Goal: Task Accomplishment & Management: Manage account settings

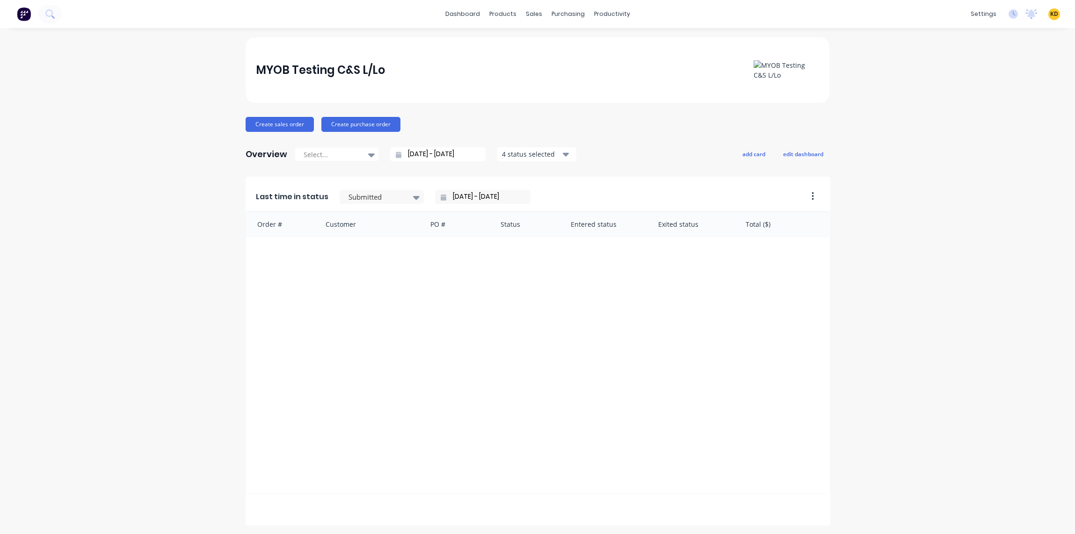
click at [196, 86] on div "MYOB Testing C&S L/Lo Create sales order Create purchase order Overview Select.…" at bounding box center [537, 521] width 1075 height 969
click at [1050, 16] on span "KD" at bounding box center [1054, 14] width 8 height 8
click at [1013, 123] on button "Sign out" at bounding box center [996, 117] width 124 height 19
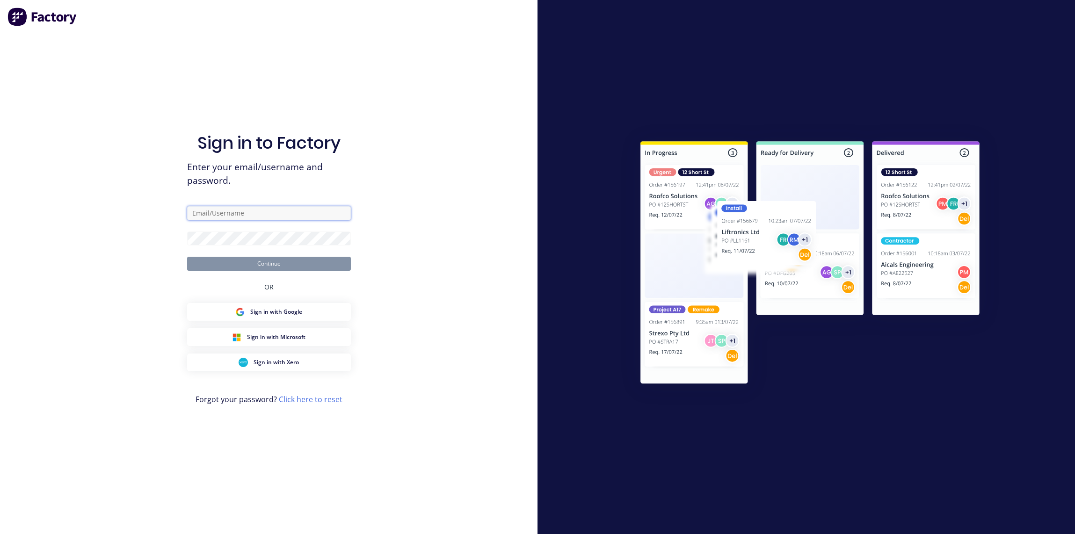
click at [248, 211] on input "text" at bounding box center [269, 213] width 164 height 14
paste input "[EMAIL_ADDRESS][DOMAIN_NAME]"
type input "karmela+default@factory.app"
click at [332, 271] on div "Sign in to Factory Enter your email/username and password. karmela+default@fact…" at bounding box center [269, 276] width 164 height 501
click at [338, 267] on button "Continue" at bounding box center [269, 264] width 164 height 14
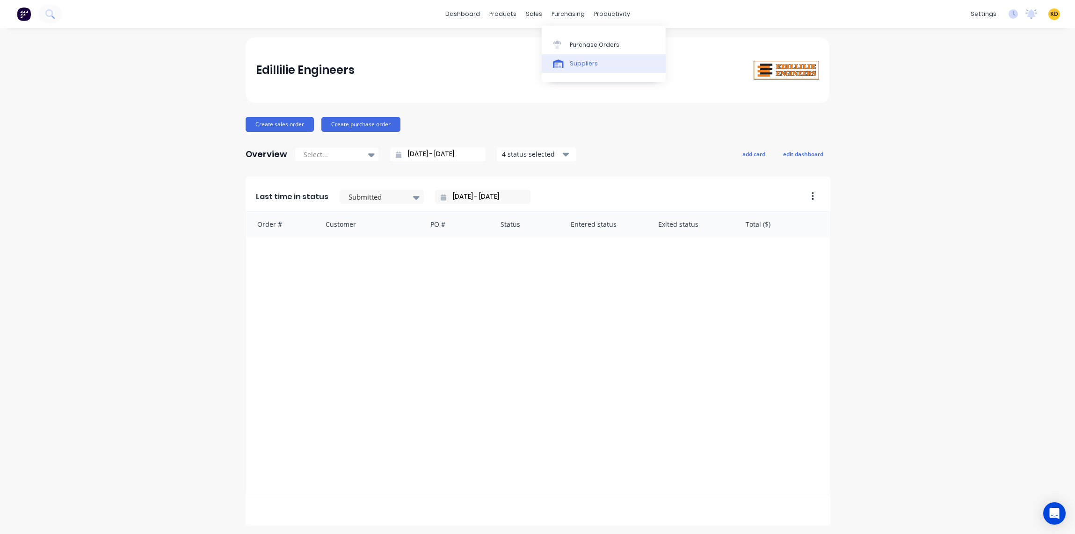
click at [587, 62] on div "Suppliers" at bounding box center [584, 63] width 28 height 8
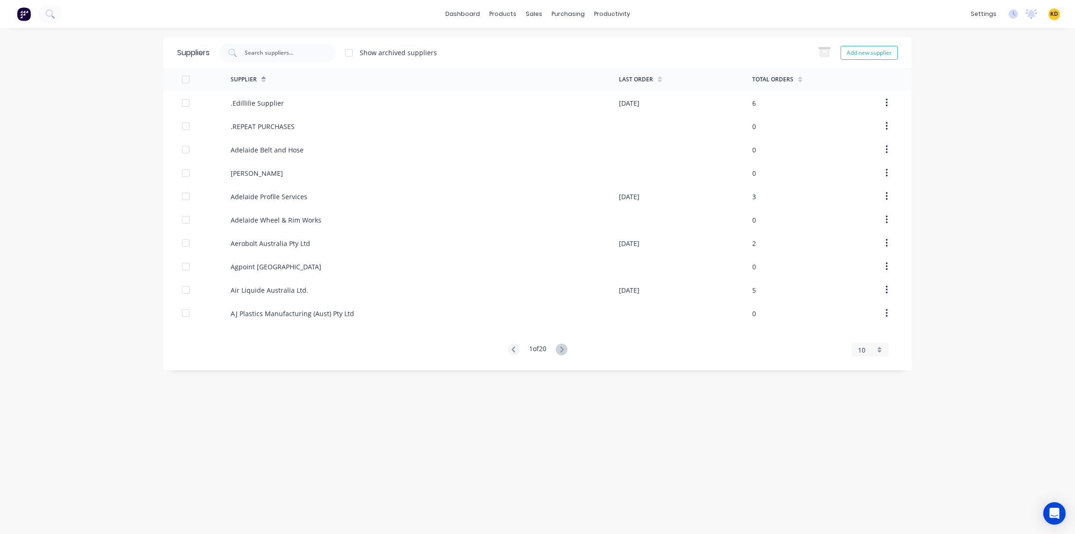
click at [291, 424] on div "Suppliers Show archived suppliers Add new supplier Supplier Last Order Total Or…" at bounding box center [537, 280] width 748 height 487
click at [297, 61] on div at bounding box center [277, 53] width 117 height 19
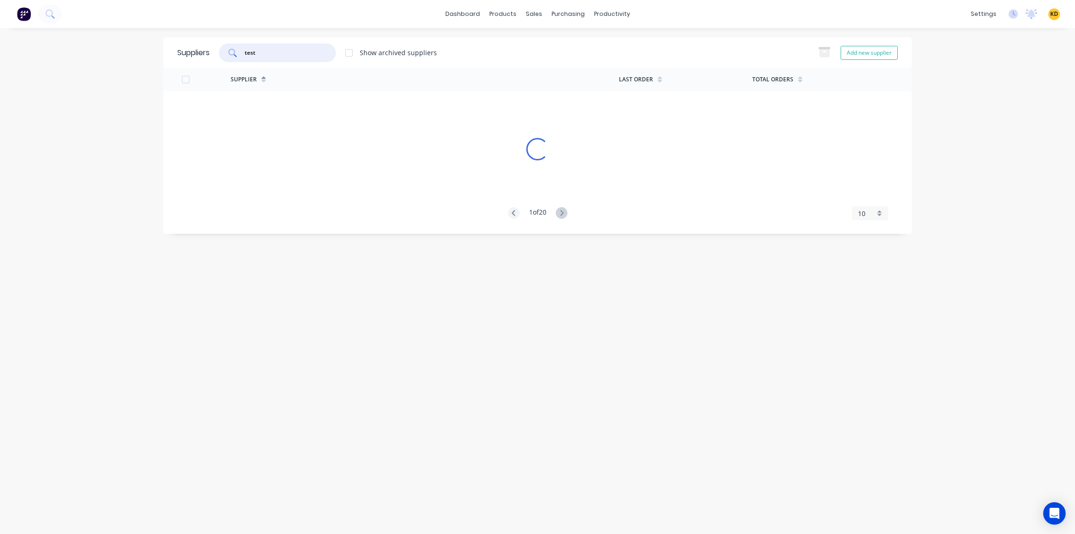
type input "test"
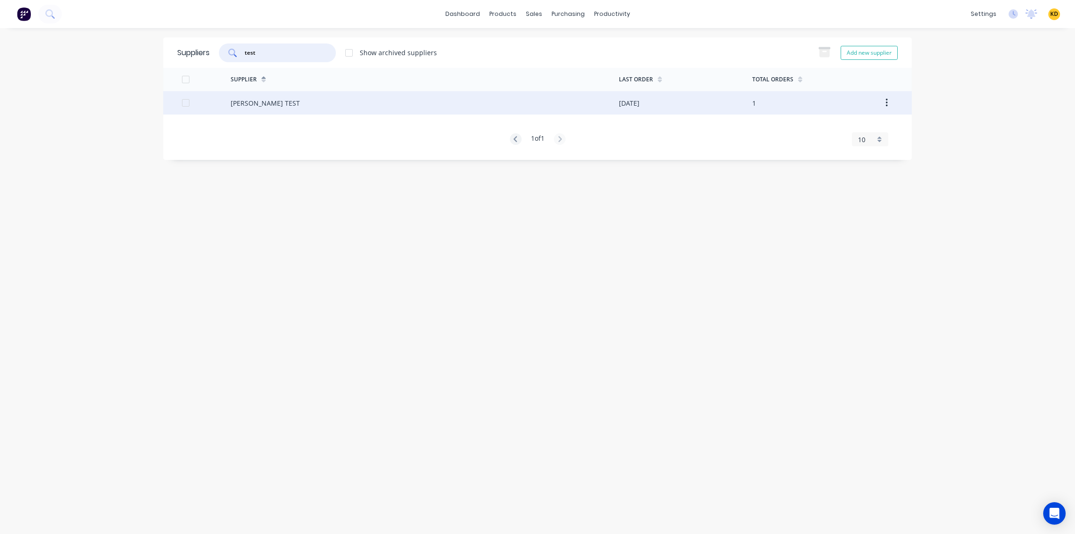
click at [304, 110] on div "B. L. Shipway TEST" at bounding box center [425, 102] width 388 height 23
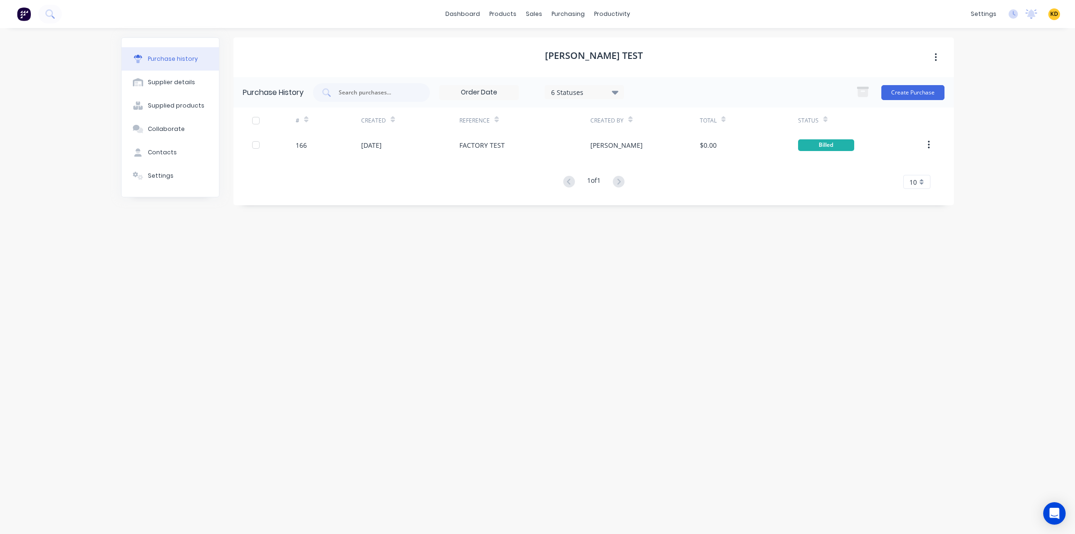
click at [537, 350] on div "B. L. Shipway TEST Purchase History 6 Statuses 6 Statuses Create Purchase # Cre…" at bounding box center [593, 276] width 720 height 478
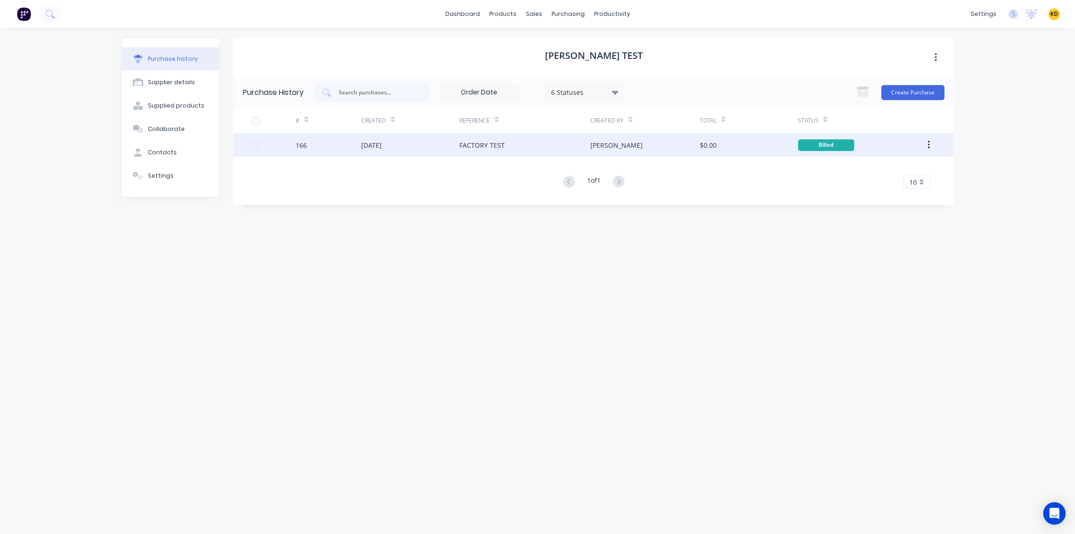
click at [695, 150] on div "[PERSON_NAME]" at bounding box center [644, 144] width 109 height 23
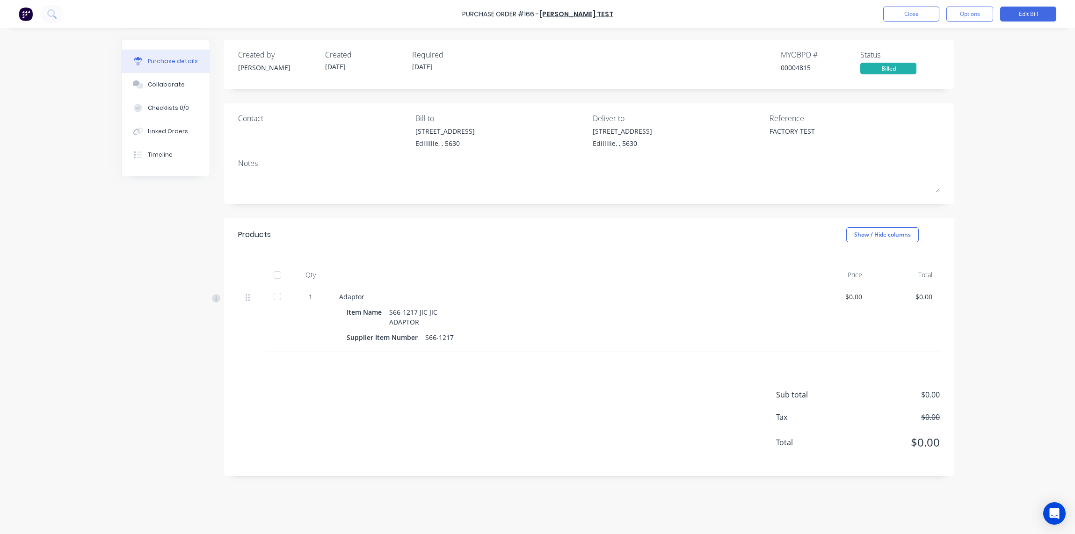
click at [131, 245] on div "Created by Cathy Created 26/09/25 Required 26/09/25 MYOB PO # 00004815 Status B…" at bounding box center [537, 279] width 833 height 478
click at [59, 15] on button at bounding box center [51, 14] width 23 height 19
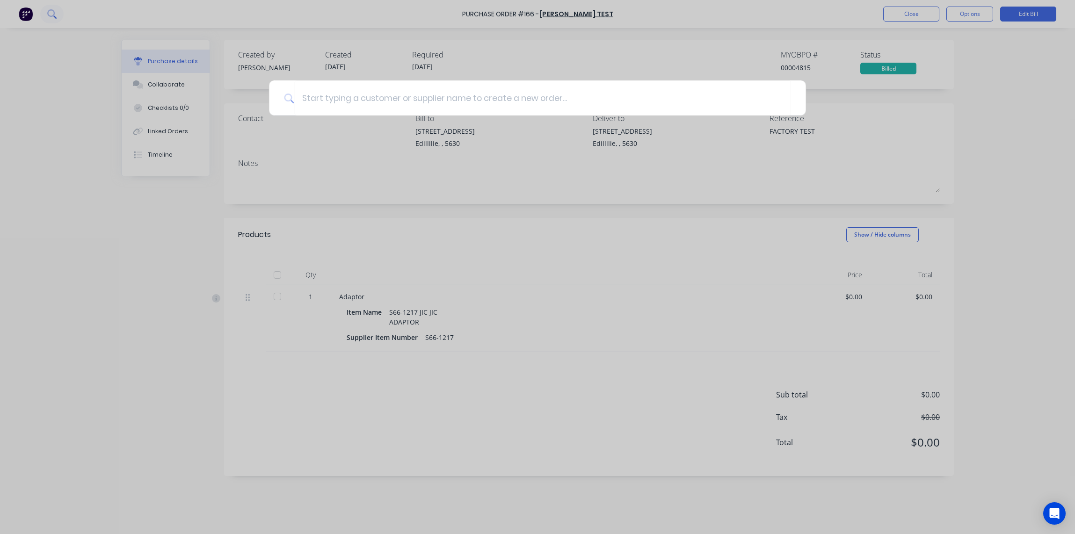
type textarea "x"
type input "1"
type textarea "x"
type input "15"
type textarea "x"
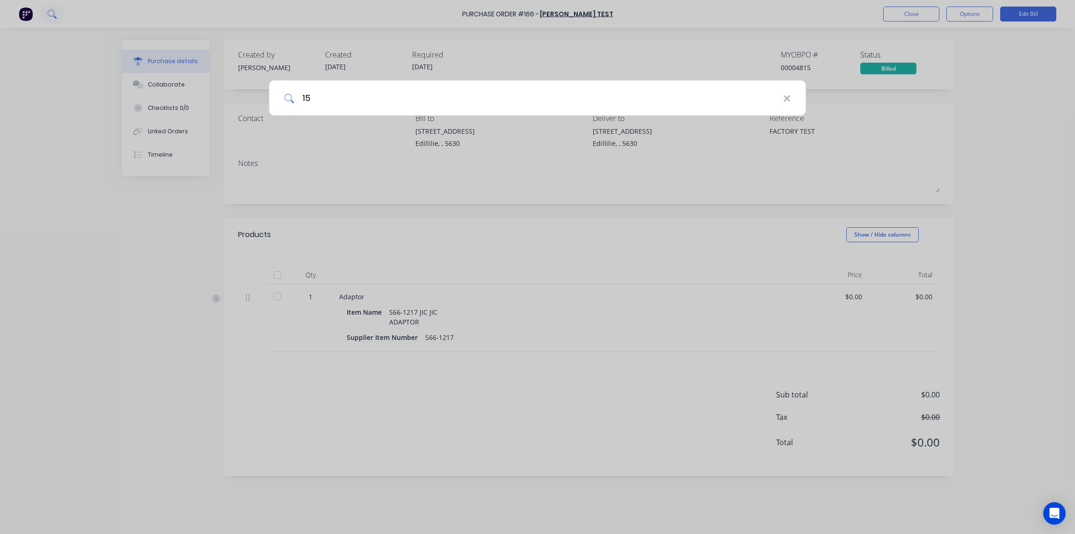
type input "151"
type textarea "x"
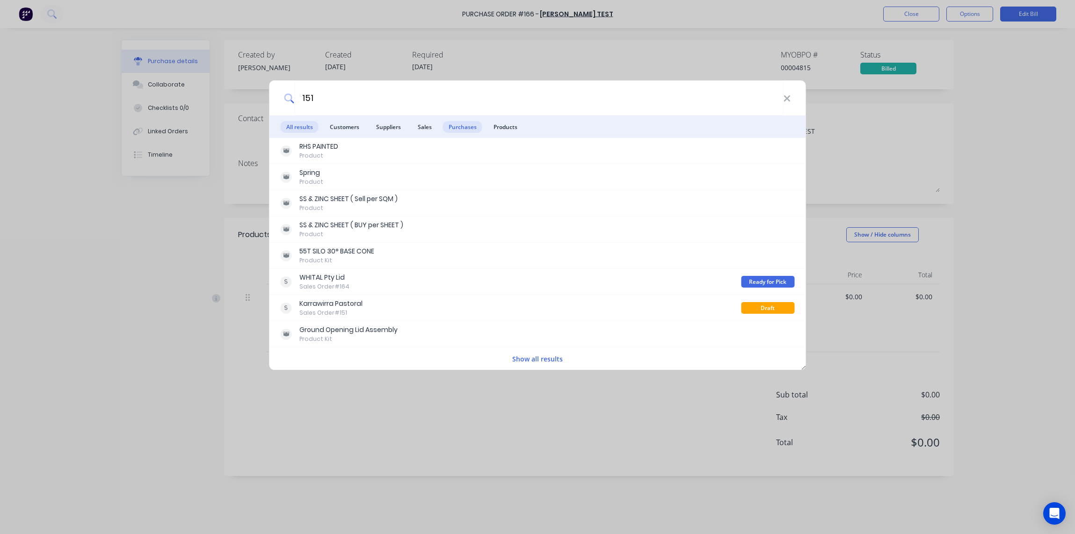
type input "151"
click at [465, 127] on span "Purchases" at bounding box center [462, 127] width 39 height 12
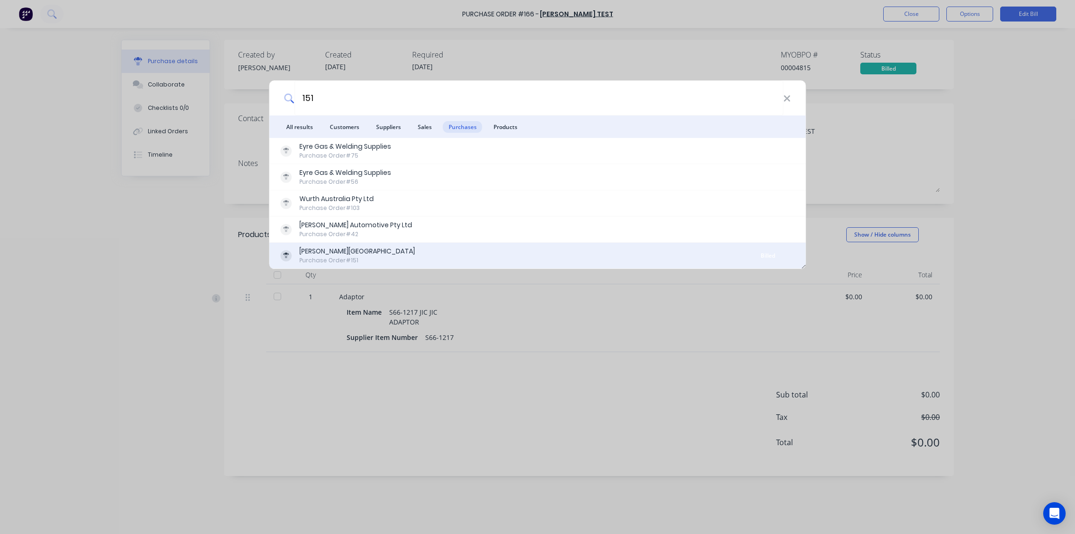
click at [438, 264] on div "B.L. Shipway Purchase Order #151" at bounding box center [511, 256] width 461 height 18
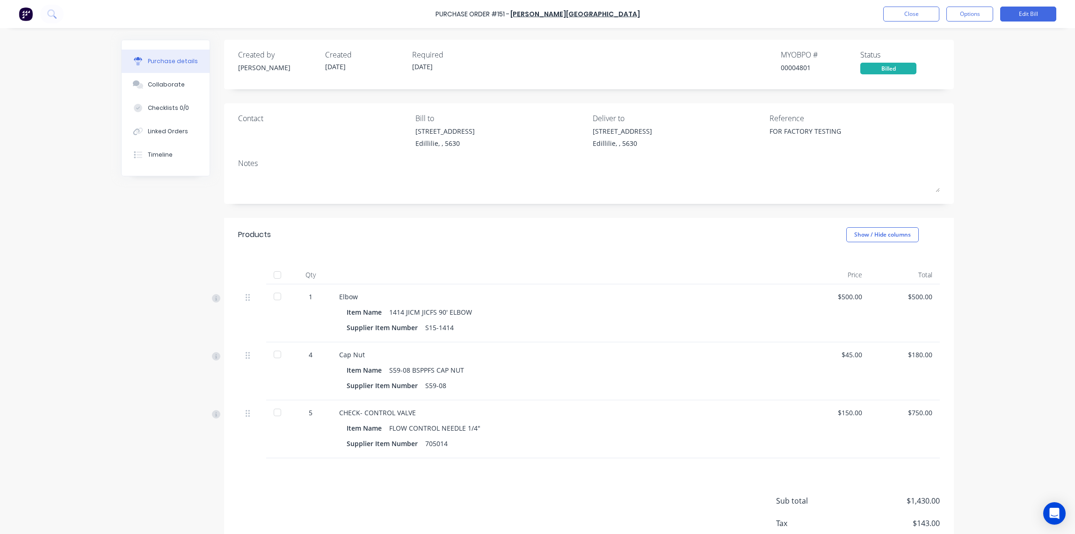
click at [978, 165] on div "Purchase Order #151 - B.L. Shipway Close Options Edit Bill Purchase details Col…" at bounding box center [537, 267] width 1075 height 534
click at [139, 312] on div "Created by Cathy Created 23/09/25 Required 23/09/25 MYOB PO # 00004801 Status B…" at bounding box center [537, 311] width 833 height 543
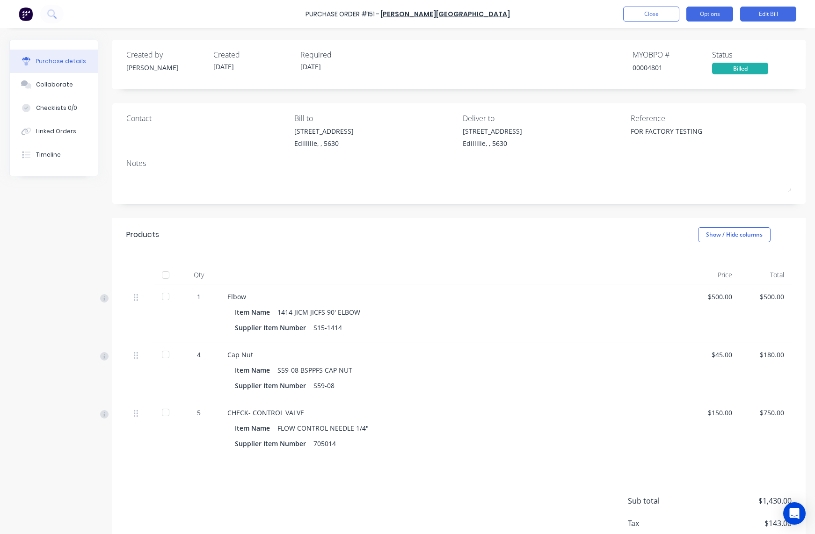
click at [702, 14] on button "Options" at bounding box center [709, 14] width 47 height 15
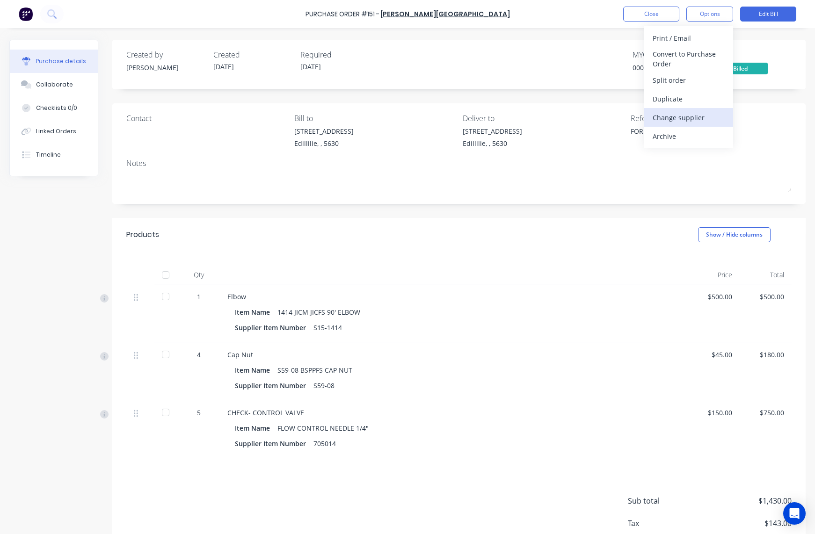
click at [696, 112] on div "Change supplier" at bounding box center [689, 118] width 72 height 14
type textarea "x"
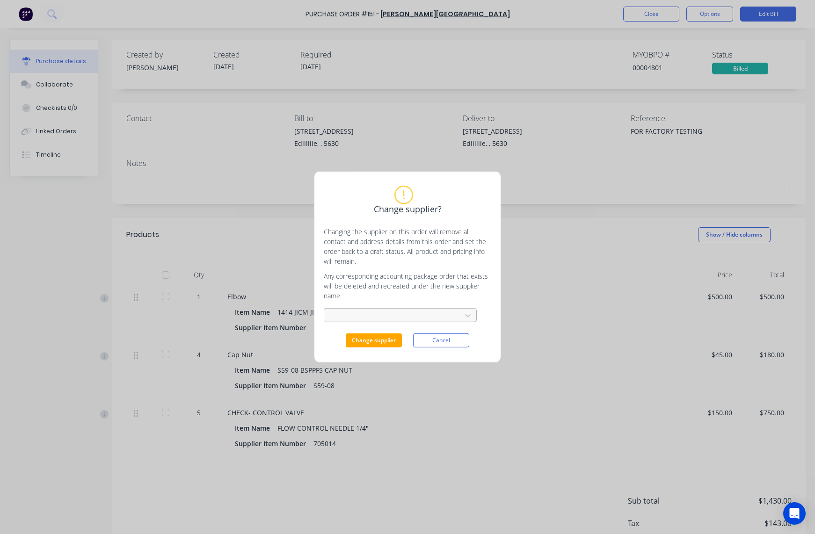
click at [373, 318] on div at bounding box center [394, 316] width 125 height 12
click at [378, 334] on div "B. L. Shipway TEST" at bounding box center [400, 336] width 153 height 17
click at [368, 341] on button "Change supplier" at bounding box center [374, 341] width 56 height 14
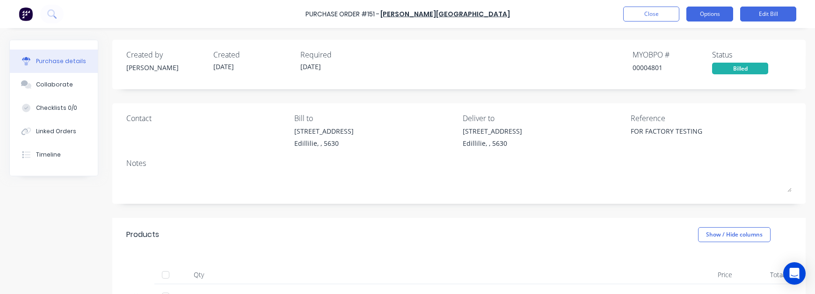
click at [711, 17] on button "Options" at bounding box center [709, 14] width 47 height 15
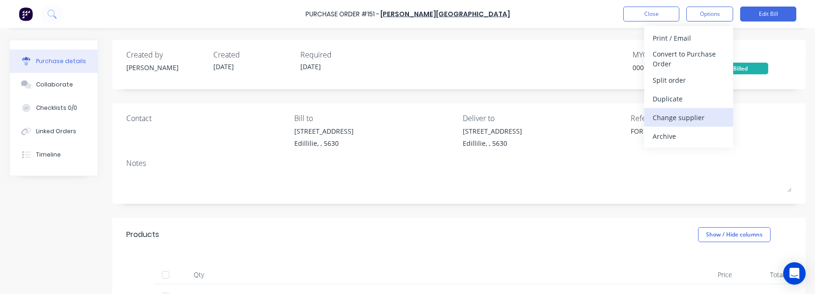
click at [680, 112] on div "Change supplier" at bounding box center [689, 118] width 72 height 14
type textarea "x"
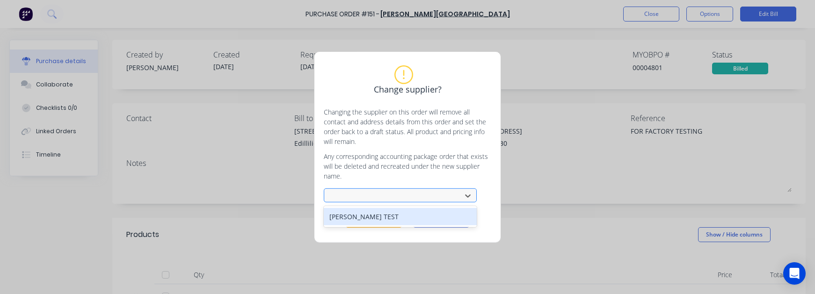
click at [393, 198] on div at bounding box center [394, 196] width 125 height 12
click at [393, 216] on div "B. L. Shipway TEST" at bounding box center [400, 216] width 153 height 17
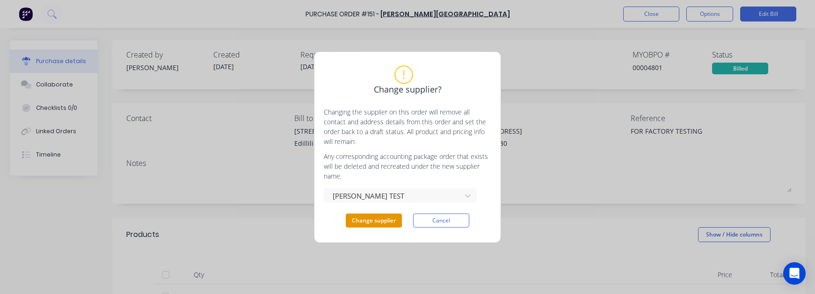
click at [386, 223] on button "Change supplier" at bounding box center [374, 221] width 56 height 14
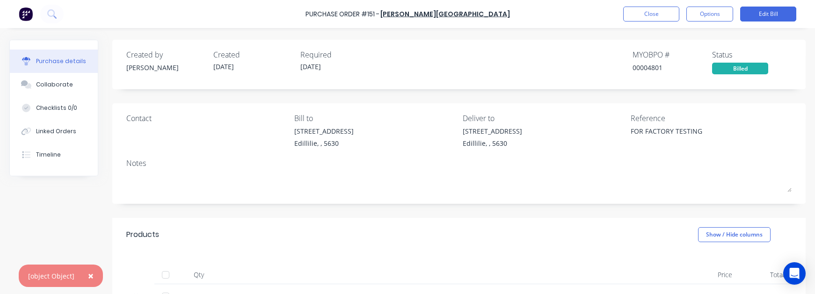
type textarea "x"
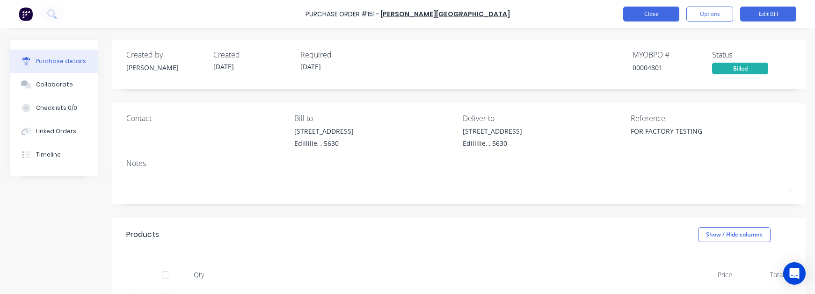
click at [648, 19] on button "Close" at bounding box center [651, 14] width 56 height 15
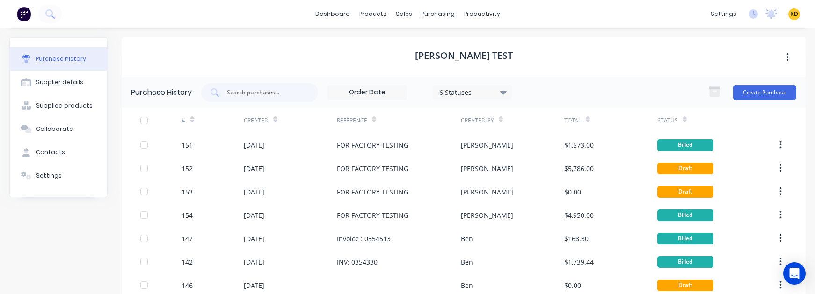
click at [790, 10] on span "KD" at bounding box center [794, 14] width 8 height 8
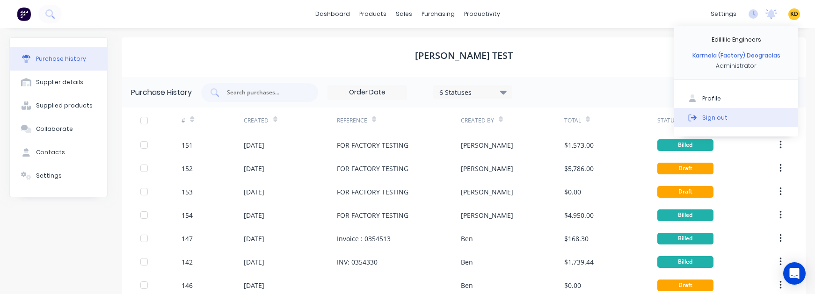
click at [756, 113] on button "Sign out" at bounding box center [736, 117] width 124 height 19
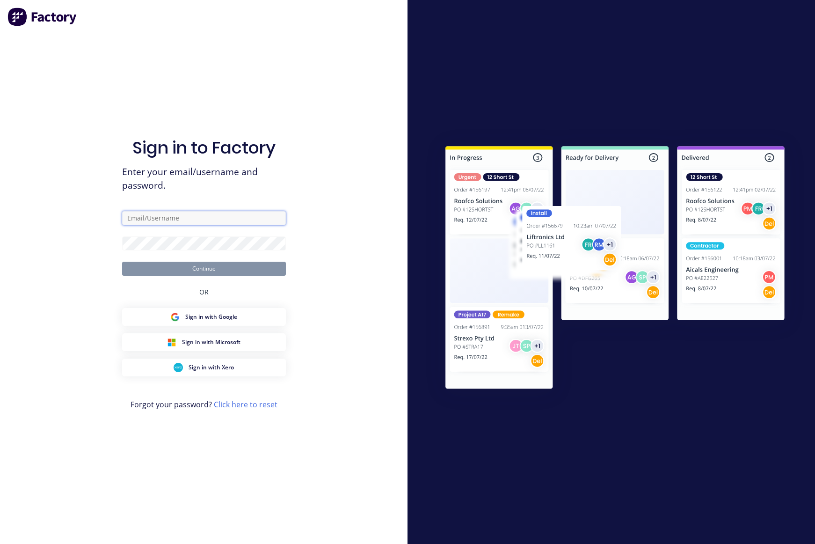
click at [233, 220] on input "text" at bounding box center [204, 218] width 164 height 14
paste input "karmela+default@factory.app"
type input "karmela+default@factory.app"
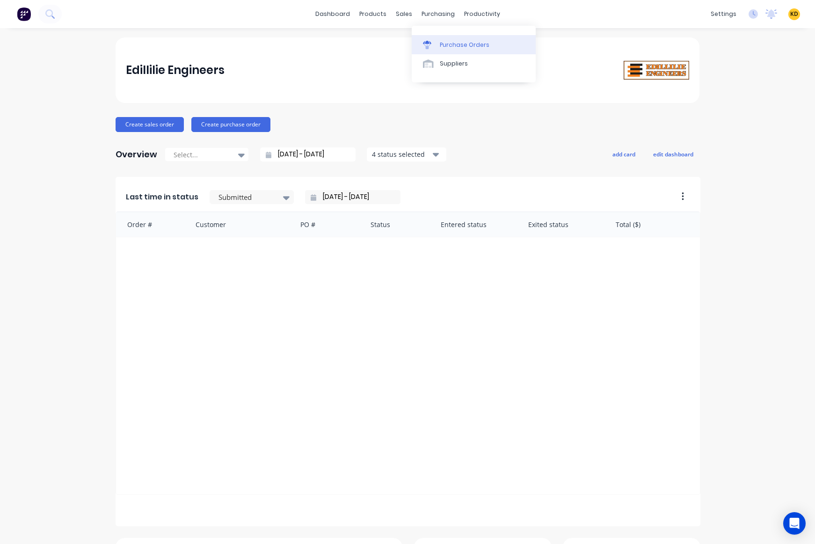
click at [453, 41] on div "Purchase Orders" at bounding box center [465, 45] width 50 height 8
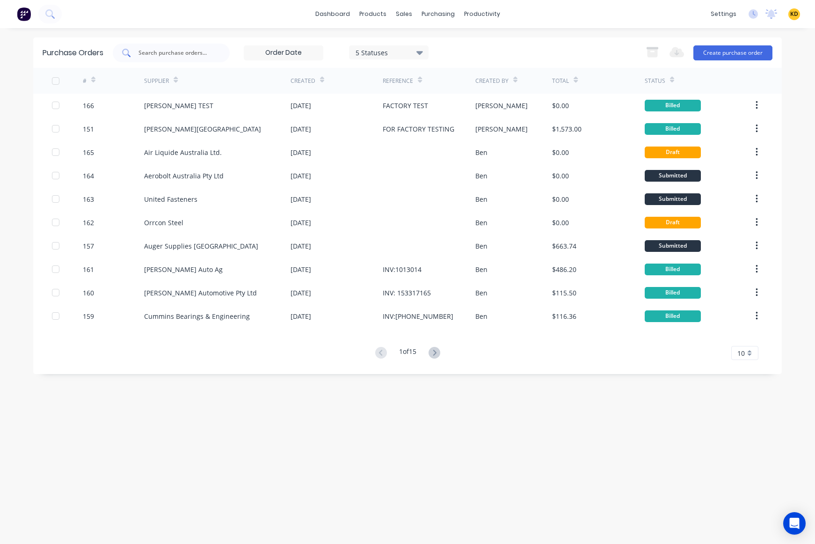
click at [195, 55] on input "text" at bounding box center [177, 52] width 78 height 9
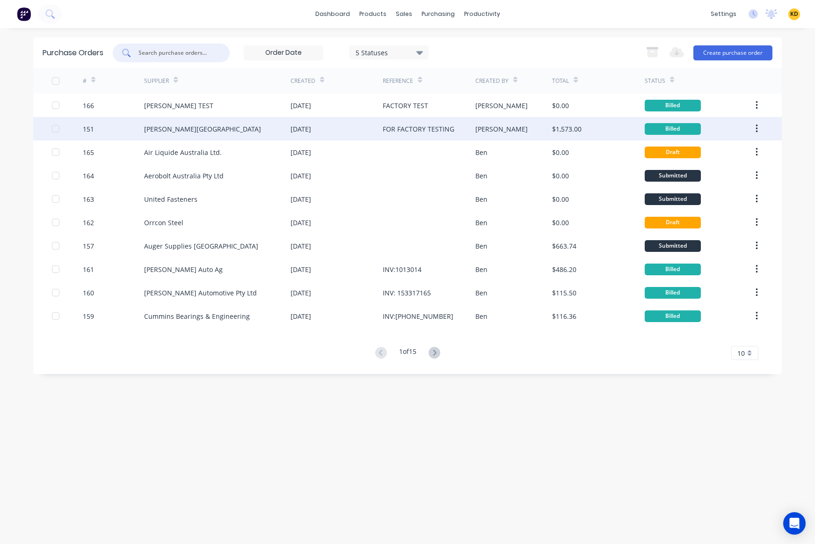
click at [209, 130] on div "[PERSON_NAME][GEOGRAPHIC_DATA]" at bounding box center [217, 128] width 146 height 23
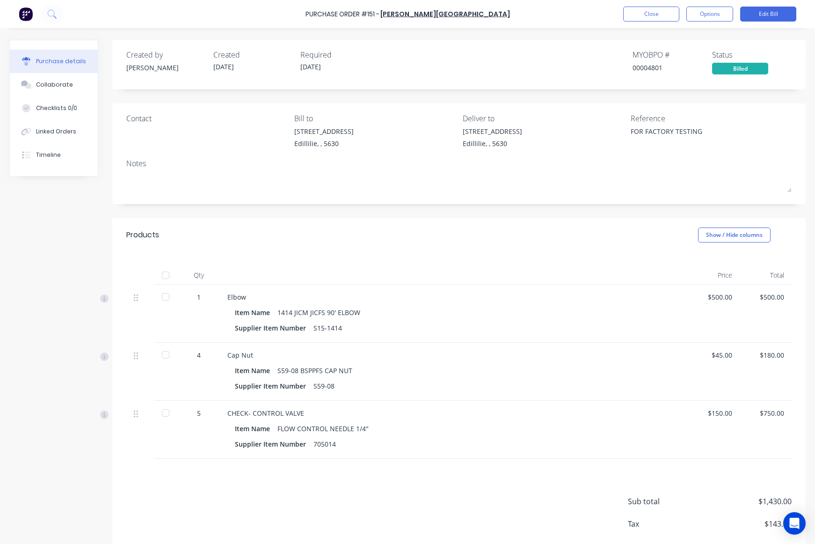
type textarea "x"
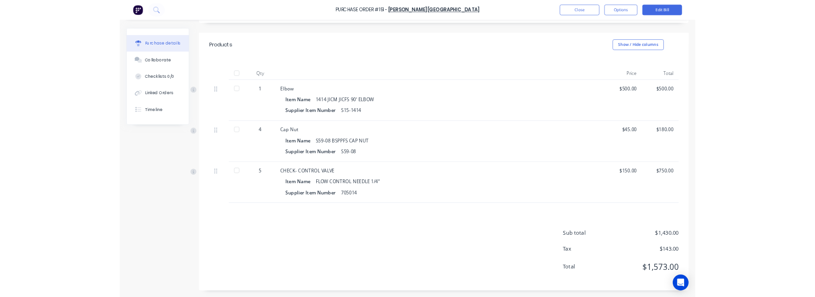
scroll to position [153, 0]
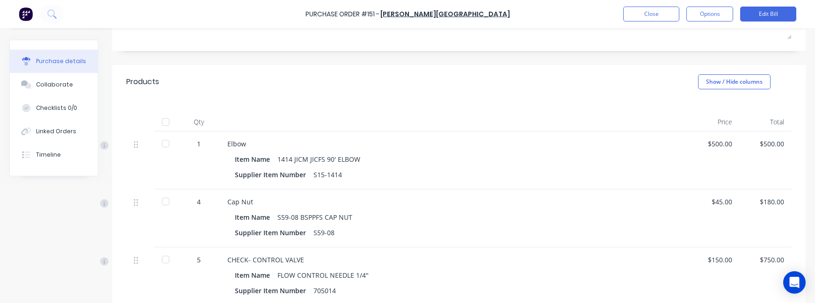
type textarea "x"
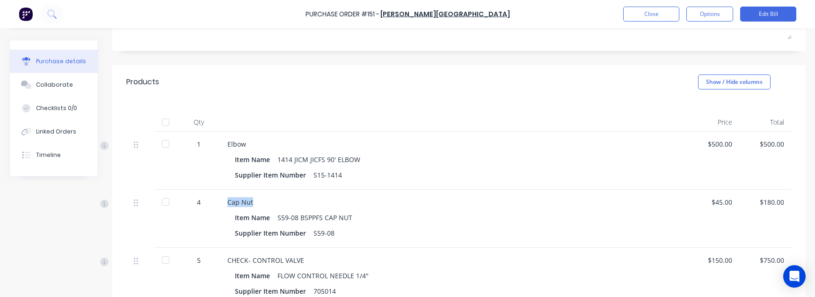
drag, startPoint x: 227, startPoint y: 204, endPoint x: 283, endPoint y: 203, distance: 55.7
click at [283, 203] on div "Cap Nut" at bounding box center [453, 202] width 453 height 10
copy div "Cap Nut"
drag, startPoint x: 223, startPoint y: 261, endPoint x: 476, endPoint y: 100, distance: 300.3
click at [327, 233] on div "CHECK- CONTROL VALVE Item Name FLOW CONTROL NEEDLE 1/4" Supplier Item Number 70…" at bounding box center [454, 276] width 468 height 58
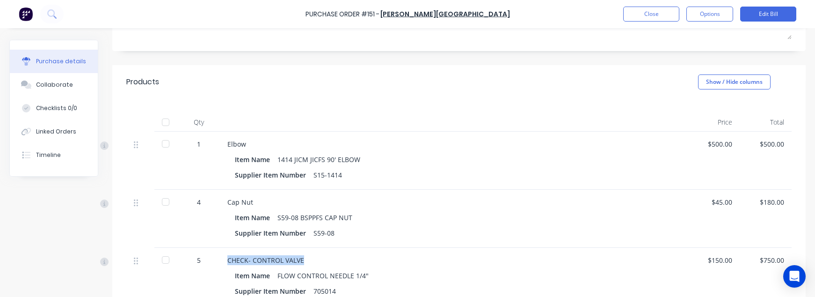
copy div "CHECK- CONTROL VALVE"
click at [651, 13] on button "Close" at bounding box center [651, 14] width 56 height 15
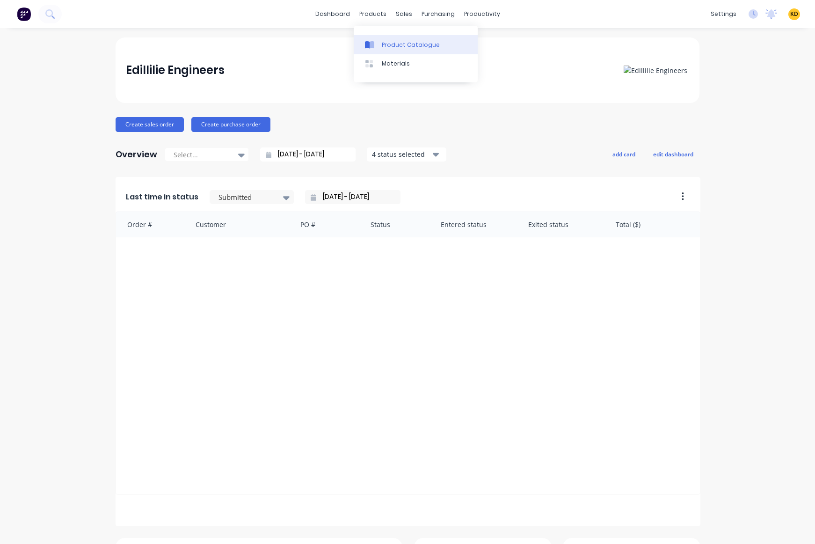
click at [389, 44] on div "Product Catalogue" at bounding box center [411, 45] width 58 height 8
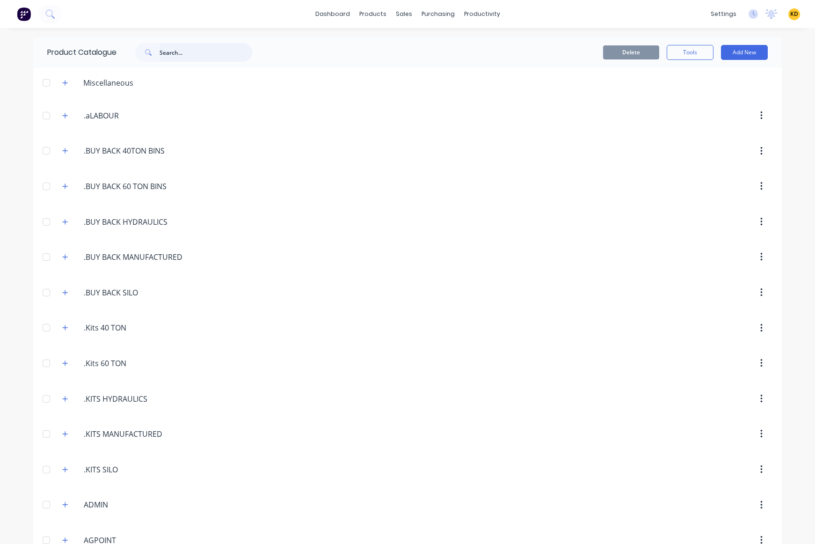
click at [195, 49] on input "text" at bounding box center [206, 52] width 93 height 19
paste input "89f5b5bb-8c8c-4c95-9438-3a554dd68ec3"
type input "89f5b5bb-8c8c-4c95-9438-3a554dd68ec3"
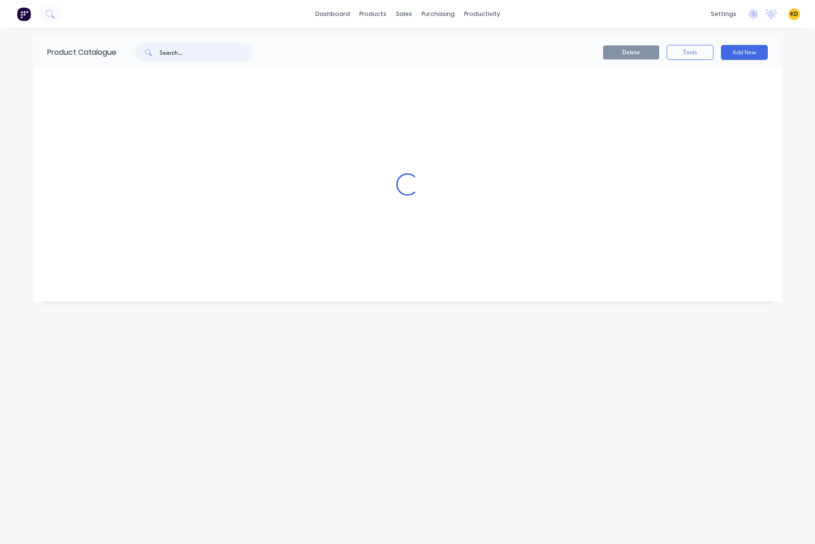
scroll to position [0, 0]
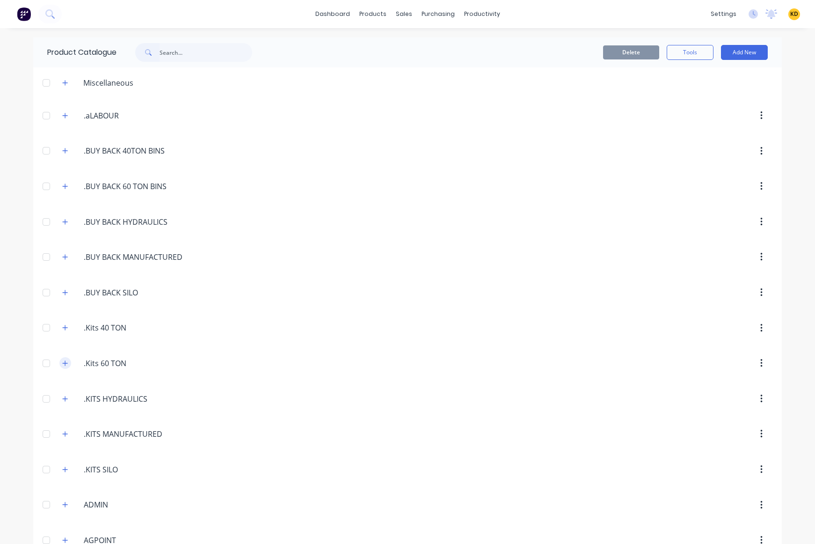
click at [62, 363] on icon "button" at bounding box center [65, 363] width 6 height 7
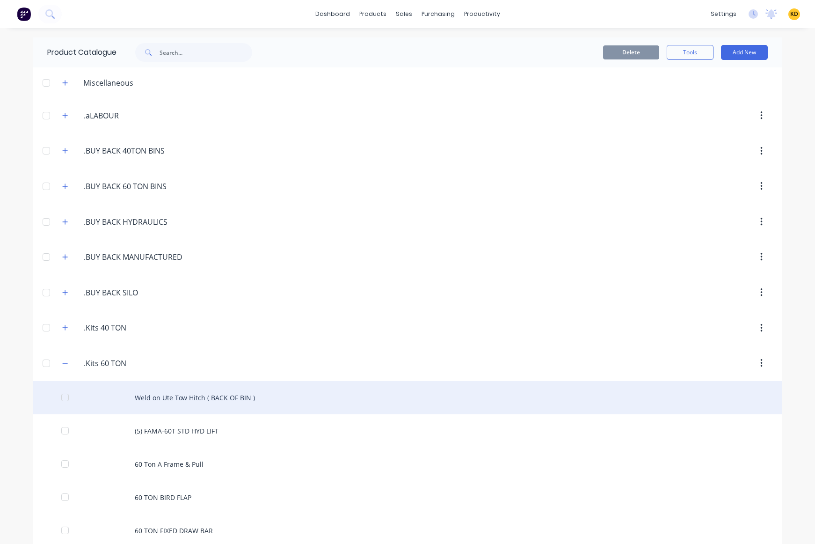
click at [197, 402] on div "Weld on Ute Tow Hitch ( BACK OF BIN )" at bounding box center [407, 397] width 748 height 33
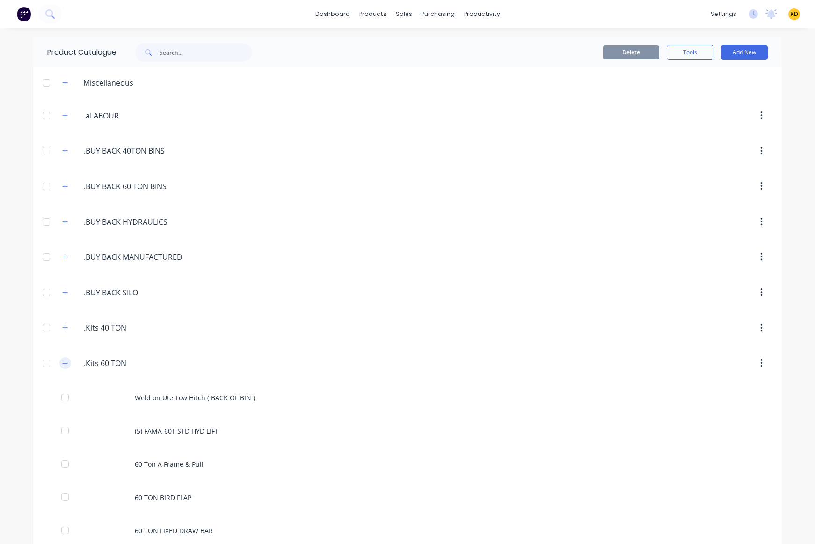
click at [62, 360] on icon "button" at bounding box center [65, 363] width 6 height 7
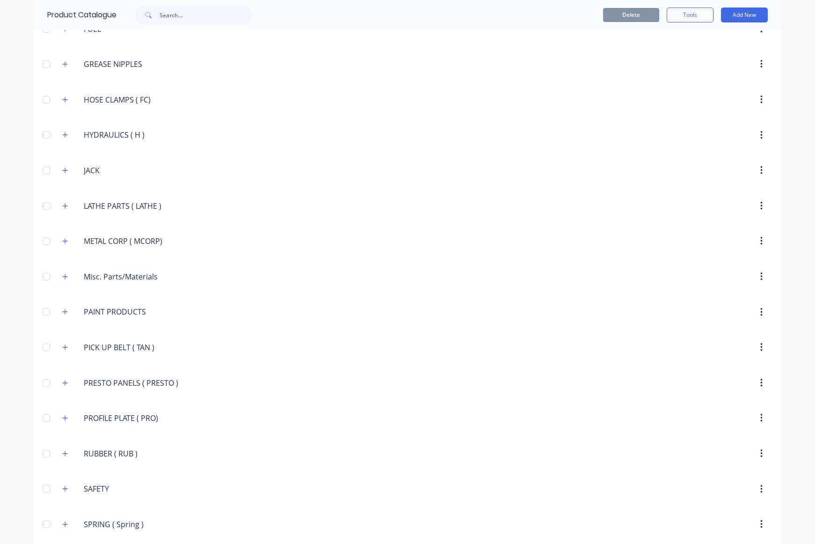
scroll to position [1347, 0]
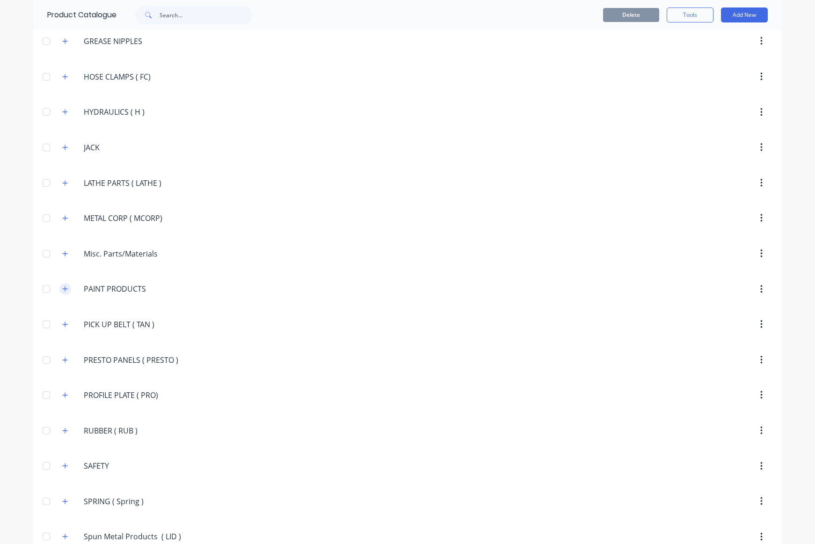
click at [64, 287] on icon "button" at bounding box center [65, 288] width 6 height 7
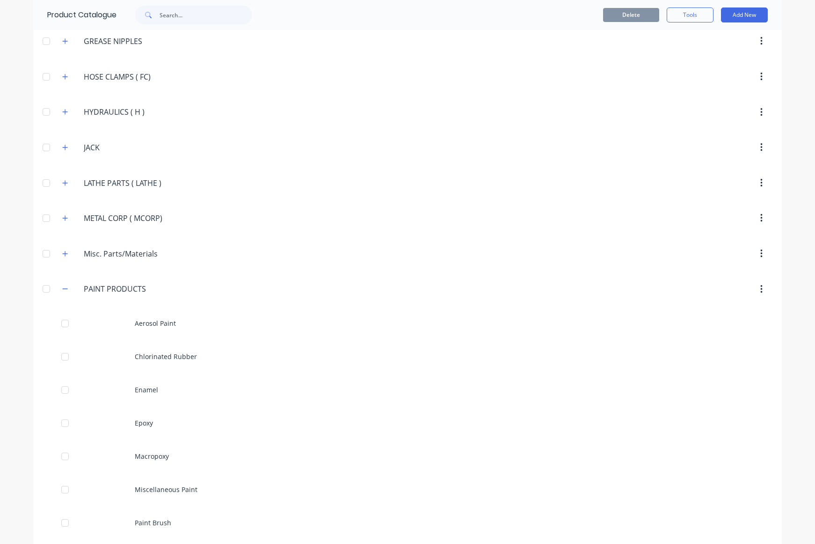
click at [247, 334] on div "Aerosol Paint" at bounding box center [407, 322] width 748 height 33
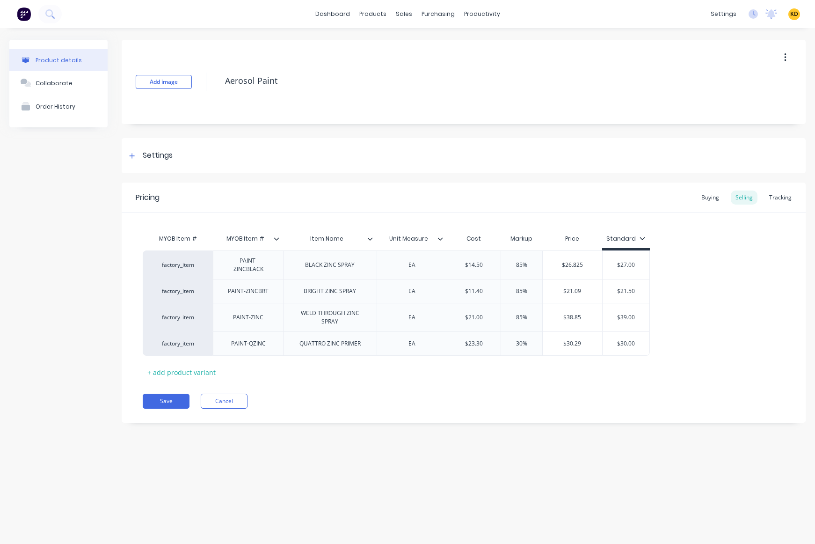
type textarea "x"
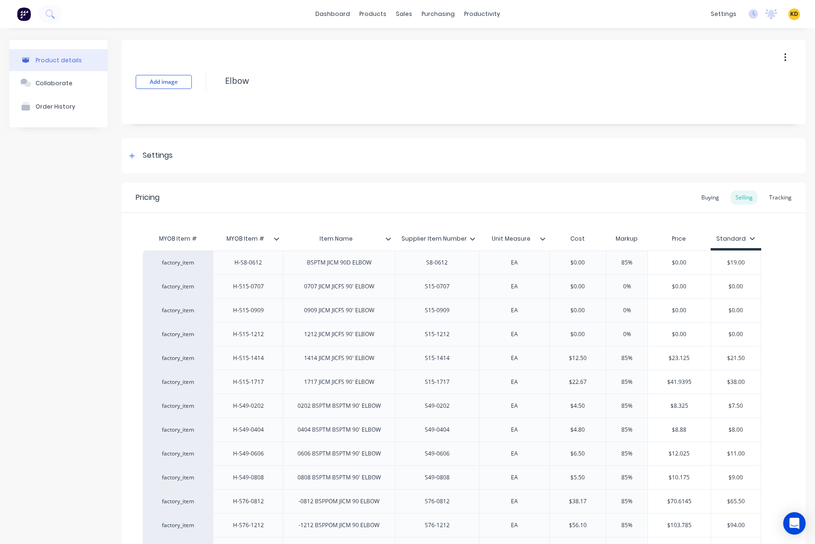
type textarea "x"
click at [697, 196] on div "Buying" at bounding box center [710, 197] width 27 height 14
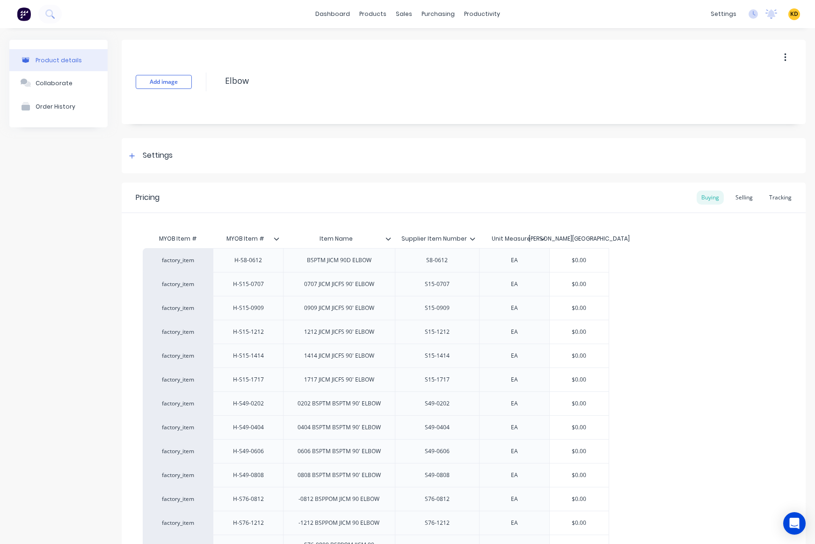
click at [741, 189] on div "Pricing Buying Selling Tracking" at bounding box center [464, 197] width 684 height 30
click at [743, 200] on div "Selling" at bounding box center [744, 197] width 27 height 14
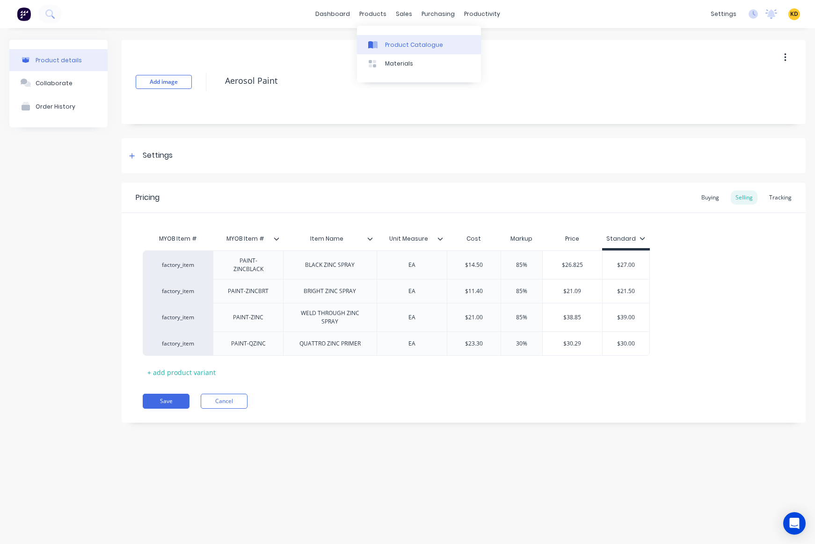
type textarea "x"
click at [387, 41] on div "Product Catalogue" at bounding box center [414, 45] width 58 height 8
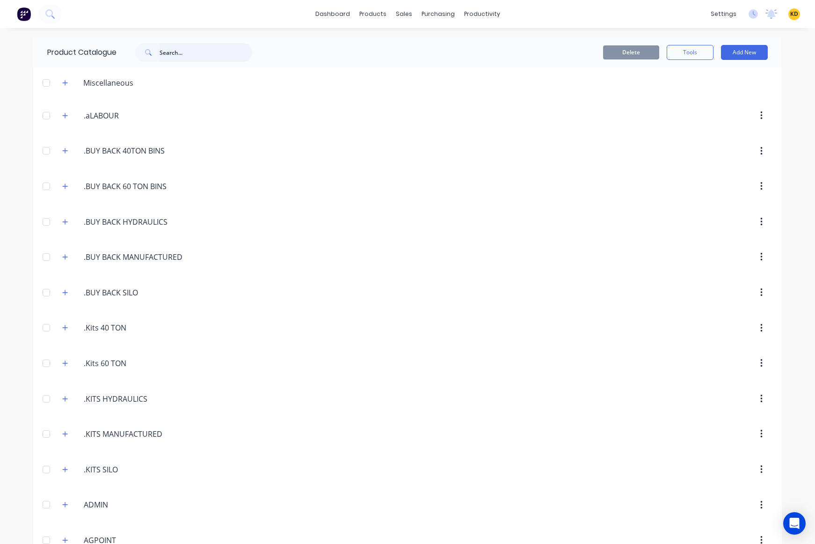
click at [174, 51] on input "text" at bounding box center [206, 52] width 93 height 19
paste input "Cap Nut"
type input "Cap Nut"
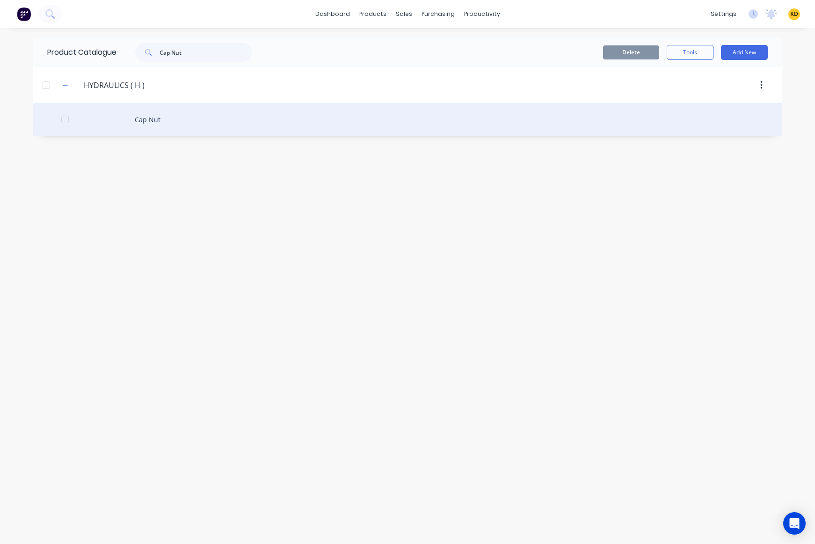
click at [196, 118] on div "Cap Nut" at bounding box center [407, 119] width 748 height 33
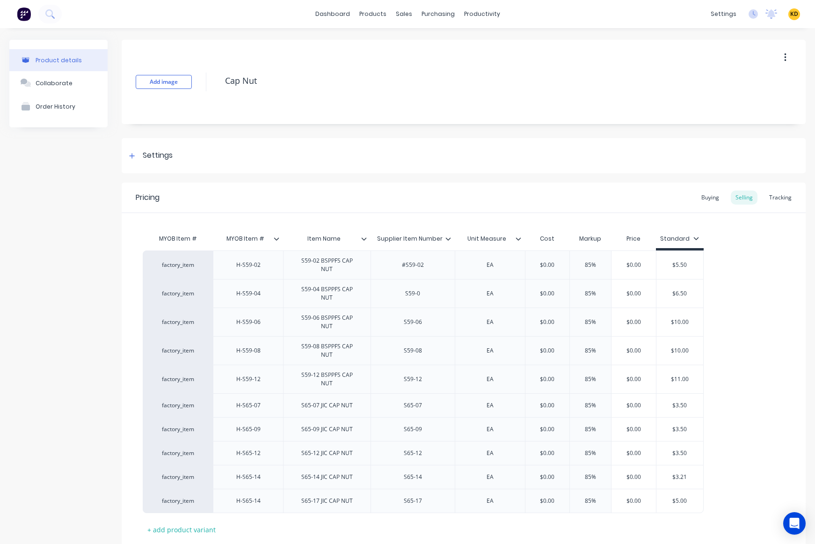
type textarea "x"
click at [715, 194] on div "Buying" at bounding box center [710, 197] width 27 height 14
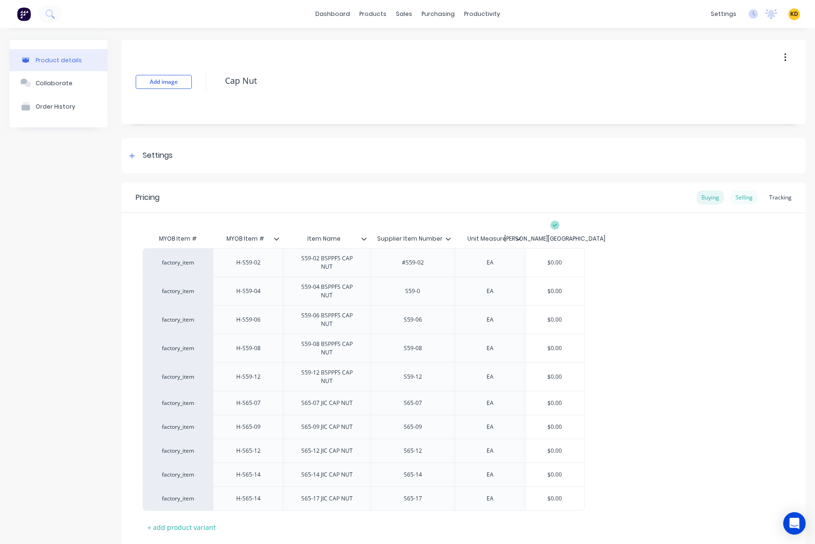
click at [738, 200] on div "Selling" at bounding box center [744, 197] width 27 height 14
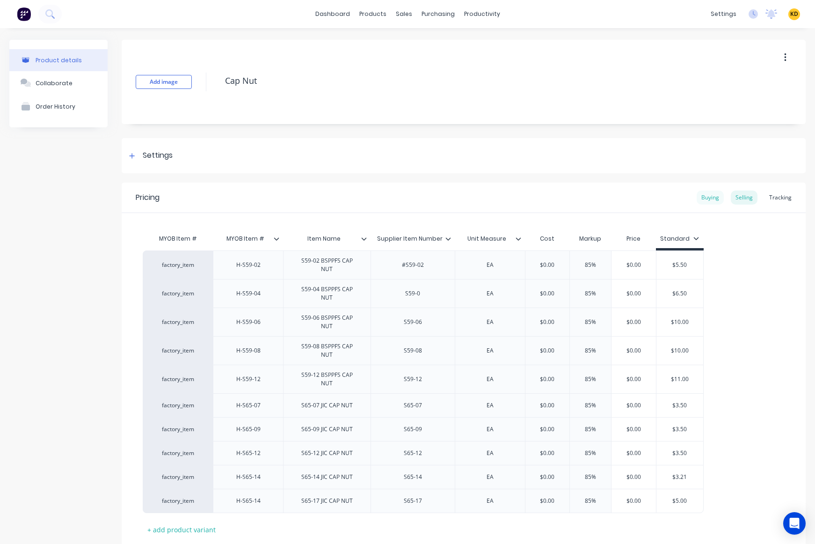
click at [711, 197] on div "Buying" at bounding box center [710, 197] width 27 height 14
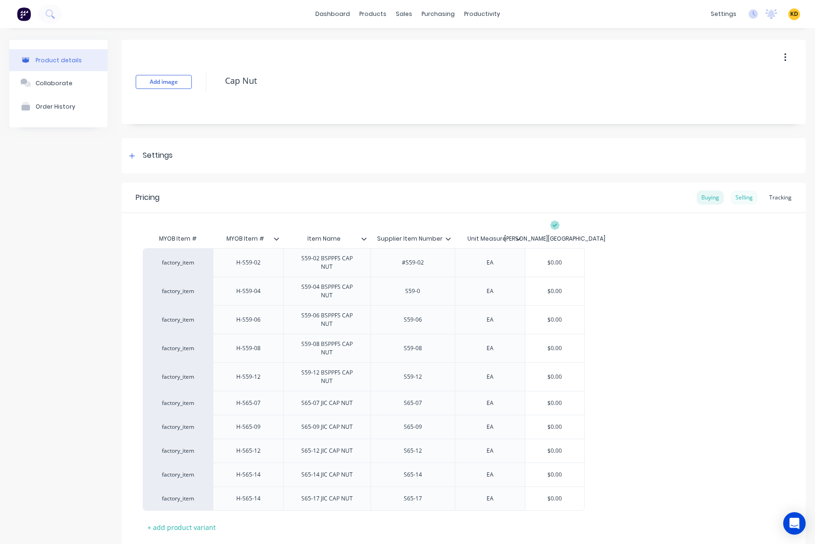
click at [733, 199] on div "Selling" at bounding box center [744, 197] width 27 height 14
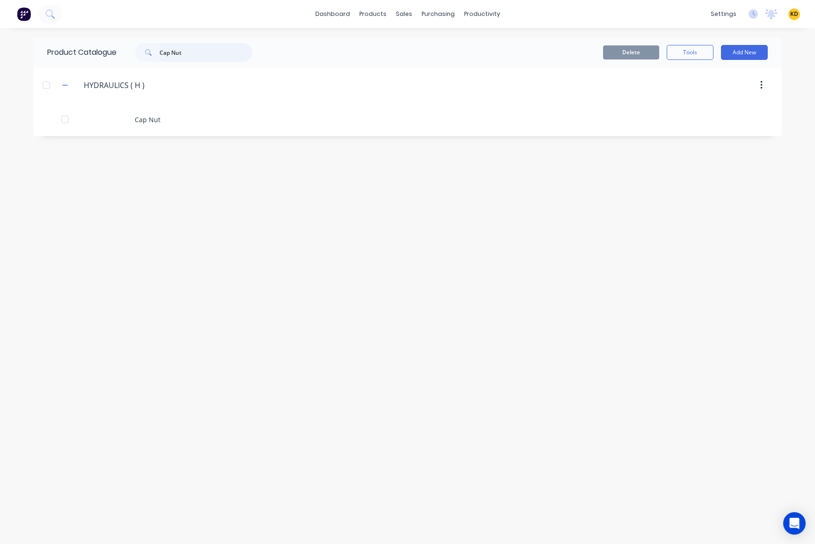
click at [212, 53] on input "Cap Nut" at bounding box center [206, 52] width 93 height 19
paste input "HECK- CONTROL VALVE"
type input "CHECK- CONTROL VALVE"
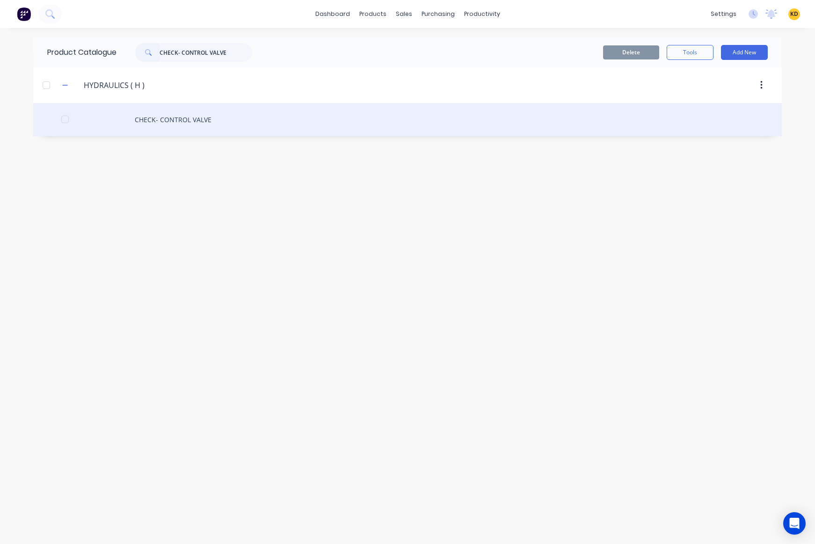
click at [220, 133] on div "CHECK- CONTROL VALVE" at bounding box center [407, 119] width 748 height 33
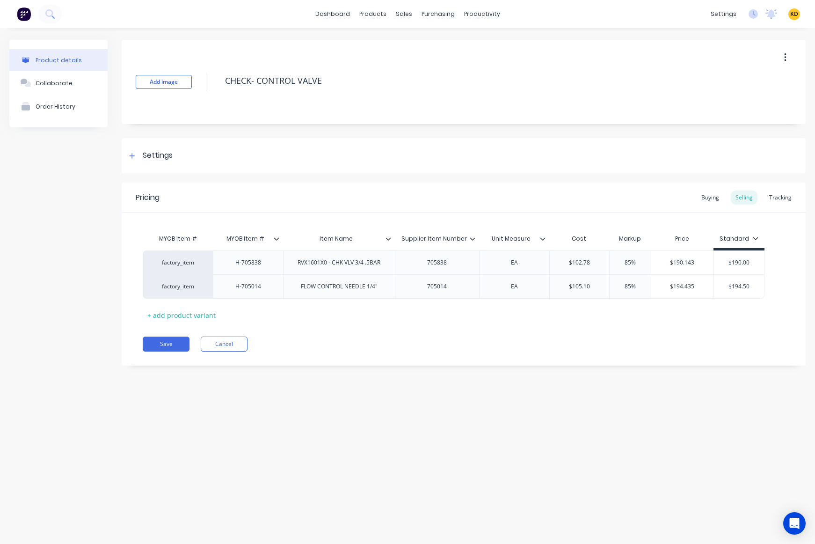
type textarea "x"
click at [713, 196] on div "Buying" at bounding box center [710, 197] width 27 height 14
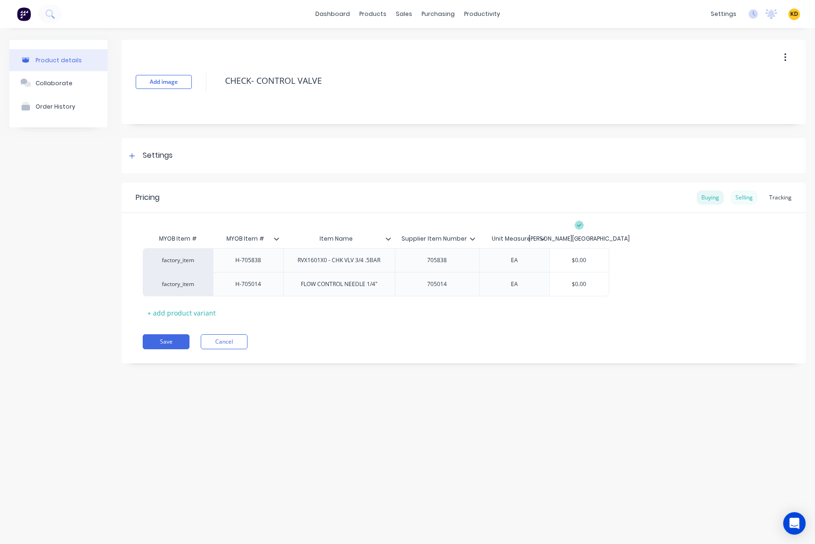
click at [743, 199] on div "Selling" at bounding box center [744, 197] width 27 height 14
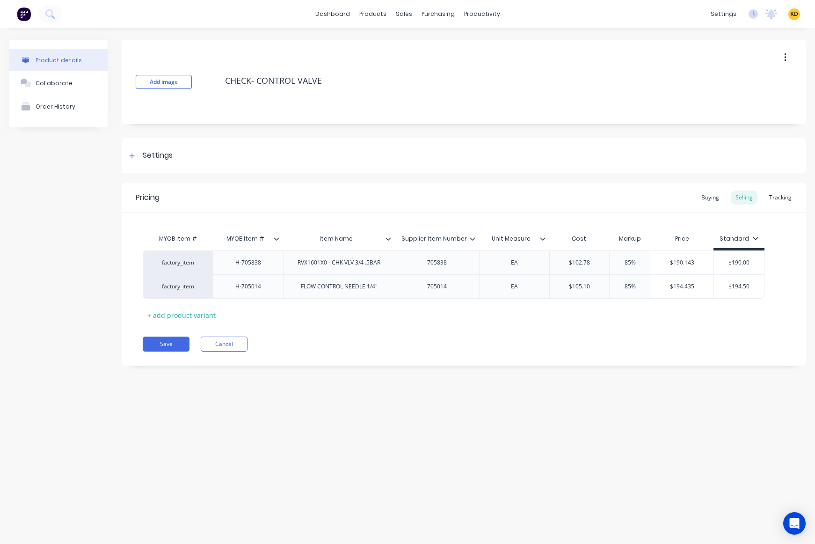
click at [486, 473] on div "Product details Collaborate Order History Add image CHECK- CONTROL VALVE Settin…" at bounding box center [407, 276] width 815 height 497
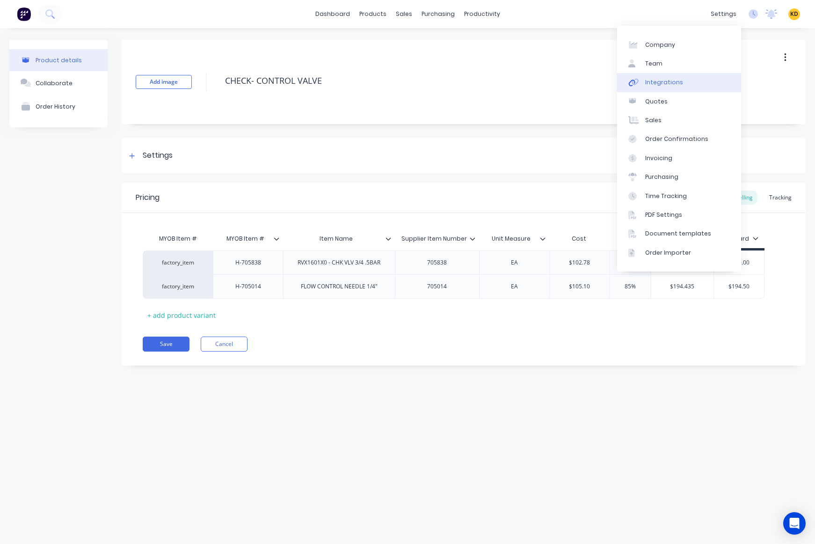
click at [688, 83] on link "Integrations" at bounding box center [679, 82] width 124 height 19
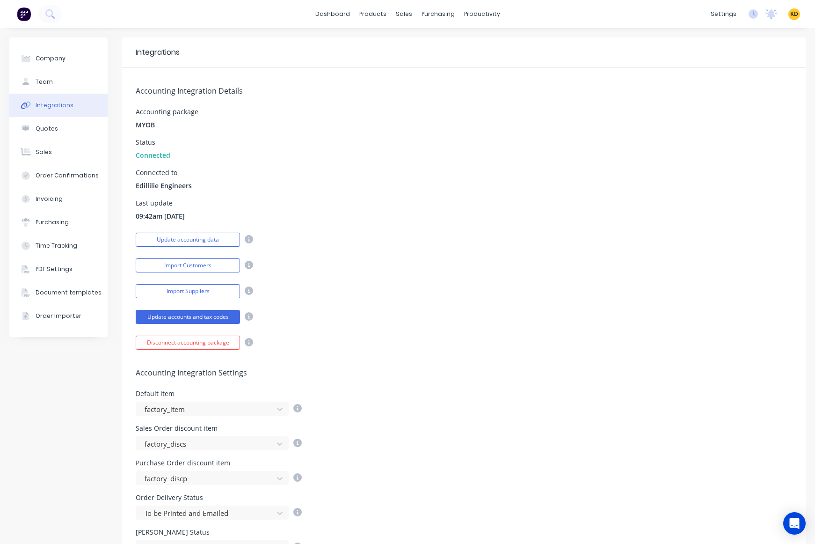
click at [403, 259] on div "Import Customers" at bounding box center [464, 264] width 656 height 16
click at [592, 208] on div "Last update 09:42am 23/09/25" at bounding box center [464, 210] width 656 height 21
click at [58, 62] on div "Company" at bounding box center [51, 58] width 30 height 8
select select "AU"
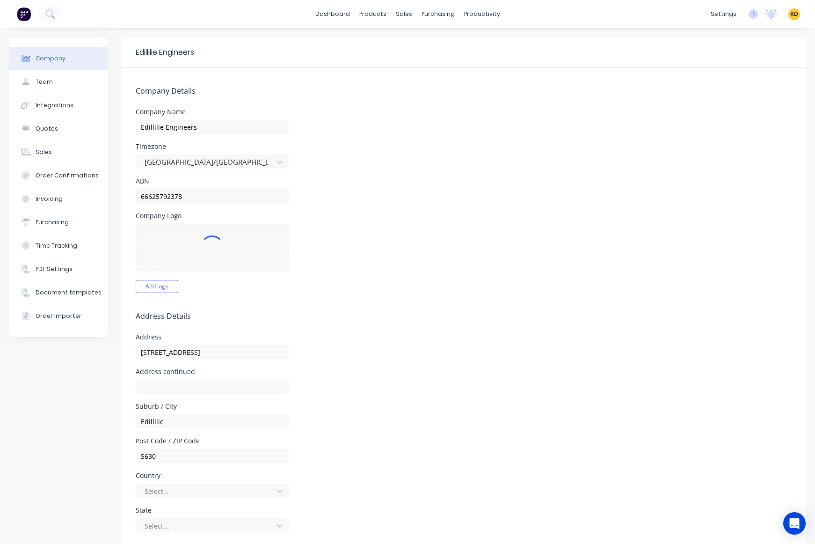
click at [537, 100] on form "Company Details Company Name Edillilie Engineers Timezone Australia/Adelaide AB…" at bounding box center [464, 434] width 684 height 733
click at [790, 16] on span "KD" at bounding box center [794, 14] width 8 height 8
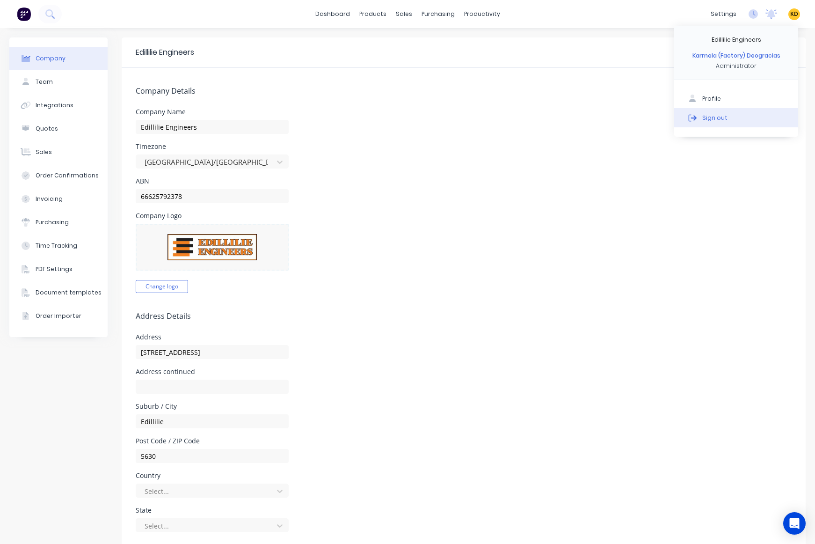
click at [758, 119] on button "Sign out" at bounding box center [736, 117] width 124 height 19
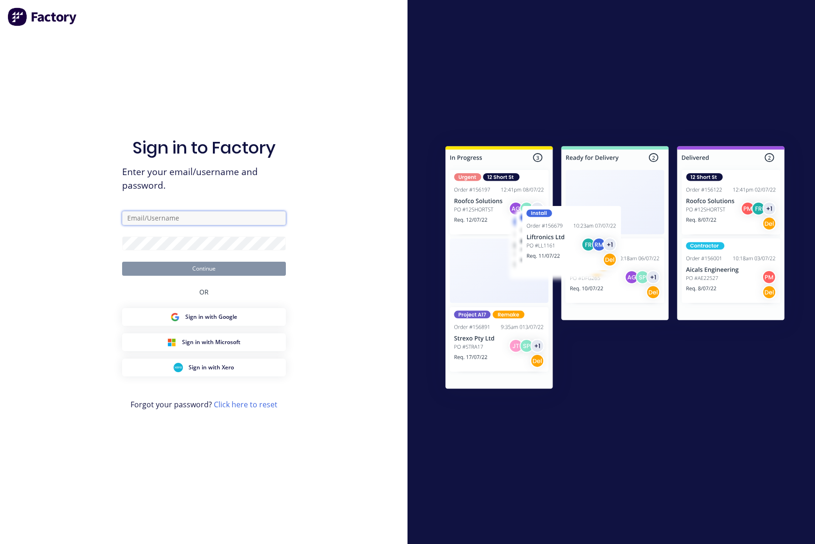
click at [232, 223] on input "text" at bounding box center [204, 218] width 164 height 14
paste input "karmela+default@factory.app"
type input "karmela+default@factory.app"
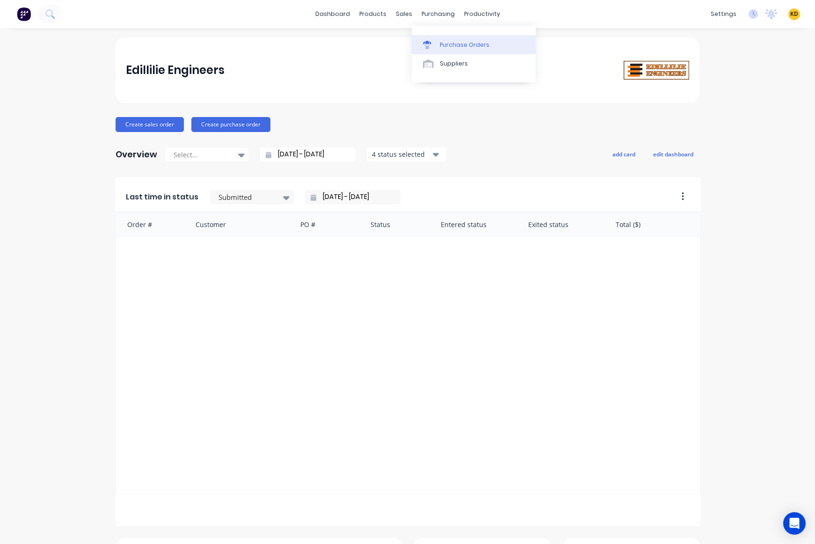
click at [451, 44] on div "Purchase Orders" at bounding box center [465, 45] width 50 height 8
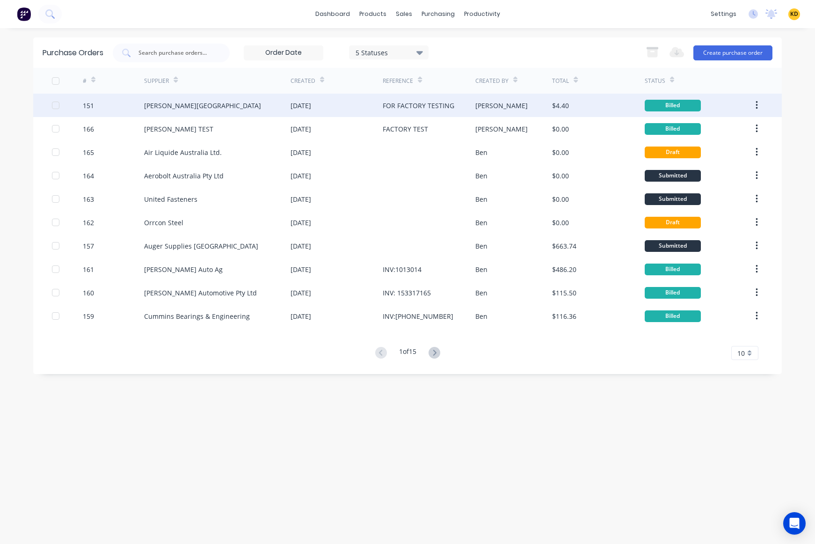
click at [141, 105] on div "151" at bounding box center [114, 105] width 62 height 23
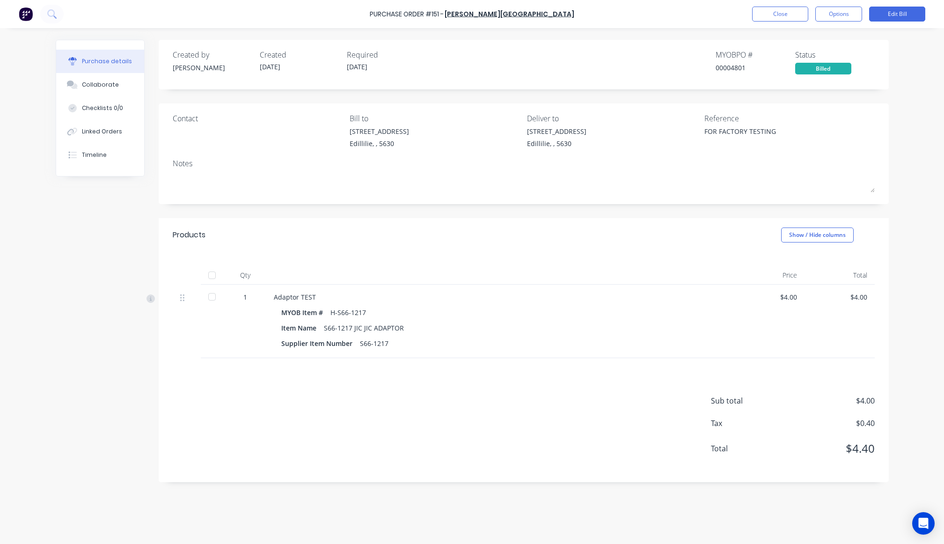
click at [461, 404] on div "Sub total $4.00 Tax $0.40 Total $4.40" at bounding box center [524, 420] width 730 height 124
click at [370, 431] on div "Sub total $4.00 Tax $0.40 Total $4.40" at bounding box center [524, 420] width 730 height 124
click at [76, 316] on div "Created by Cathy Created 23/09/25 Required 23/09/25 MYOB PO # 00004801 Status B…" at bounding box center [472, 283] width 833 height 487
click at [97, 347] on div "Created by Cathy Created 23/09/25 Required 23/09/25 MYOB PO # 00004801 Status B…" at bounding box center [472, 283] width 833 height 487
click at [784, 13] on button "Close" at bounding box center [780, 14] width 56 height 15
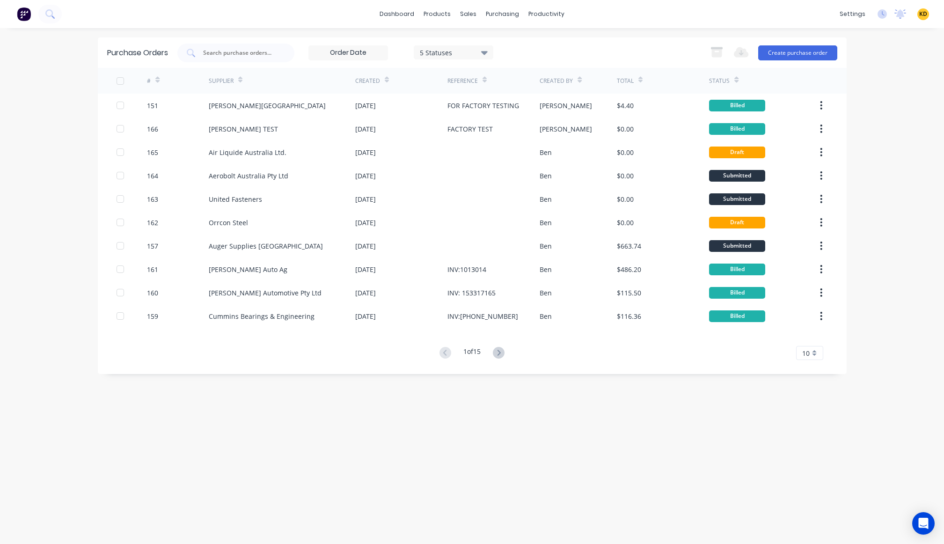
click at [568, 399] on div "Purchase Orders 5 Statuses 5 Statuses Export to Excel (XLSX) Create purchase or…" at bounding box center [472, 285] width 748 height 497
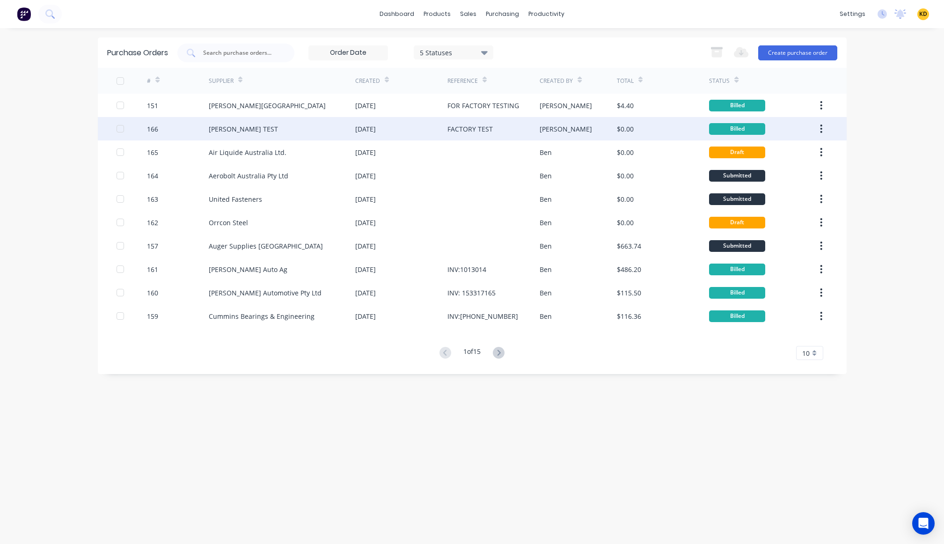
click at [419, 124] on div "26 Sep 2025" at bounding box center [401, 128] width 92 height 23
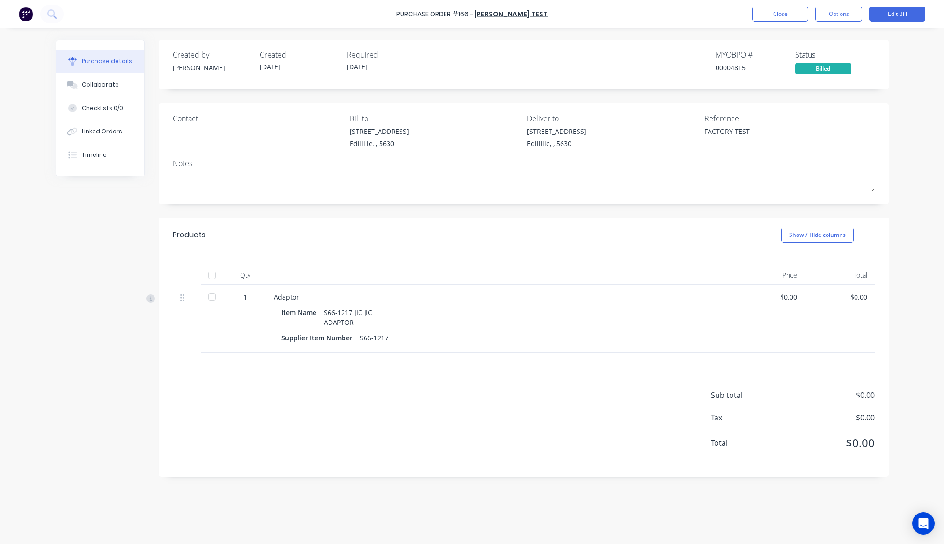
click at [814, 167] on div "Purchase Order #166 - B. L. Shipway TEST Close Options Edit Bill Purchase detai…" at bounding box center [472, 272] width 944 height 544
click at [773, 16] on button "Close" at bounding box center [780, 14] width 56 height 15
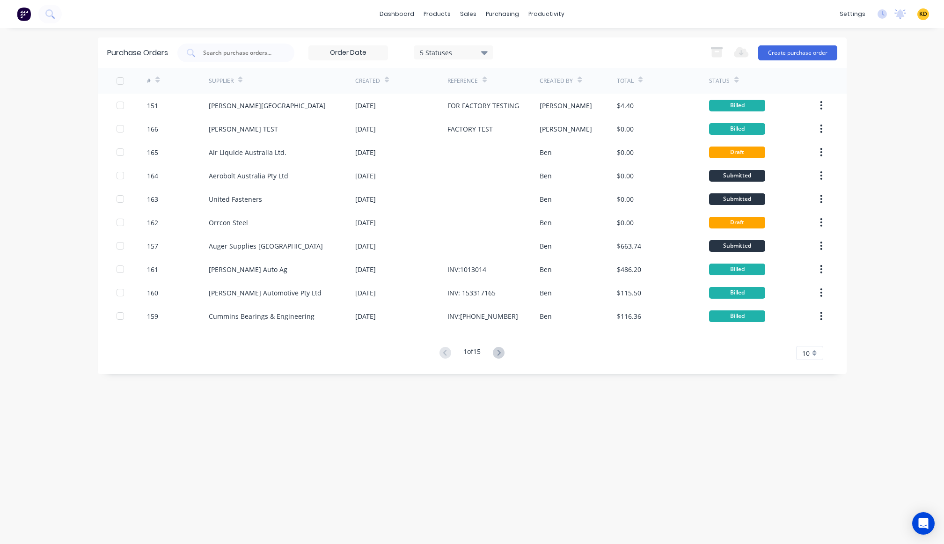
click at [814, 134] on div "dashboard products sales purchasing productivity dashboard products Product Cat…" at bounding box center [472, 272] width 944 height 544
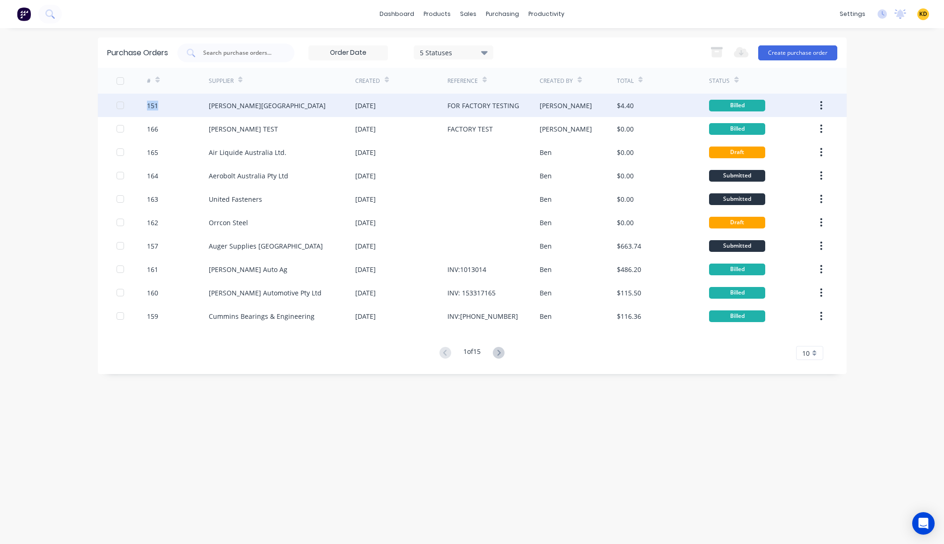
drag, startPoint x: 139, startPoint y: 106, endPoint x: 164, endPoint y: 107, distance: 24.8
click at [164, 107] on div "151 B.L. Shipway 23 Sep 2025 FOR FACTORY TESTING Cathy $4.40 Billed" at bounding box center [472, 105] width 748 height 23
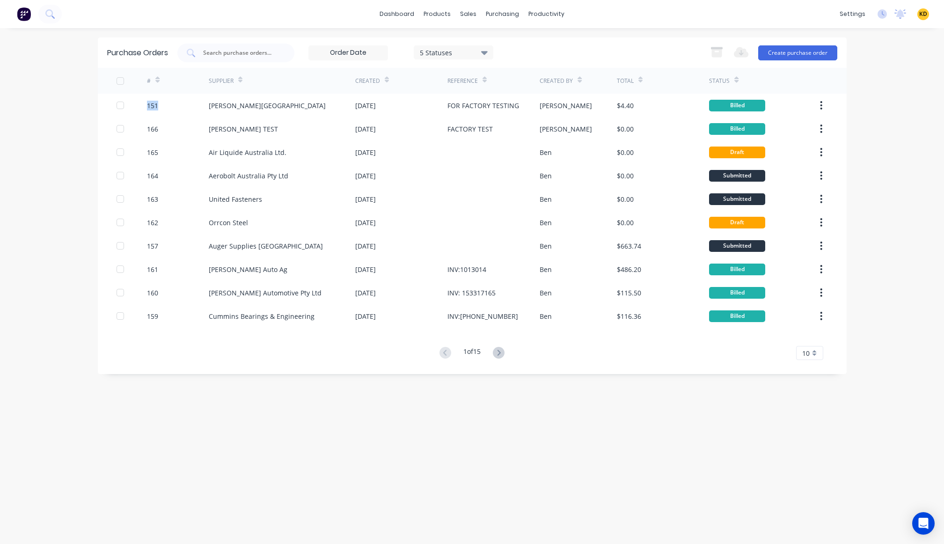
copy div "151"
click at [552, 438] on div "Purchase Orders 5 Statuses 5 Statuses Export to Excel (XLSX) Create purchase or…" at bounding box center [472, 285] width 748 height 497
click at [537, 433] on div "Purchase Orders 5 Statuses 5 Statuses Export to Excel (XLSX) Create purchase or…" at bounding box center [472, 285] width 748 height 497
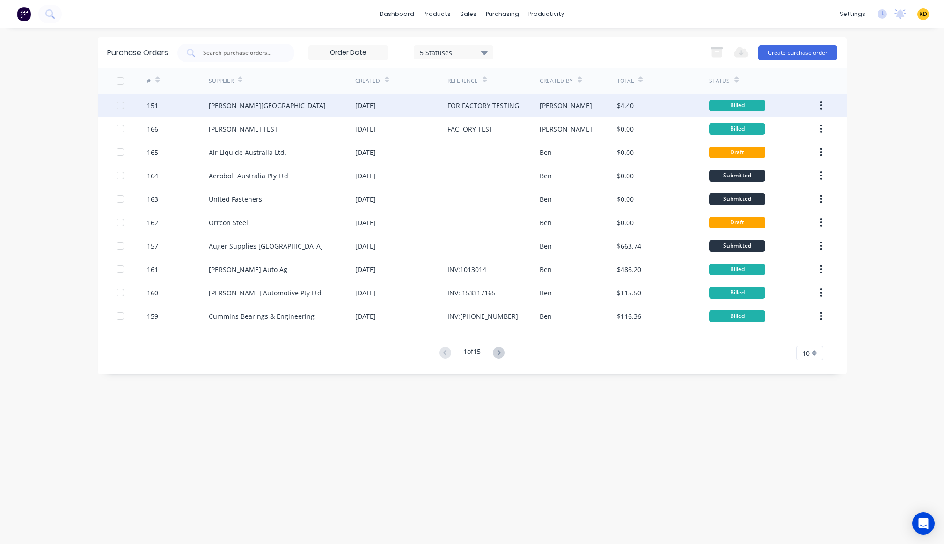
click at [342, 102] on div "[PERSON_NAME][GEOGRAPHIC_DATA]" at bounding box center [282, 105] width 146 height 23
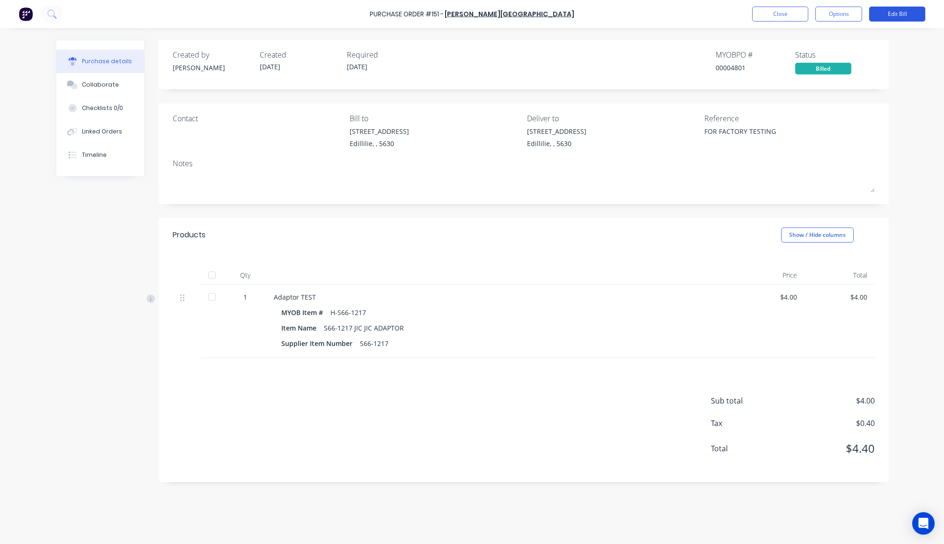
click at [814, 18] on button "Edit Bill" at bounding box center [897, 14] width 56 height 15
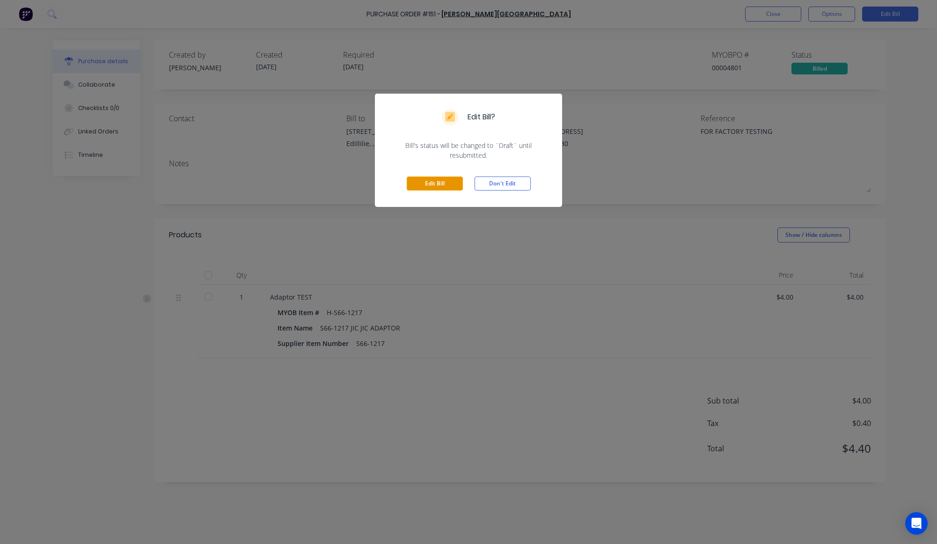
click at [432, 183] on button "Edit Bill" at bounding box center [435, 183] width 56 height 14
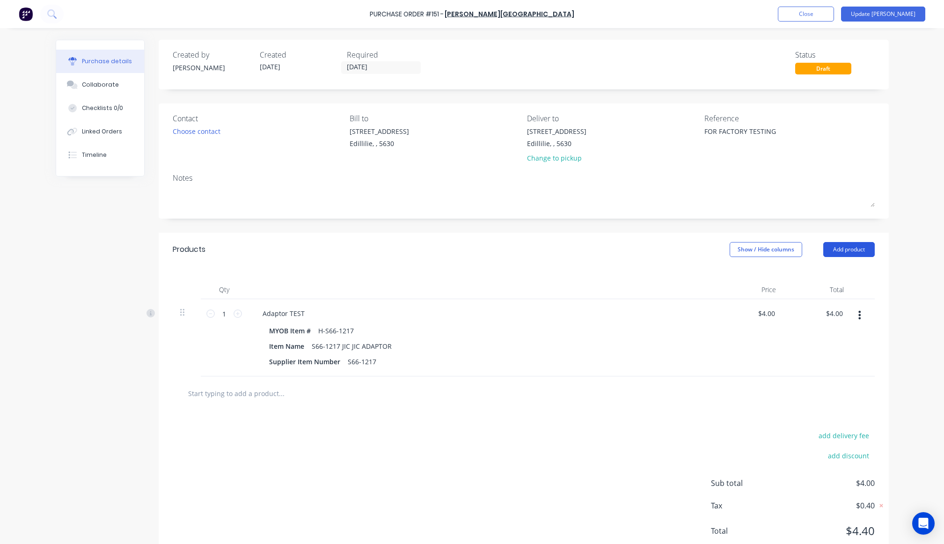
click at [814, 252] on button "Add product" at bounding box center [848, 249] width 51 height 15
click at [814, 275] on div "Product catalogue" at bounding box center [830, 274] width 72 height 14
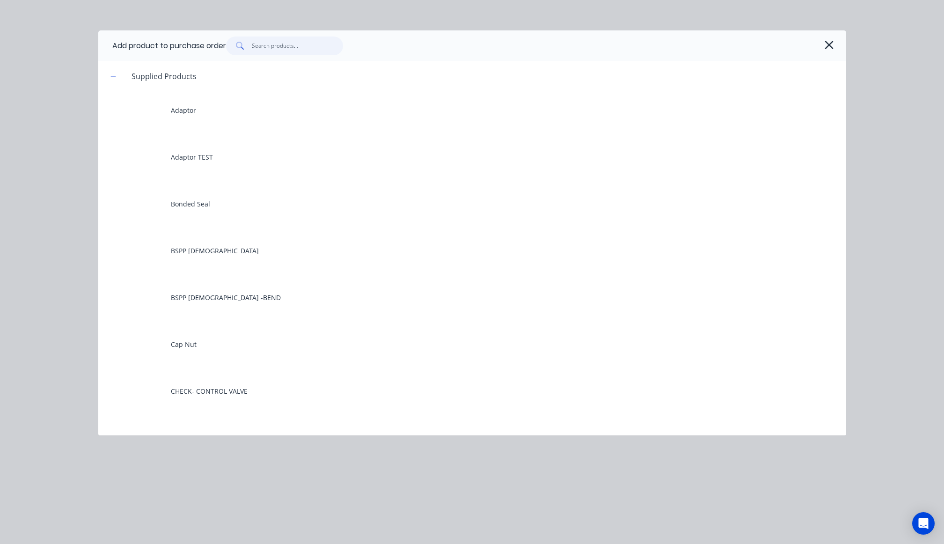
click at [319, 51] on input "text" at bounding box center [297, 45] width 91 height 19
type textarea "x"
type input "e"
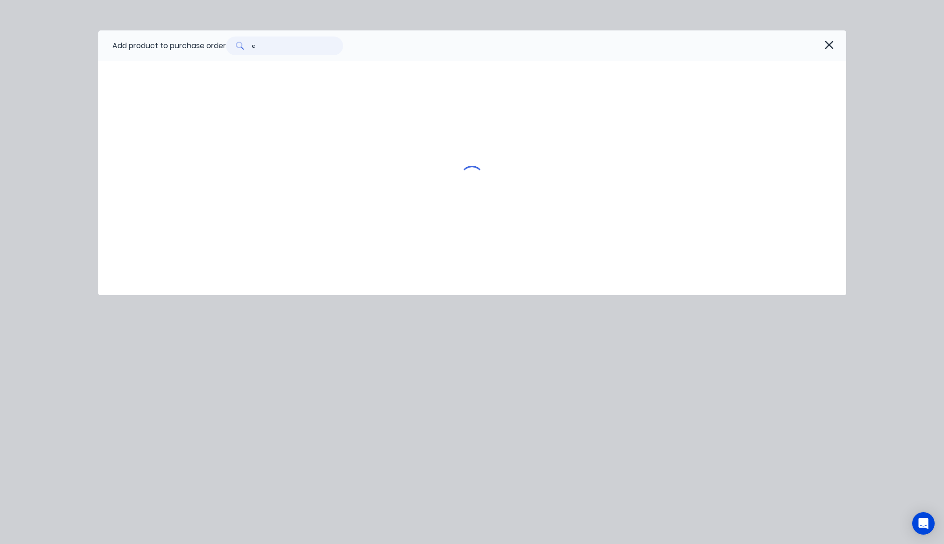
type textarea "x"
type input "el"
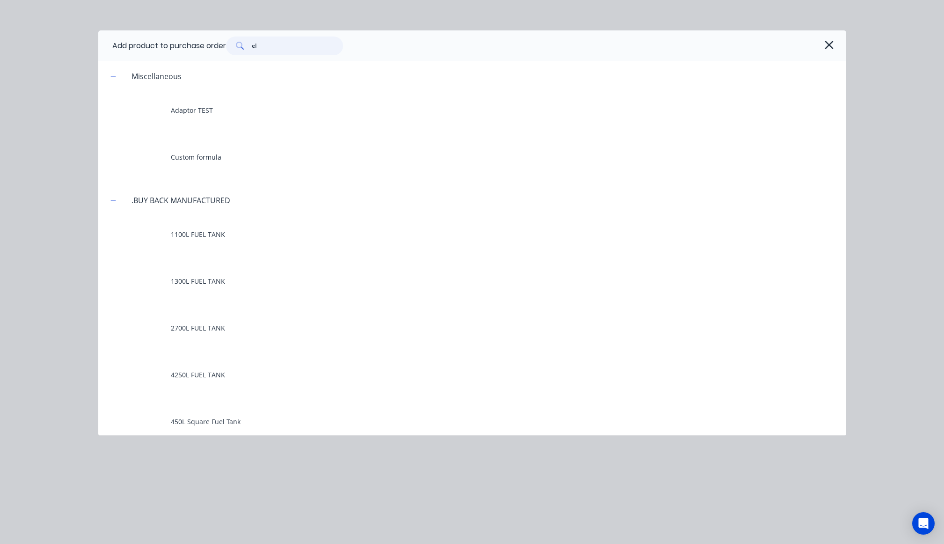
type textarea "x"
type input "e"
type textarea "x"
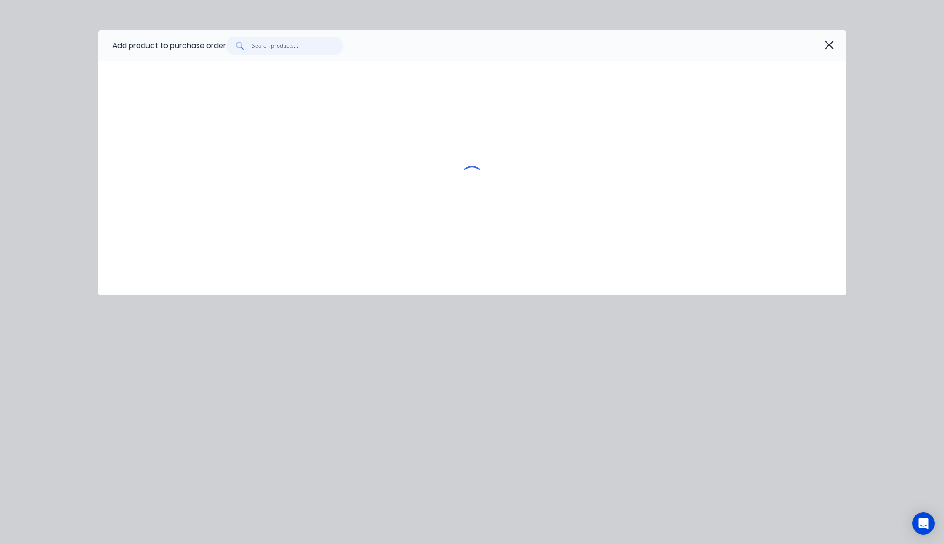
type textarea "x"
type input "e"
type textarea "x"
type input "el"
type textarea "x"
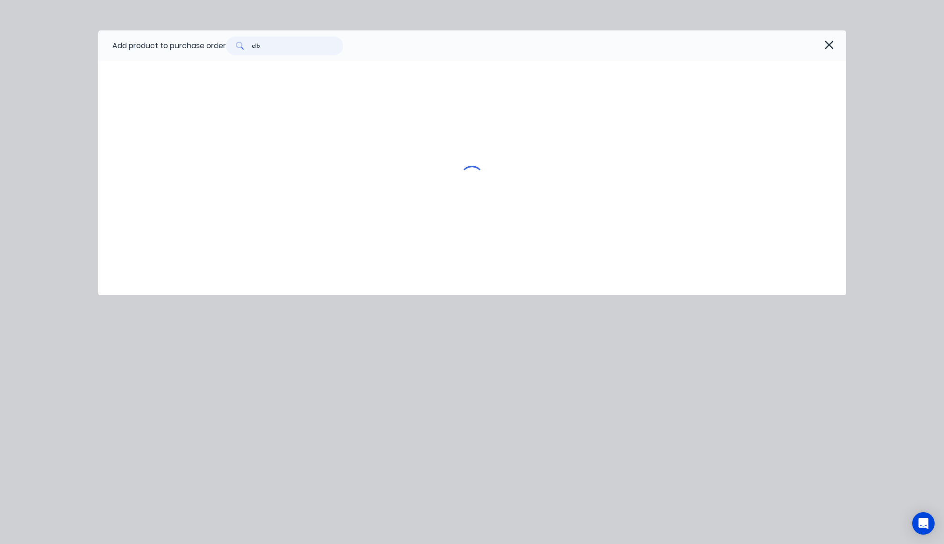
type input "elbo"
type textarea "x"
type input "elbow"
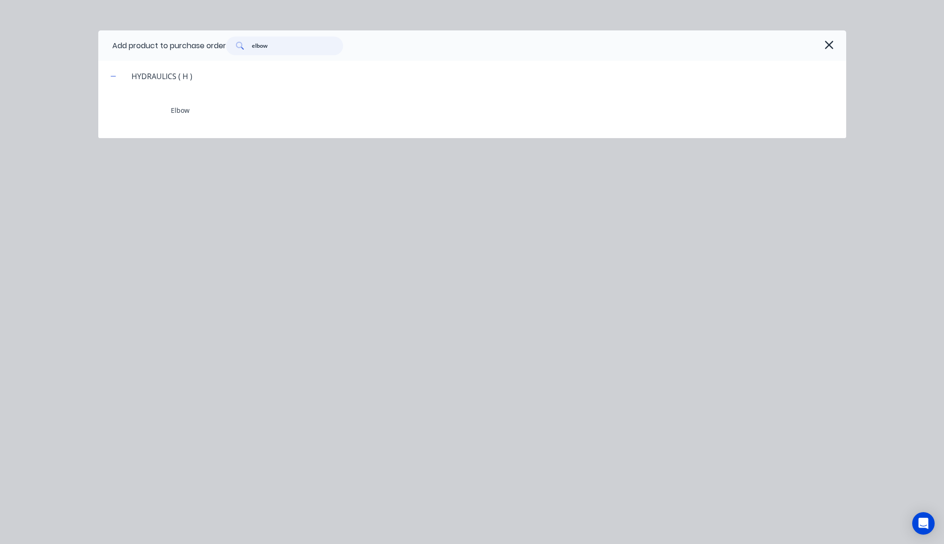
type textarea "x"
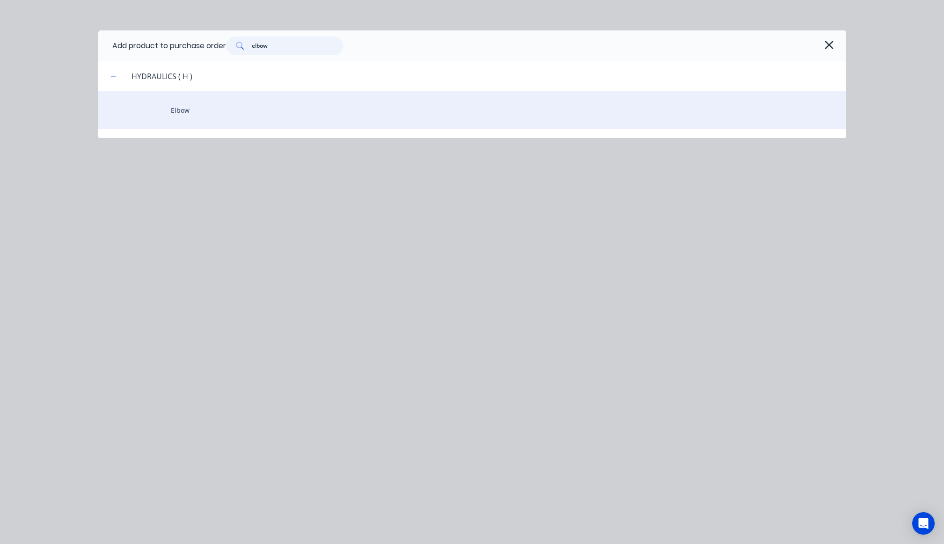
type input "elbow"
click at [285, 109] on div "Elbow" at bounding box center [472, 109] width 748 height 37
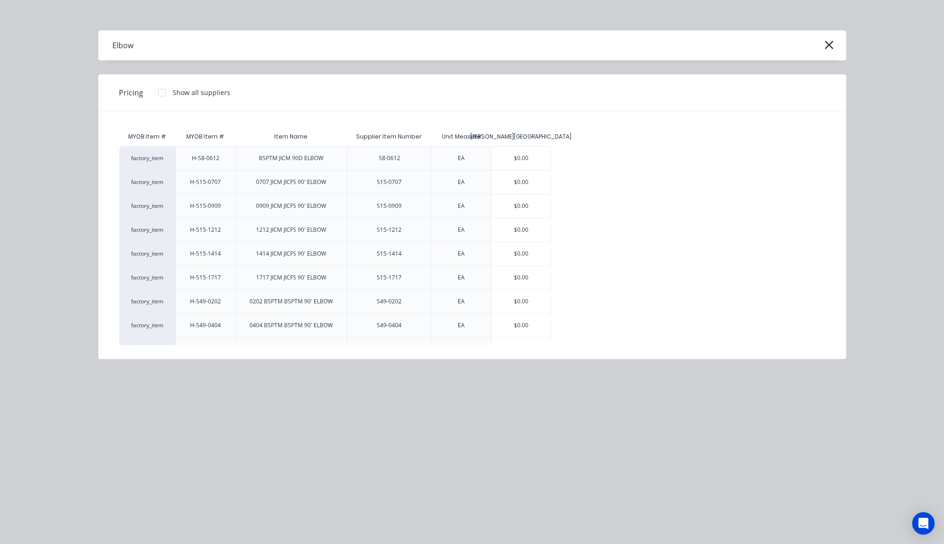
click at [161, 91] on div at bounding box center [161, 92] width 19 height 19
click at [508, 150] on div "$0.00" at bounding box center [520, 157] width 59 height 23
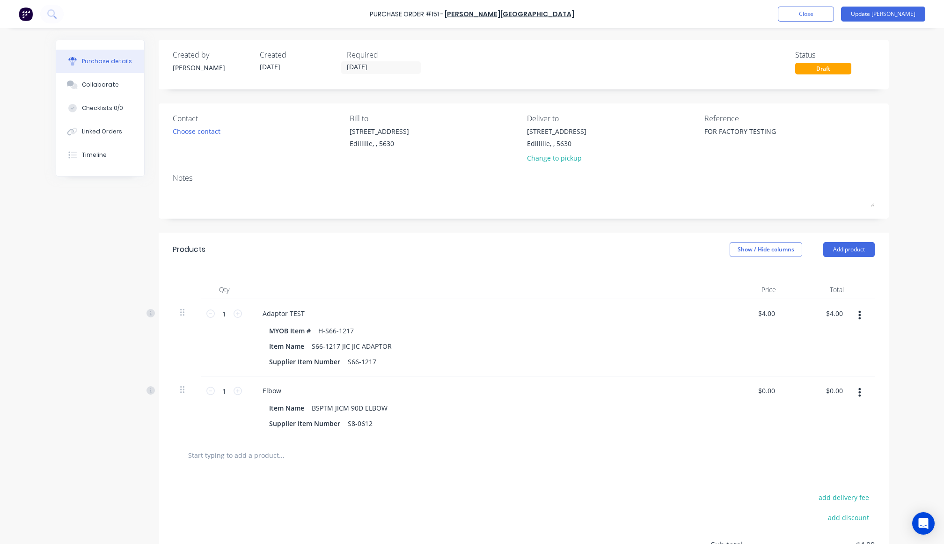
click at [814, 322] on div "Purchase Order #151 - B.L. Shipway Add product Close Update Bill Purchase detai…" at bounding box center [472, 272] width 944 height 544
click at [814, 246] on button "Add product" at bounding box center [848, 249] width 51 height 15
click at [814, 272] on div "Product catalogue" at bounding box center [830, 274] width 72 height 14
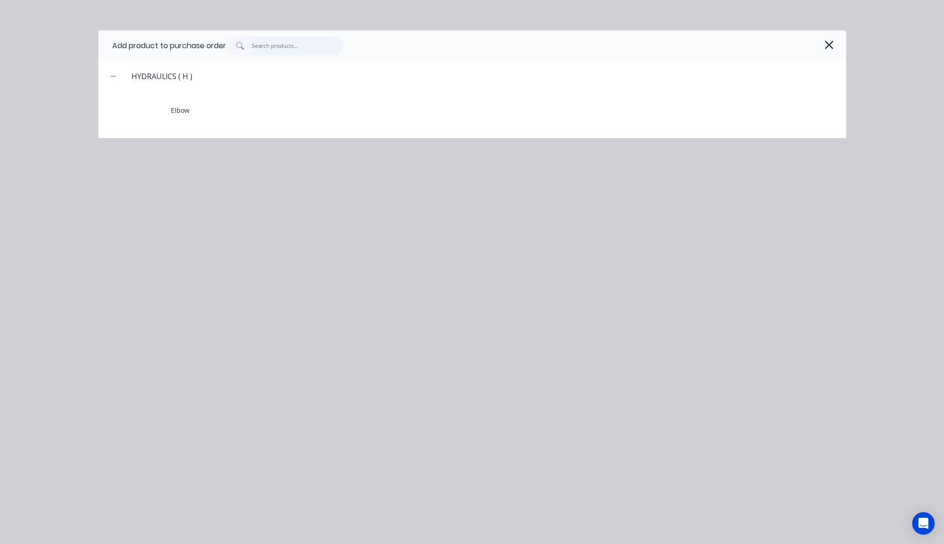
click at [276, 44] on input "text" at bounding box center [297, 45] width 91 height 19
type textarea "x"
type input "c"
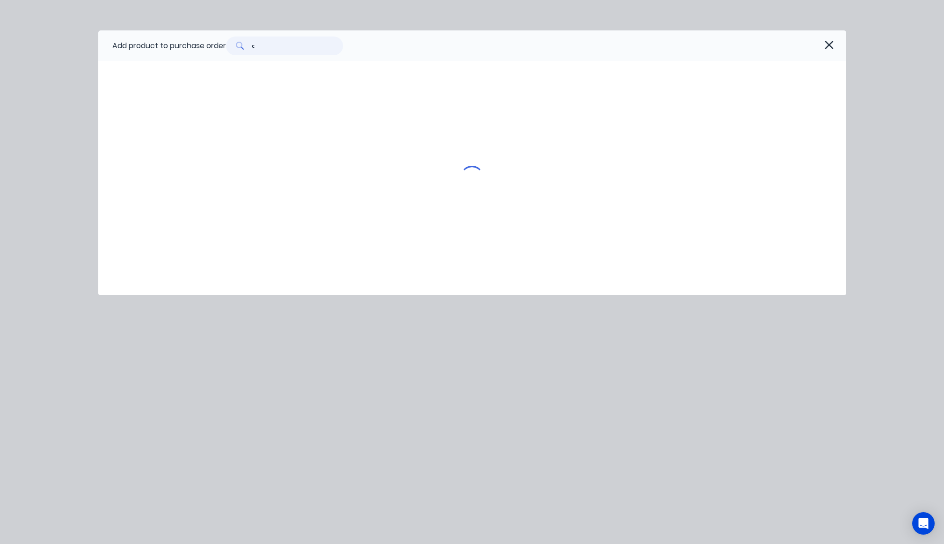
type textarea "x"
type input "ca"
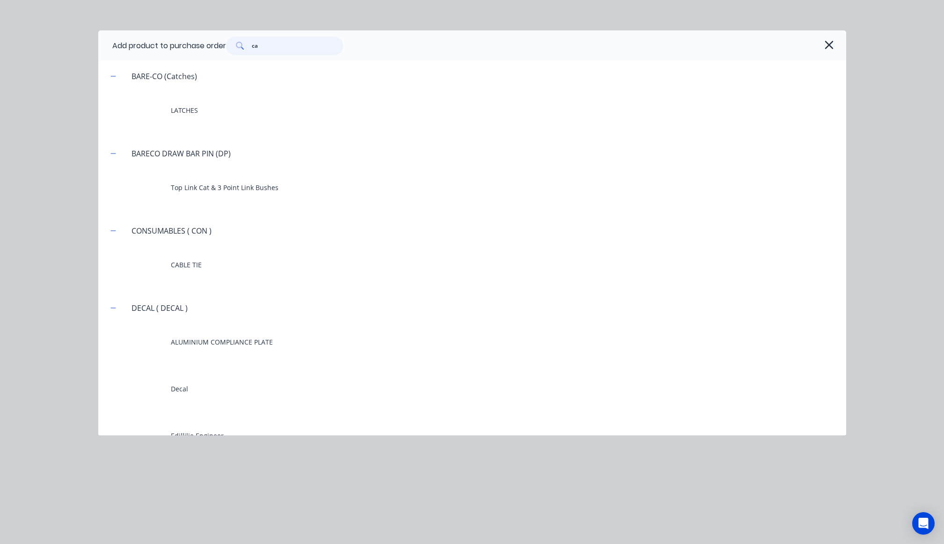
type textarea "x"
type input "cap"
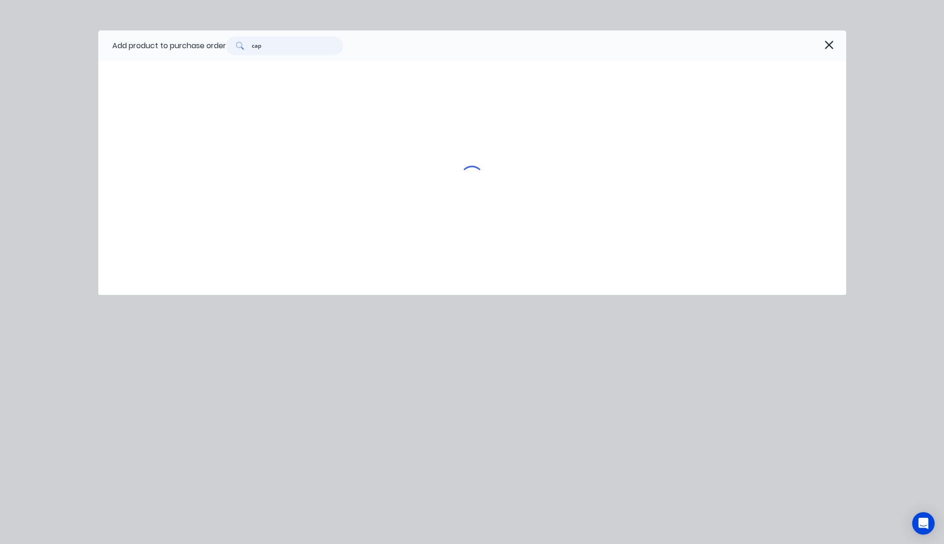
type textarea "x"
type input "capb"
type textarea "x"
type input "capbu"
type textarea "x"
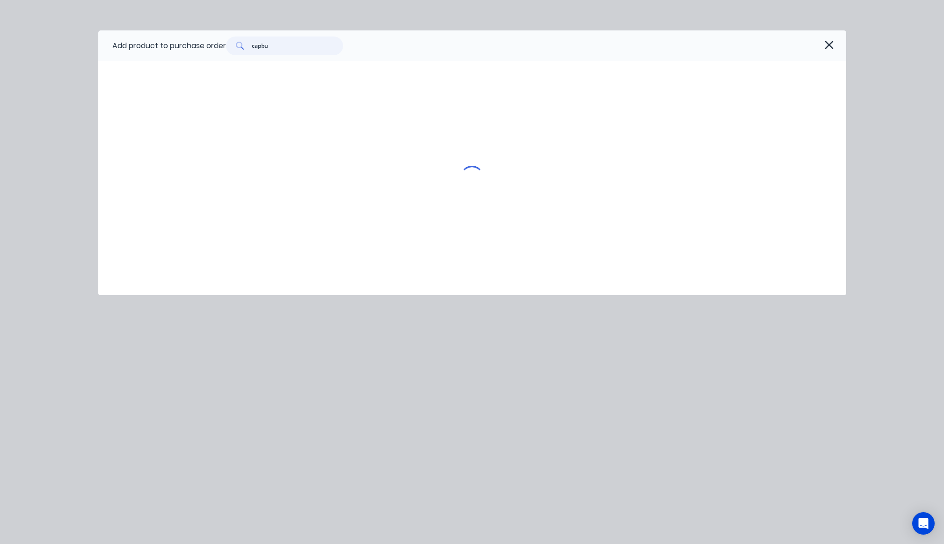
type input "capbut"
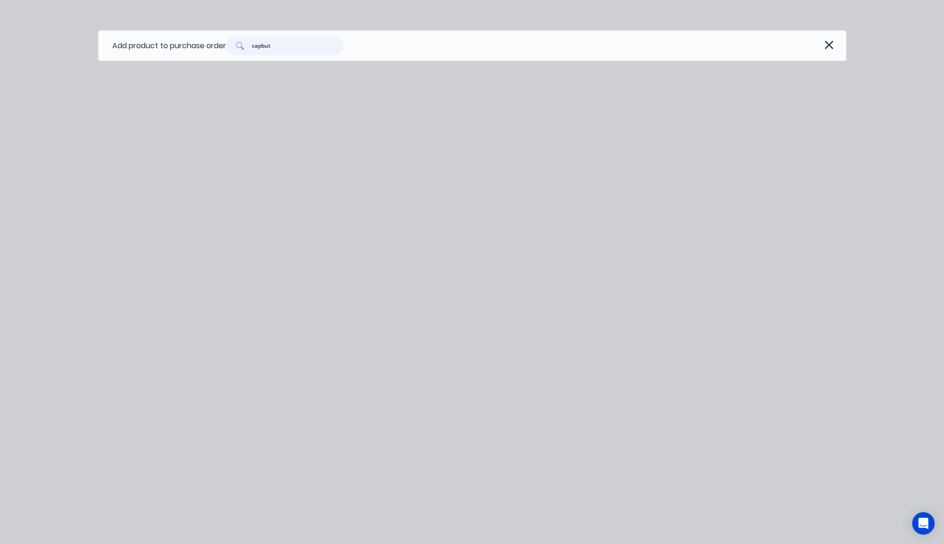
type textarea "x"
type input "capbu"
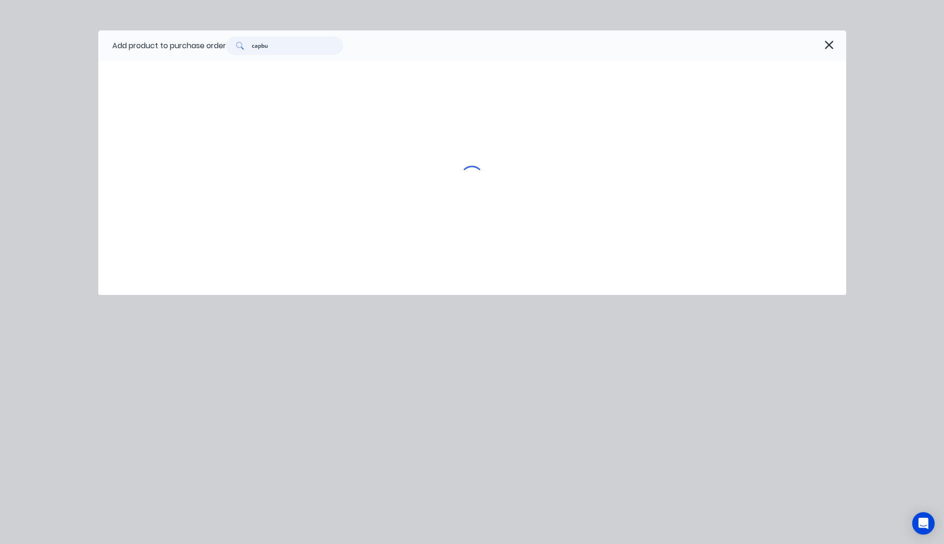
type textarea "x"
type input "capb"
type textarea "x"
type input "cap"
type textarea "x"
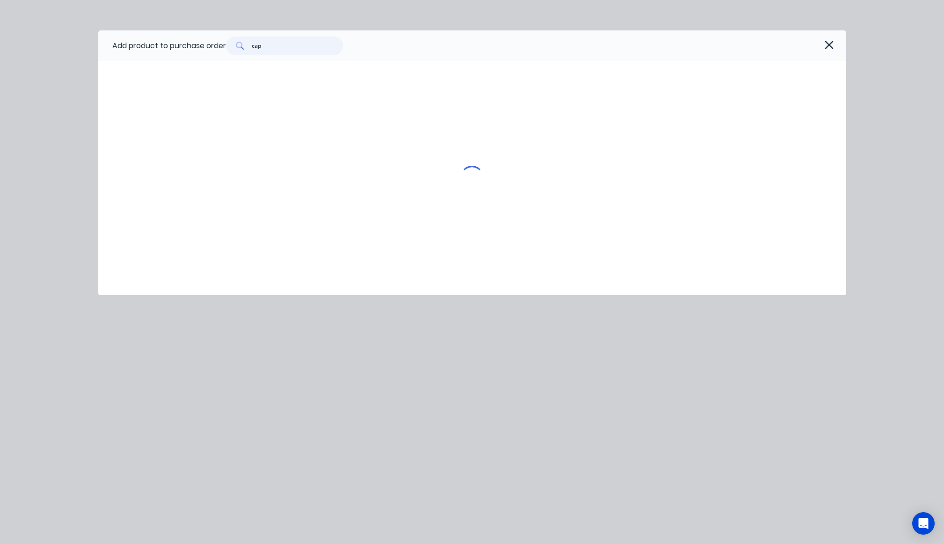
type input "capn"
type textarea "x"
type input "capnu"
type textarea "x"
type input "capnut"
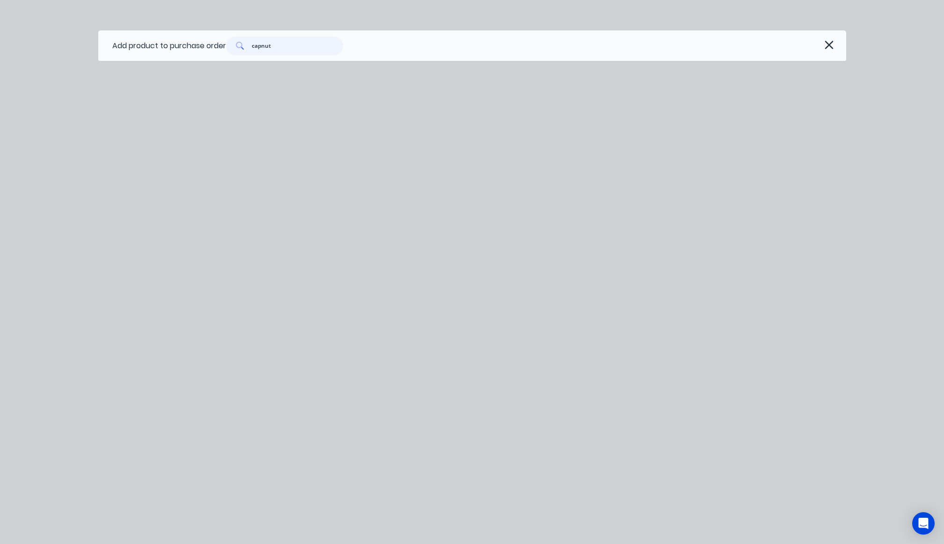
type textarea "x"
type input "c"
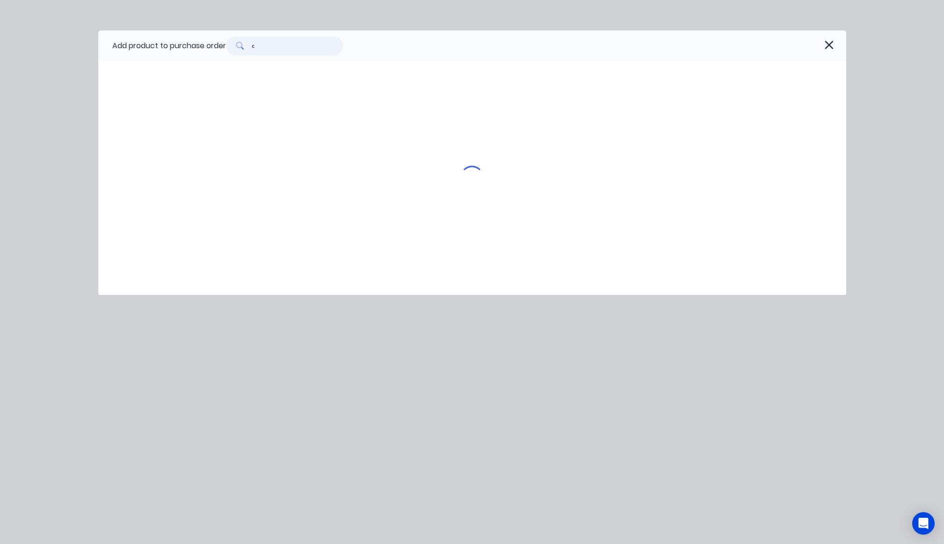
type textarea "x"
type input "ca"
type textarea "x"
type input "capn"
type textarea "x"
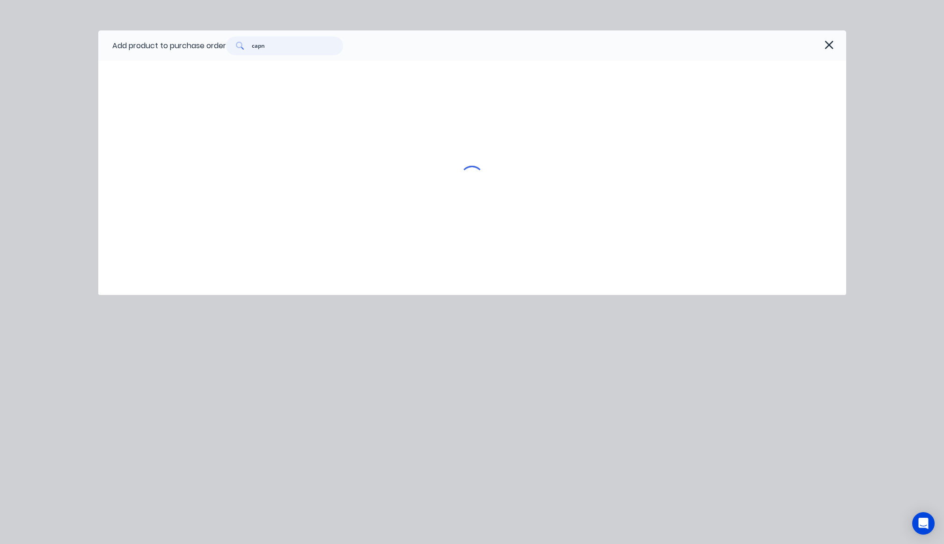
type input "capnu"
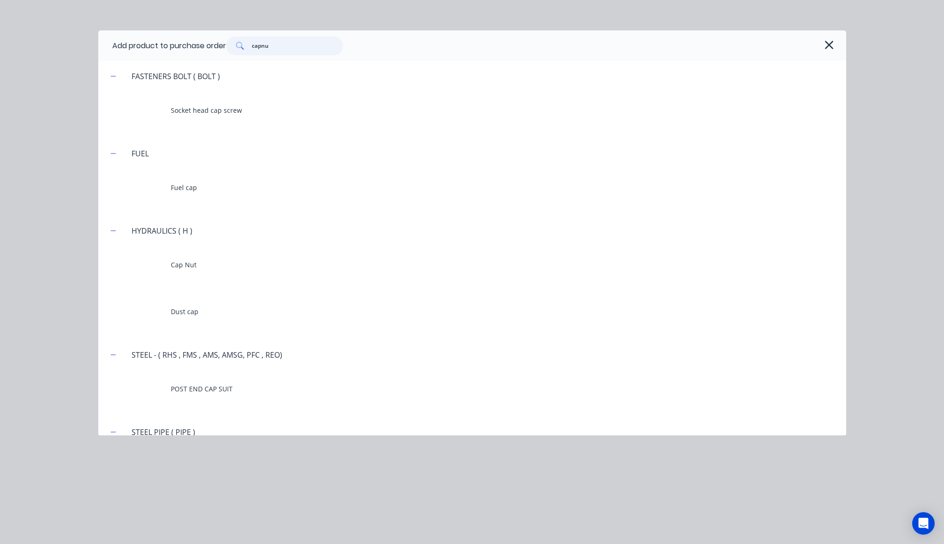
type textarea "x"
type input "capnut"
type textarea "x"
type input "capnut"
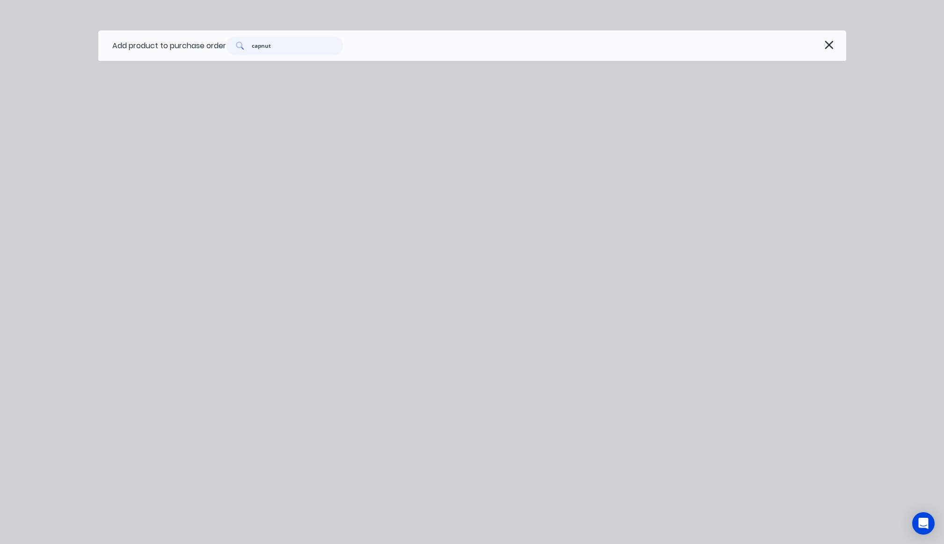
type textarea "x"
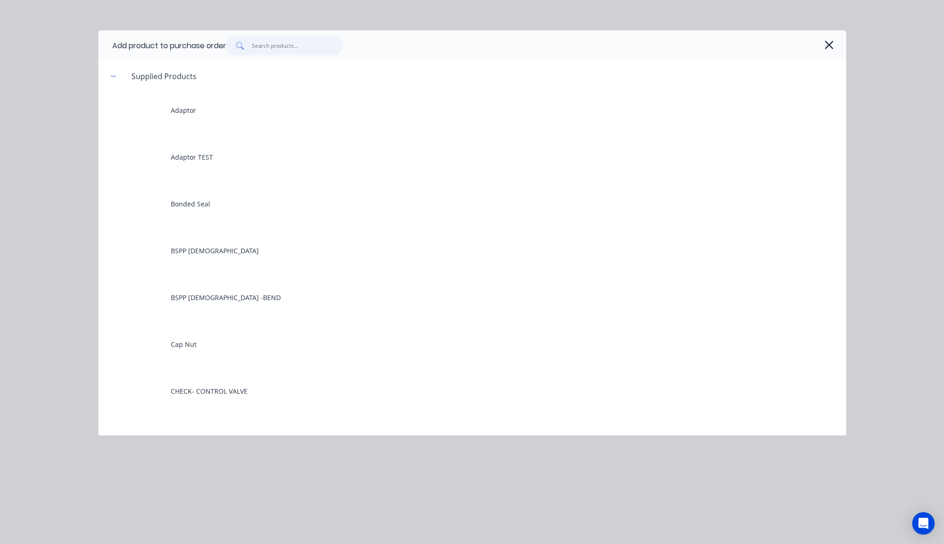
type textarea "x"
type input "c"
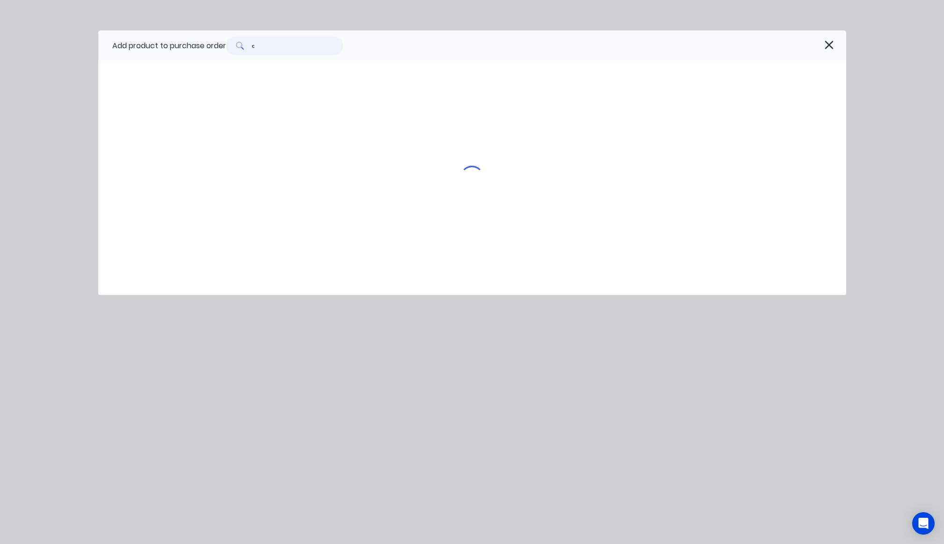
type textarea "x"
type input "ca"
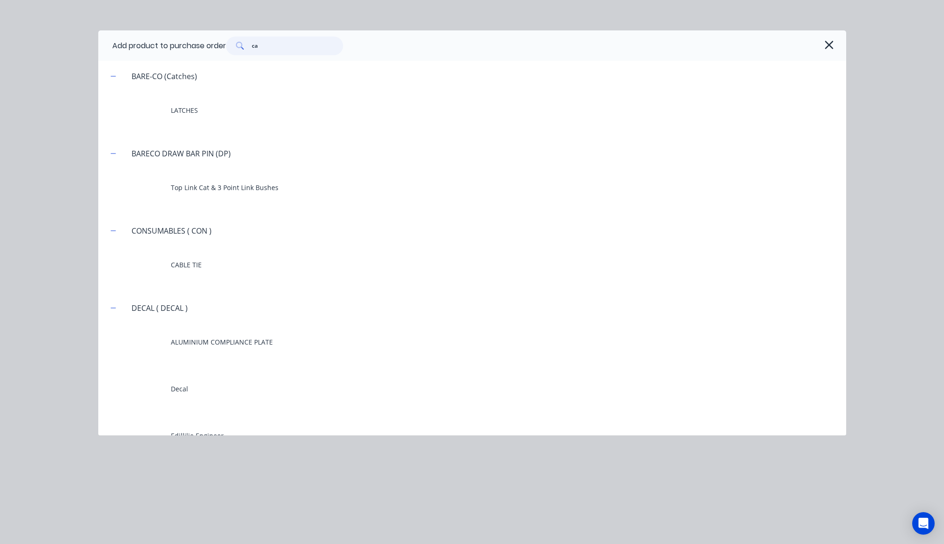
type textarea "x"
type input "cap"
type textarea "x"
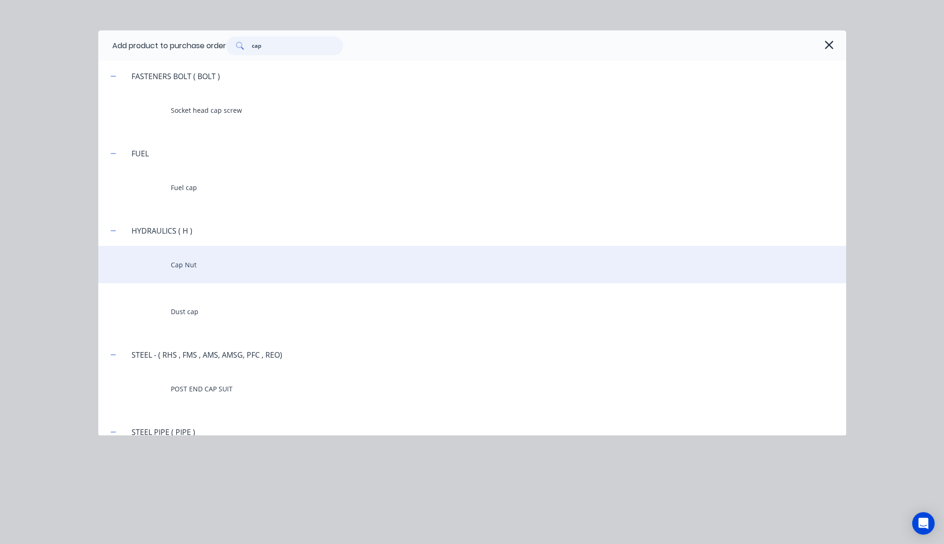
type input "cap"
click at [235, 262] on div "Cap Nut" at bounding box center [472, 264] width 748 height 37
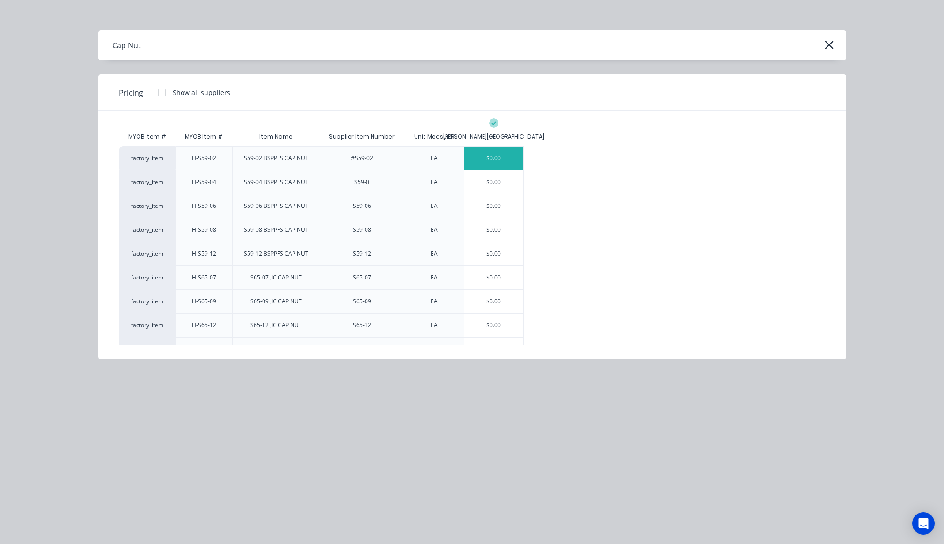
click at [501, 152] on div "$0.00" at bounding box center [493, 157] width 59 height 23
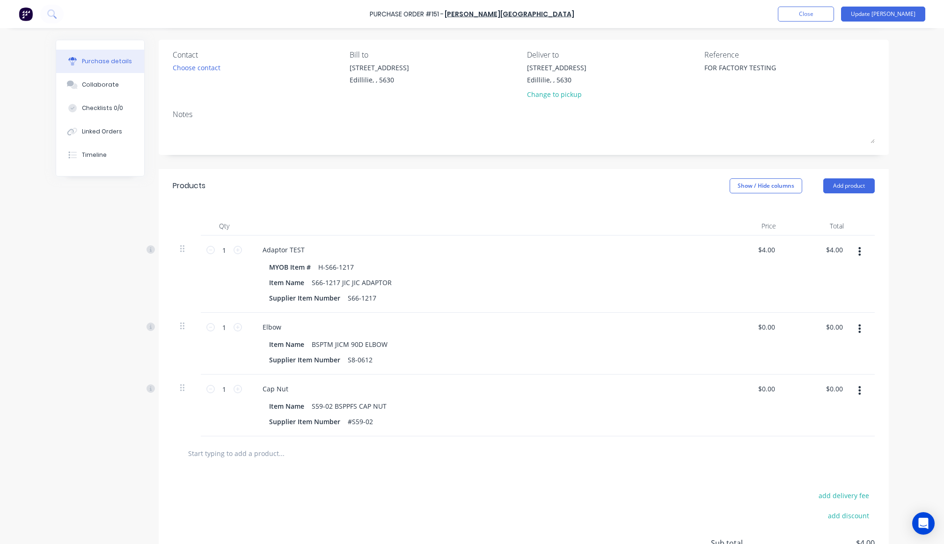
scroll to position [84, 0]
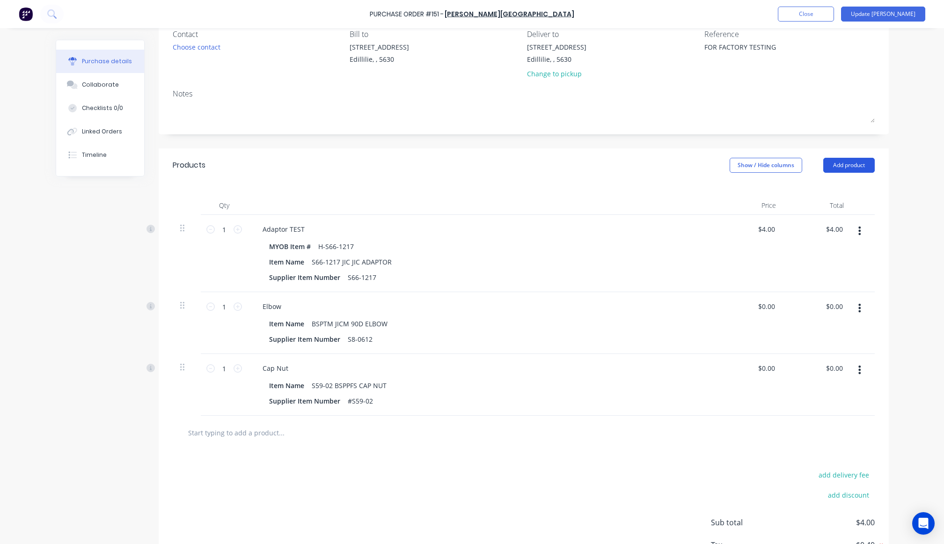
click at [814, 165] on button "Add product" at bounding box center [848, 165] width 51 height 15
click at [814, 187] on div "Product catalogue" at bounding box center [830, 189] width 72 height 14
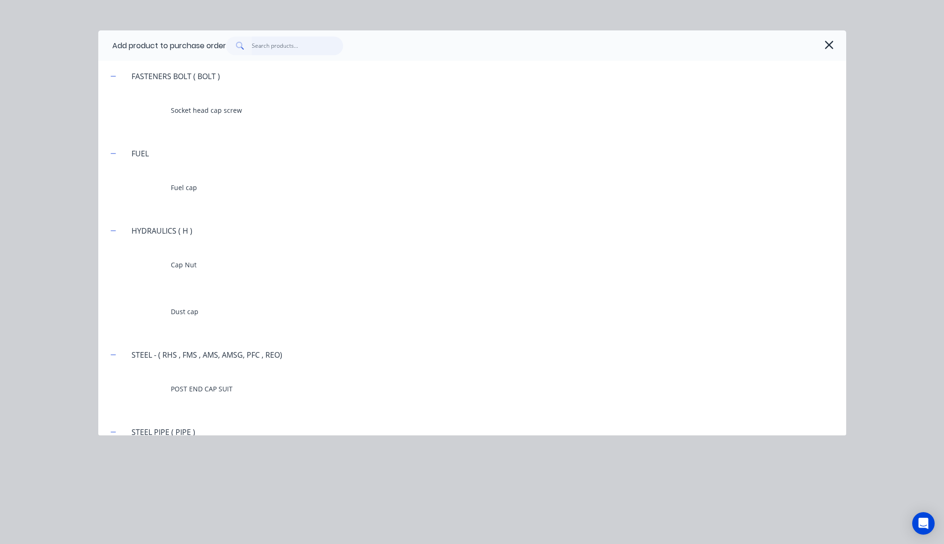
click at [290, 37] on input "text" at bounding box center [297, 45] width 91 height 19
type textarea "x"
type input "c"
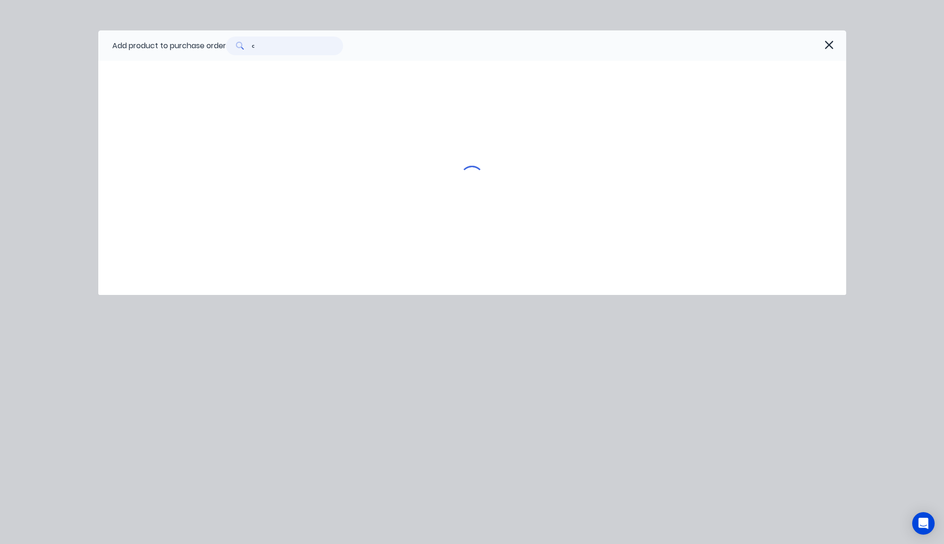
type textarea "x"
type input "ch"
type textarea "x"
type input "che"
type textarea "x"
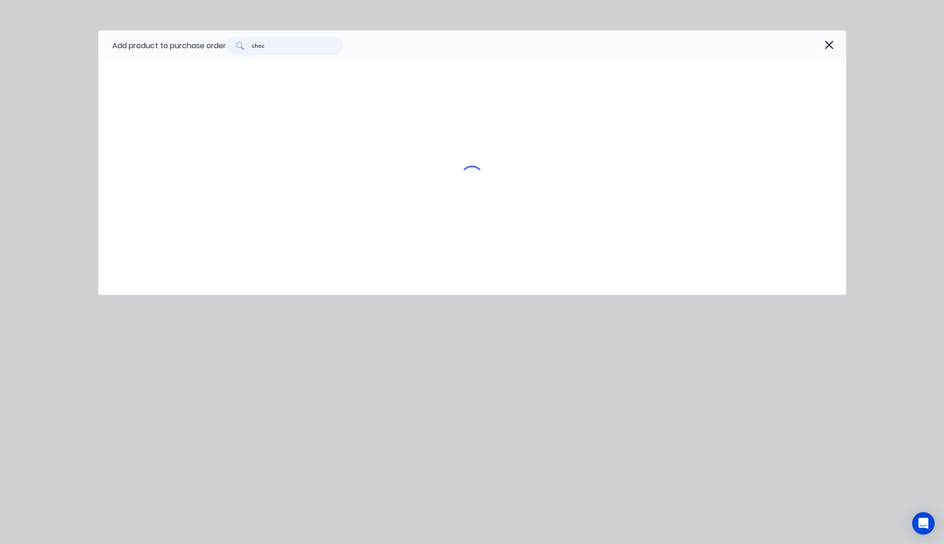
type input "check"
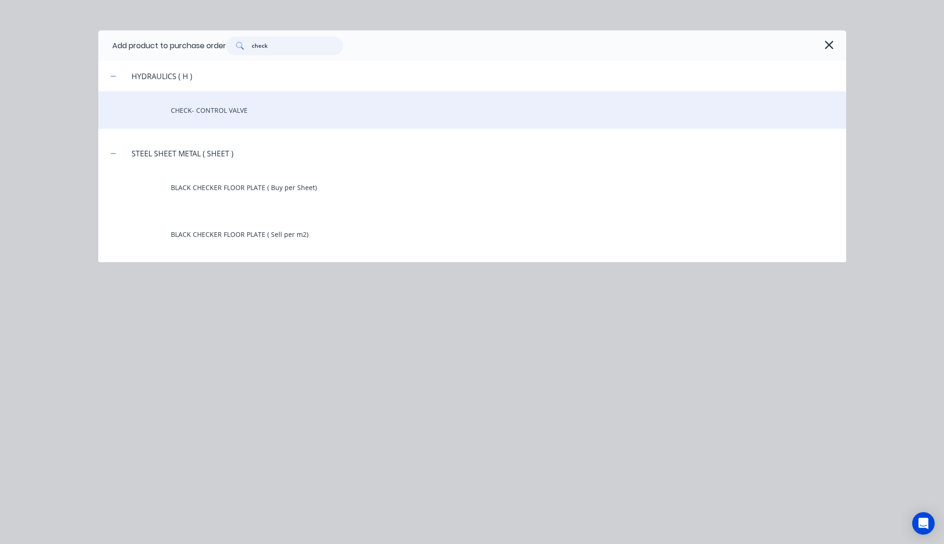
type textarea "x"
type input "check"
click at [287, 105] on div "CHECK- CONTROL VALVE" at bounding box center [472, 109] width 748 height 37
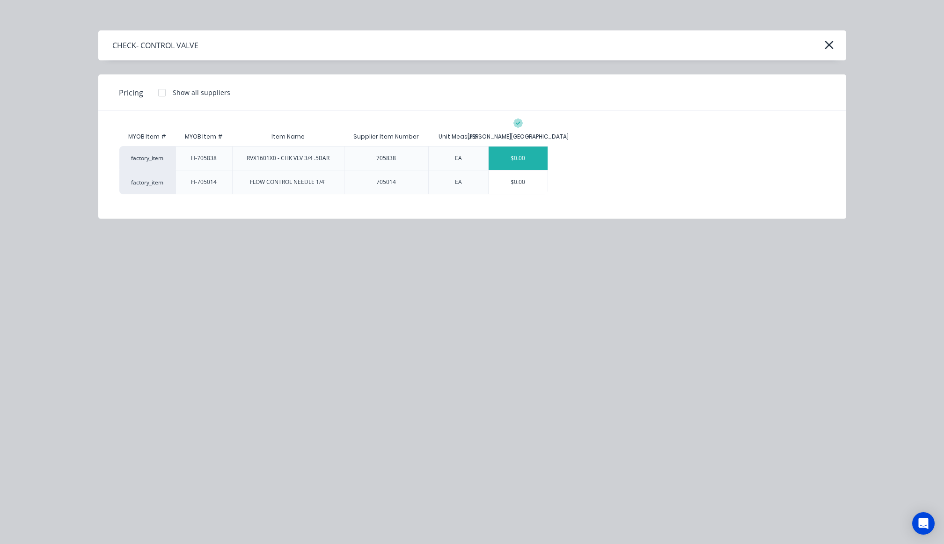
click at [536, 147] on div "$0.00" at bounding box center [517, 157] width 59 height 23
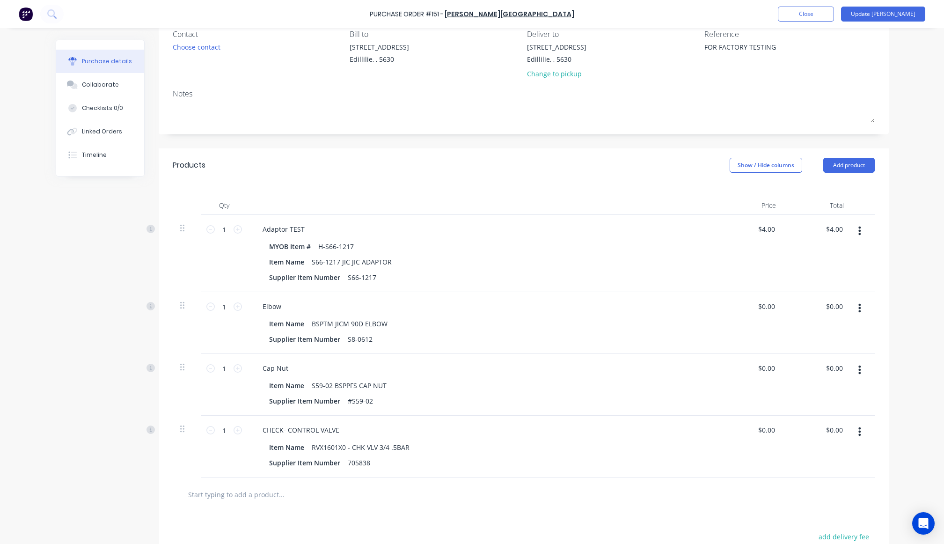
click at [97, 298] on div "Created by Cathy Created 23/09/25 Required 23/09/25 Status Draft Contact Choose…" at bounding box center [472, 311] width 833 height 710
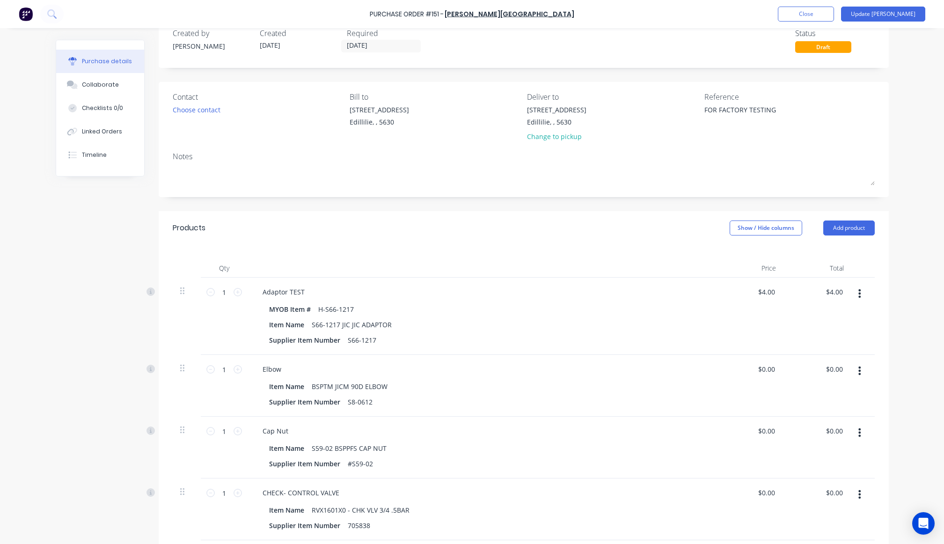
scroll to position [0, 0]
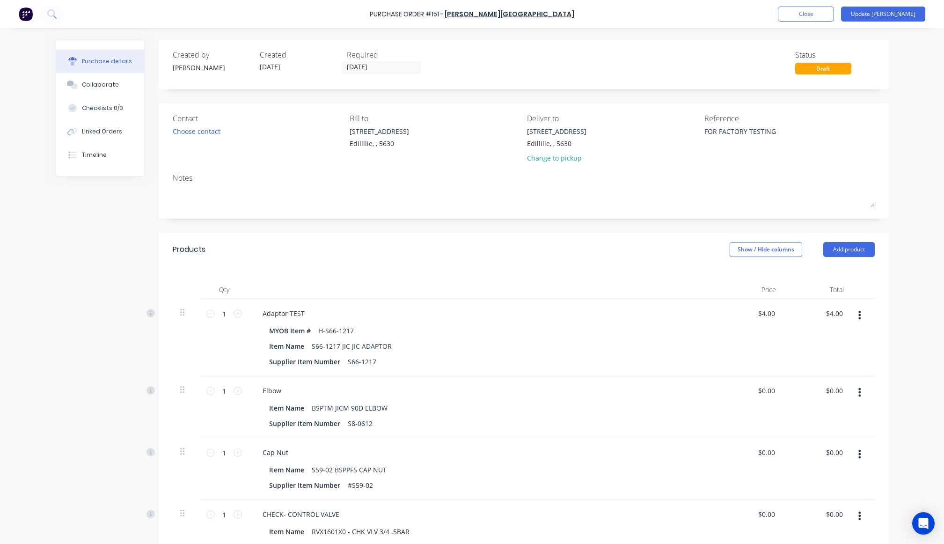
click at [814, 203] on div "Purchase Order #151 - B.L. Shipway Add product Close Update Bill Purchase detai…" at bounding box center [472, 272] width 944 height 544
click at [814, 12] on button "Update [PERSON_NAME]" at bounding box center [883, 14] width 84 height 15
click at [113, 353] on div "Created by Cathy Created 23/09/25 Required 23/09/25 Status Draft Contact Choose…" at bounding box center [472, 395] width 833 height 710
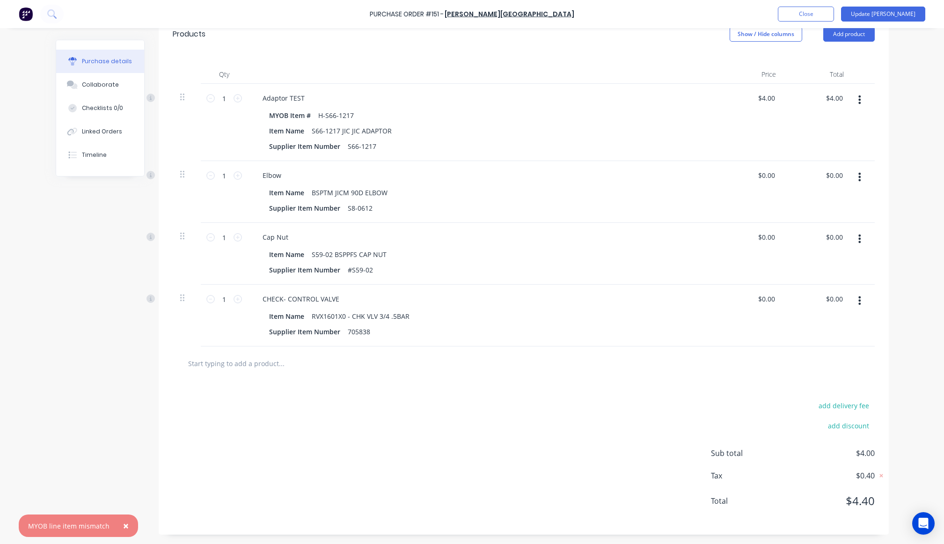
scroll to position [131, 0]
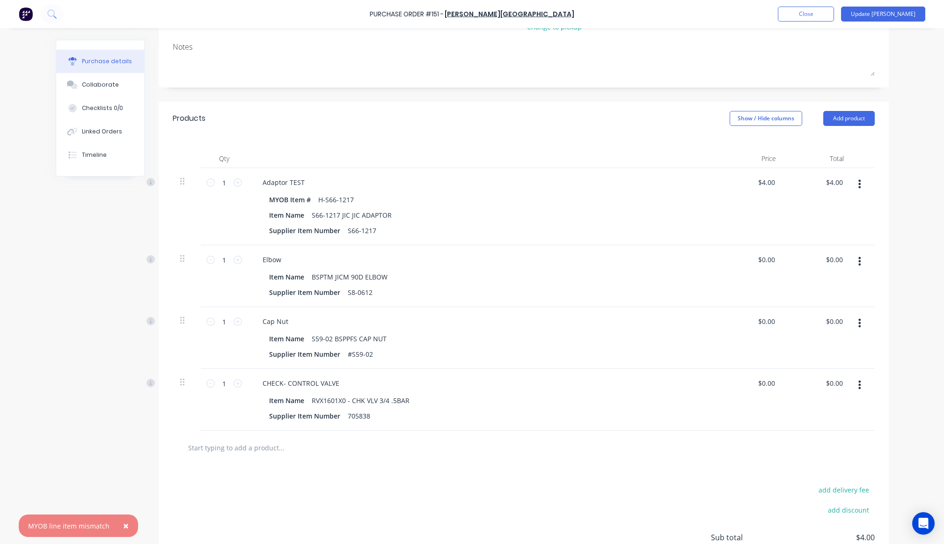
click at [126, 526] on button "×" at bounding box center [126, 525] width 24 height 22
type textarea "x"
click at [84, 364] on div "Created by Cathy Created 23/09/25 Required 23/09/25 Status Draft Contact Choose…" at bounding box center [472, 264] width 833 height 710
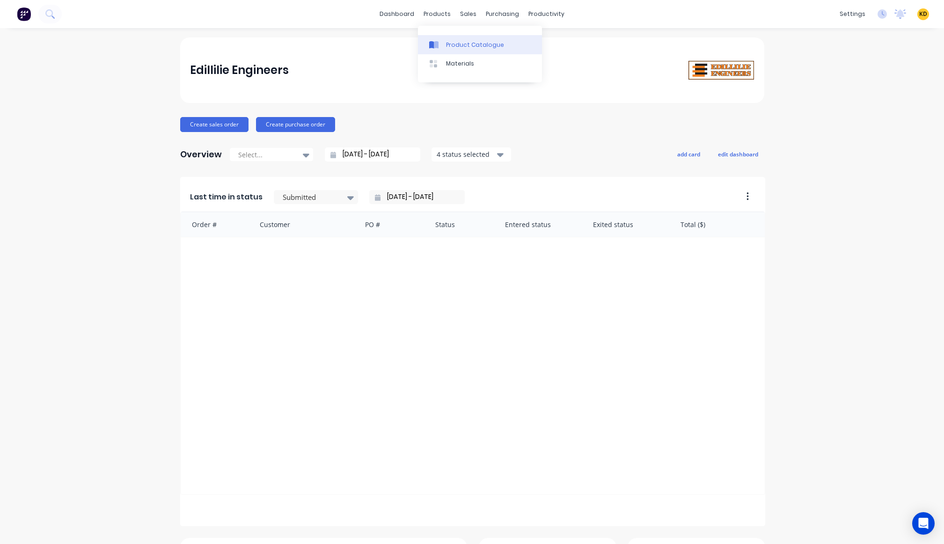
click at [460, 44] on div "Product Catalogue" at bounding box center [475, 45] width 58 height 8
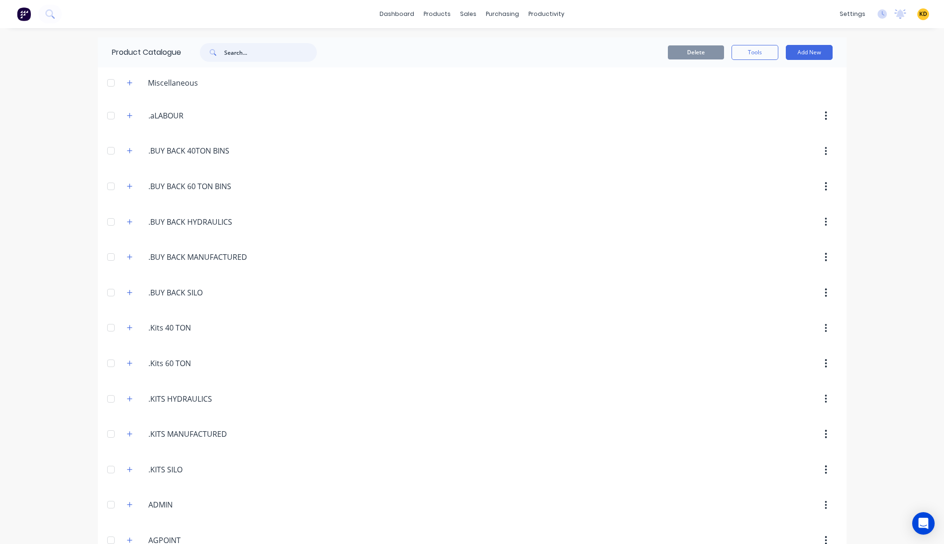
click at [245, 49] on input "text" at bounding box center [270, 52] width 93 height 19
type input "elbow"
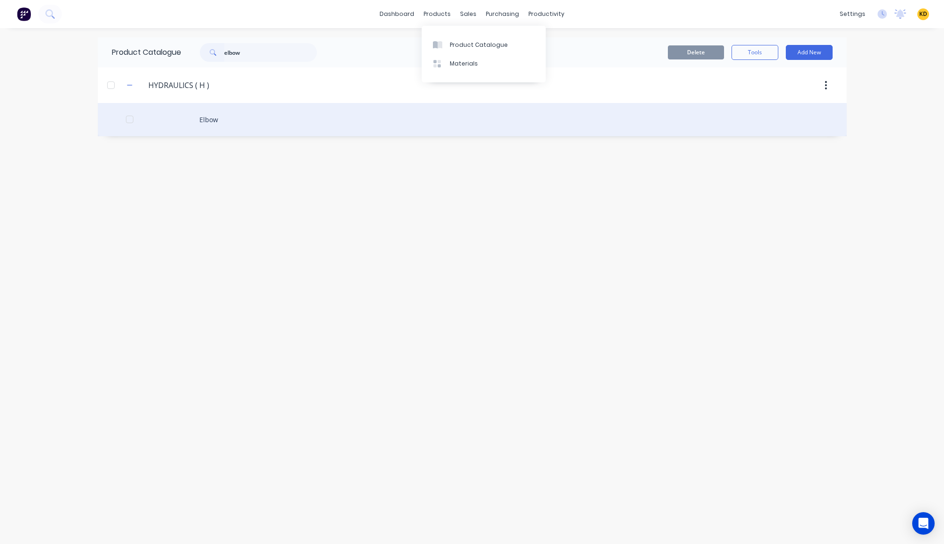
click at [249, 115] on div "Elbow" at bounding box center [472, 119] width 748 height 33
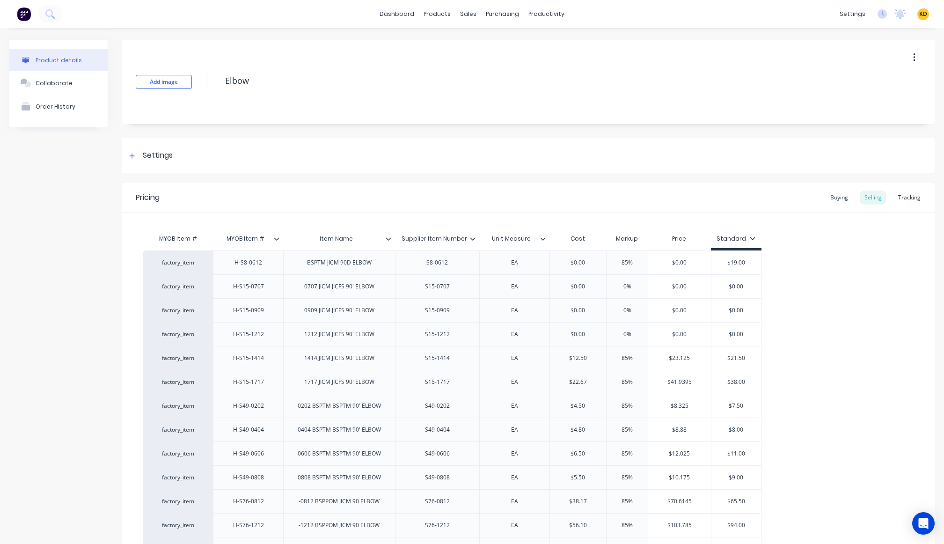
click at [814, 202] on div "Buying" at bounding box center [838, 197] width 27 height 14
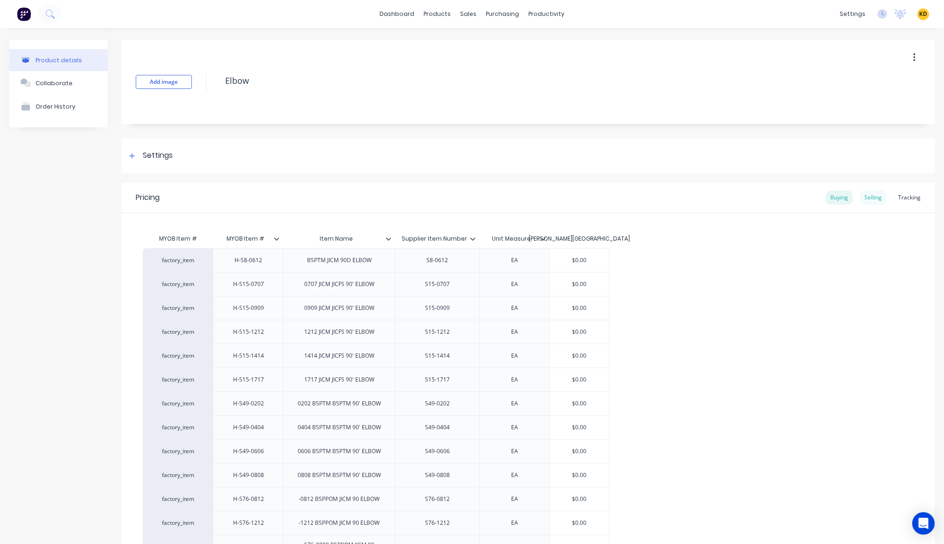
click at [814, 199] on div "Selling" at bounding box center [872, 197] width 27 height 14
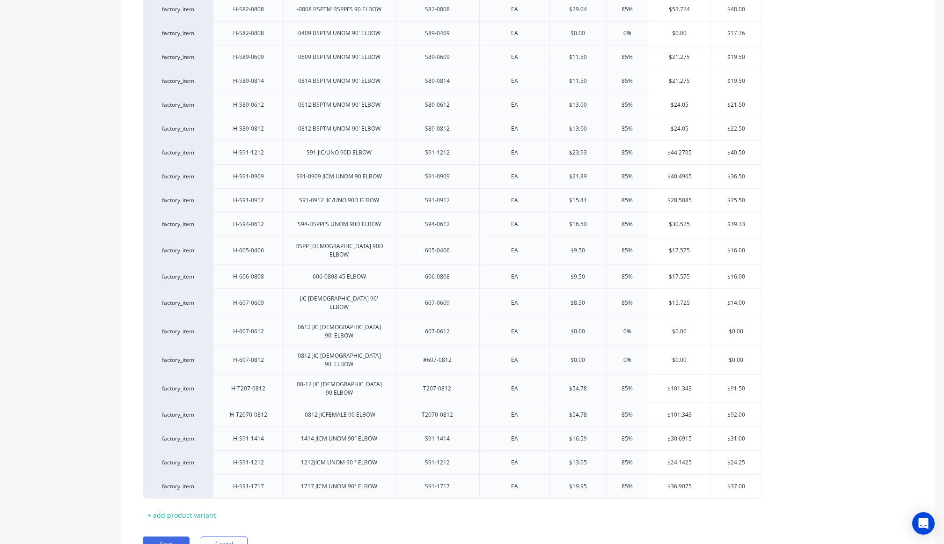
scroll to position [639, 0]
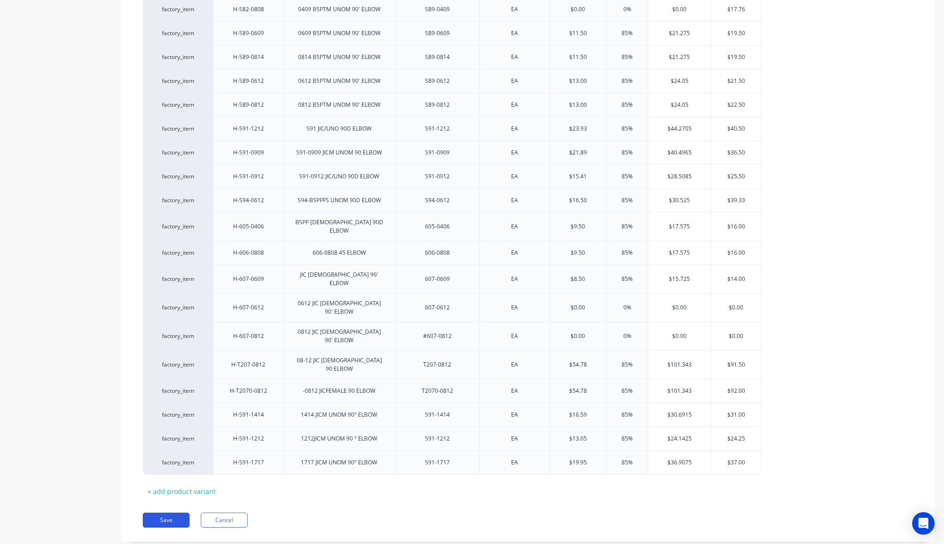
click at [162, 512] on button "Save" at bounding box center [166, 519] width 47 height 15
type textarea "x"
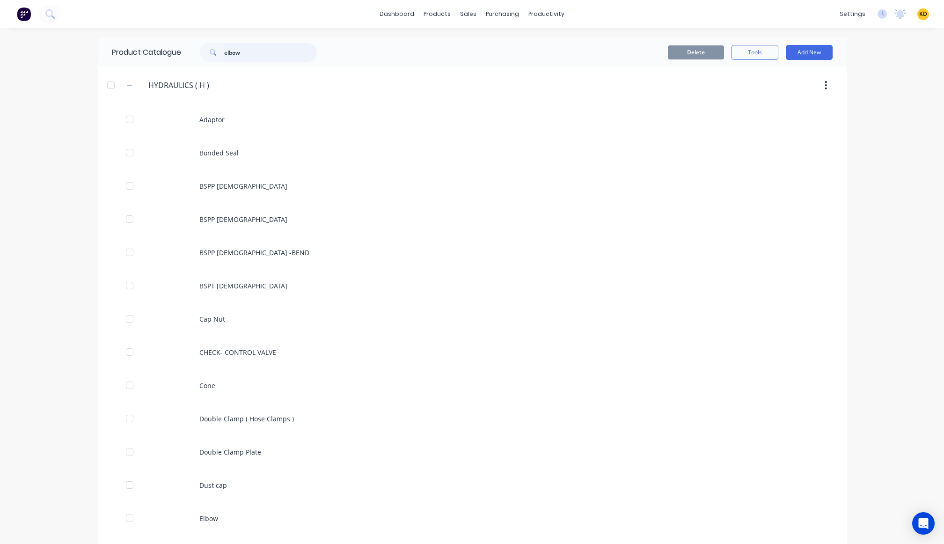
click at [245, 50] on input "elbow" at bounding box center [270, 52] width 93 height 19
type input "cap"
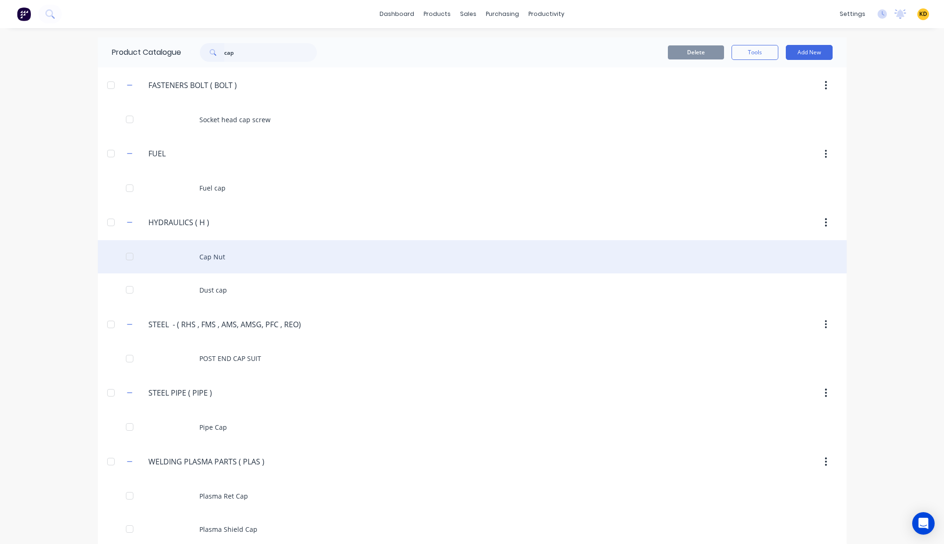
click at [230, 261] on div "Cap Nut" at bounding box center [472, 256] width 748 height 33
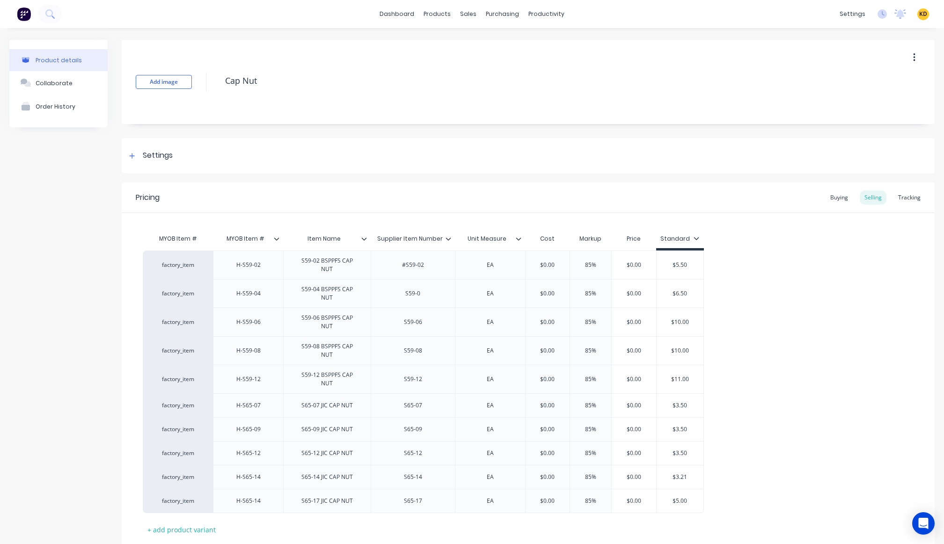
click at [787, 309] on div "factory_item H-S59-02 S59-02 BSPPFS CAP NUT #S59-02 EA $0.00 85% $0.00 $5.50 fa…" at bounding box center [528, 381] width 770 height 262
click at [275, 238] on icon at bounding box center [277, 239] width 6 height 6
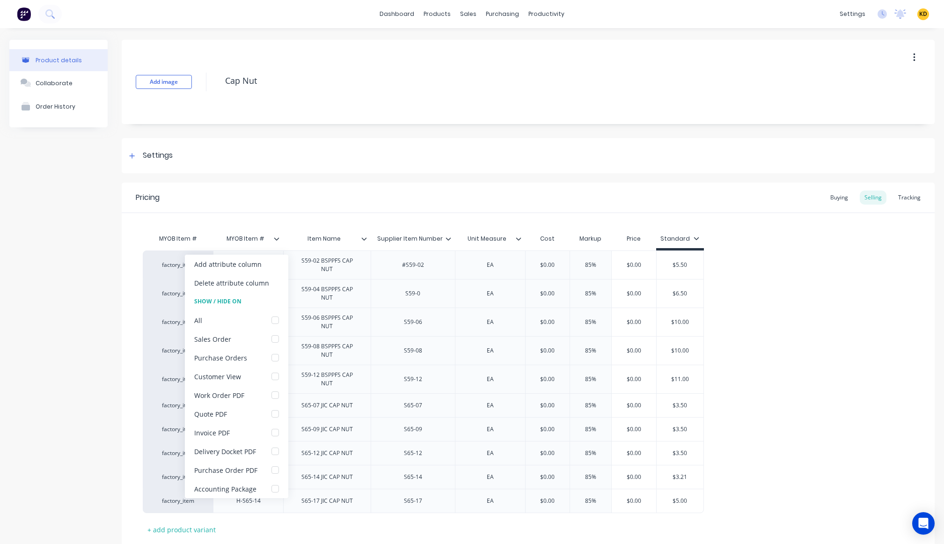
click at [311, 182] on div "Pricing Buying Selling Tracking" at bounding box center [528, 197] width 813 height 30
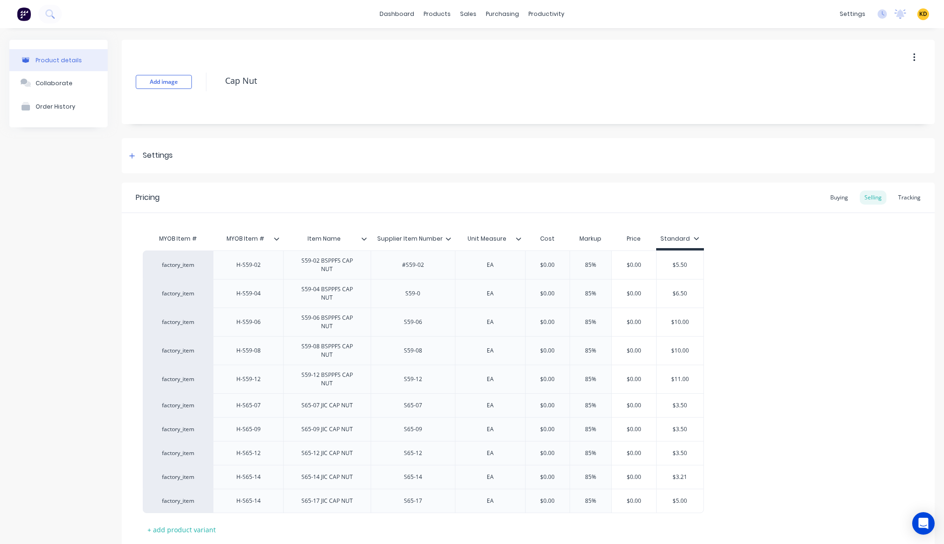
click at [61, 294] on div "Product details Collaborate Order History" at bounding box center [58, 317] width 98 height 554
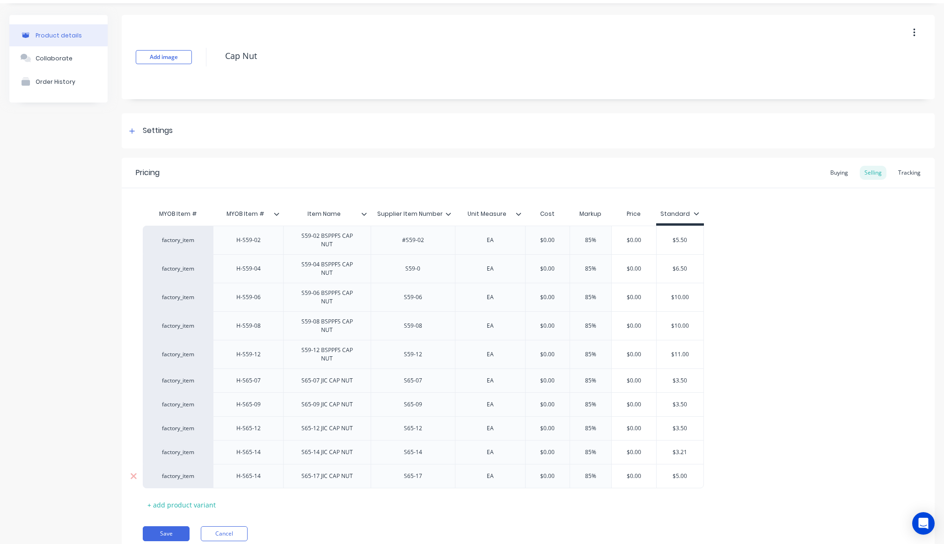
scroll to position [38, 0]
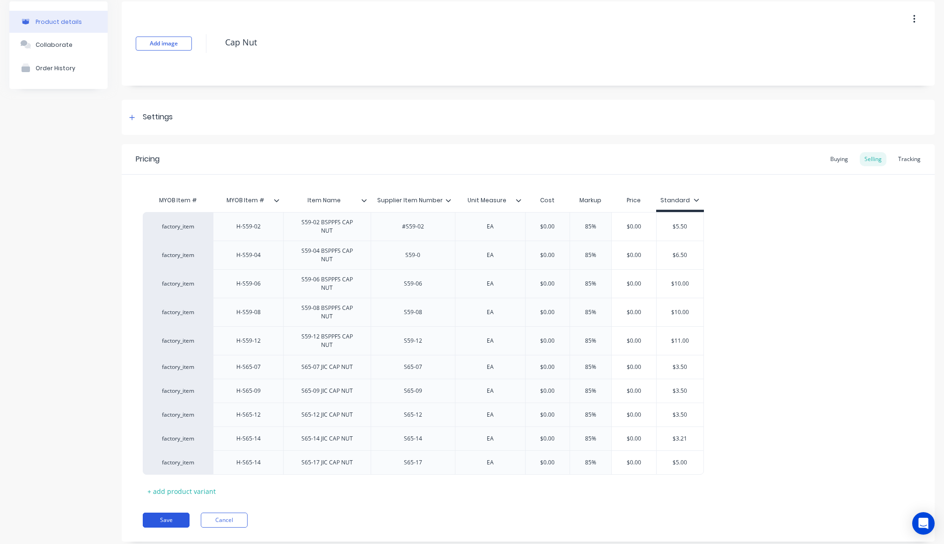
click at [166, 512] on button "Save" at bounding box center [166, 519] width 47 height 15
type textarea "x"
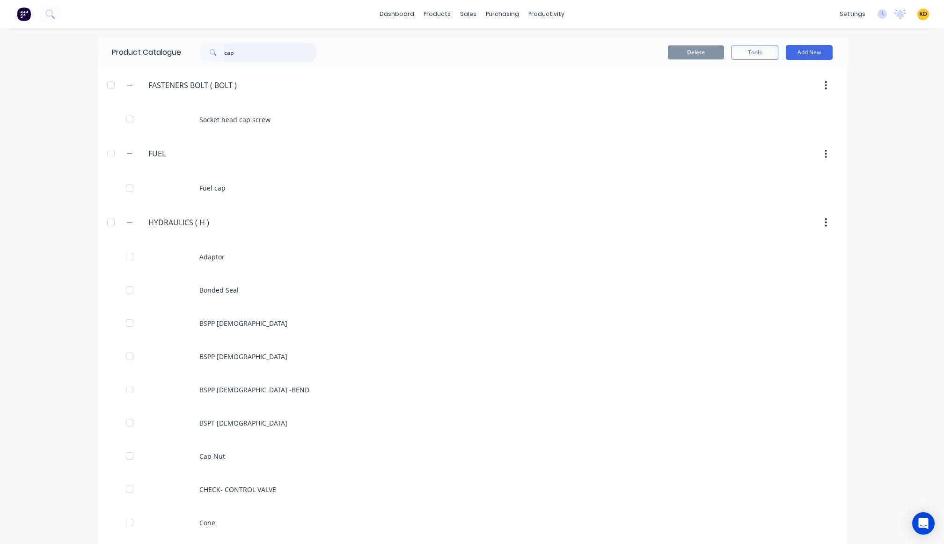
click at [268, 51] on input "cap" at bounding box center [270, 52] width 93 height 19
type input "check"
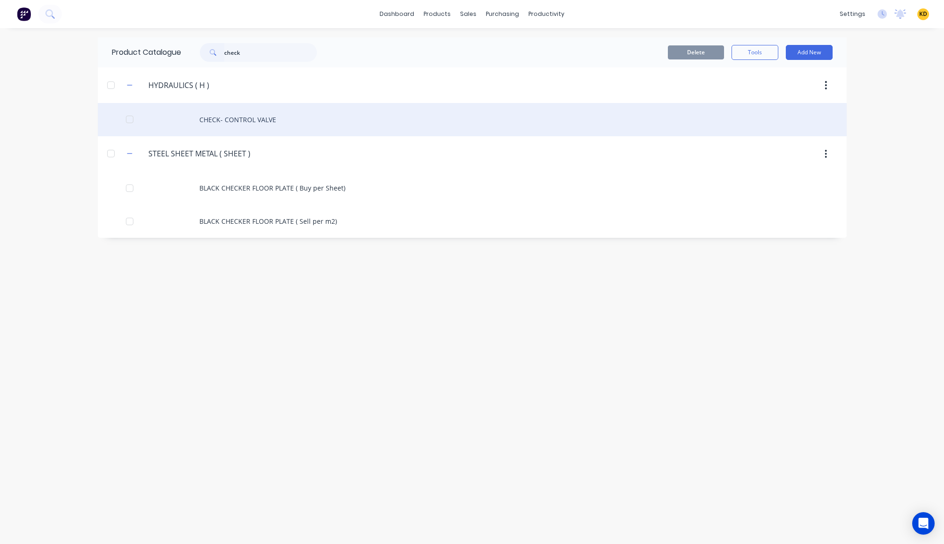
click at [279, 112] on div "CHECK- CONTROL VALVE" at bounding box center [472, 119] width 748 height 33
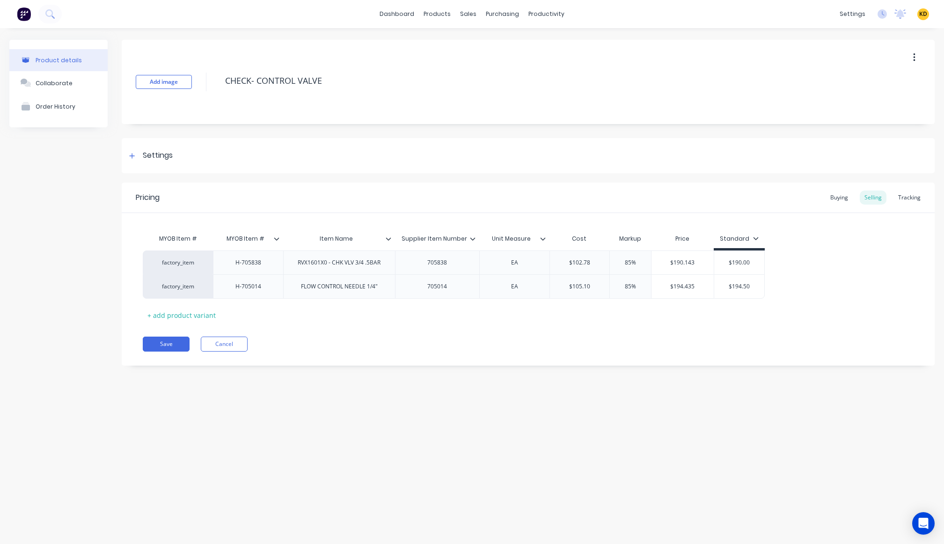
click at [51, 275] on div "Product details Collaborate Order History" at bounding box center [58, 210] width 98 height 340
click at [167, 344] on button "Save" at bounding box center [166, 343] width 47 height 15
type textarea "x"
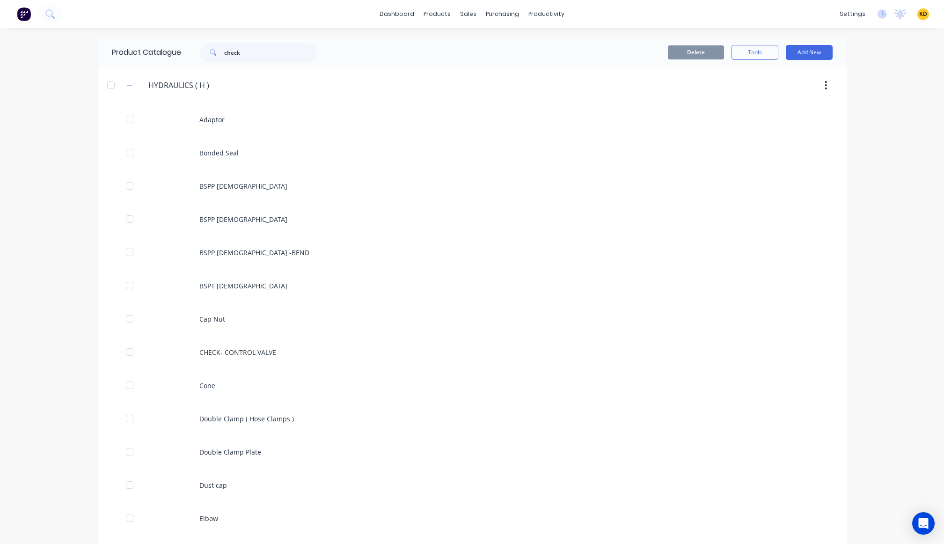
click at [70, 236] on div "dashboard products sales purchasing productivity dashboard products Product Cat…" at bounding box center [472, 272] width 944 height 544
click at [254, 54] on input "check" at bounding box center [270, 52] width 93 height 19
type input "elbow"
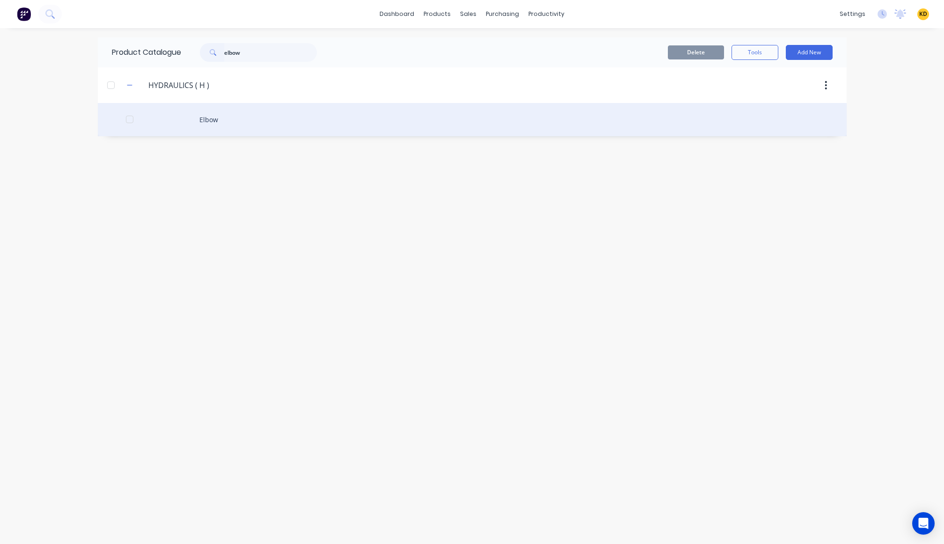
click at [247, 114] on div "Elbow" at bounding box center [472, 119] width 748 height 33
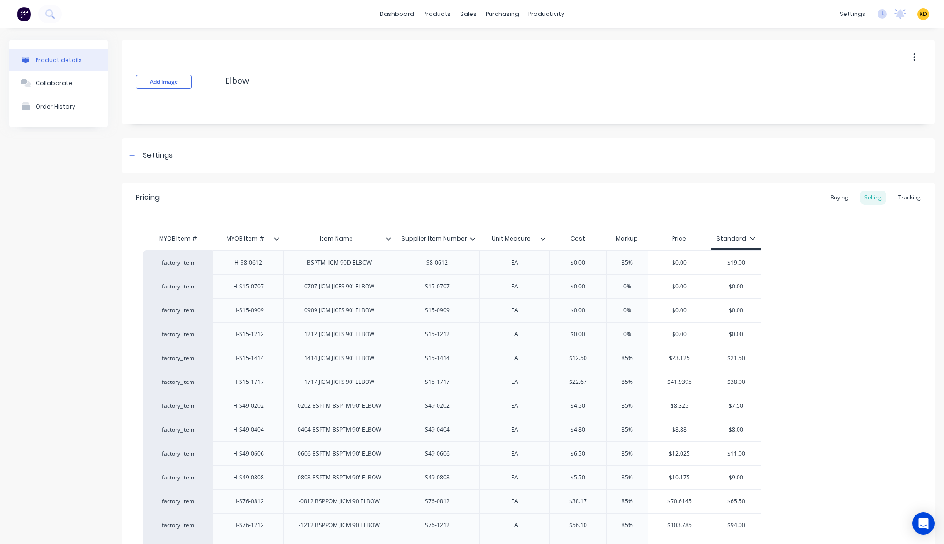
click at [369, 144] on div "Settings" at bounding box center [528, 155] width 813 height 35
type textarea "x"
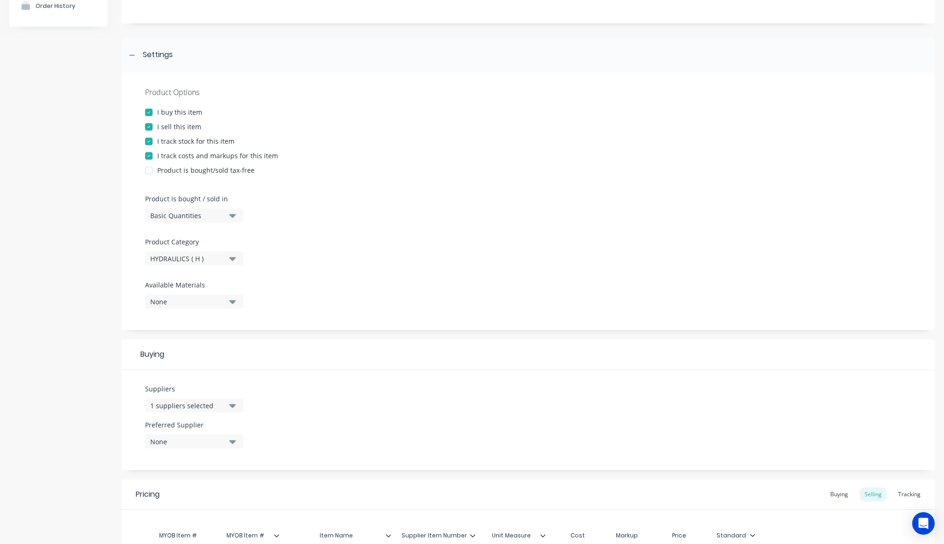
scroll to position [337, 0]
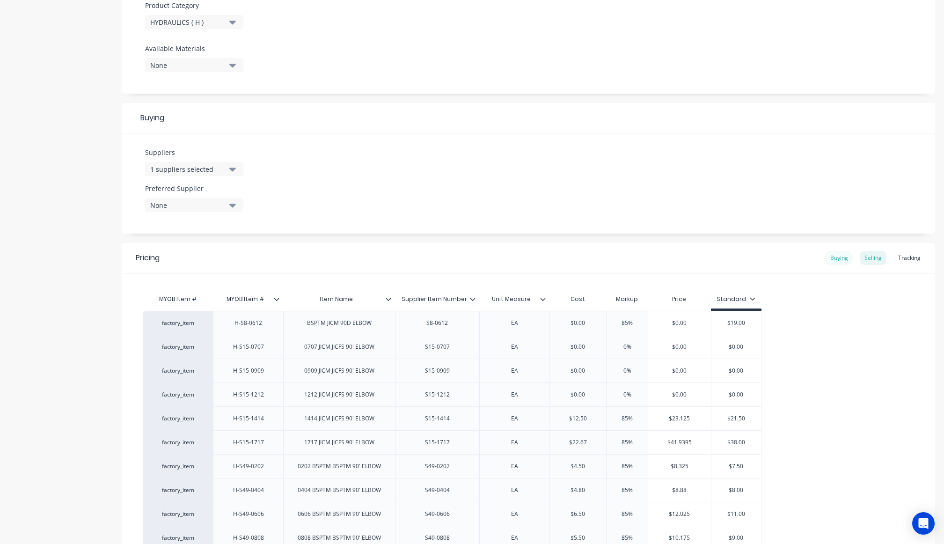
click at [814, 257] on div "Buying" at bounding box center [838, 258] width 27 height 14
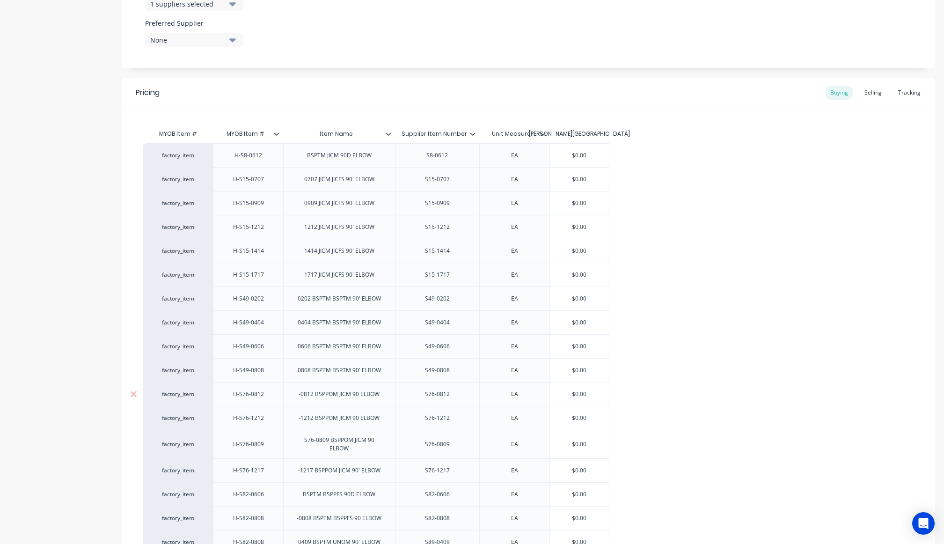
scroll to position [589, 0]
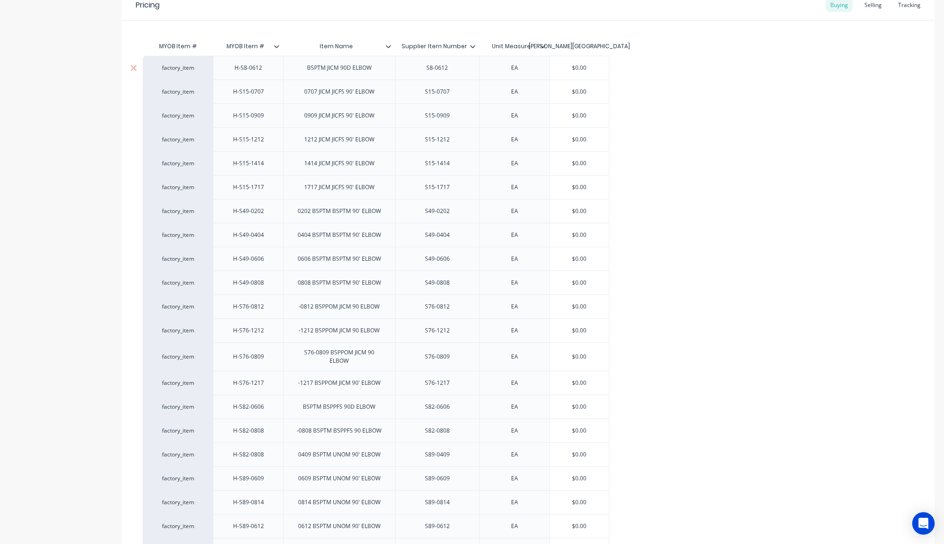
click at [175, 65] on div "factory_item" at bounding box center [177, 68] width 51 height 8
type input "fac"
click at [180, 110] on button "factory_item" at bounding box center [184, 110] width 65 height 14
click at [66, 154] on div "Product details Collaborate Order History" at bounding box center [58, 225] width 98 height 1550
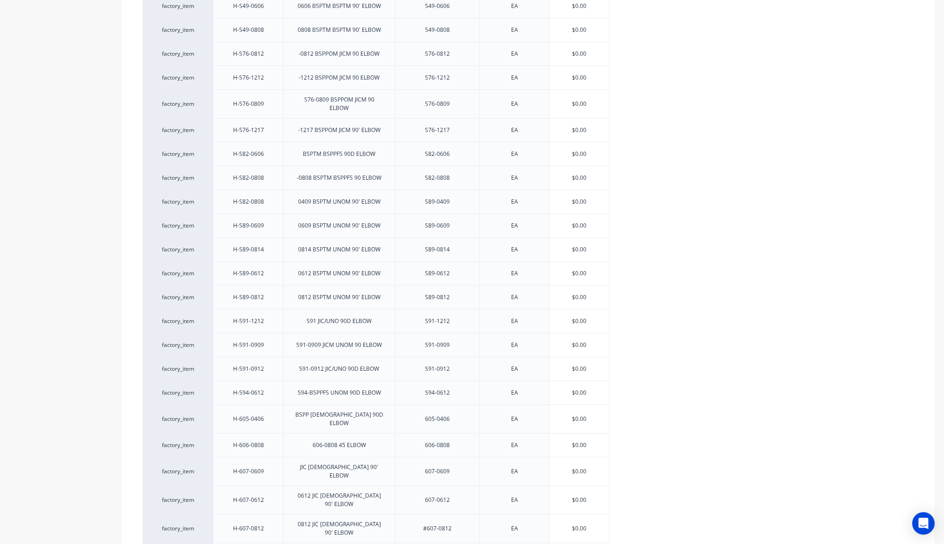
scroll to position [1034, 0]
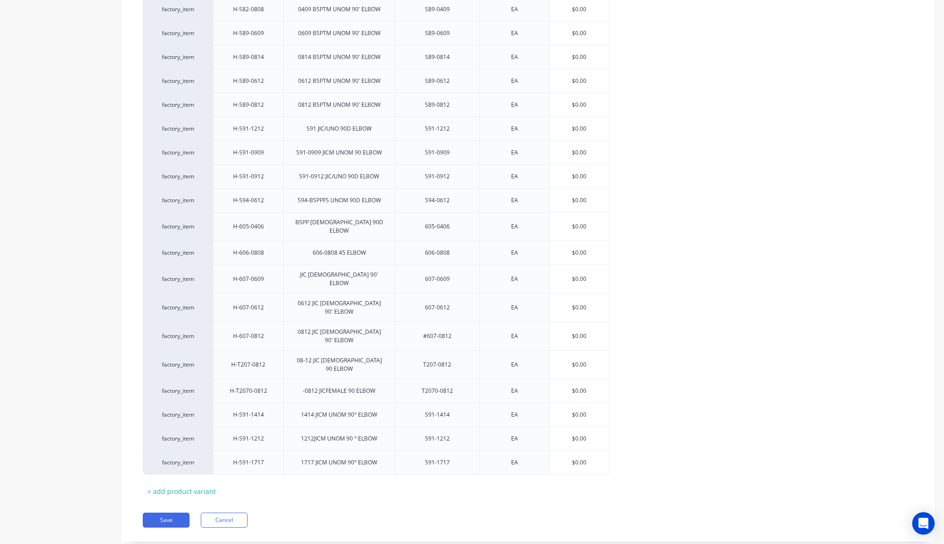
click at [709, 165] on div "factory_item H-S8-0612 BSPTM JICM 90D ELBOW S8-0612 EA $0.00 factory_item H-S15…" at bounding box center [528, 43] width 770 height 864
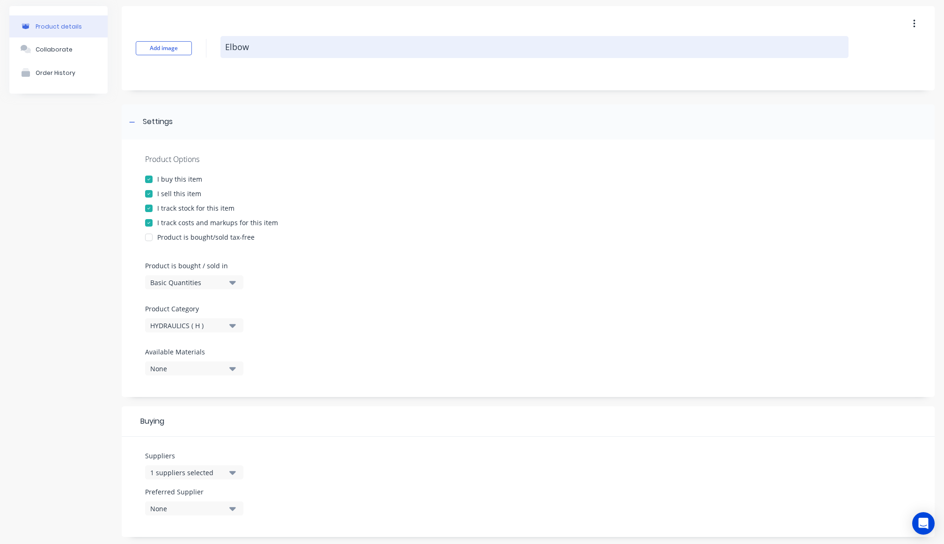
scroll to position [0, 0]
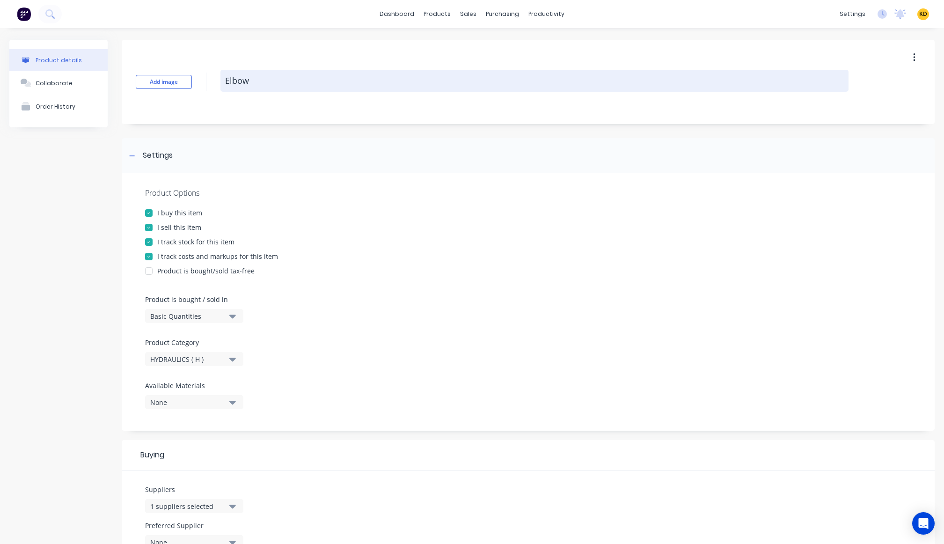
click at [242, 85] on textarea "Elbow" at bounding box center [534, 81] width 628 height 22
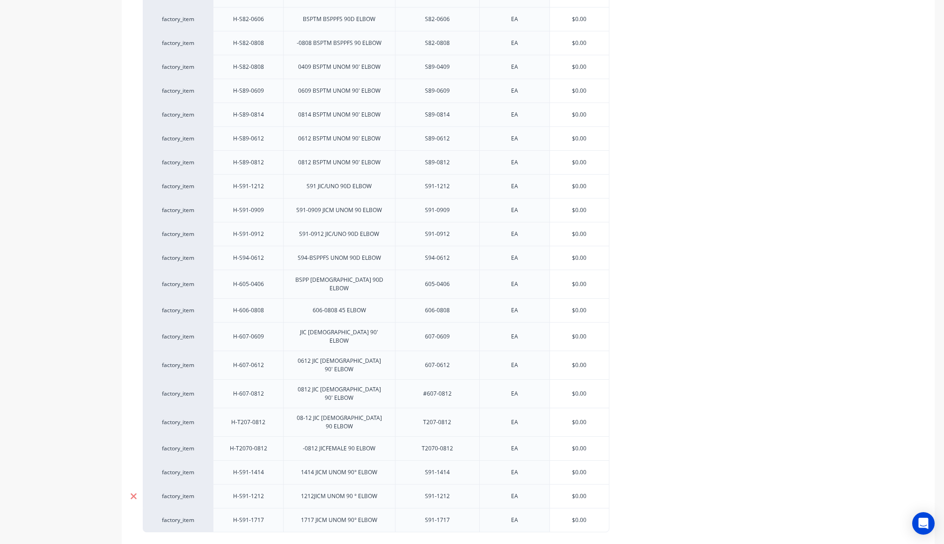
scroll to position [1034, 0]
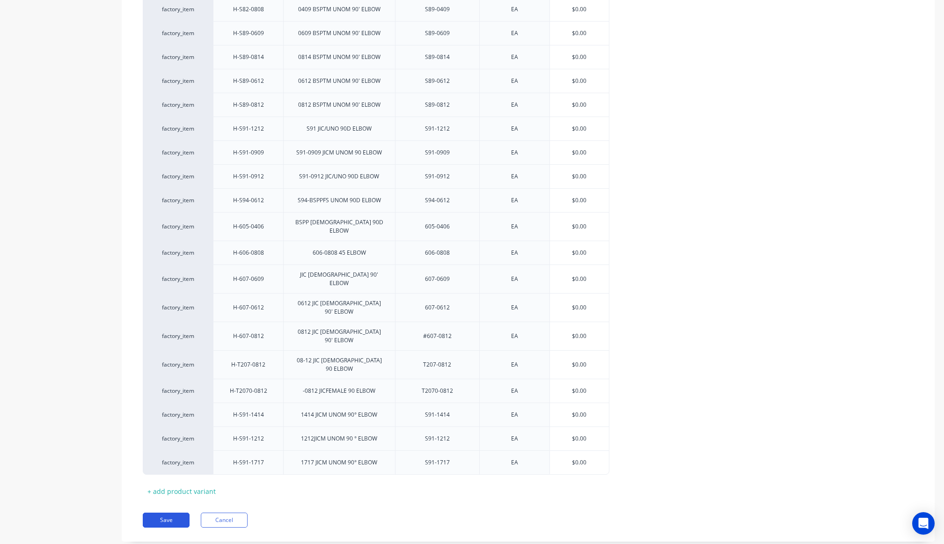
click at [174, 512] on button "Save" at bounding box center [166, 519] width 47 height 15
type textarea "x"
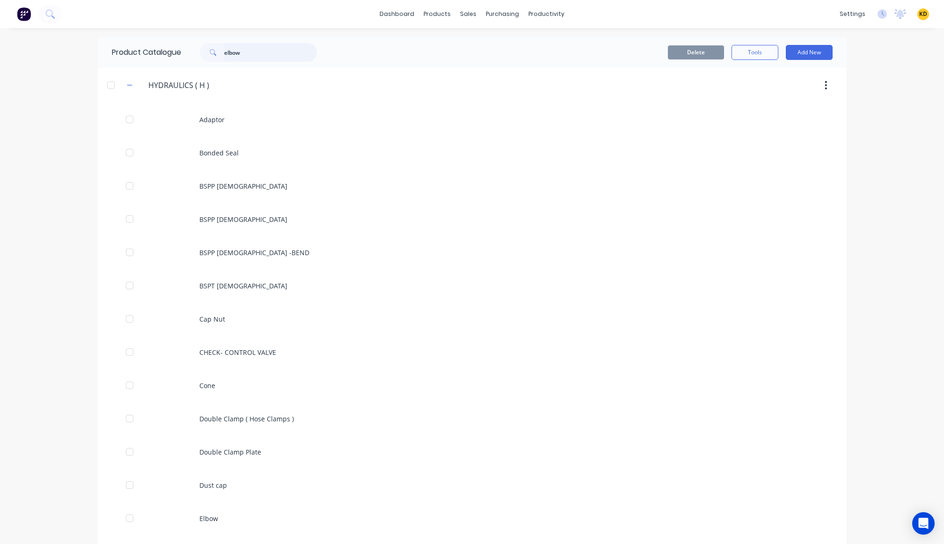
click at [259, 54] on input "elbow" at bounding box center [270, 52] width 93 height 19
click at [71, 242] on div "dashboard products sales purchasing productivity dashboard products Product Cat…" at bounding box center [472, 272] width 944 height 544
click at [264, 50] on input "capnut" at bounding box center [270, 52] width 93 height 19
type input "cap"
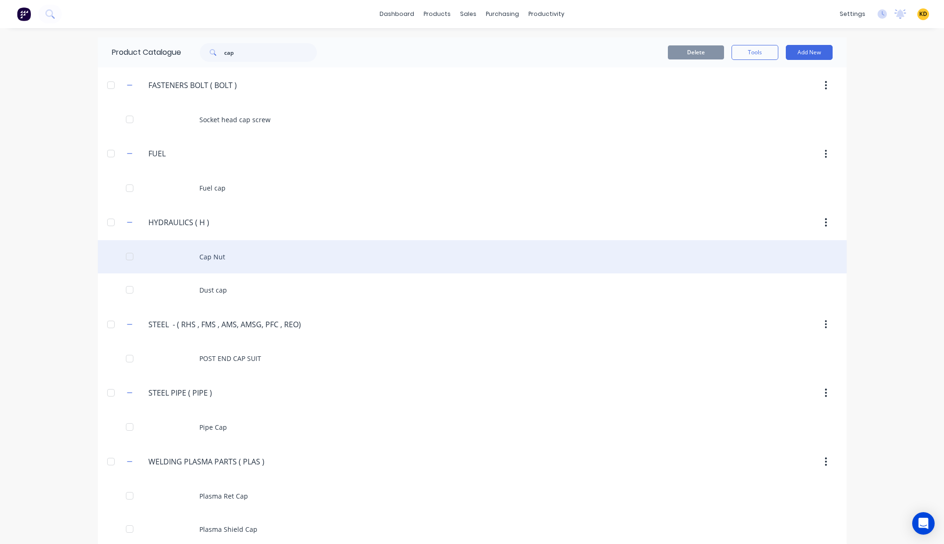
click at [239, 264] on div "Cap Nut" at bounding box center [472, 256] width 748 height 33
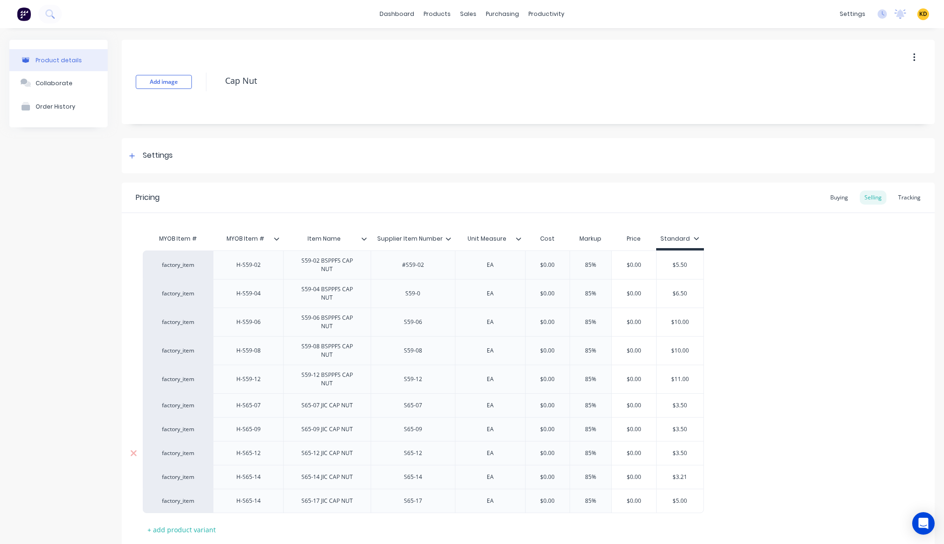
type textarea "x"
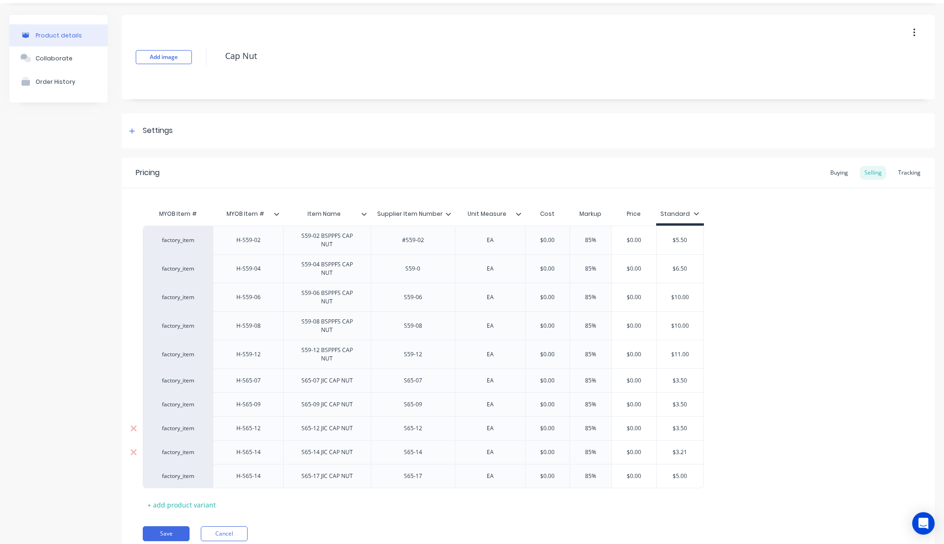
scroll to position [38, 0]
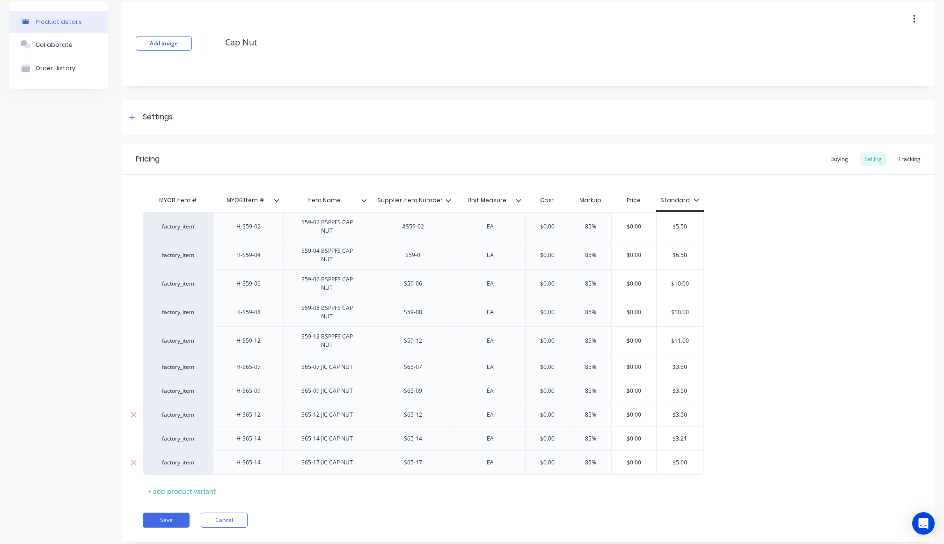
click at [178, 458] on div "factory_item" at bounding box center [177, 462] width 51 height 8
type input "fac"
click at [183, 395] on button "factory_item" at bounding box center [184, 395] width 65 height 14
click at [68, 377] on div "Product details Collaborate Order History" at bounding box center [58, 278] width 98 height 554
click at [152, 512] on button "Save" at bounding box center [166, 519] width 47 height 15
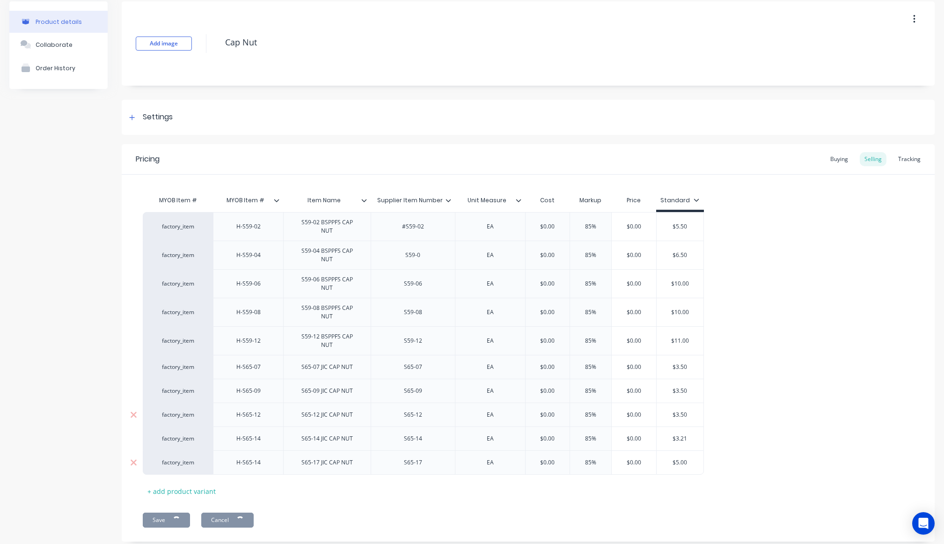
type textarea "x"
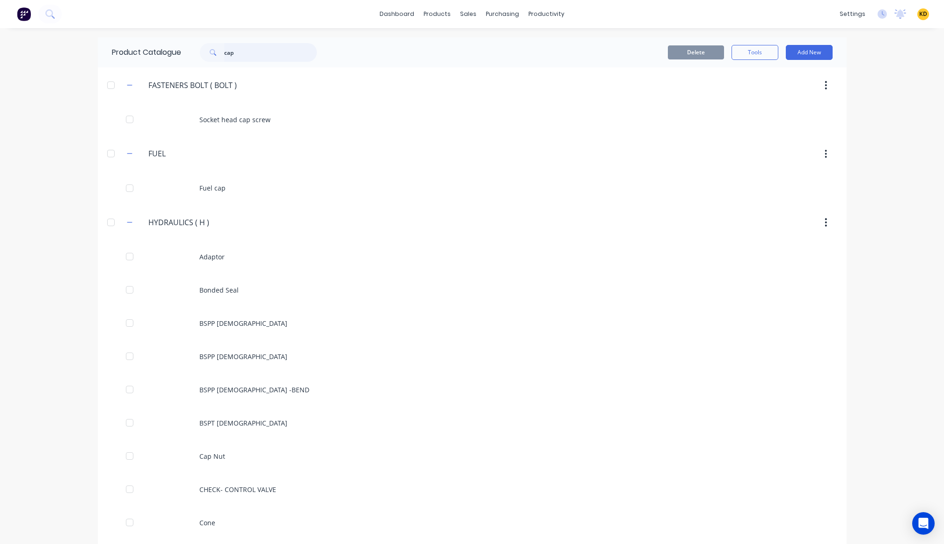
click at [255, 53] on input "cap" at bounding box center [270, 52] width 93 height 19
type input "cap nut"
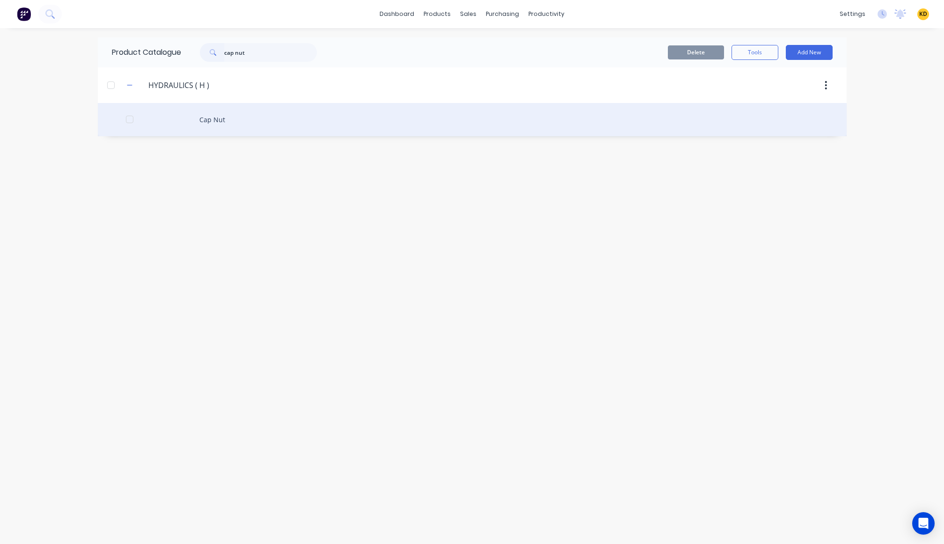
click at [254, 128] on div "Cap Nut" at bounding box center [472, 119] width 748 height 33
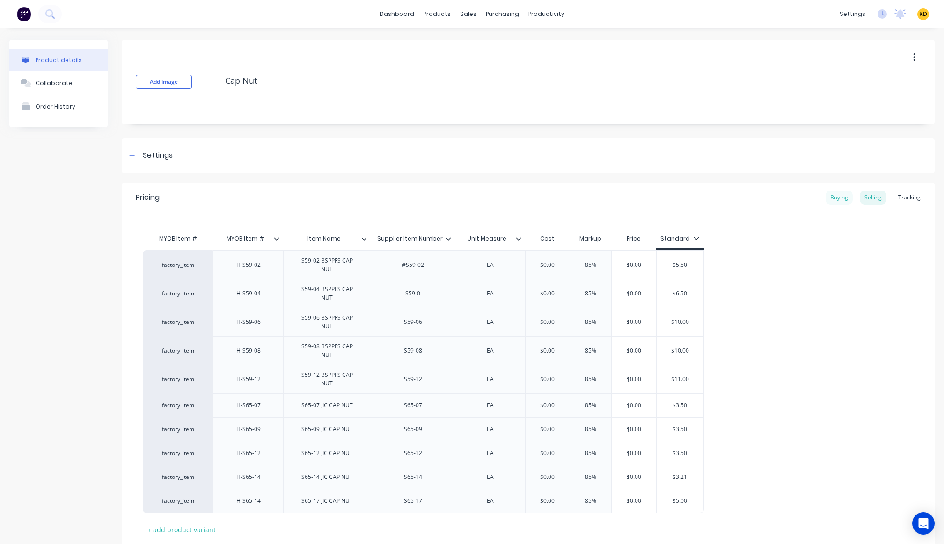
click at [814, 192] on div "Buying" at bounding box center [838, 197] width 27 height 14
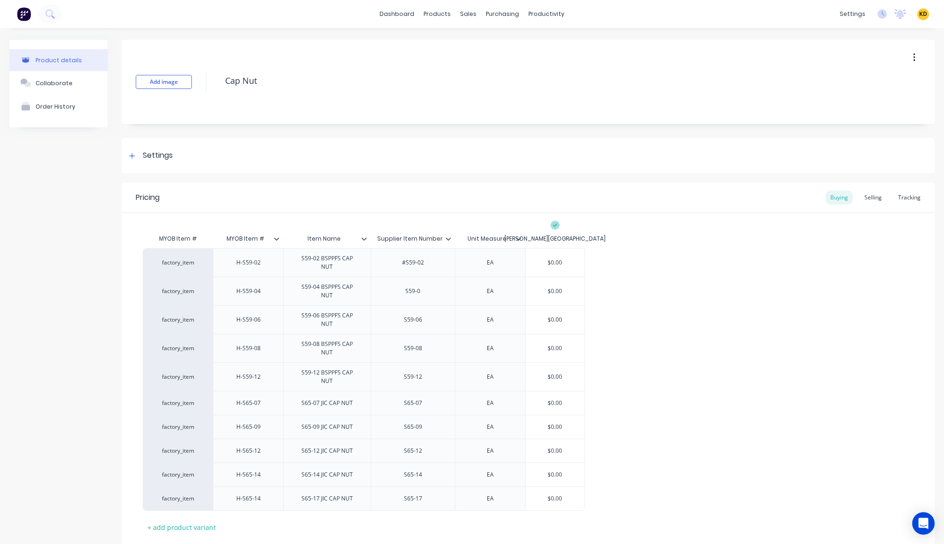
click at [814, 310] on div "factory_item H-S59-02 S59-02 BSPPFS CAP NUT #S59-02 EA $0.00 factory_item H-S59…" at bounding box center [528, 379] width 770 height 262
click at [279, 238] on icon at bounding box center [277, 239] width 6 height 6
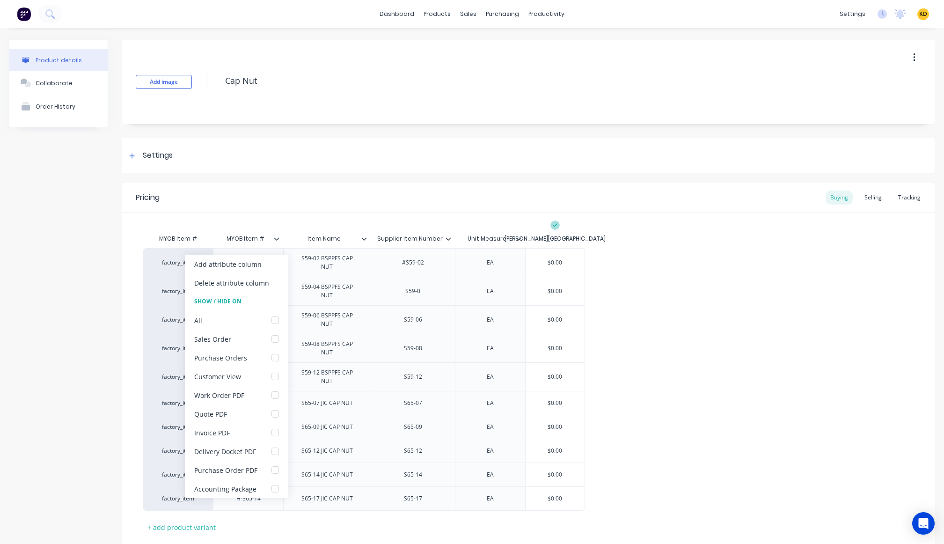
click at [814, 328] on div "factory_item H-S59-02 S59-02 BSPPFS CAP NUT #S59-02 EA $0.00 factory_item H-S59…" at bounding box center [528, 379] width 770 height 262
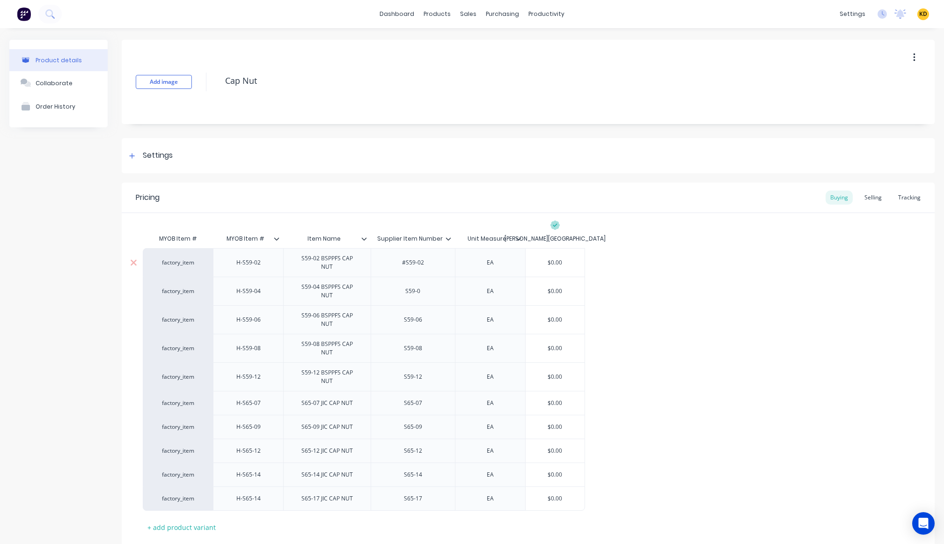
click at [269, 252] on div "H-S59-02" at bounding box center [248, 262] width 70 height 29
click at [267, 258] on div "H-S59-02" at bounding box center [248, 262] width 47 height 12
click at [258, 414] on div "H-S65-09" at bounding box center [248, 426] width 70 height 24
click at [257, 444] on div "H-S65-12" at bounding box center [248, 450] width 47 height 12
click at [151, 160] on div "Settings" at bounding box center [158, 156] width 30 height 12
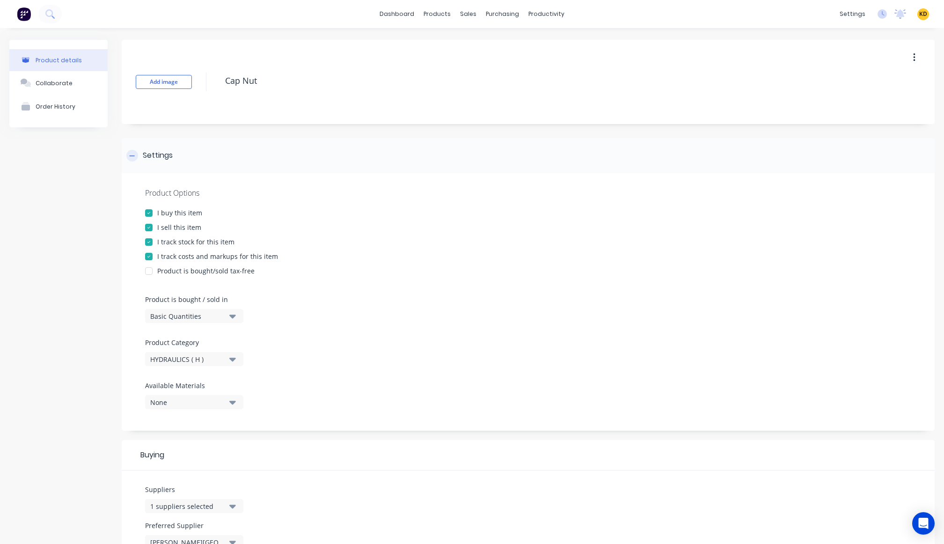
click at [151, 160] on div "Settings" at bounding box center [158, 156] width 30 height 12
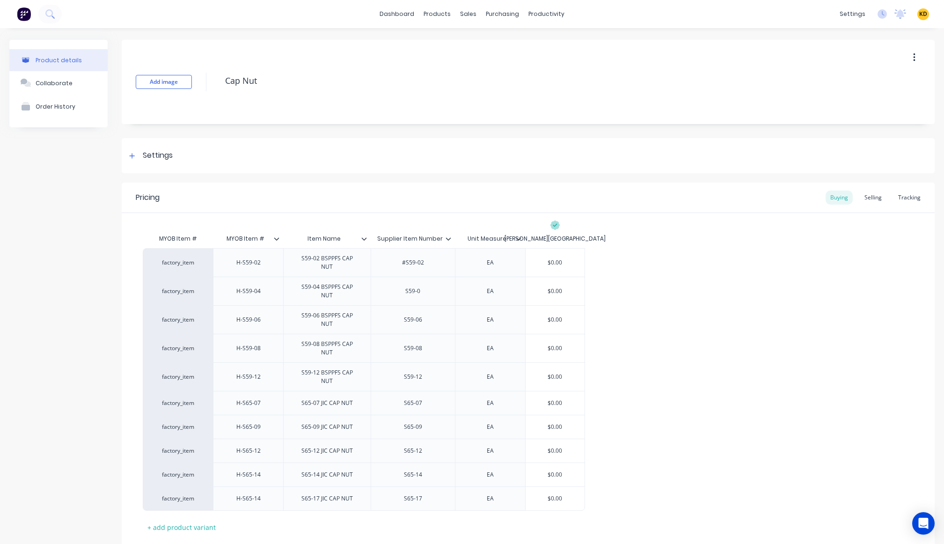
click at [100, 280] on div "Product details Collaborate Order History" at bounding box center [58, 316] width 98 height 552
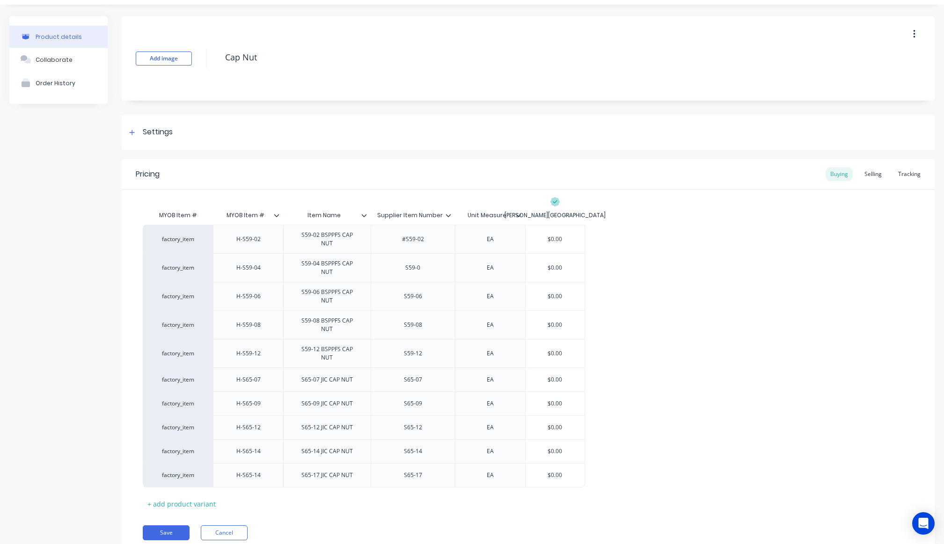
scroll to position [36, 0]
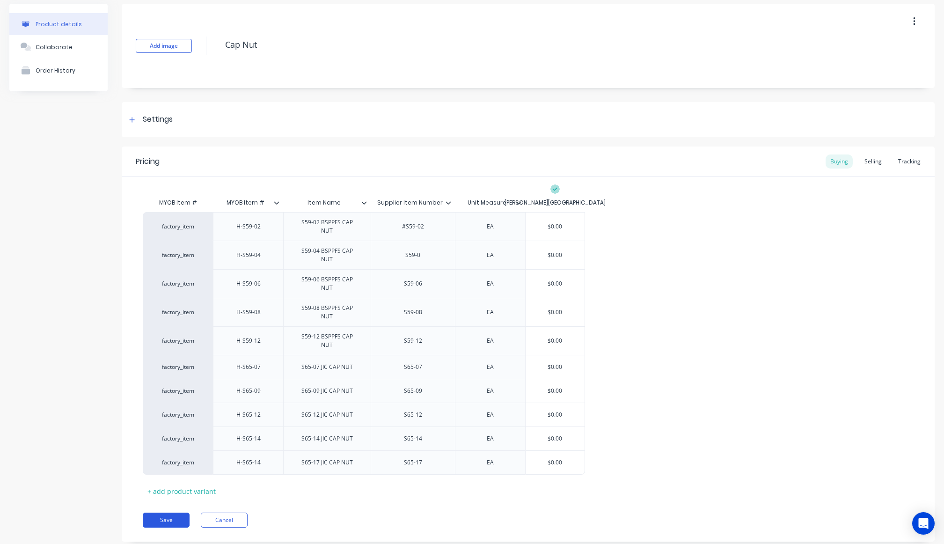
click at [161, 512] on button "Save" at bounding box center [166, 519] width 47 height 15
type textarea "x"
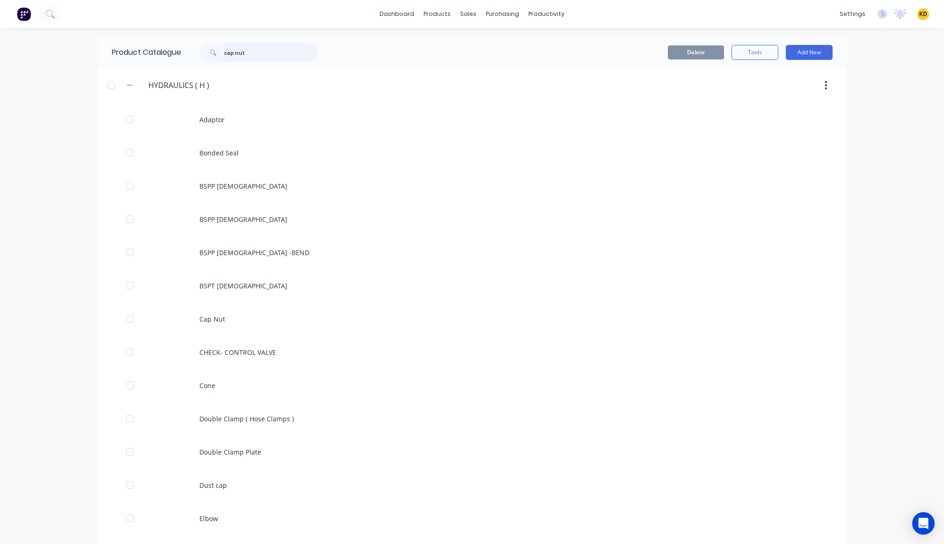
click at [254, 52] on input "cap nut" at bounding box center [270, 52] width 93 height 19
click at [273, 51] on input "check control" at bounding box center [270, 52] width 93 height 19
type input "check"
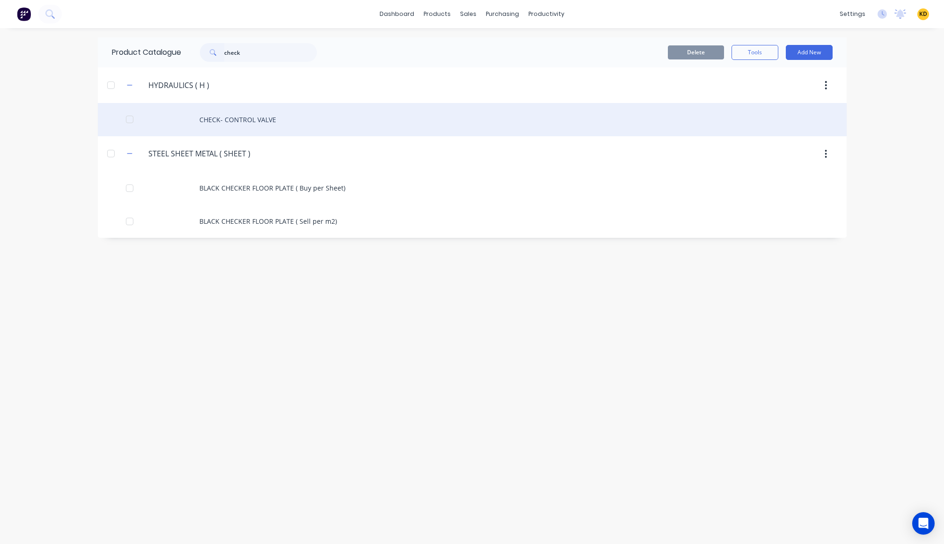
click at [258, 119] on div "CHECK- CONTROL VALVE" at bounding box center [472, 119] width 748 height 33
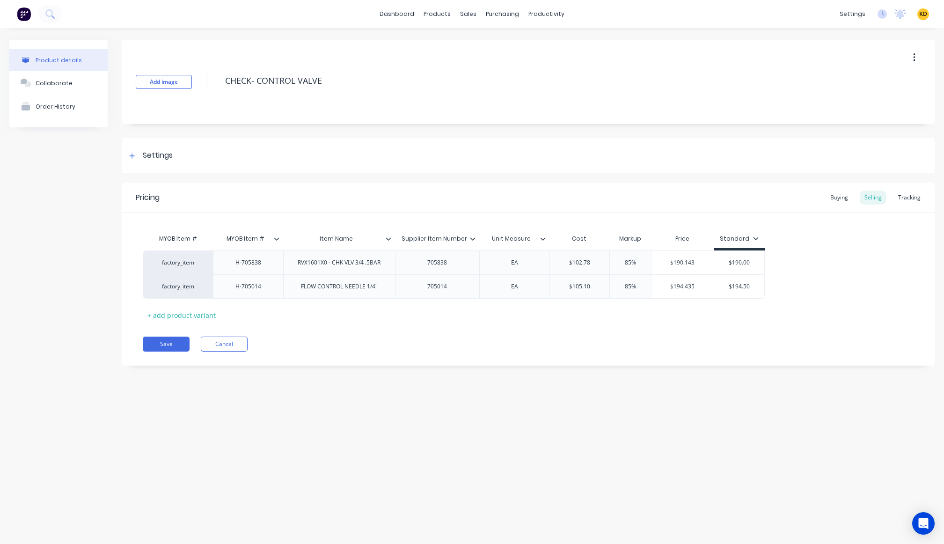
type textarea "x"
click at [814, 199] on div "Buying" at bounding box center [838, 197] width 27 height 14
click at [814, 200] on div "Selling" at bounding box center [872, 197] width 27 height 14
click at [814, 199] on div "Buying" at bounding box center [838, 197] width 27 height 14
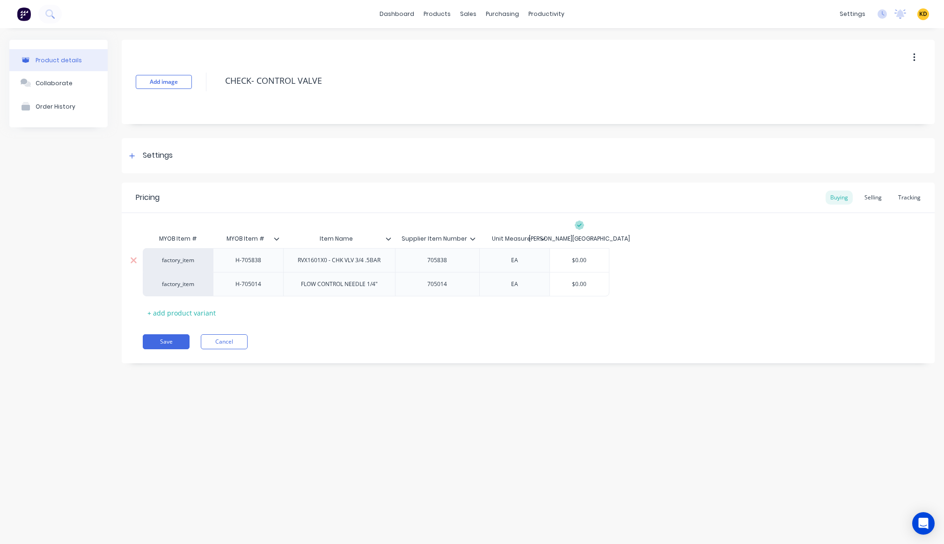
type input "$0.00"
click at [591, 259] on input "$0.00" at bounding box center [579, 260] width 59 height 8
type textarea "x"
type input "0"
click at [663, 259] on div "factory_item H-705838 RVX1601X0 - CHK VLV 3/4 .5BAR 705838 EA $0.00 0 factory_i…" at bounding box center [528, 272] width 770 height 48
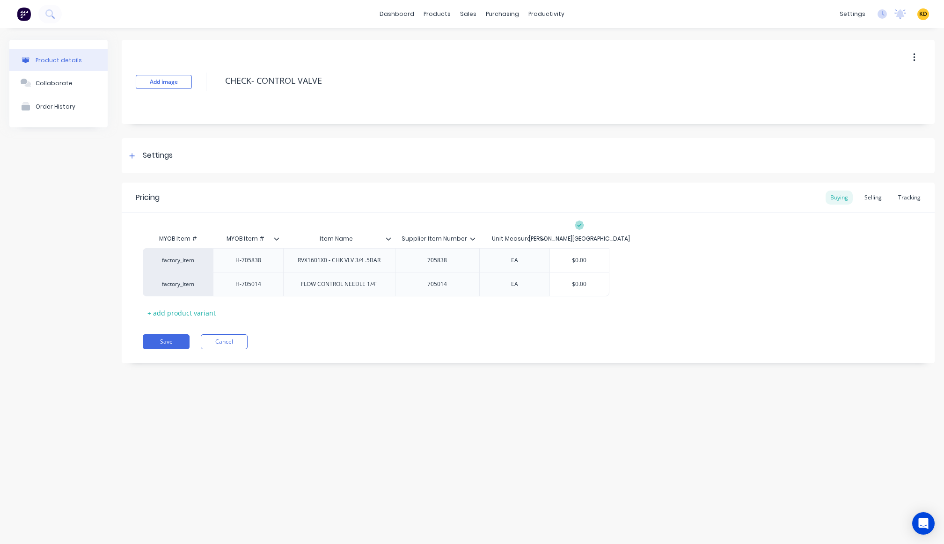
type input "MYOB Item #"
click at [275, 235] on input "MYOB Item #" at bounding box center [245, 238] width 65 height 8
click at [276, 240] on icon at bounding box center [277, 239] width 6 height 6
click at [351, 407] on div "Product details Collaborate Order History Add image CHECK- CONTROL VALVE Settin…" at bounding box center [472, 276] width 944 height 497
click at [268, 257] on div "H-705838" at bounding box center [248, 260] width 47 height 12
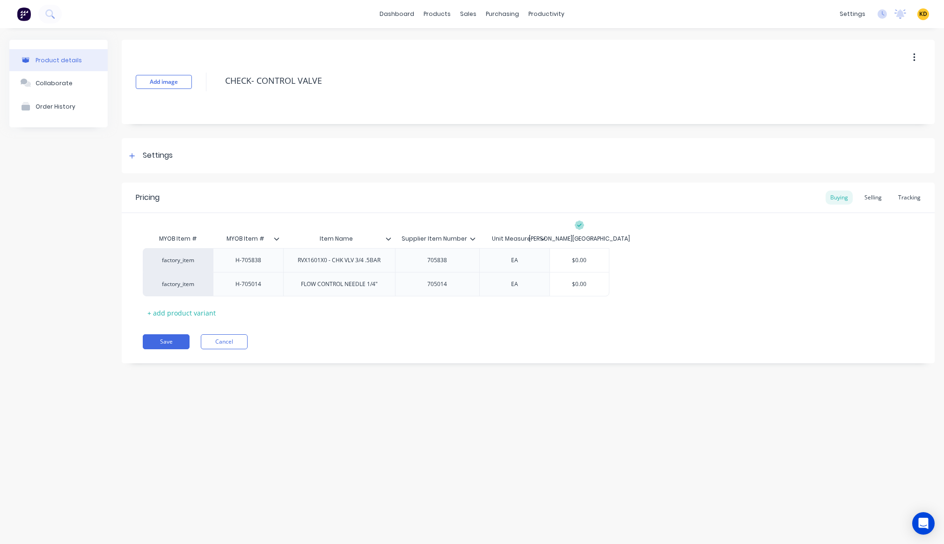
click at [295, 380] on div "Product details Collaborate Order History Add image CHECK- CONTROL VALVE Settin…" at bounding box center [472, 276] width 944 height 497
click at [173, 346] on button "Save" at bounding box center [166, 341] width 47 height 15
type textarea "x"
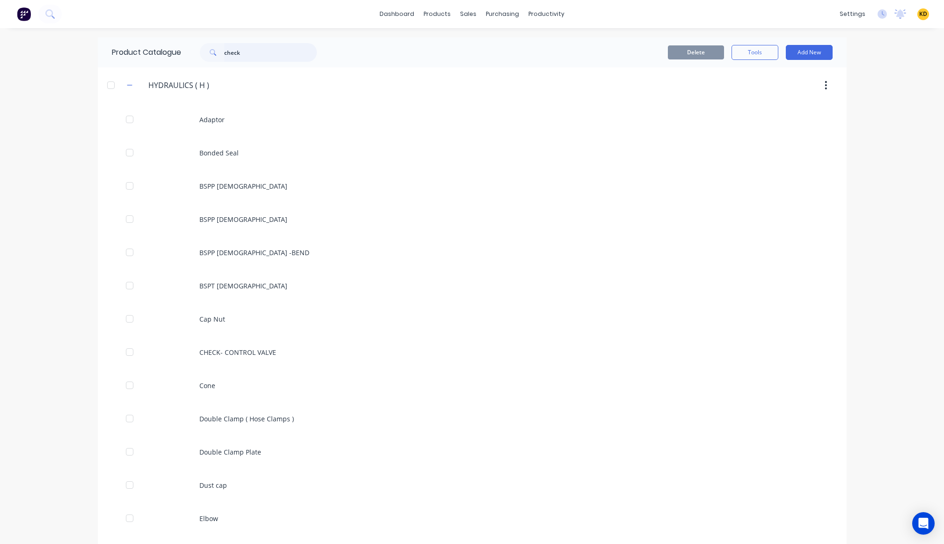
click at [266, 58] on input "check" at bounding box center [270, 52] width 93 height 19
type input "check"
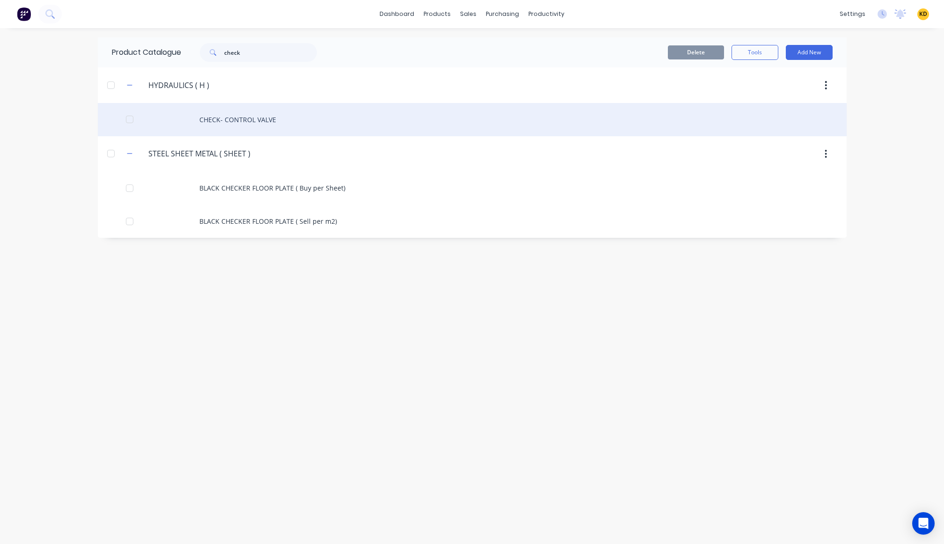
click at [269, 119] on div "CHECK- CONTROL VALVE" at bounding box center [472, 119] width 748 height 33
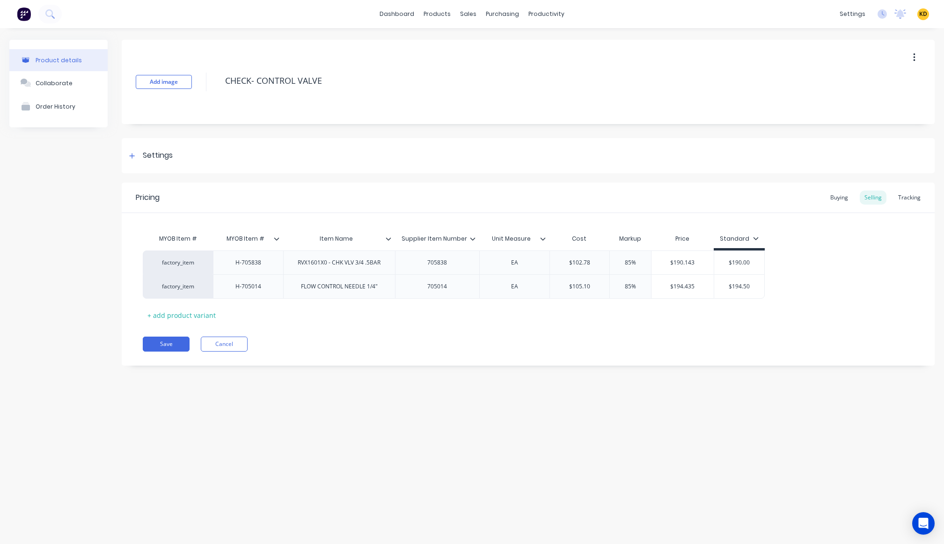
type textarea "x"
click at [500, 389] on div "Product details Collaborate Order History Add image CHECK- CONTROL VALVE Settin…" at bounding box center [472, 276] width 944 height 497
click at [548, 409] on div "Product details Collaborate Order History Add image CHECK- CONTROL VALVE Settin…" at bounding box center [472, 276] width 944 height 497
click at [814, 196] on div "Buying" at bounding box center [838, 197] width 27 height 14
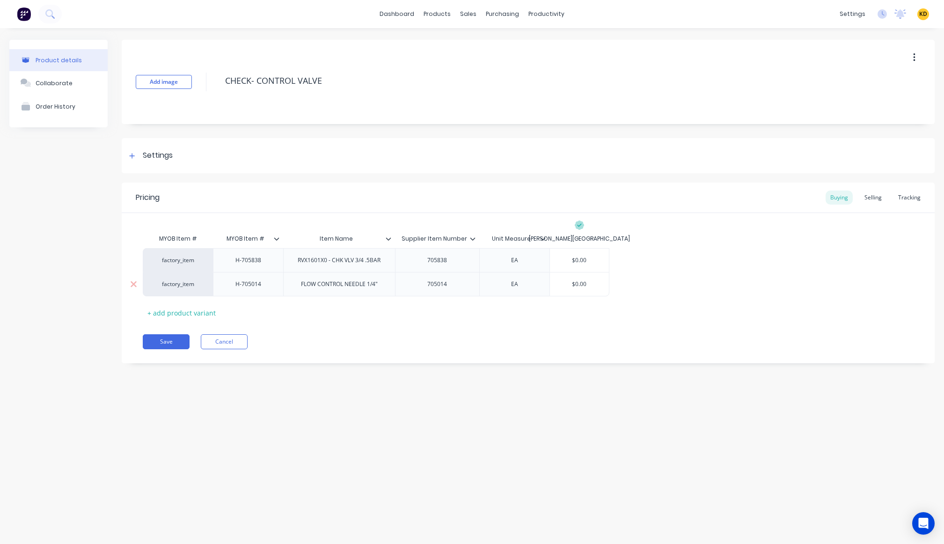
click at [595, 276] on div "$0.00" at bounding box center [579, 283] width 59 height 23
type input "$0.00"
click at [593, 279] on div "$0.00" at bounding box center [579, 283] width 59 height 23
drag, startPoint x: 257, startPoint y: 281, endPoint x: 261, endPoint y: 282, distance: 4.9
click at [256, 281] on div "H-705014" at bounding box center [248, 284] width 47 height 12
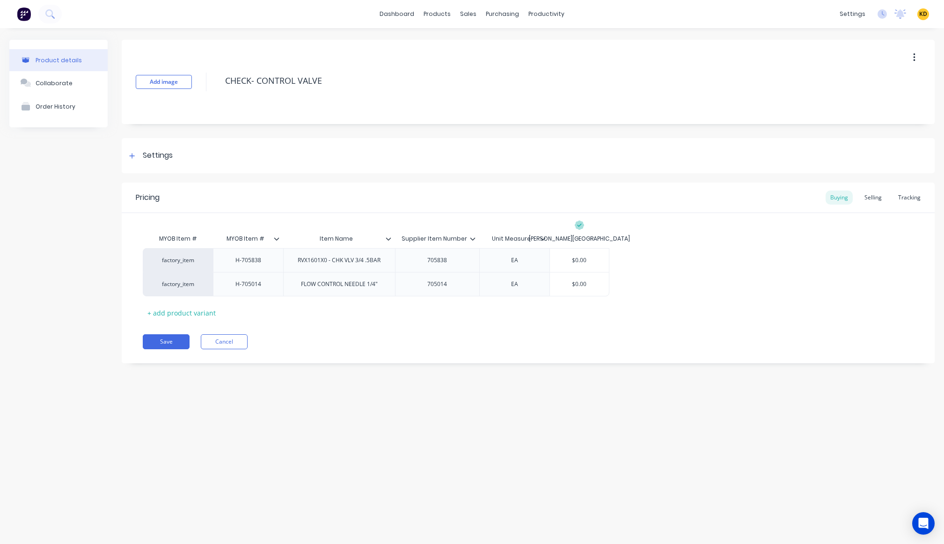
click at [592, 432] on div "Product details Collaborate Order History Add image CHECK- CONTROL VALVE Settin…" at bounding box center [472, 276] width 944 height 497
click at [152, 343] on button "Save" at bounding box center [166, 341] width 47 height 15
type textarea "x"
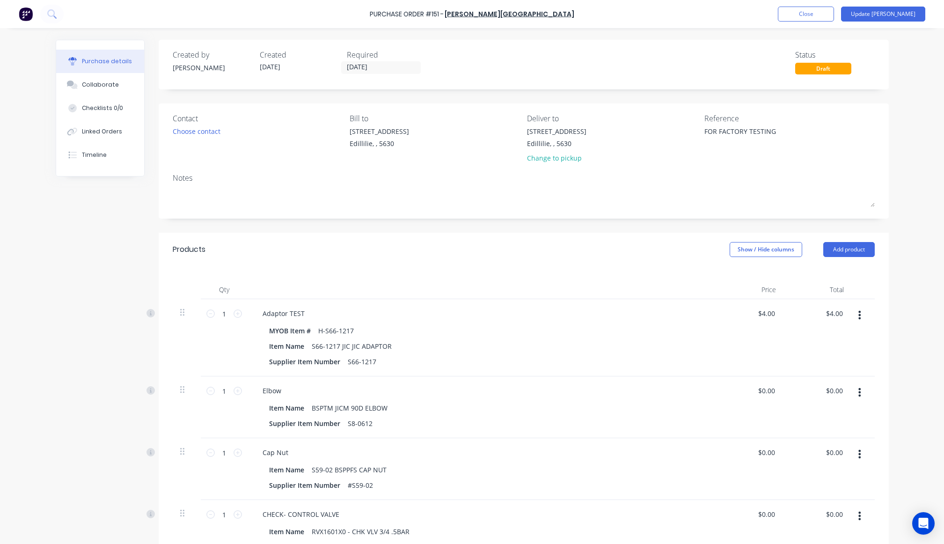
click at [81, 357] on div "Created by [PERSON_NAME] Created [DATE] Required [DATE] Status Draft Contact Ch…" at bounding box center [472, 395] width 833 height 710
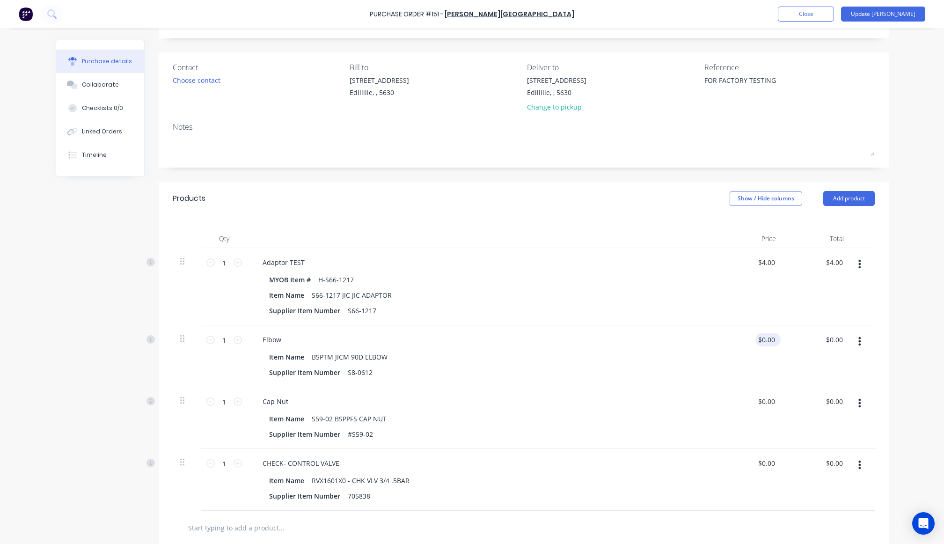
scroll to position [84, 0]
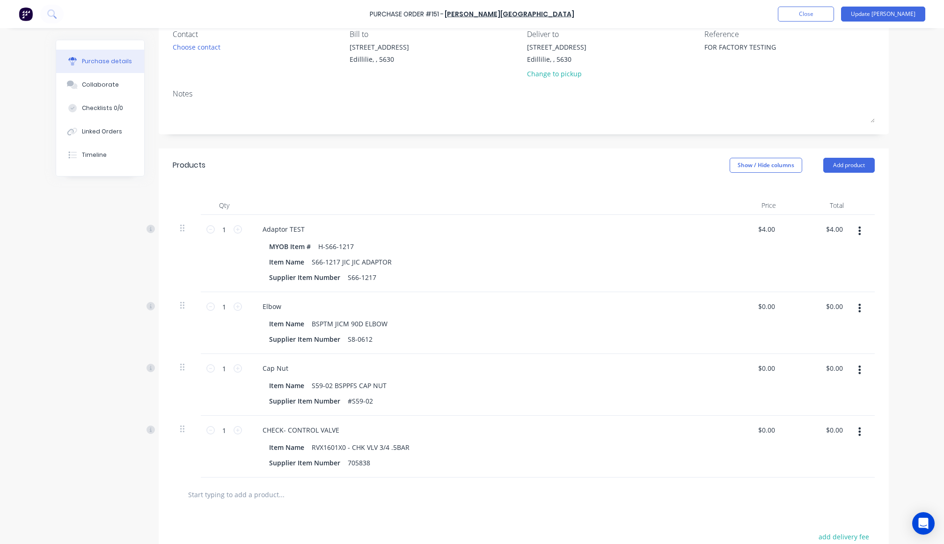
click at [859, 308] on button "button" at bounding box center [859, 307] width 22 height 17
click at [837, 390] on button "Delete" at bounding box center [831, 388] width 80 height 19
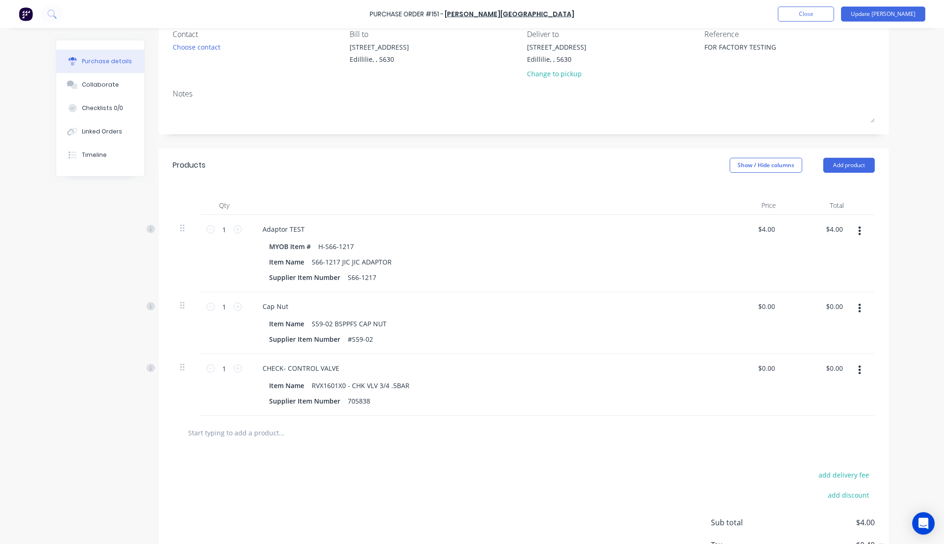
click at [855, 301] on button "button" at bounding box center [859, 307] width 22 height 17
click at [837, 390] on button "Delete" at bounding box center [831, 388] width 80 height 19
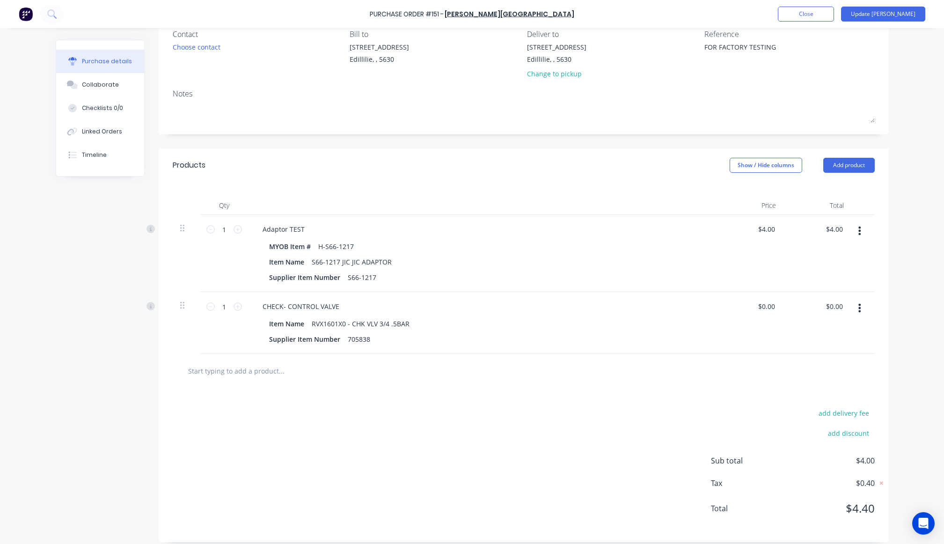
click at [857, 310] on button "button" at bounding box center [859, 307] width 22 height 17
click at [856, 378] on button "Exclude from tax" at bounding box center [831, 370] width 80 height 19
click at [858, 309] on button "button" at bounding box center [859, 307] width 22 height 17
click at [835, 385] on button "Delete" at bounding box center [831, 388] width 80 height 19
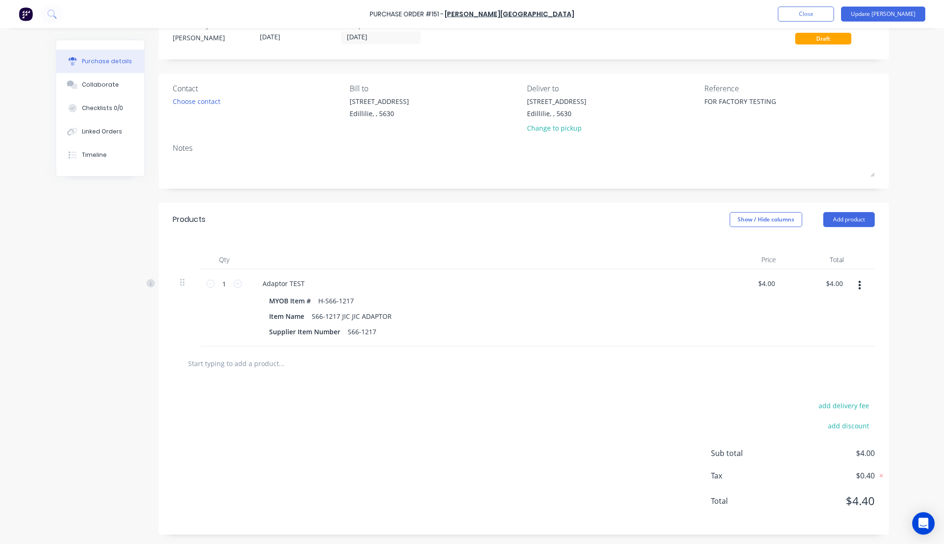
drag, startPoint x: 888, startPoint y: 306, endPoint x: 887, endPoint y: 297, distance: 9.4
click at [889, 306] on div "Purchase details Collaborate Checklists 0/0 Linked Orders Timeline Created by C…" at bounding box center [471, 227] width 851 height 497
click at [854, 226] on button "Add product" at bounding box center [848, 219] width 51 height 15
click at [849, 217] on button "Add product" at bounding box center [848, 219] width 51 height 15
click at [838, 217] on button "Add product" at bounding box center [848, 219] width 51 height 15
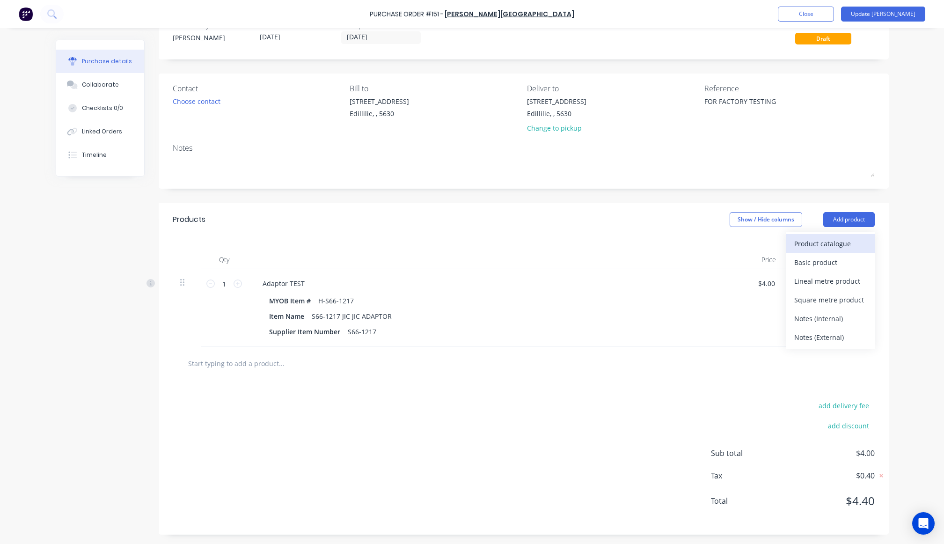
click at [838, 244] on div "Product catalogue" at bounding box center [830, 244] width 72 height 14
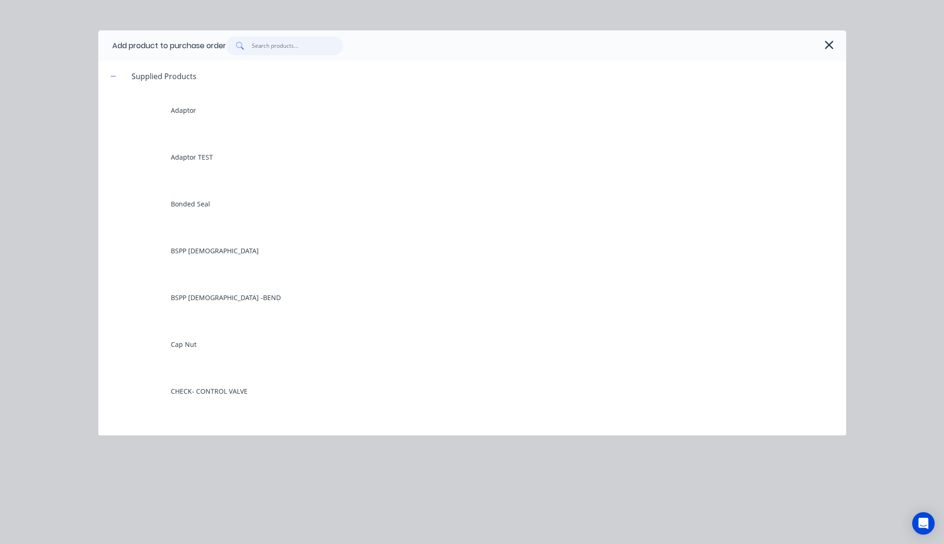
click at [305, 47] on input "text" at bounding box center [297, 45] width 91 height 19
click at [303, 43] on input "text" at bounding box center [297, 45] width 91 height 19
type textarea "x"
type input "b"
type textarea "x"
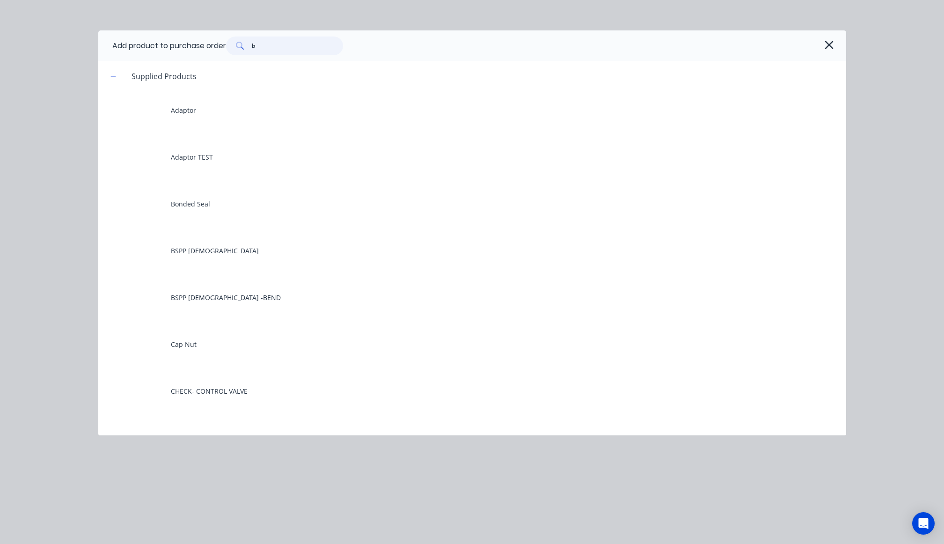
type input "bo"
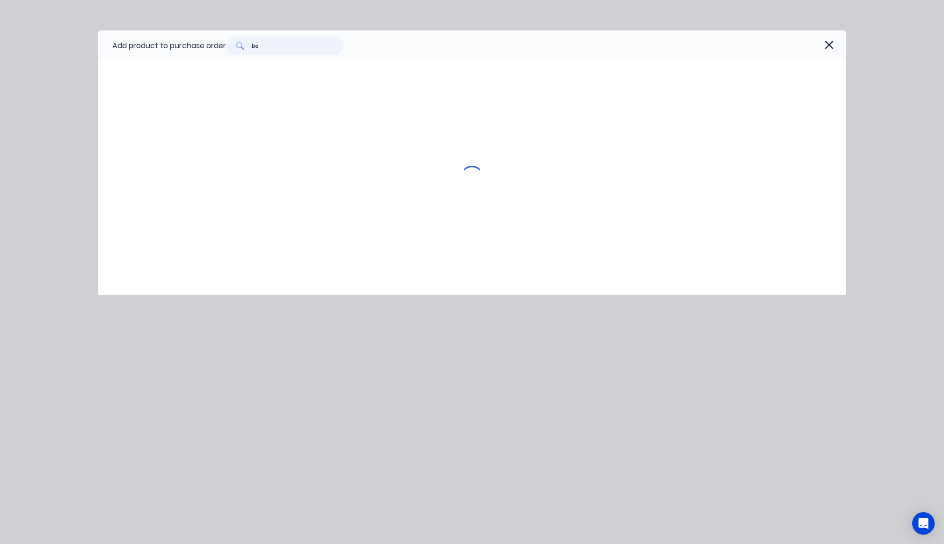
type textarea "x"
type input "bow"
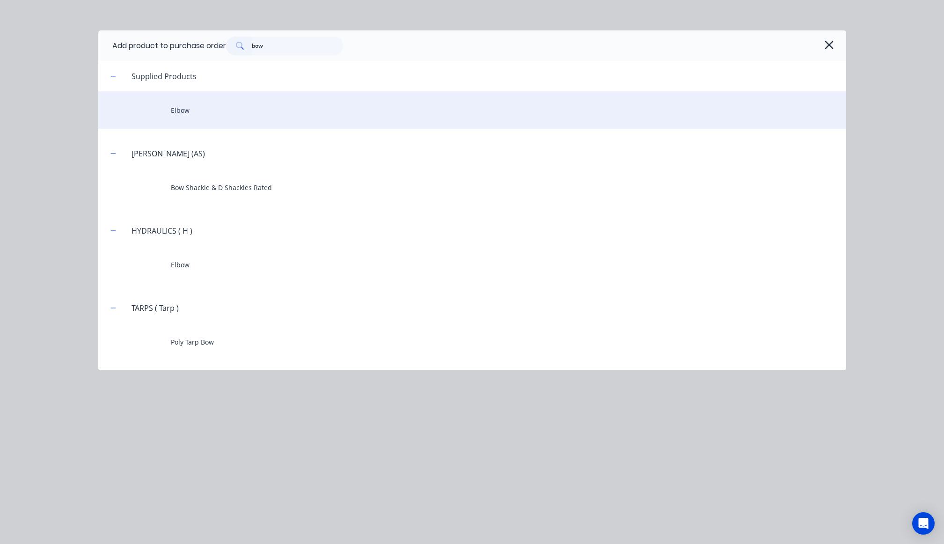
click at [284, 108] on div "Elbow" at bounding box center [472, 109] width 748 height 37
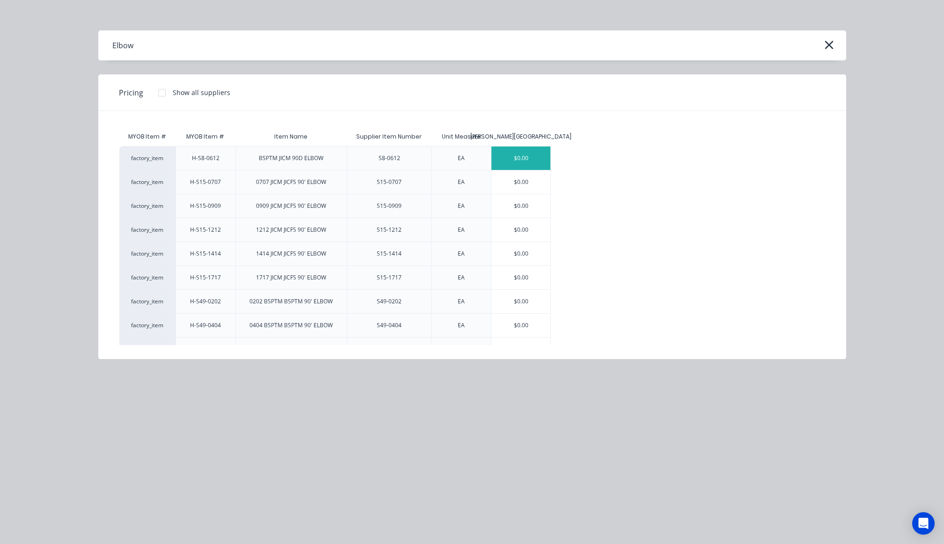
click at [528, 152] on div "$0.00" at bounding box center [520, 157] width 59 height 23
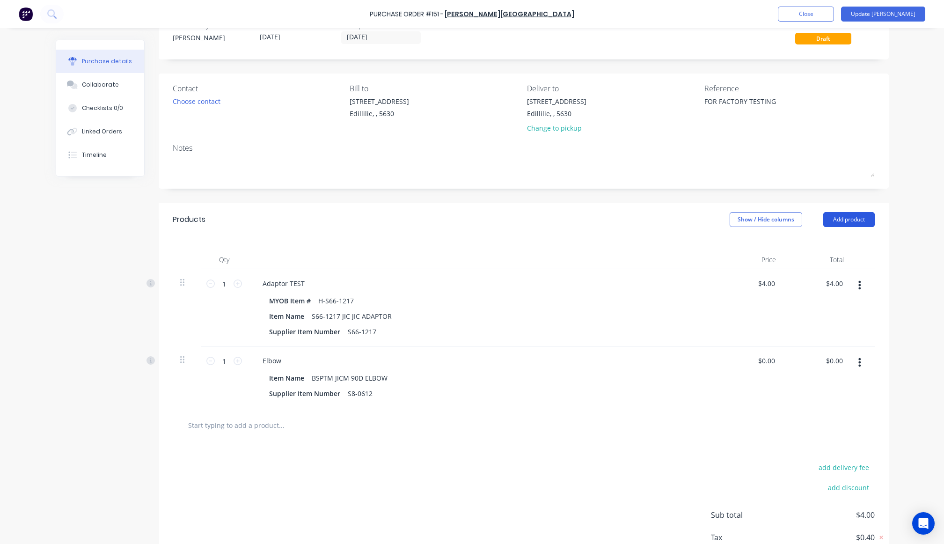
click at [836, 216] on button "Add product" at bounding box center [848, 219] width 51 height 15
click at [838, 240] on div "Product catalogue" at bounding box center [830, 244] width 72 height 14
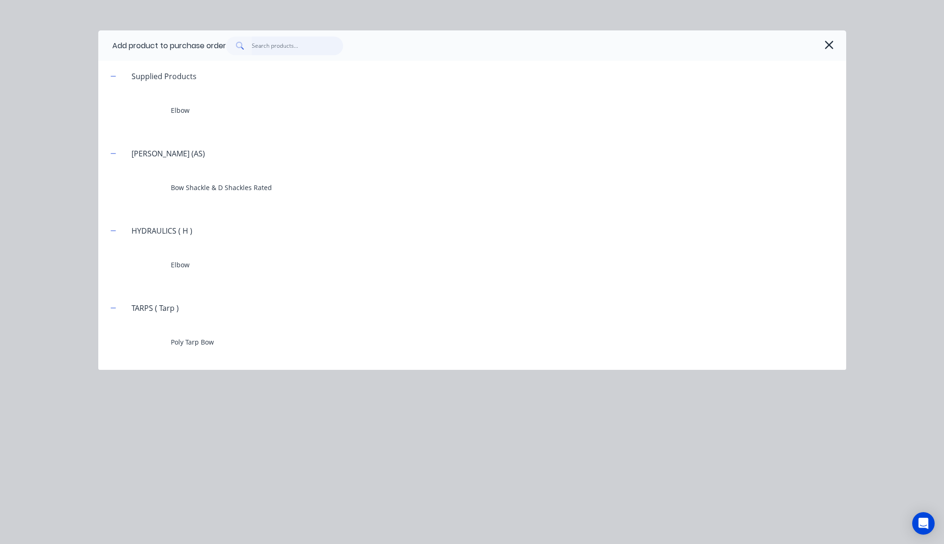
click at [303, 47] on input "text" at bounding box center [297, 45] width 91 height 19
click at [268, 49] on input "text" at bounding box center [297, 45] width 91 height 19
type textarea "x"
type input "c"
type textarea "x"
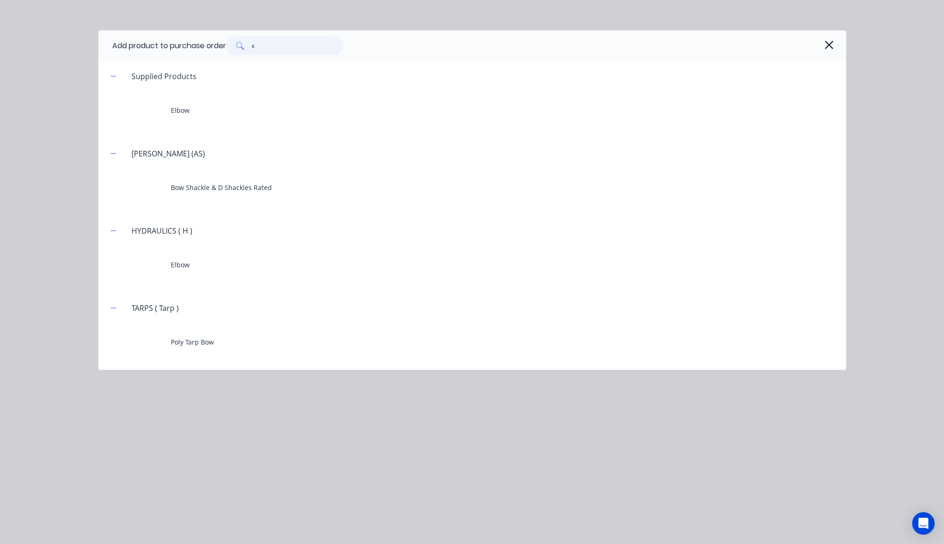
type input "ca"
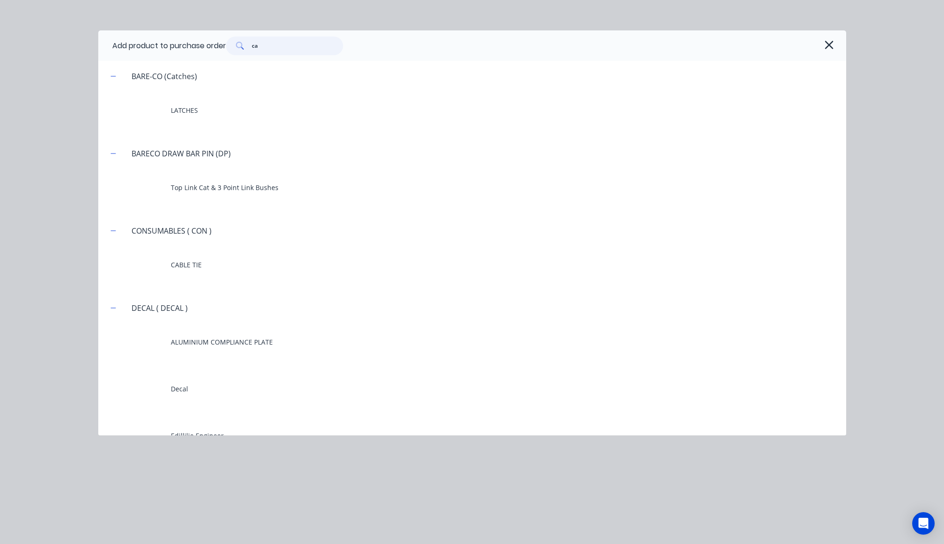
type textarea "x"
type input "cap"
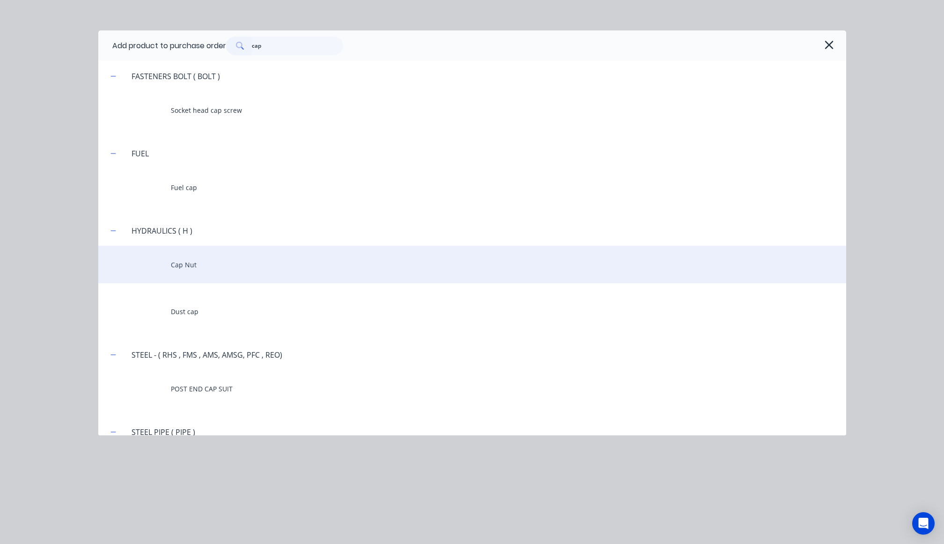
click at [278, 261] on div "Cap Nut" at bounding box center [472, 264] width 748 height 37
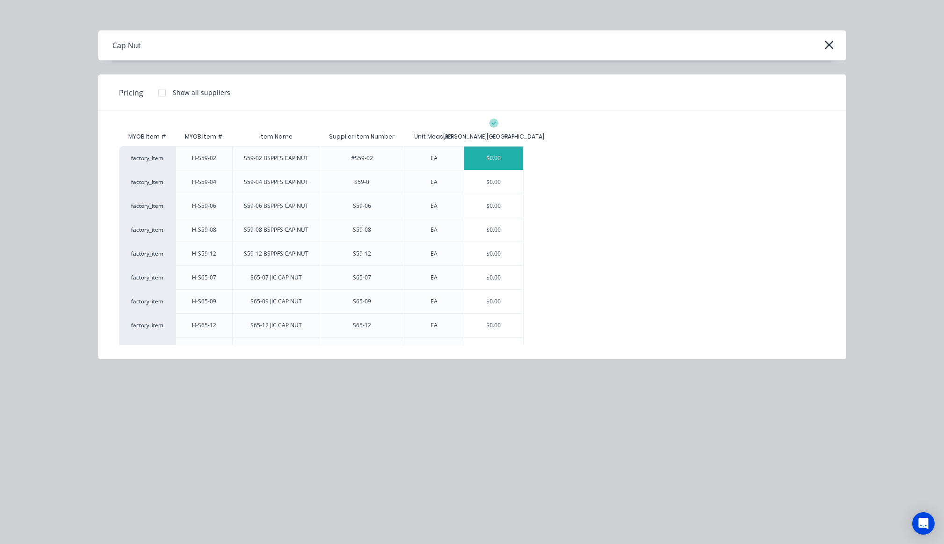
click at [490, 161] on div "$0.00" at bounding box center [493, 157] width 59 height 23
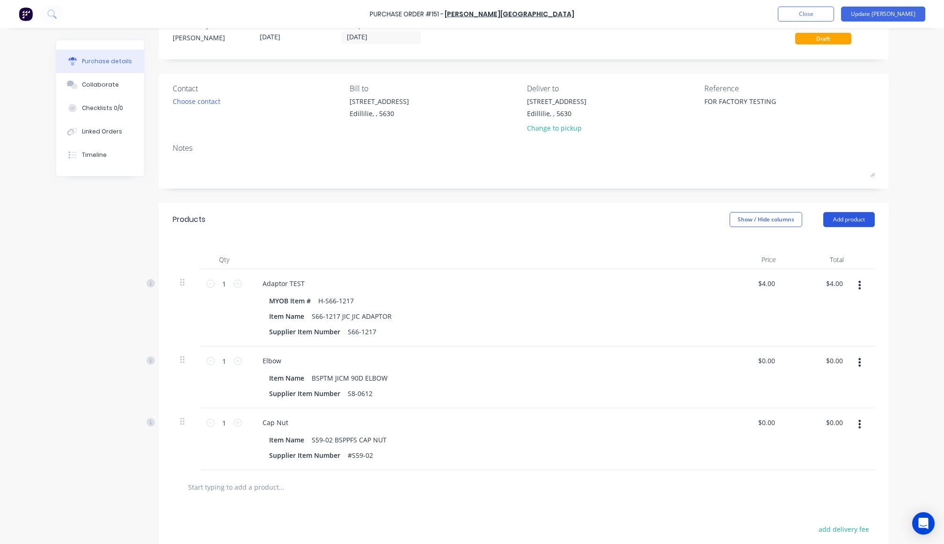
click at [829, 220] on button "Add product" at bounding box center [848, 219] width 51 height 15
click at [837, 246] on div "Product catalogue" at bounding box center [830, 244] width 72 height 14
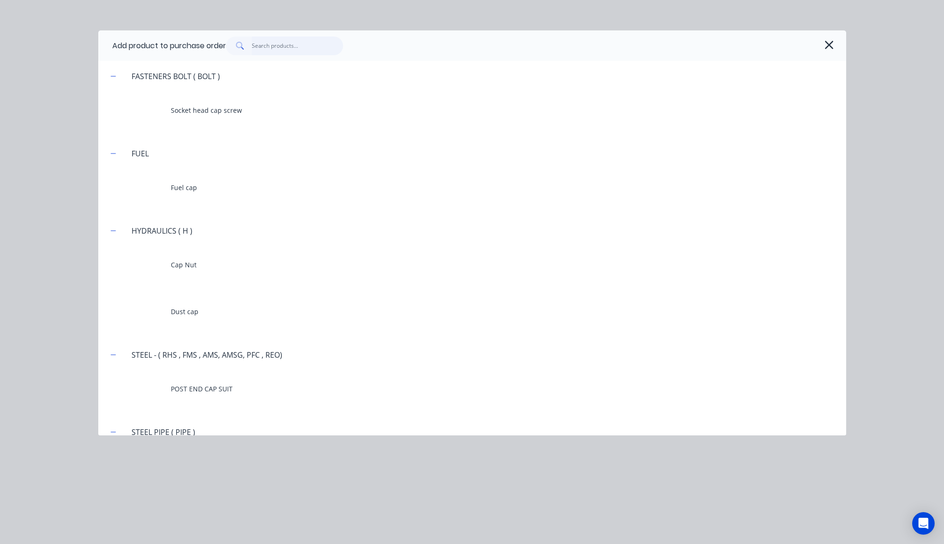
click at [341, 45] on input "text" at bounding box center [297, 45] width 91 height 19
type textarea "x"
type input "c"
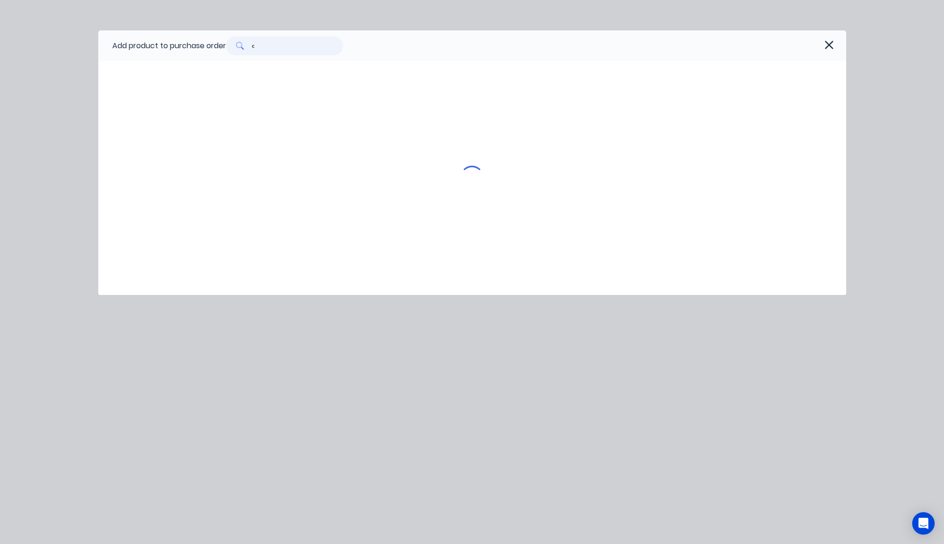
type textarea "x"
type input "ch"
type textarea "x"
type input "che"
type textarea "x"
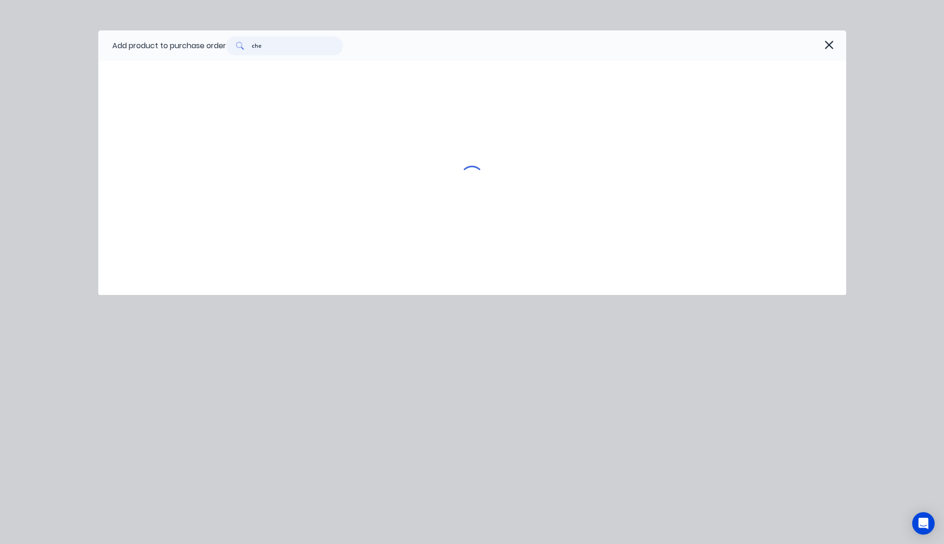
type input "chec"
type textarea "x"
type input "check"
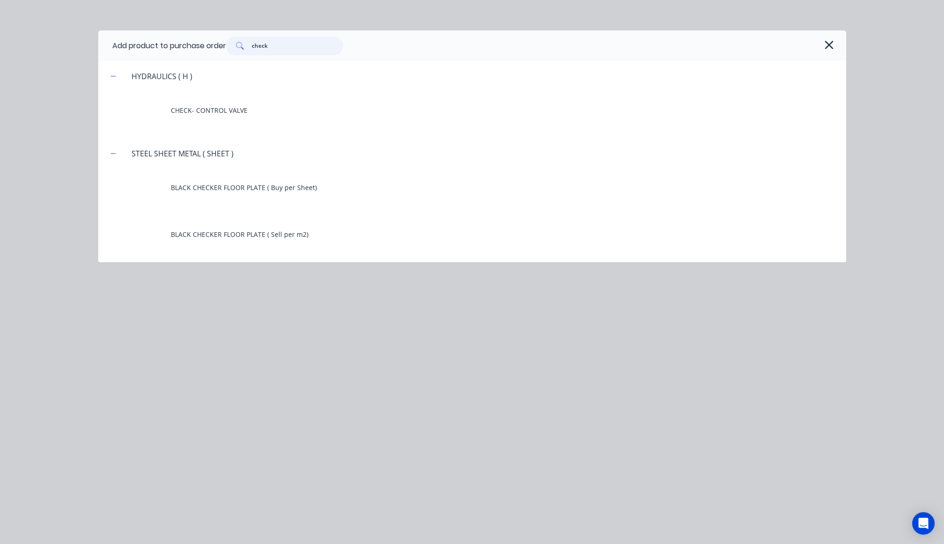
type textarea "x"
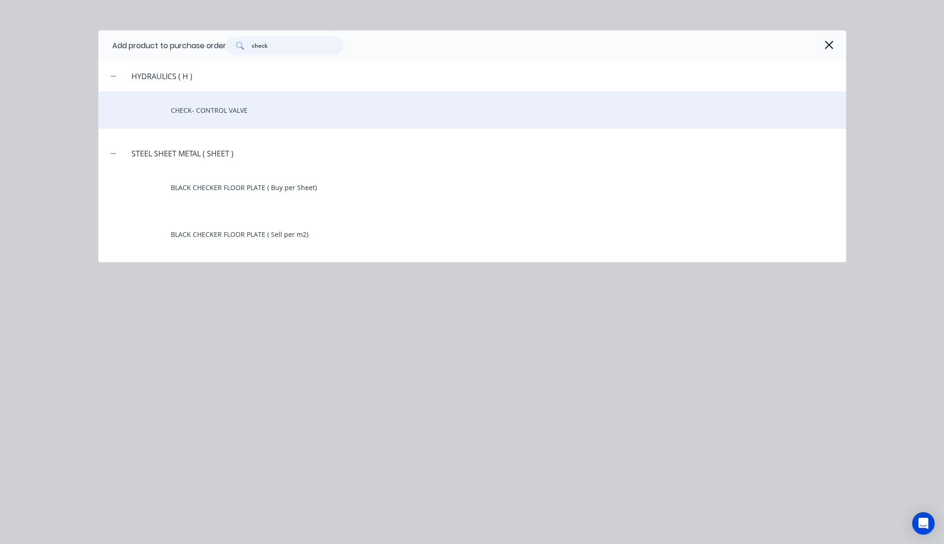
type input "check"
click at [317, 110] on div "CHECK- CONTROL VALVE" at bounding box center [472, 109] width 748 height 37
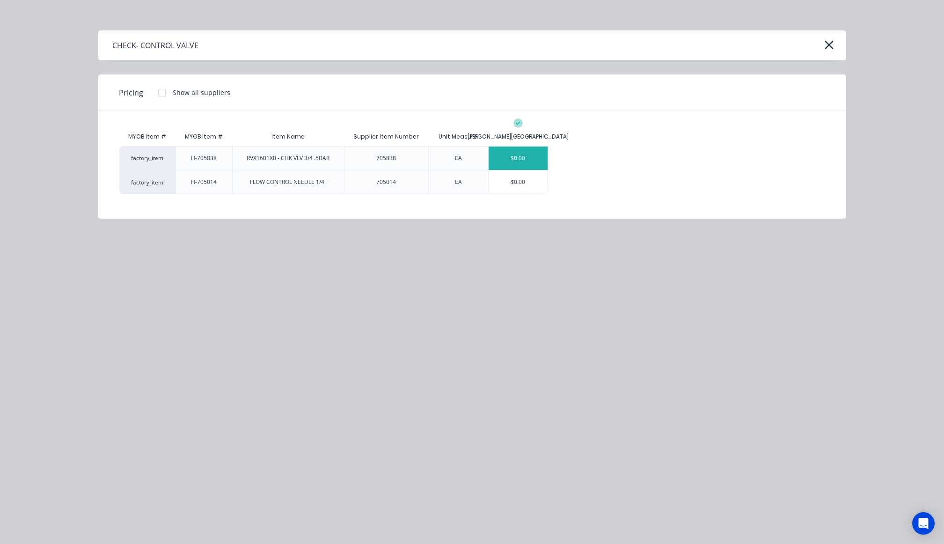
click at [539, 158] on div "$0.00" at bounding box center [517, 157] width 59 height 23
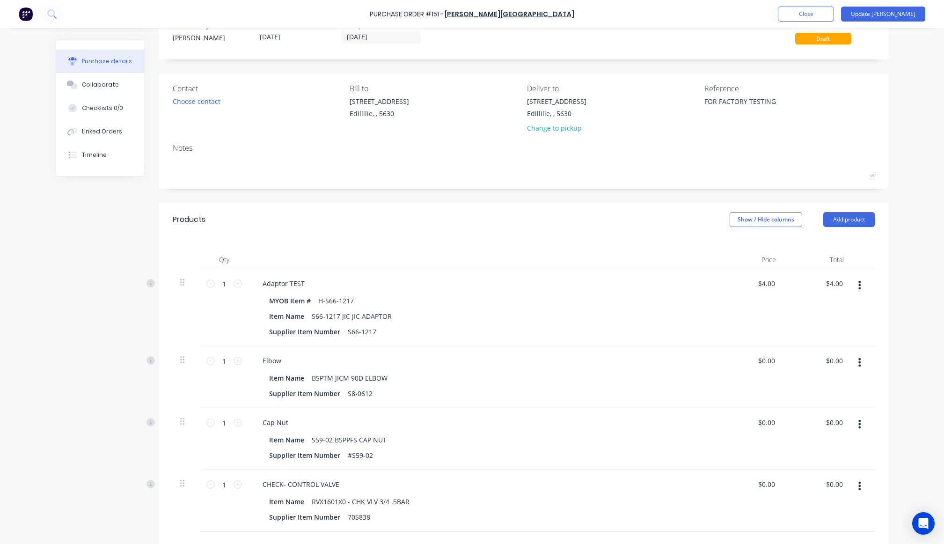
click at [137, 346] on div "Created by Cathy Created 23/09/25 Required 23/09/25 Status Draft Contact Choose…" at bounding box center [472, 365] width 833 height 710
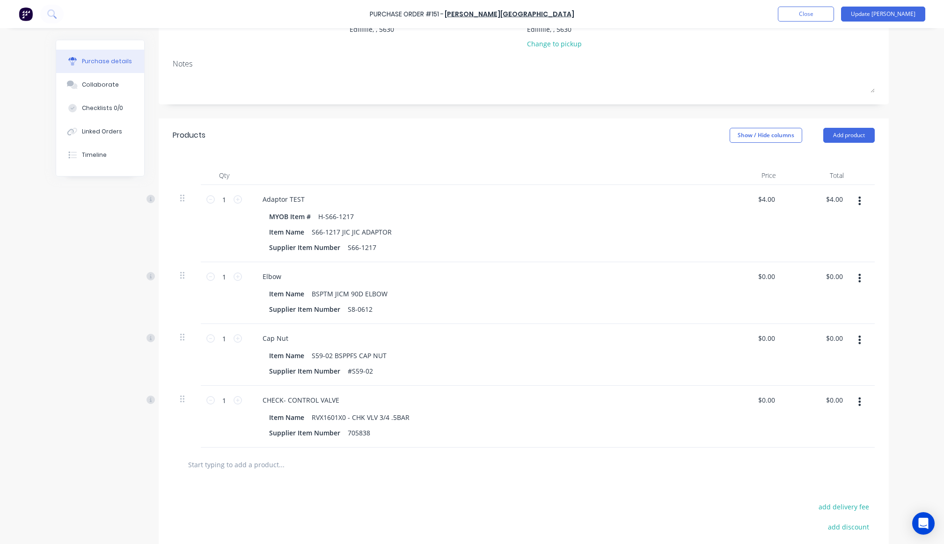
scroll to position [198, 0]
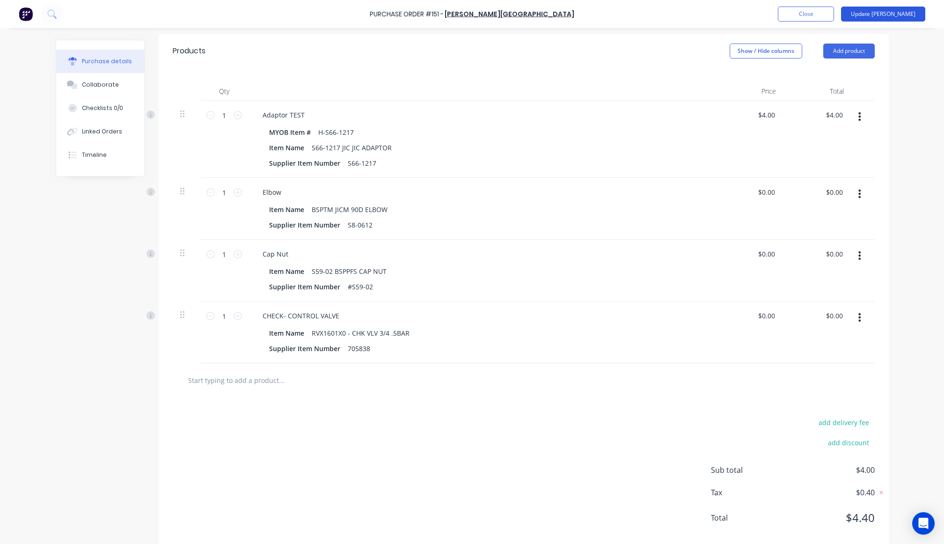
click at [892, 15] on button "Update Bill" at bounding box center [883, 14] width 84 height 15
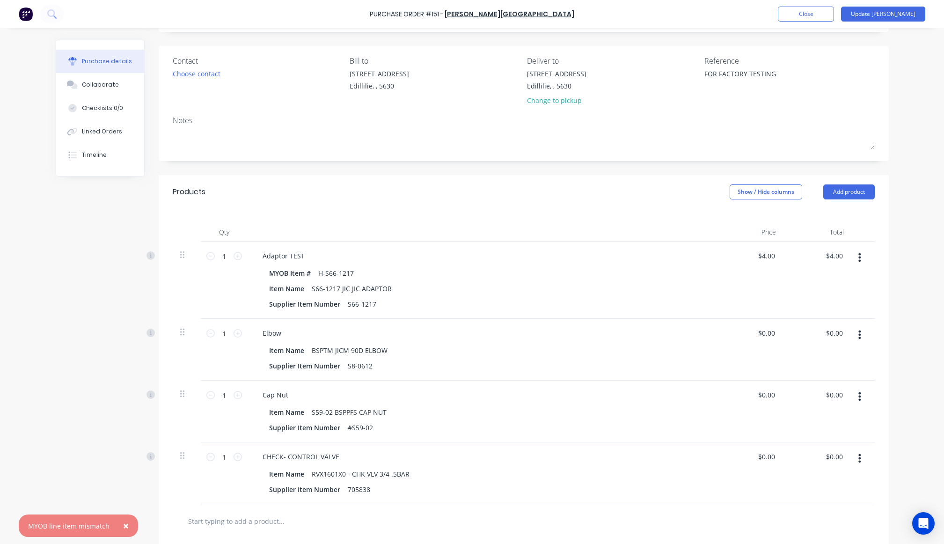
scroll to position [168, 0]
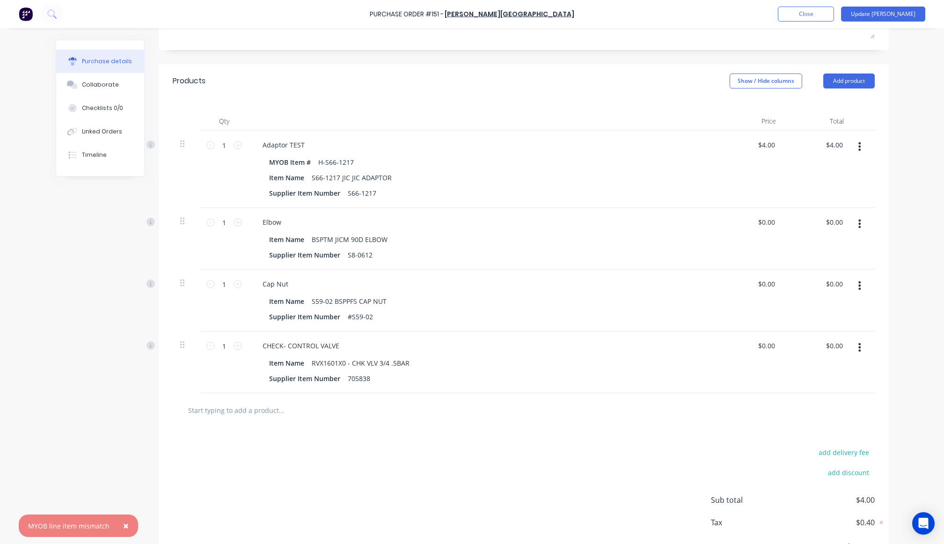
click at [58, 343] on div "Created by Cathy Created 23/09/25 Required 23/09/25 Status Draft Contact Choose…" at bounding box center [472, 226] width 833 height 710
drag, startPoint x: 258, startPoint y: 144, endPoint x: 305, endPoint y: 145, distance: 46.3
click at [305, 145] on div "Adaptor TEST" at bounding box center [283, 145] width 57 height 14
click at [906, 203] on div "× MYOB line item mismatch Purchase Order #151 - B.L. Shipway Add product Close …" at bounding box center [472, 272] width 944 height 544
click at [857, 145] on button "button" at bounding box center [859, 146] width 22 height 17
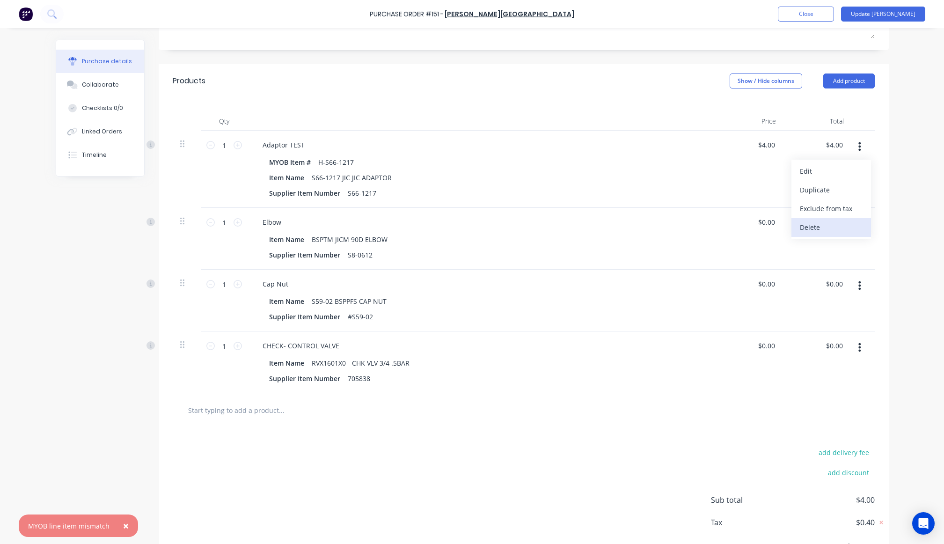
click at [835, 232] on button "Delete" at bounding box center [831, 227] width 80 height 19
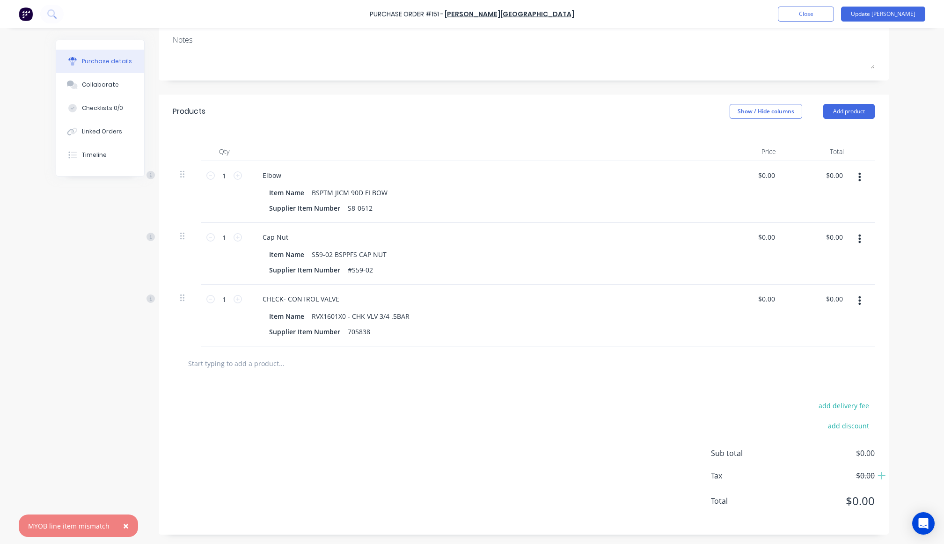
click at [123, 530] on span "×" at bounding box center [126, 525] width 6 height 13
click at [861, 300] on button "button" at bounding box center [859, 300] width 22 height 17
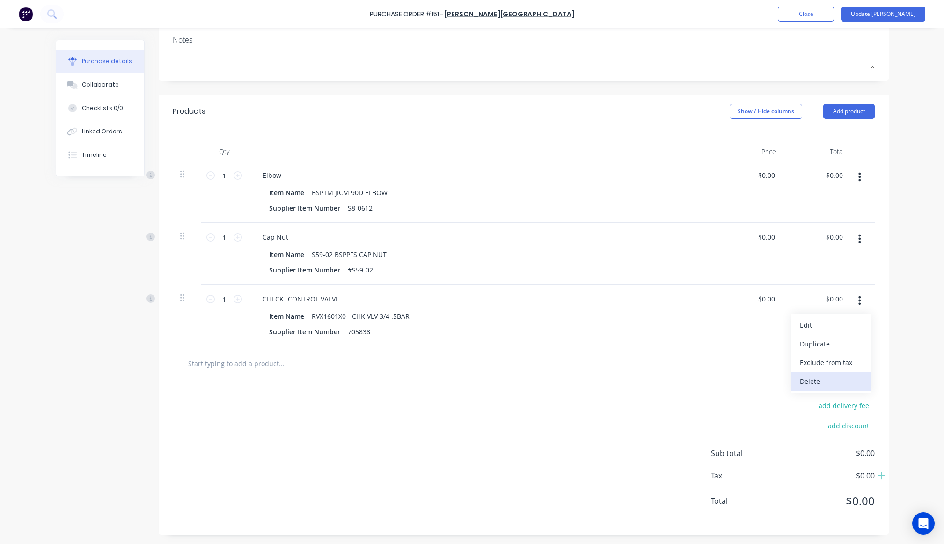
click at [830, 382] on button "Delete" at bounding box center [831, 381] width 80 height 19
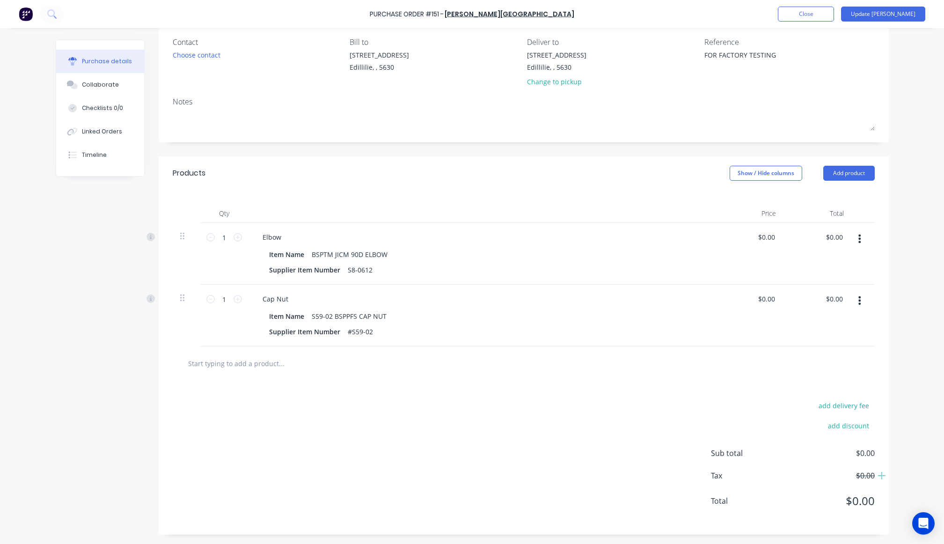
scroll to position [76, 0]
click at [857, 243] on button "button" at bounding box center [859, 238] width 22 height 17
click at [833, 319] on button "Delete" at bounding box center [831, 319] width 80 height 19
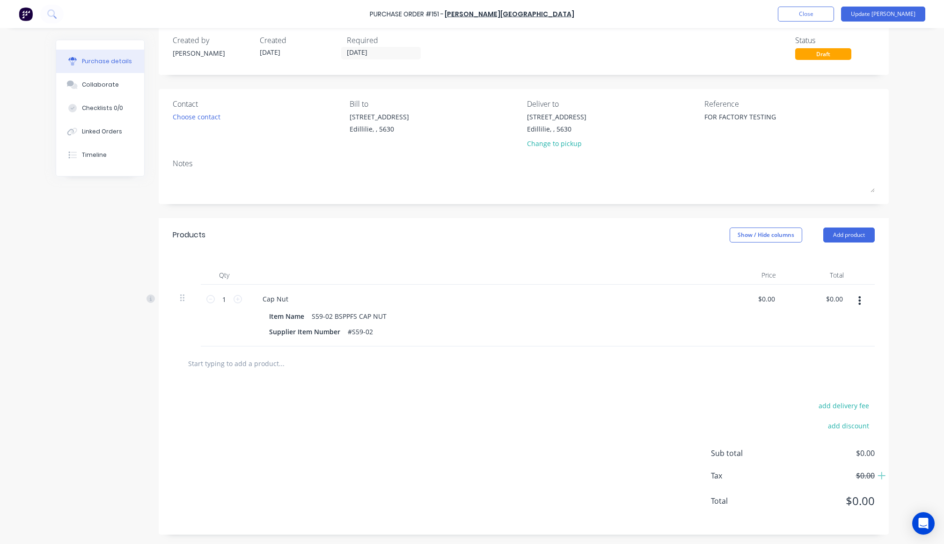
click at [858, 304] on icon "button" at bounding box center [859, 300] width 2 height 8
click at [827, 388] on button "Delete" at bounding box center [831, 381] width 80 height 19
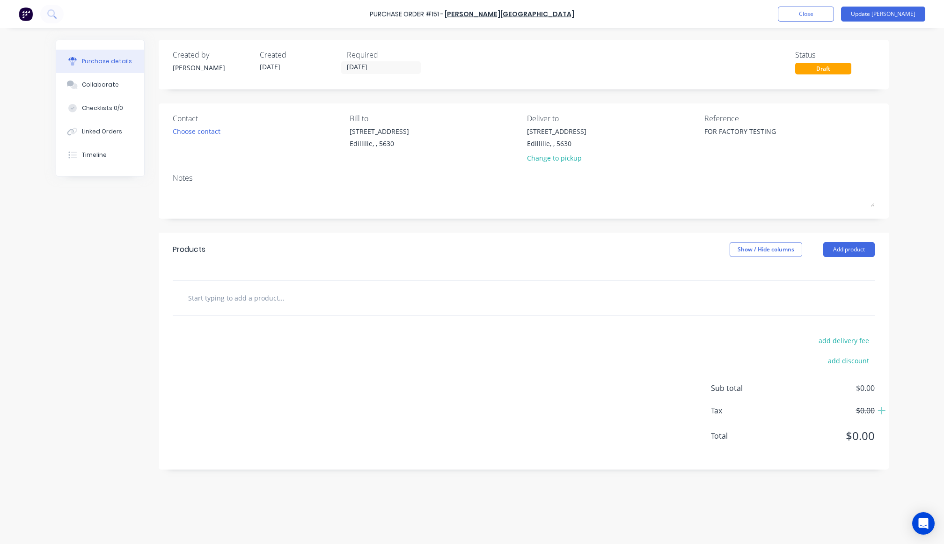
scroll to position [0, 0]
click at [891, 304] on div "Purchase details Collaborate Checklists 0/0 Linked Orders Timeline Created by C…" at bounding box center [471, 257] width 851 height 497
click at [850, 249] on button "Add product" at bounding box center [848, 249] width 51 height 15
click at [847, 275] on div "Product catalogue" at bounding box center [830, 274] width 72 height 14
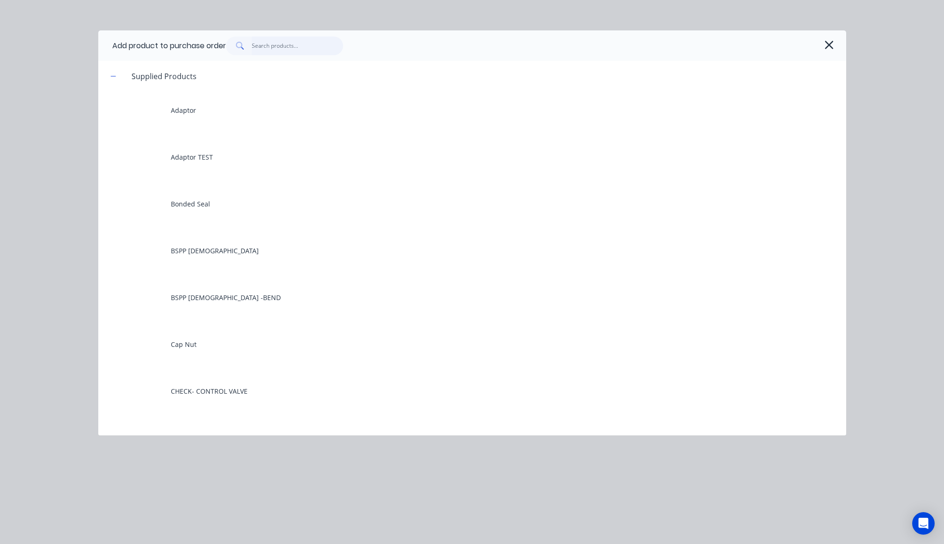
click at [310, 42] on input "text" at bounding box center [297, 45] width 91 height 19
type textarea "x"
type input "e"
type textarea "x"
type input "el"
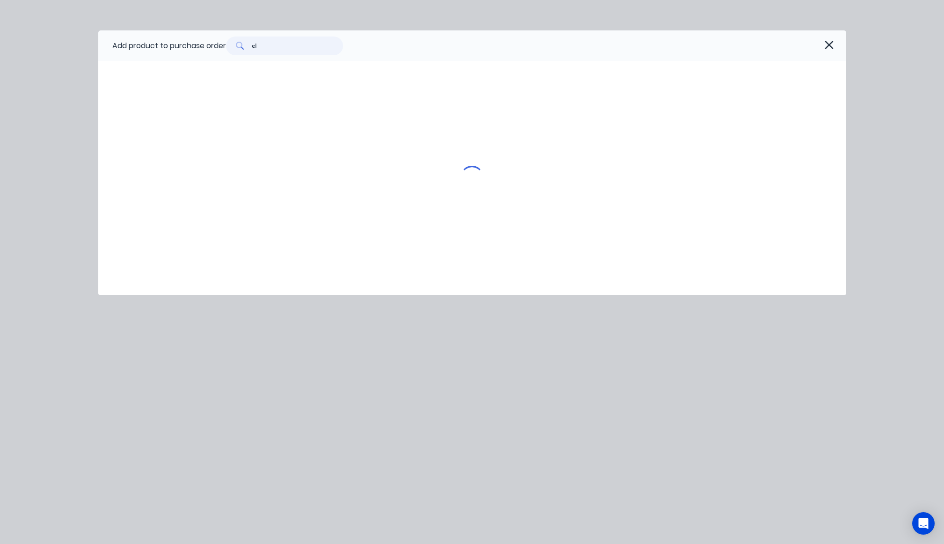
type textarea "x"
type input "elb"
type textarea "x"
type input "elbo"
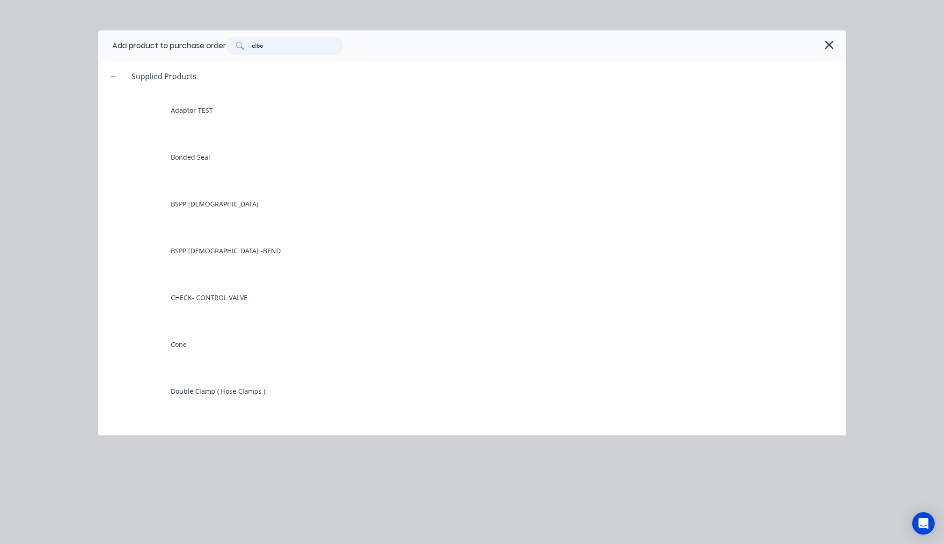
type textarea "x"
type input "elbow"
type textarea "x"
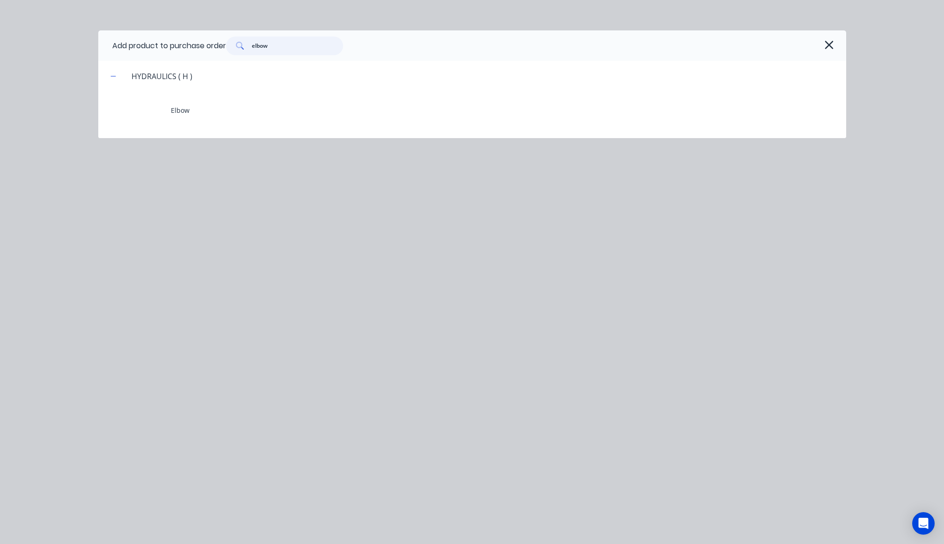
type input "elbow"
click at [292, 90] on header "HYDRAULICS ( H )" at bounding box center [472, 76] width 748 height 30
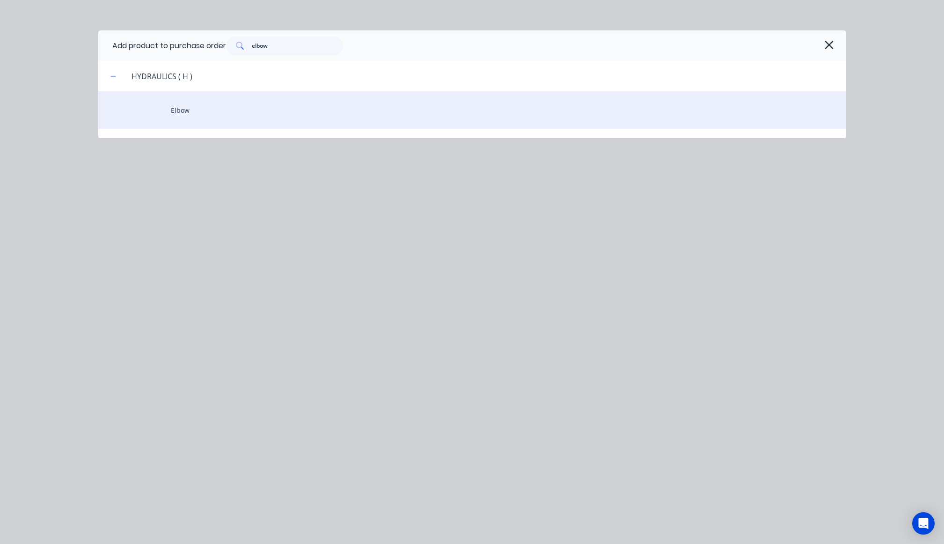
click at [291, 111] on div "Elbow" at bounding box center [472, 109] width 748 height 37
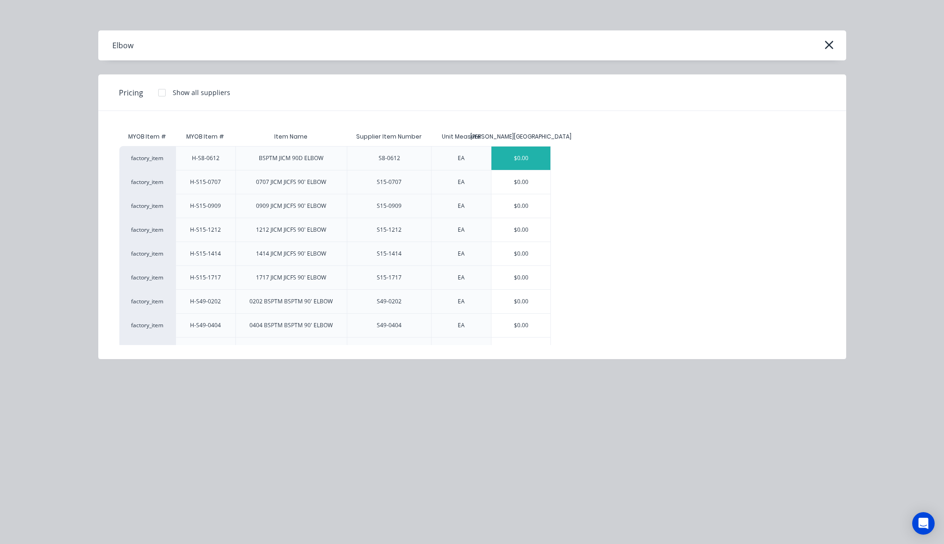
click at [516, 160] on div "$0.00" at bounding box center [520, 157] width 59 height 23
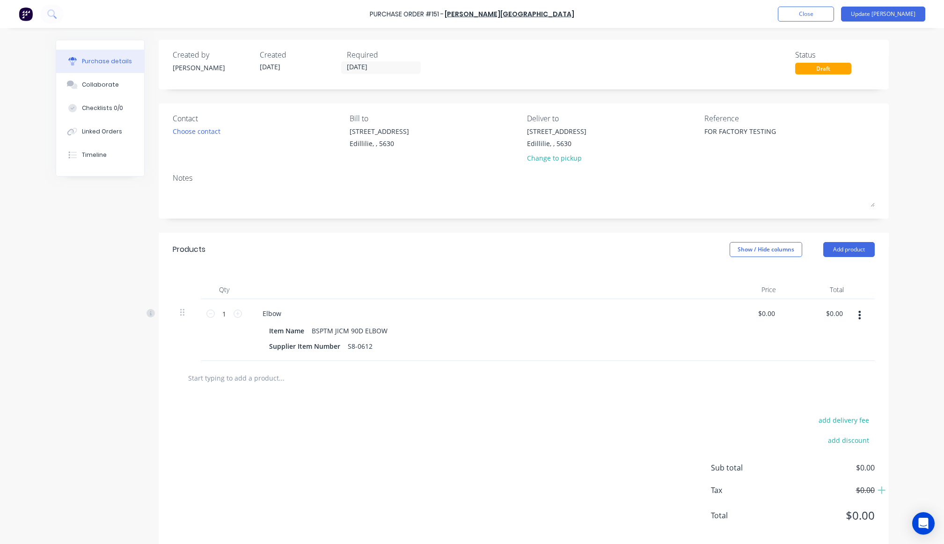
click at [915, 208] on div "Purchase Order #151 - B.L. Shipway Add product Close Update Bill Purchase detai…" at bounding box center [472, 272] width 944 height 544
click at [906, 14] on button "Update Bill" at bounding box center [883, 14] width 84 height 15
click at [67, 404] on div "Created by Cathy Created 23/09/25 Required 23/09/25 Status Draft Contact Choose…" at bounding box center [472, 294] width 833 height 509
click at [123, 524] on span "×" at bounding box center [126, 525] width 6 height 13
click at [858, 315] on button "button" at bounding box center [859, 314] width 22 height 17
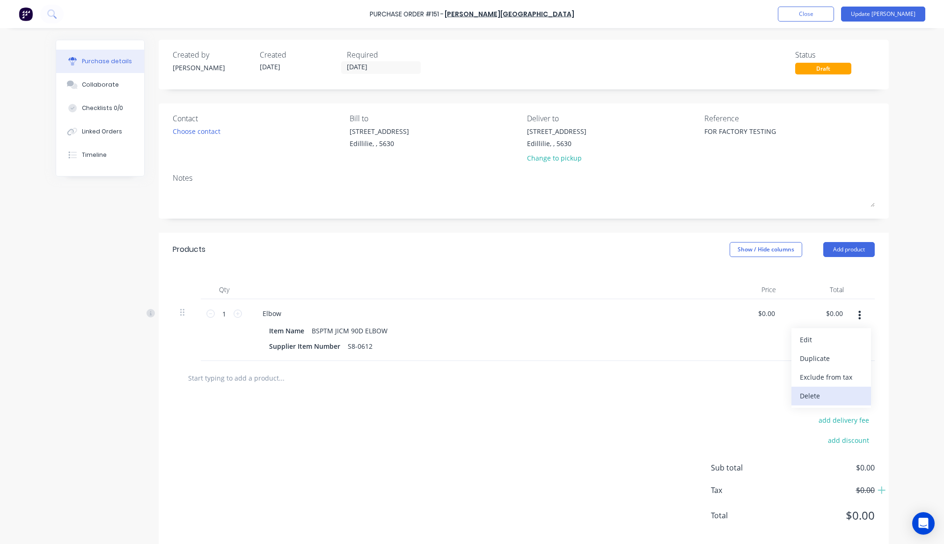
click at [807, 398] on button "Delete" at bounding box center [831, 395] width 80 height 19
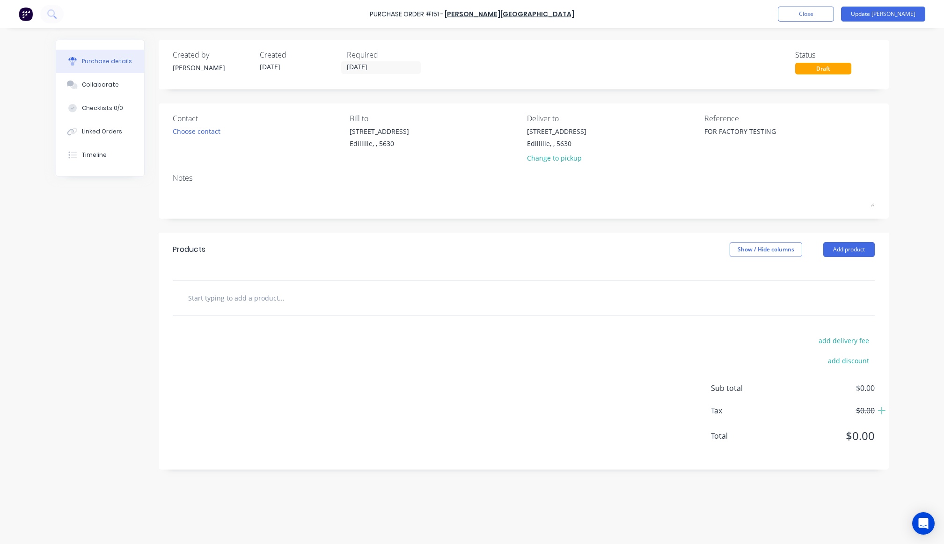
click at [645, 409] on div "add delivery fee add discount Sub total $0.00 Tax $0.00 Total $0.00" at bounding box center [524, 392] width 730 height 154
click at [861, 247] on button "Add product" at bounding box center [848, 249] width 51 height 15
click at [836, 272] on div "Product catalogue" at bounding box center [830, 274] width 72 height 14
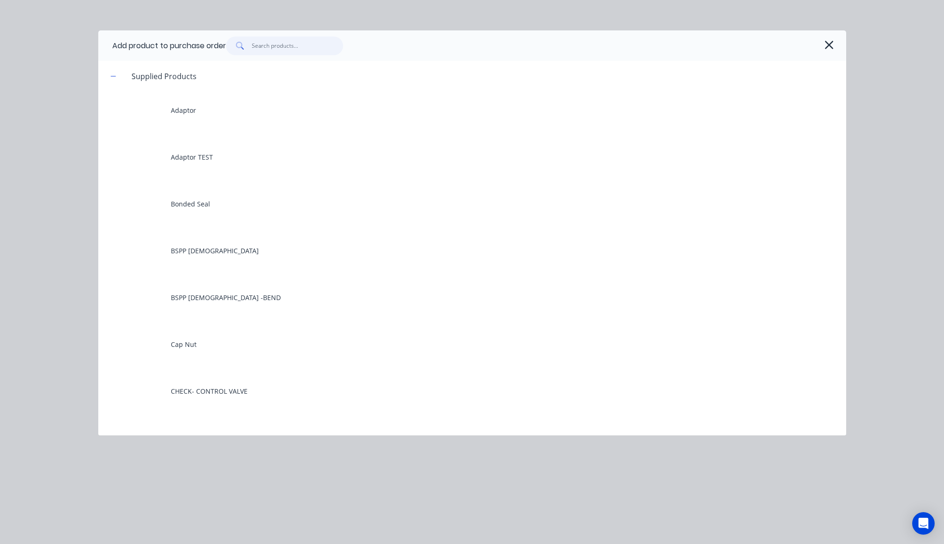
click at [301, 40] on input "text" at bounding box center [297, 45] width 91 height 19
type textarea "x"
type input "a"
type textarea "x"
type input "ad"
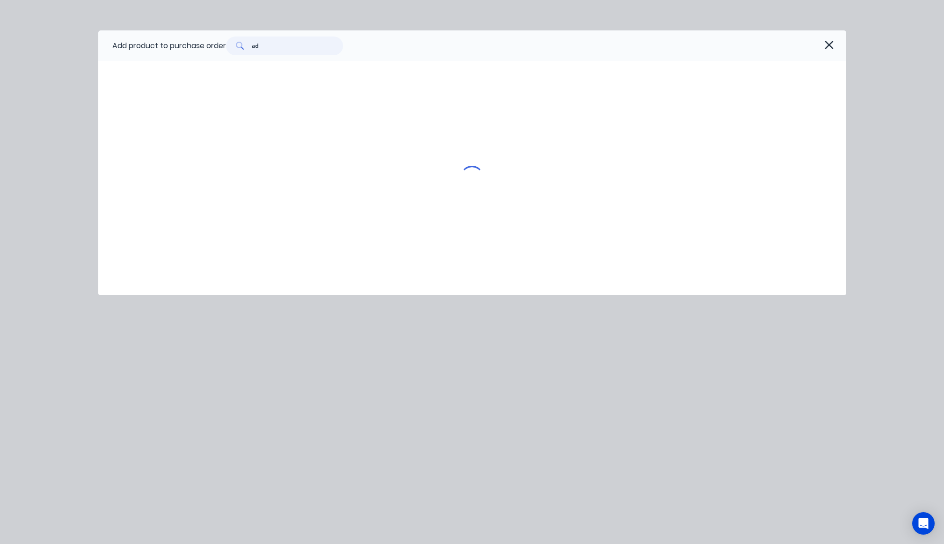
type textarea "x"
type input "ada"
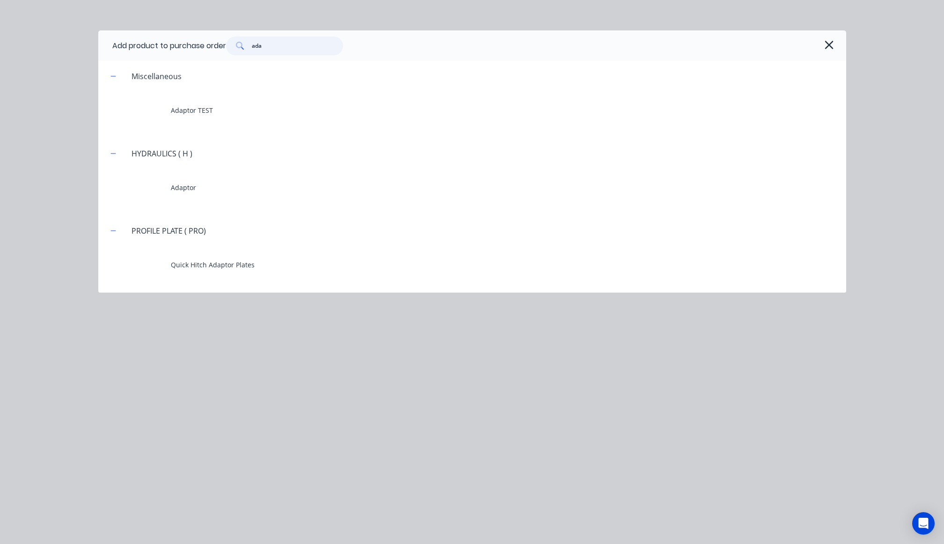
type textarea "x"
type input "adap"
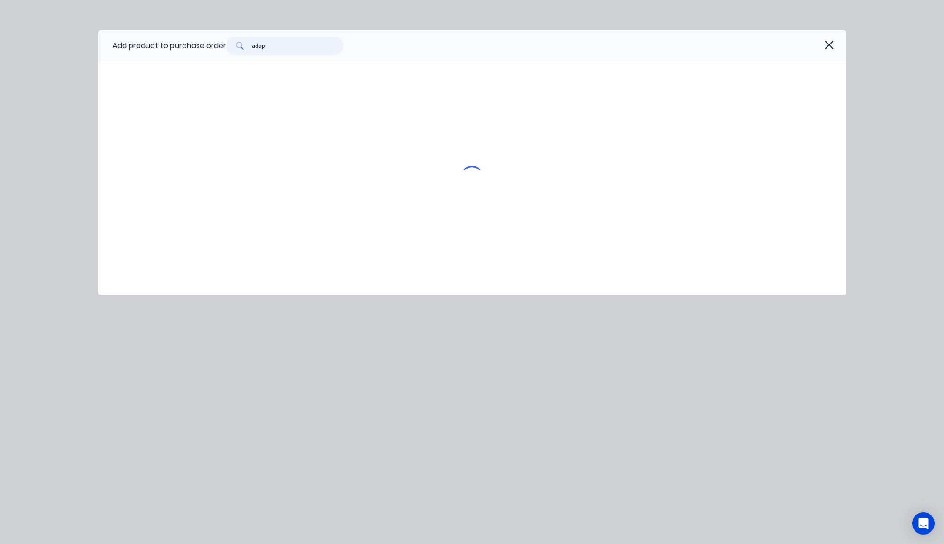
type textarea "x"
type input "adapt"
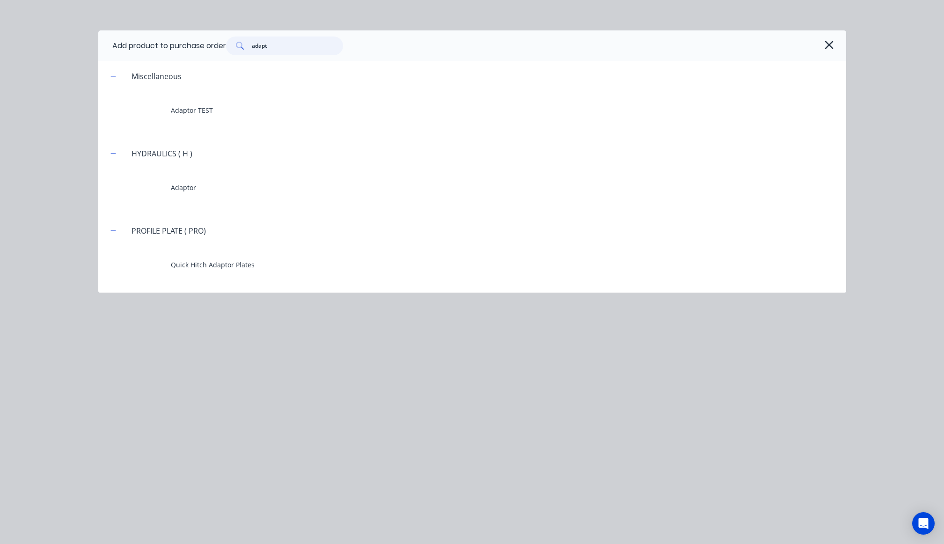
type textarea "x"
type input "adapto"
type textarea "x"
type input "adaptor"
type textarea "x"
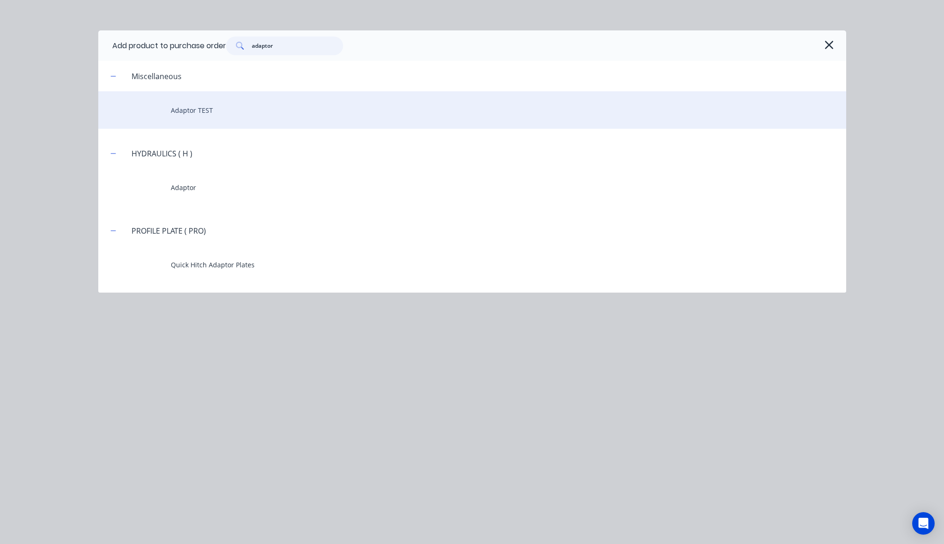
type input "adaptor"
click at [283, 113] on div "Adaptor TEST" at bounding box center [472, 109] width 748 height 37
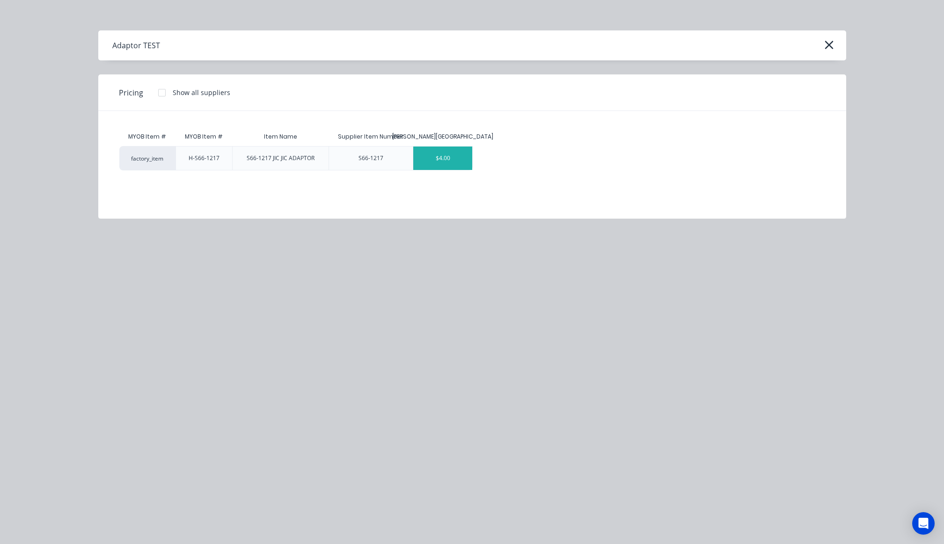
click at [445, 151] on div "$4.00" at bounding box center [442, 157] width 59 height 23
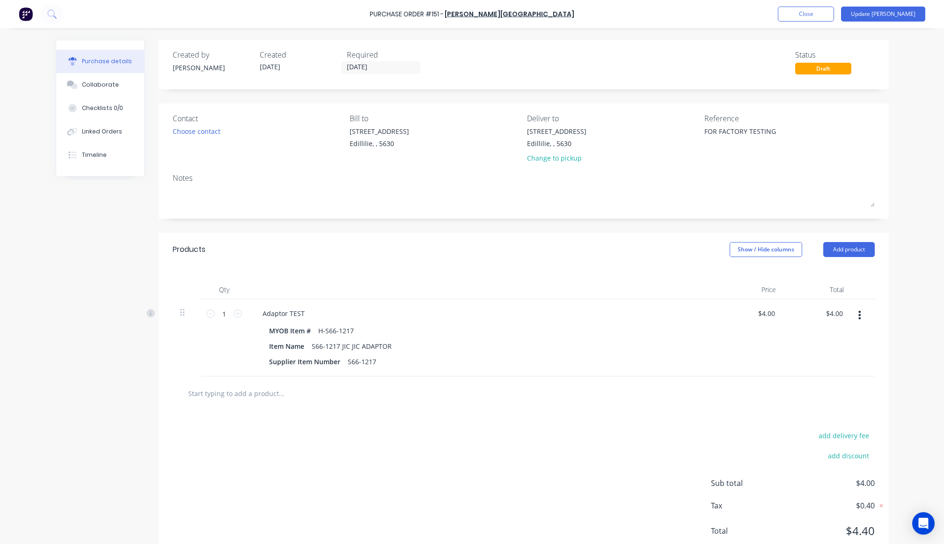
click at [491, 442] on div "add delivery fee add discount Sub total $4.00 Tax $0.40 Total $4.40" at bounding box center [524, 487] width 730 height 154
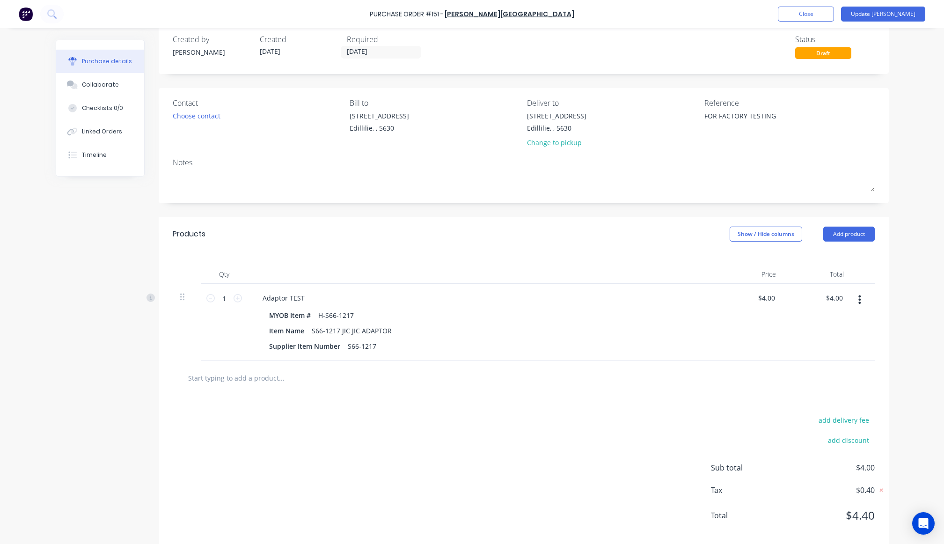
scroll to position [30, 0]
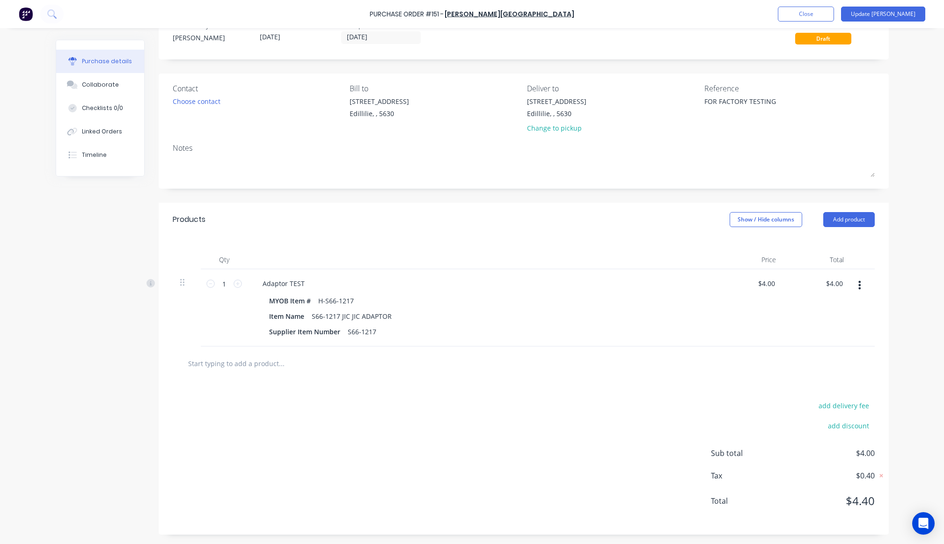
click at [570, 365] on div at bounding box center [523, 363] width 687 height 19
click at [916, 15] on button "Update Bill" at bounding box center [883, 14] width 84 height 15
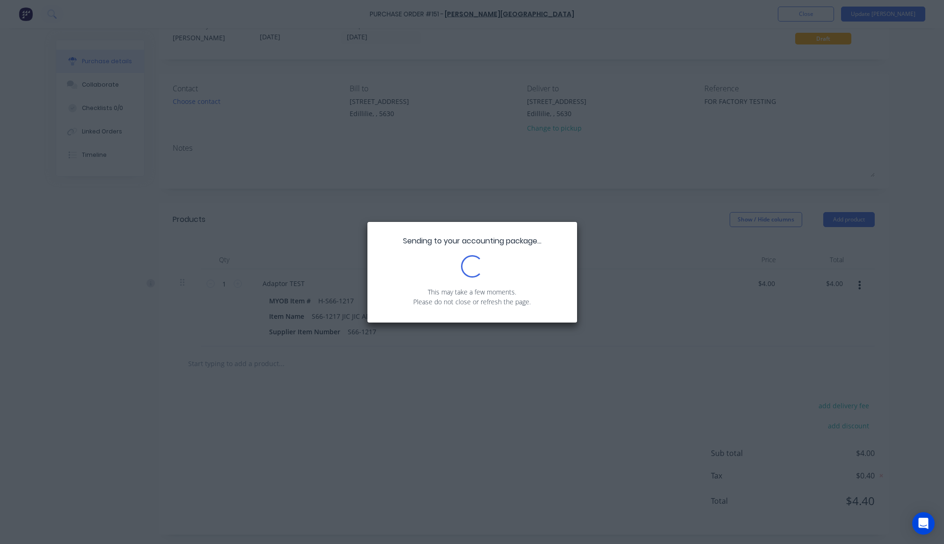
scroll to position [0, 0]
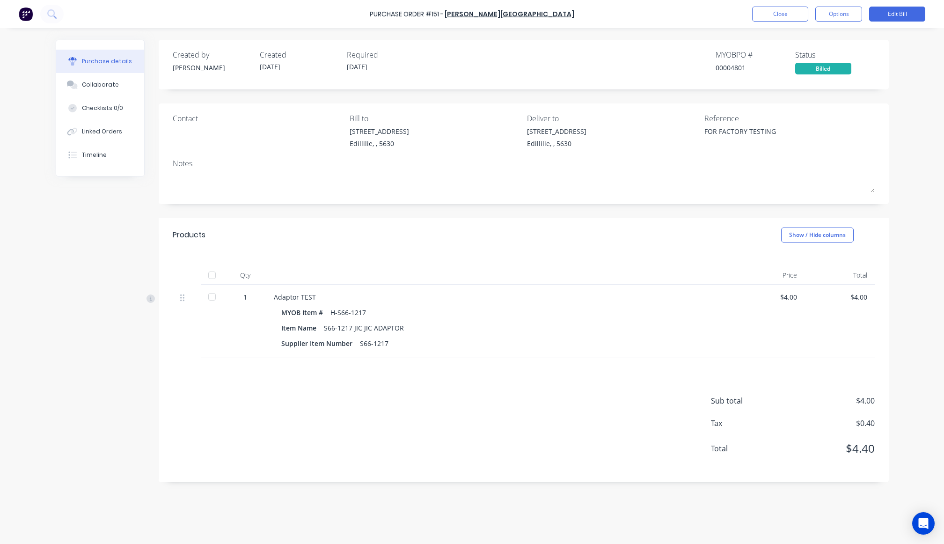
click at [908, 169] on div "Purchase Order #151 - B.L. Shipway Close Options Edit Bill Purchase details Col…" at bounding box center [472, 272] width 944 height 544
click at [82, 296] on div "Created by Cathy Created 23/09/25 Required 23/09/25 MYOB PO # 00004801 Status B…" at bounding box center [472, 283] width 833 height 487
click at [917, 83] on div "Purchase Order #151 - B.L. Shipway Close Options Edit Bill Purchase details Col…" at bounding box center [472, 272] width 944 height 544
click at [893, 19] on button "Edit Bill" at bounding box center [897, 14] width 56 height 15
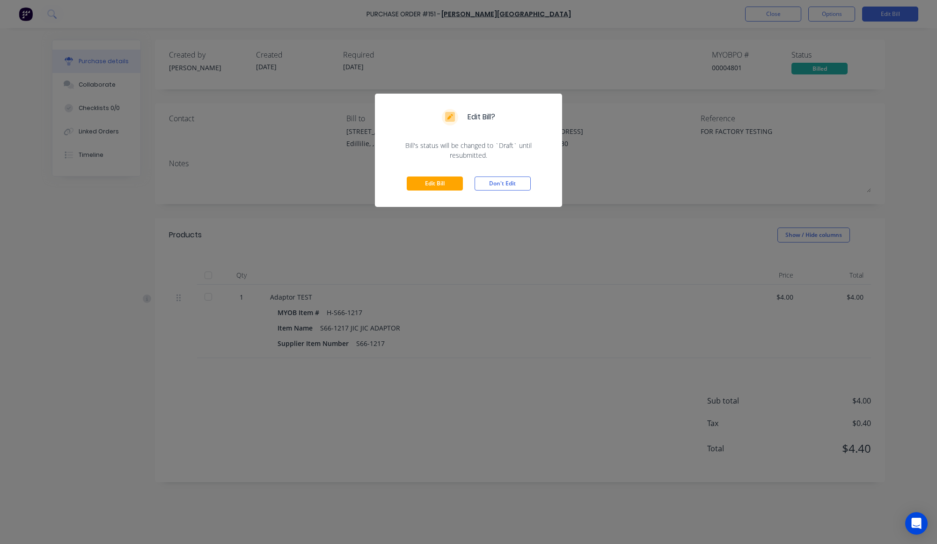
click at [446, 193] on div "Edit Bill Don't Edit" at bounding box center [468, 183] width 187 height 47
click at [447, 183] on button "Edit Bill" at bounding box center [435, 183] width 56 height 14
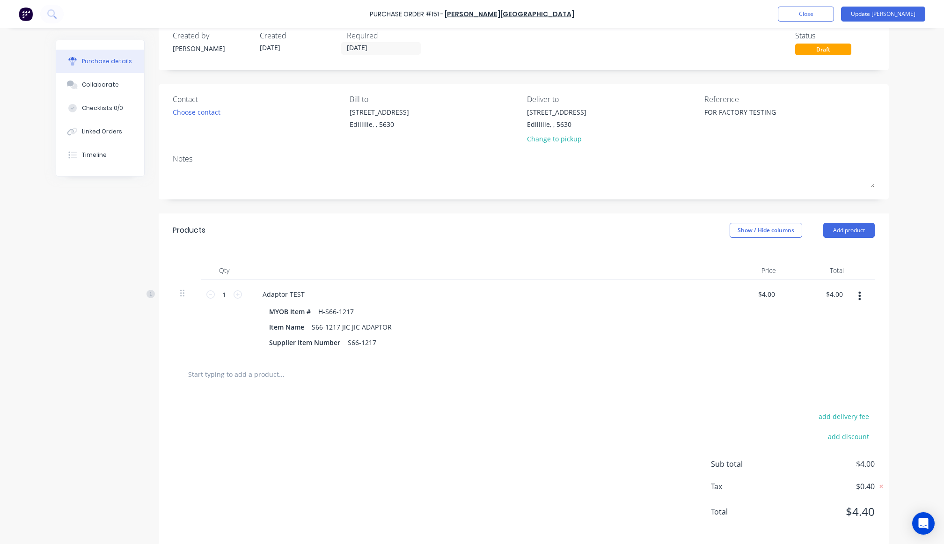
scroll to position [30, 0]
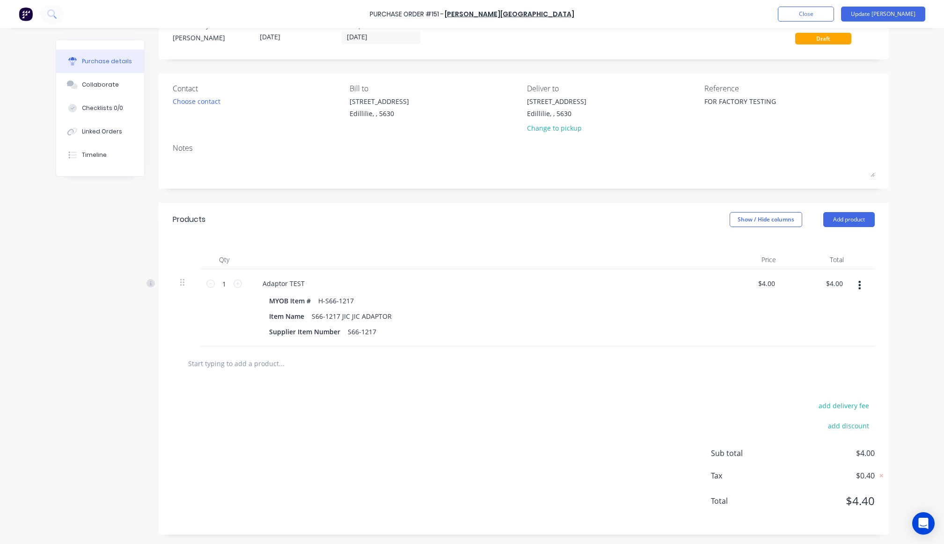
click at [232, 363] on input "text" at bounding box center [281, 363] width 187 height 19
type textarea "x"
type input "e"
type textarea "x"
type input "el"
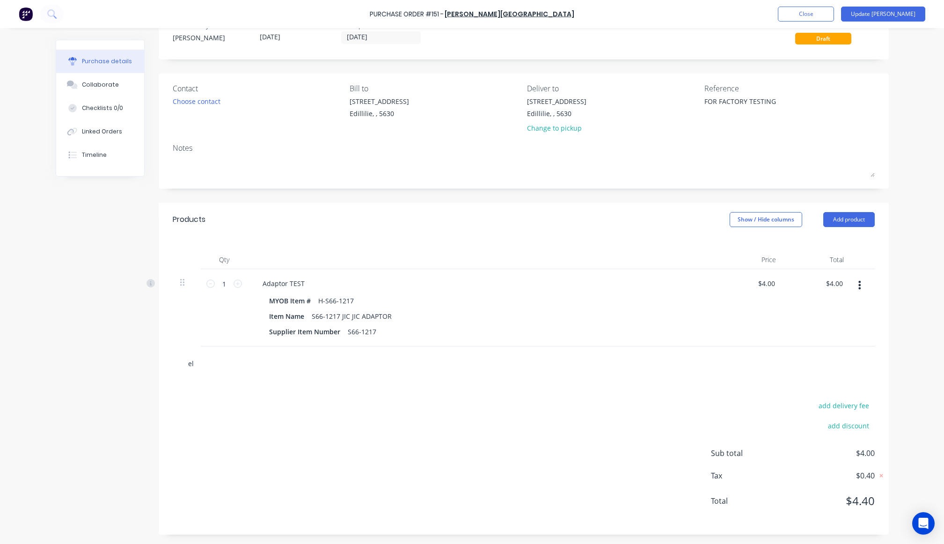
type textarea "x"
type input "elb"
type textarea "x"
type input "elbo"
type textarea "x"
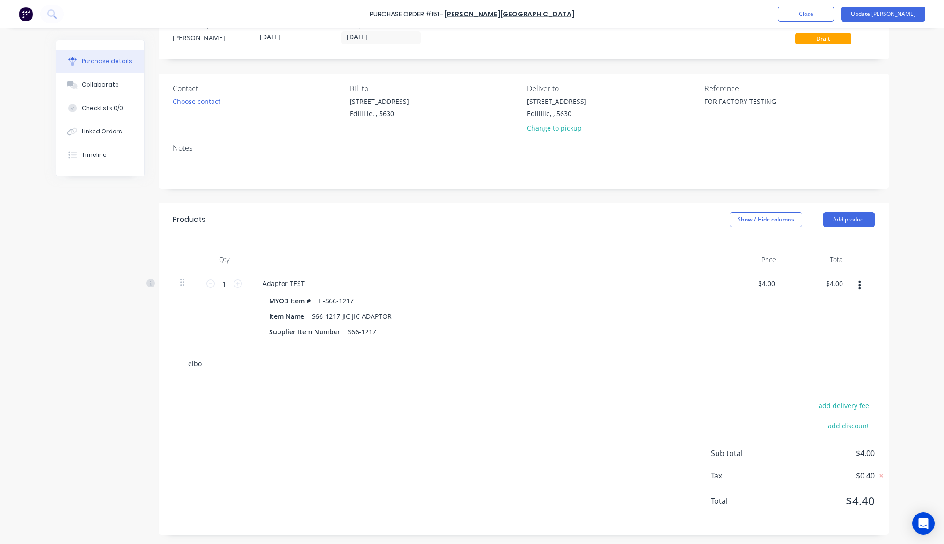
type input "elbow"
type textarea "x"
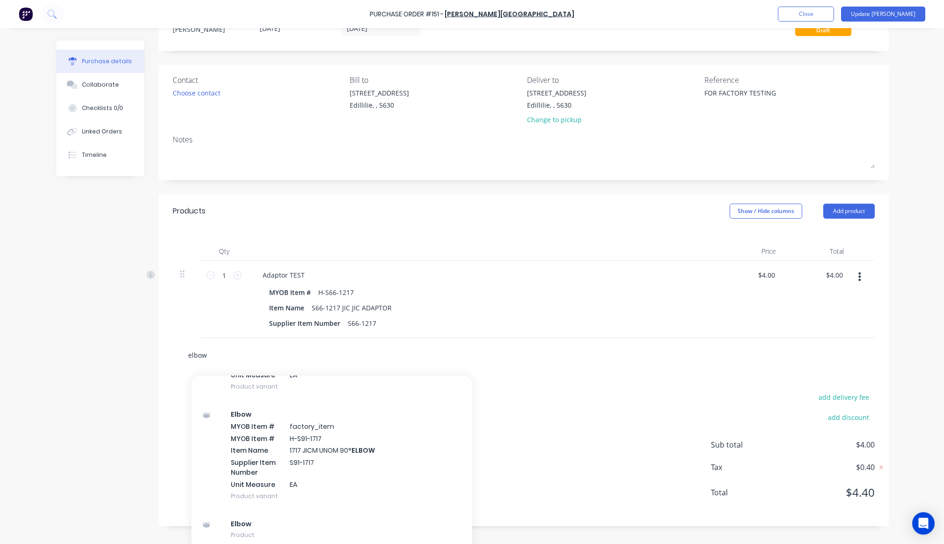
scroll to position [43, 0]
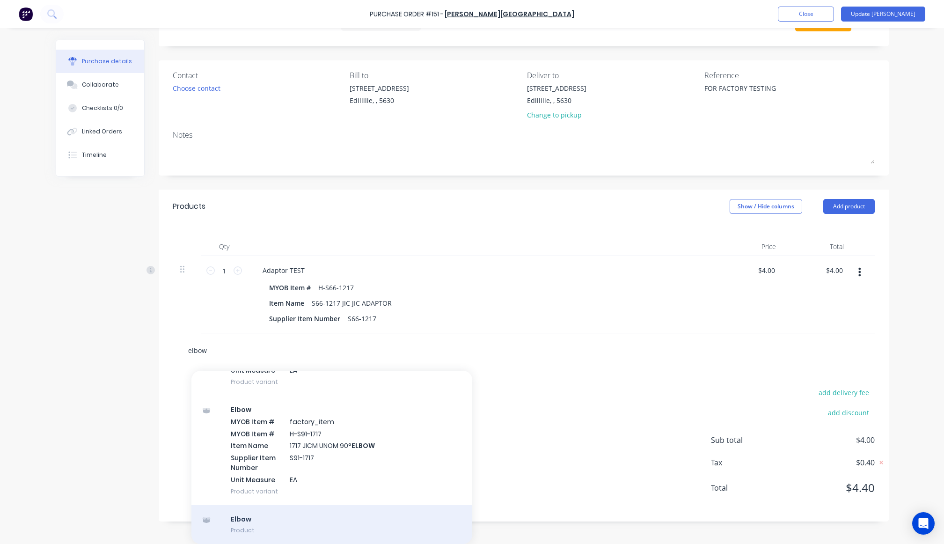
type input "elbow"
click at [278, 530] on div "Elbow Product" at bounding box center [331, 524] width 281 height 39
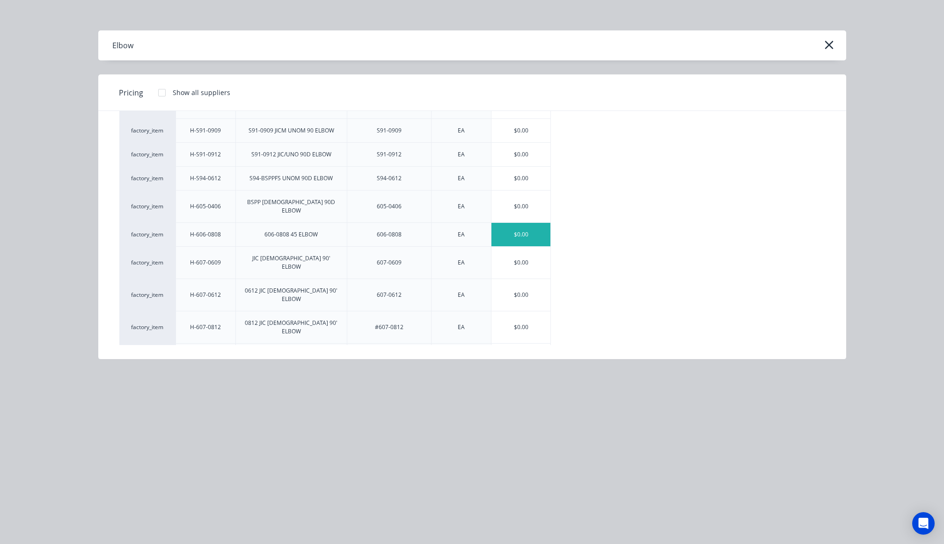
scroll to position [637, 0]
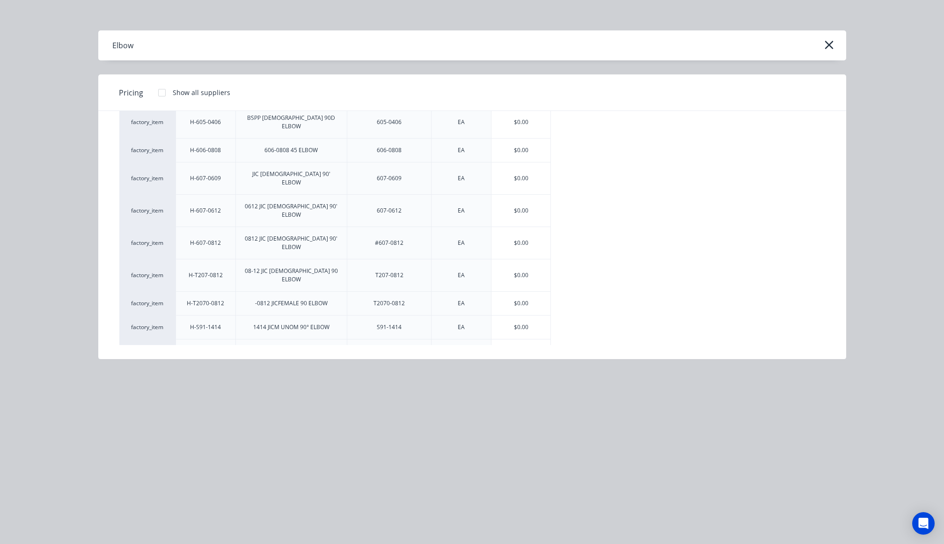
click at [509, 363] on div "$0.00" at bounding box center [520, 374] width 59 height 23
type textarea "x"
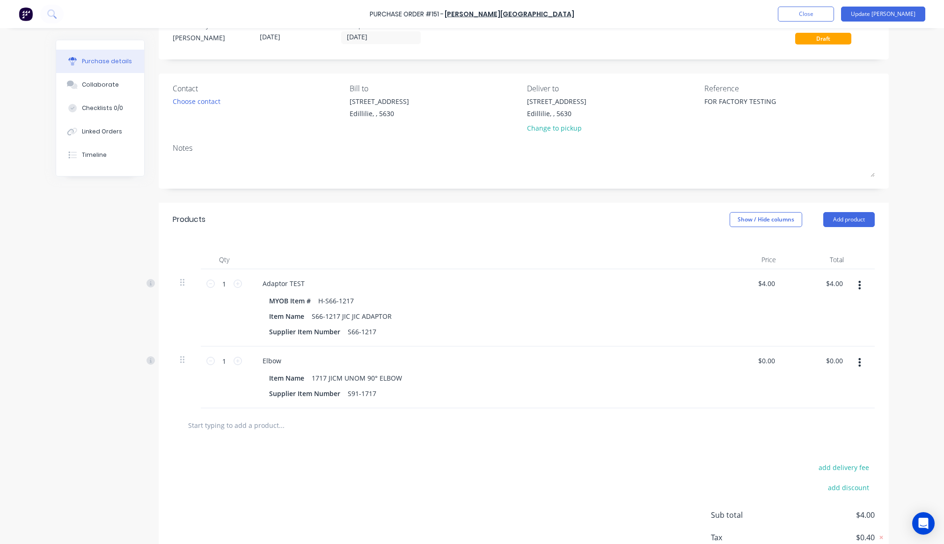
scroll to position [43, 0]
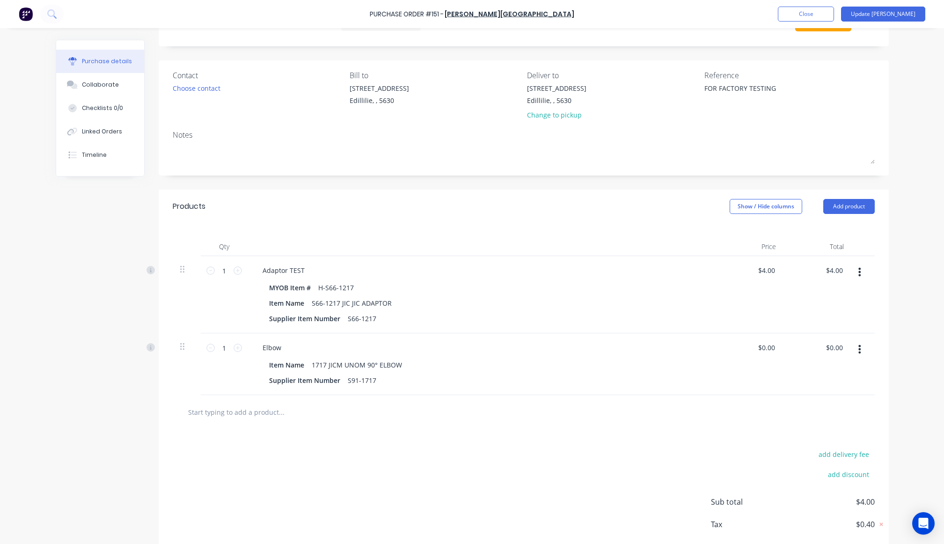
click at [536, 437] on div "add delivery fee add discount Sub total $4.00 Tax $0.40 Total $4.40" at bounding box center [524, 506] width 730 height 154
click at [536, 438] on div "add delivery fee add discount Sub total $4.00 Tax $0.40 Total $4.40" at bounding box center [524, 506] width 730 height 154
type textarea "x"
click at [771, 346] on input "0.00" at bounding box center [768, 348] width 18 height 14
type input "0.001"
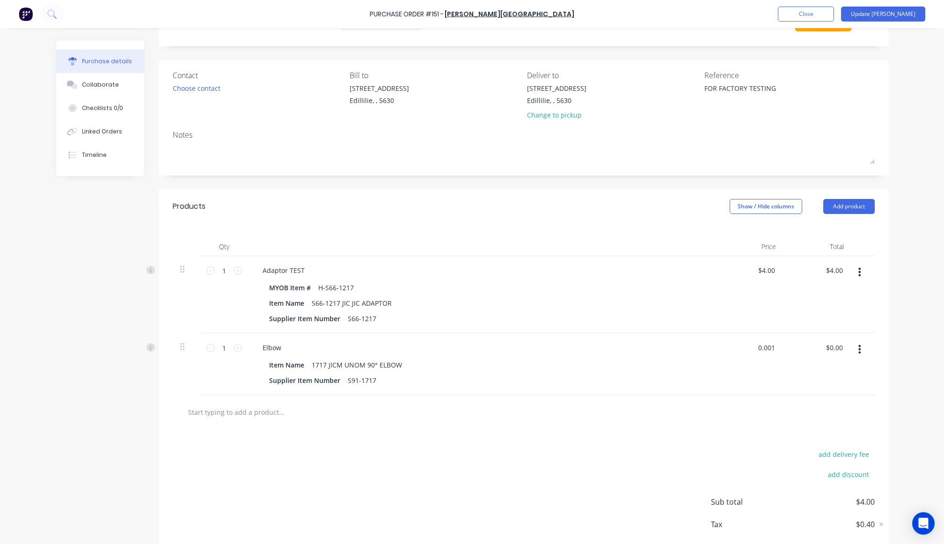
type textarea "x"
type input "$0.00"
click at [707, 428] on div at bounding box center [524, 412] width 702 height 34
type textarea "x"
click at [764, 349] on input "0.00" at bounding box center [766, 348] width 22 height 14
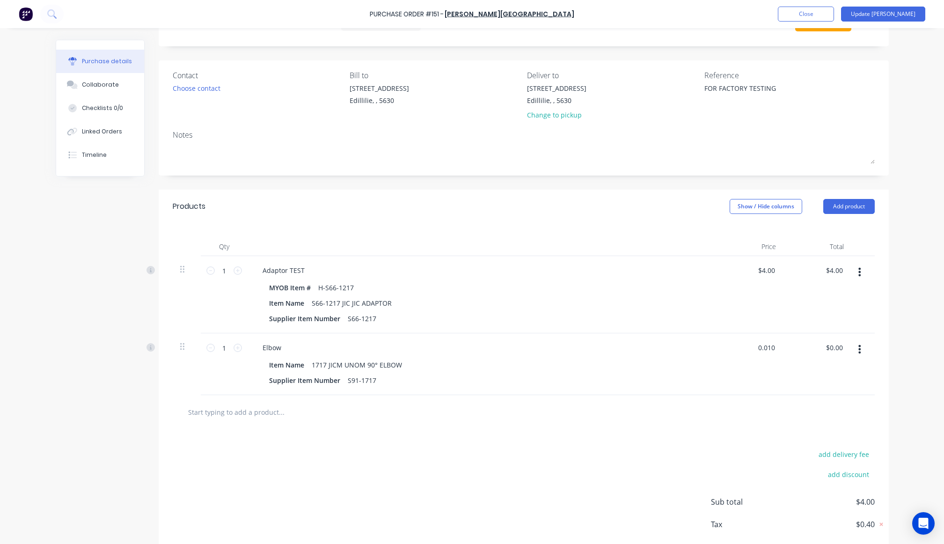
type input "0.010"
type textarea "x"
type input "$0.01"
click at [676, 417] on div at bounding box center [523, 411] width 687 height 19
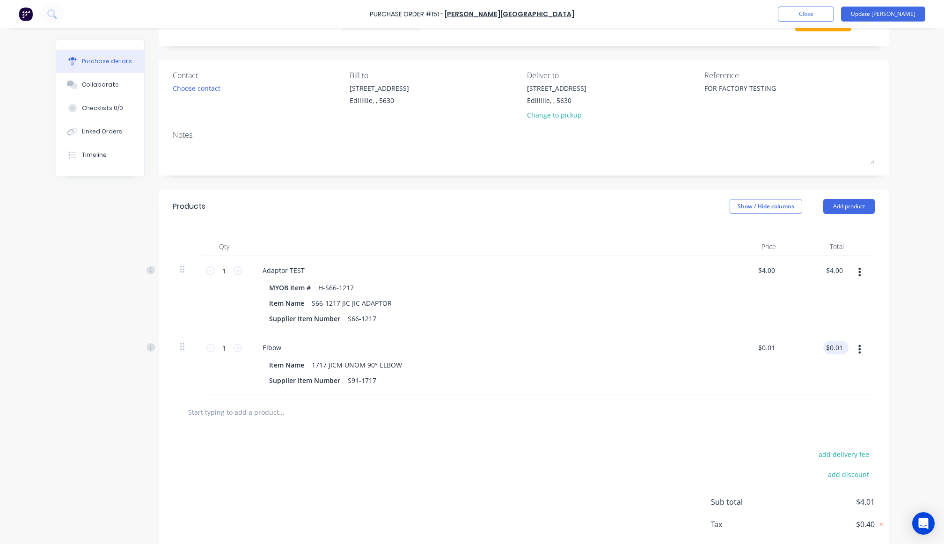
type textarea "x"
type input "0.01"
click at [834, 351] on input "0.01" at bounding box center [836, 348] width 18 height 14
type textarea "x"
type input "0.0"
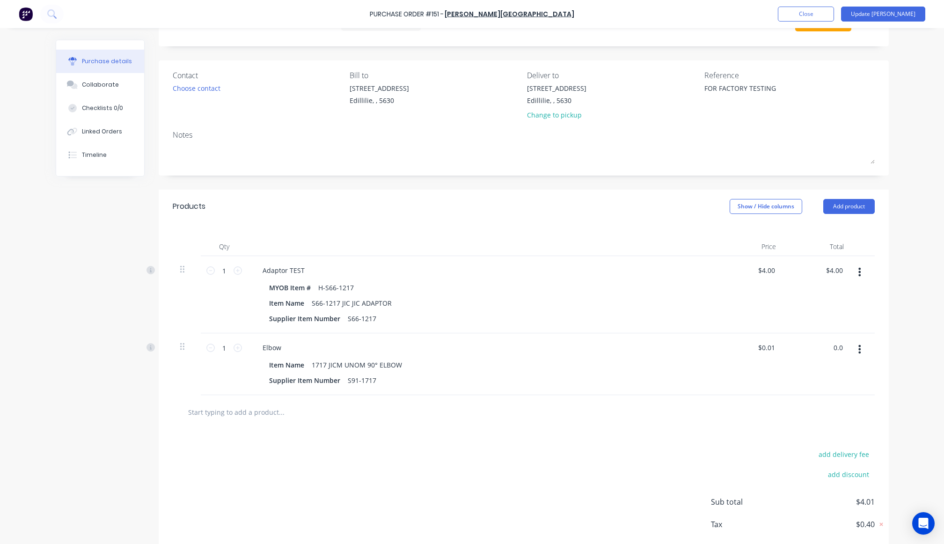
type textarea "x"
type input "$0.00"
click at [889, 337] on div "Purchase details Collaborate Checklists 0/0 Linked Orders Timeline Created by C…" at bounding box center [471, 214] width 851 height 497
click at [894, 17] on button "Update Bill" at bounding box center [883, 14] width 84 height 15
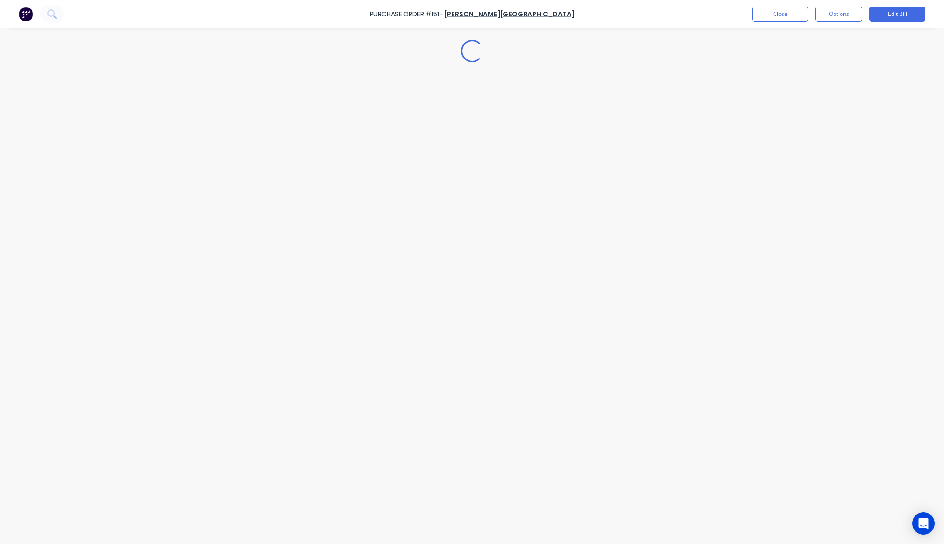
scroll to position [0, 0]
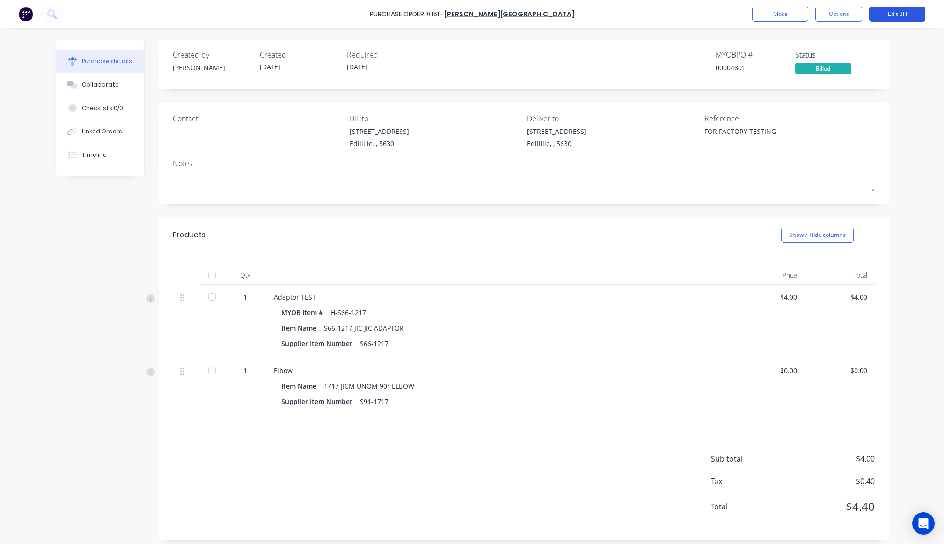
click at [889, 12] on button "Edit Bill" at bounding box center [897, 14] width 56 height 15
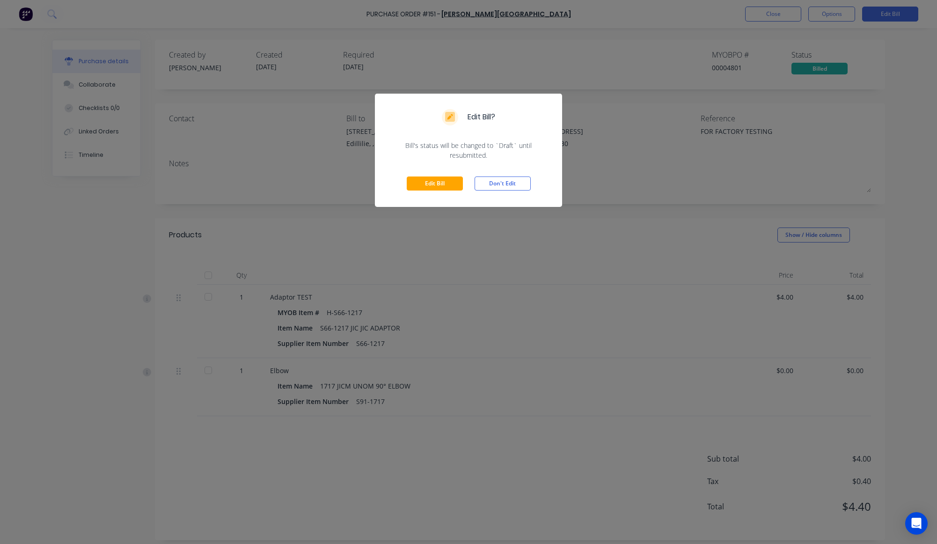
click at [445, 174] on div "Edit Bill Don't Edit" at bounding box center [468, 183] width 187 height 47
click at [438, 184] on button "Edit Bill" at bounding box center [435, 183] width 56 height 14
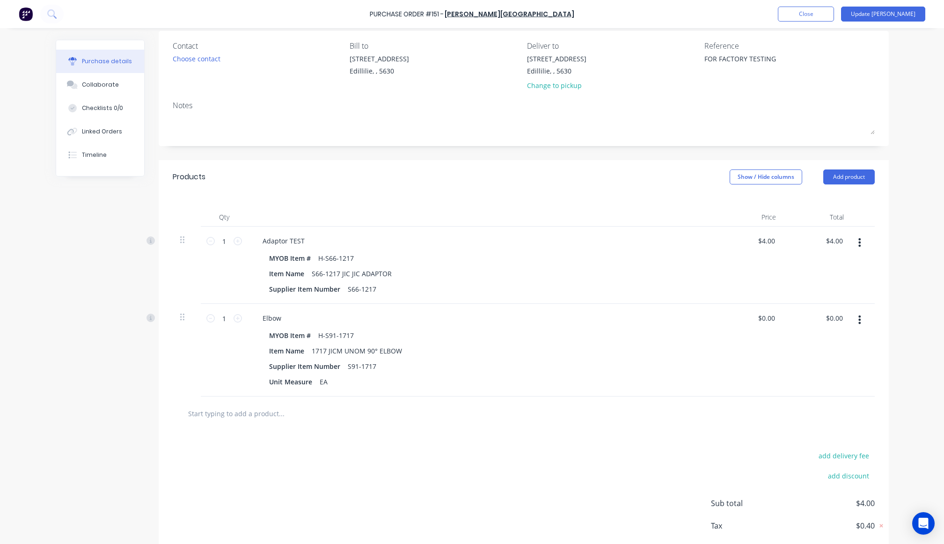
scroll to position [123, 0]
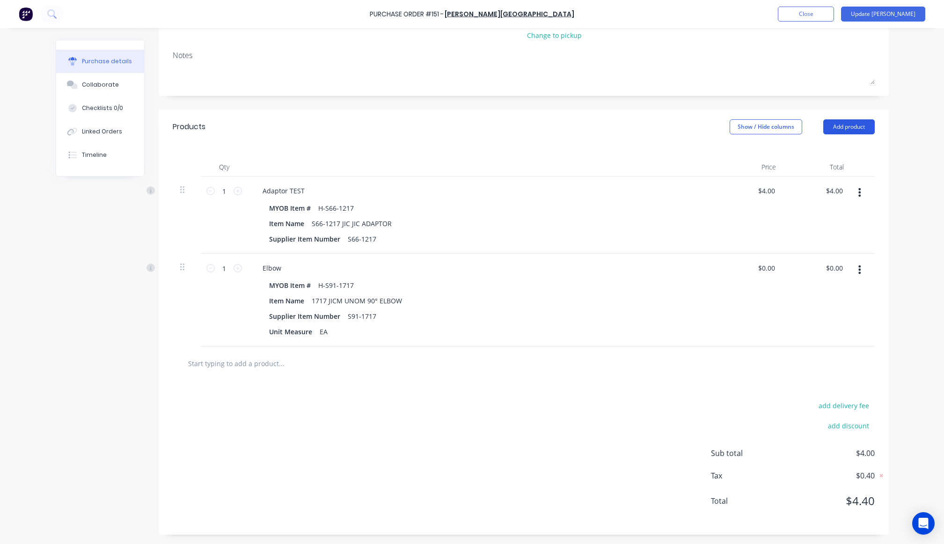
click at [859, 123] on button "Add product" at bounding box center [848, 126] width 51 height 15
click at [839, 155] on div "Product catalogue" at bounding box center [830, 151] width 72 height 14
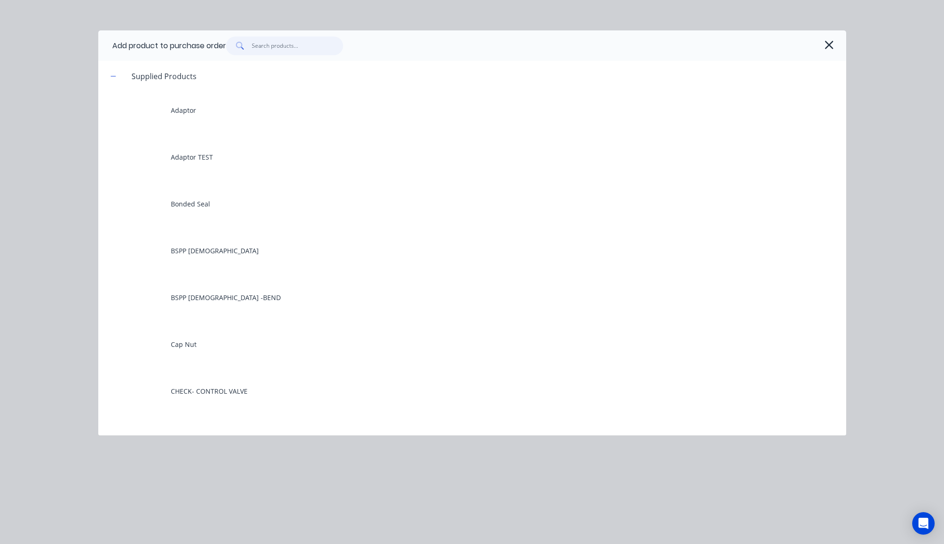
click at [271, 46] on input "text" at bounding box center [297, 45] width 91 height 19
click at [286, 36] on input "text" at bounding box center [297, 45] width 91 height 19
type textarea "x"
type input "c"
type textarea "x"
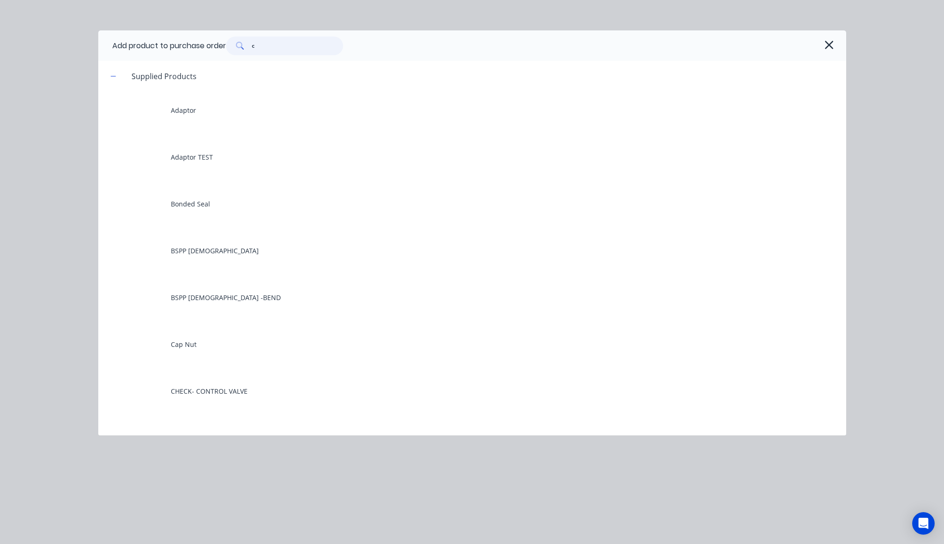
type input "ca"
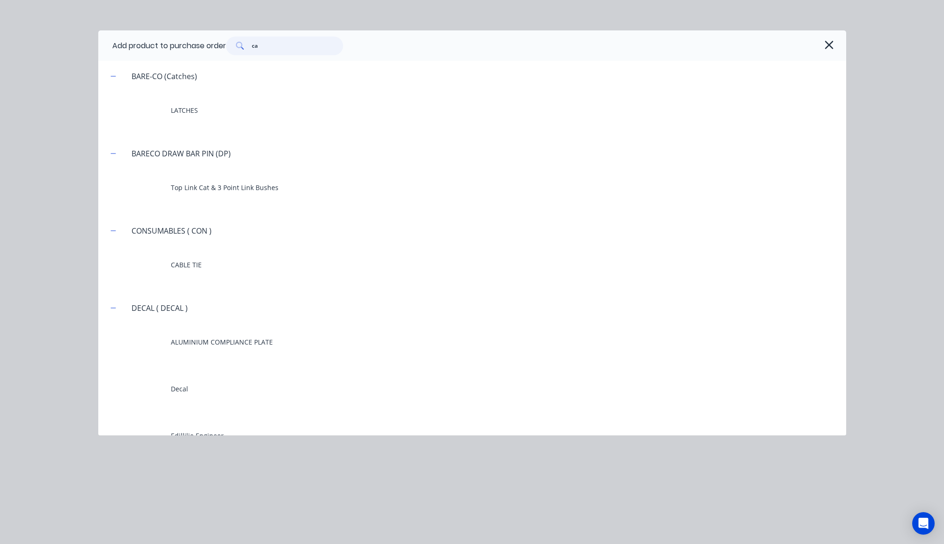
type textarea "x"
type input "cap"
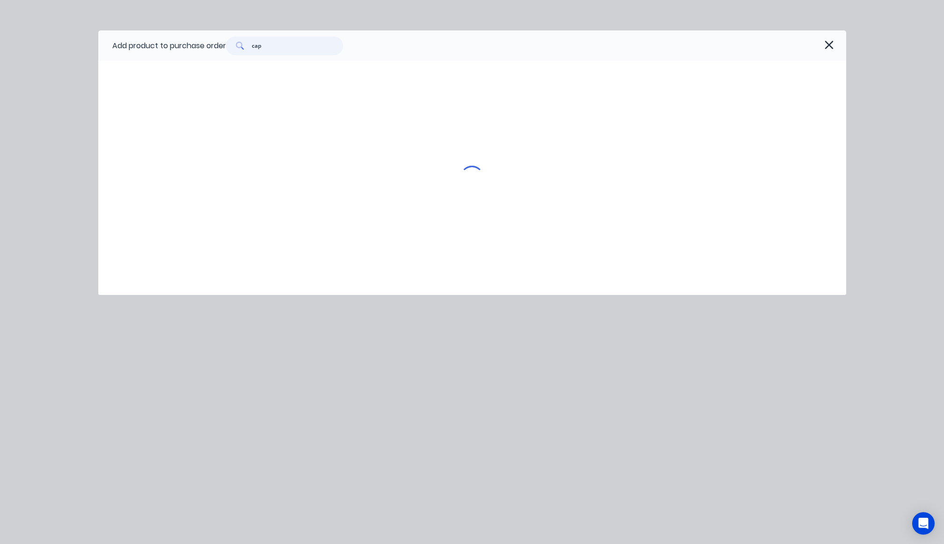
type textarea "x"
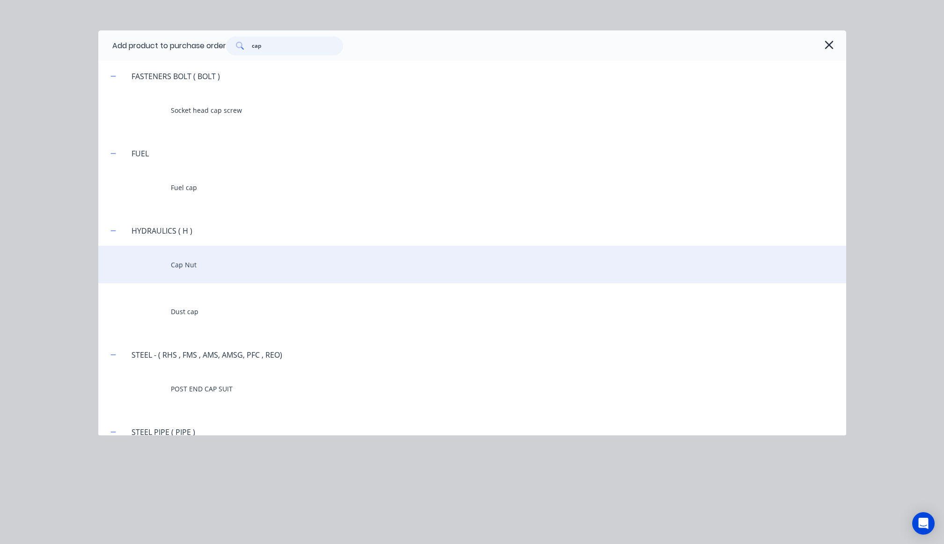
type input "cap"
click at [205, 254] on div "Cap Nut" at bounding box center [472, 264] width 748 height 37
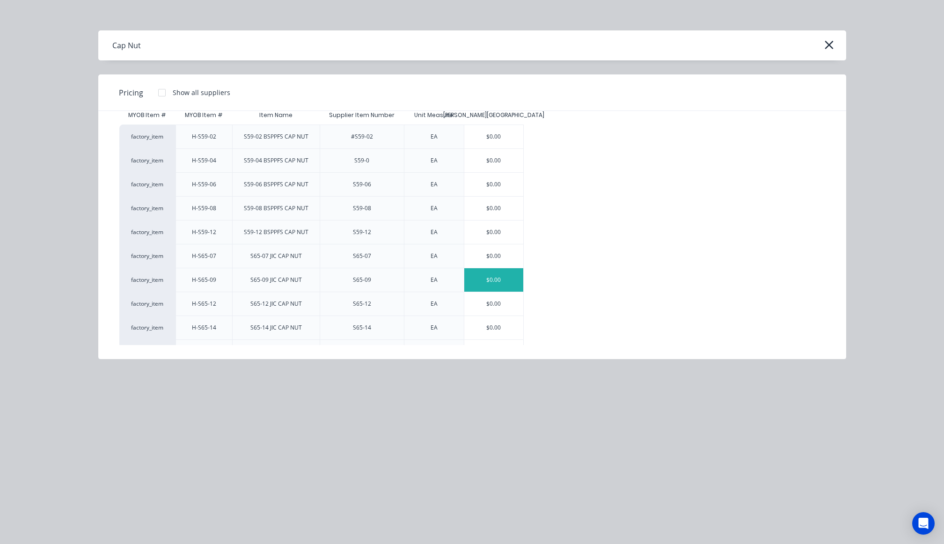
scroll to position [40, 0]
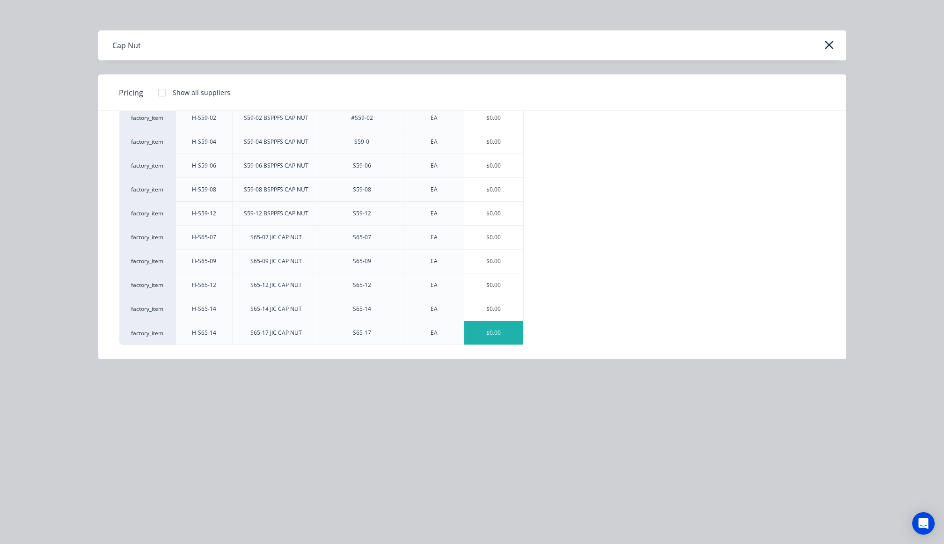
click at [489, 344] on div "$0.00" at bounding box center [493, 332] width 59 height 23
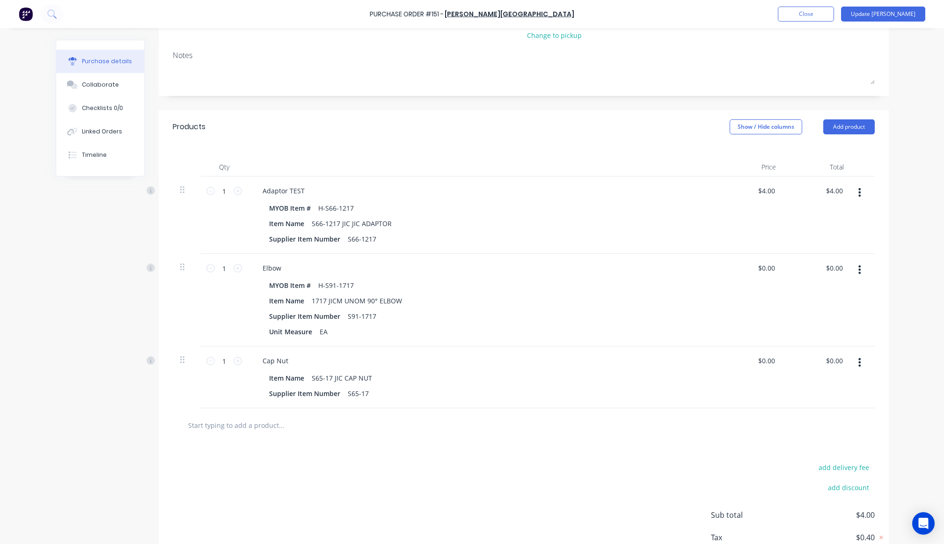
click at [577, 432] on div at bounding box center [523, 424] width 687 height 19
click at [907, 161] on div "Purchase Order #151 - B.L. Shipway Add product Close Update Bill Purchase detai…" at bounding box center [472, 272] width 944 height 544
click at [904, 15] on button "Update [PERSON_NAME]" at bounding box center [883, 14] width 84 height 15
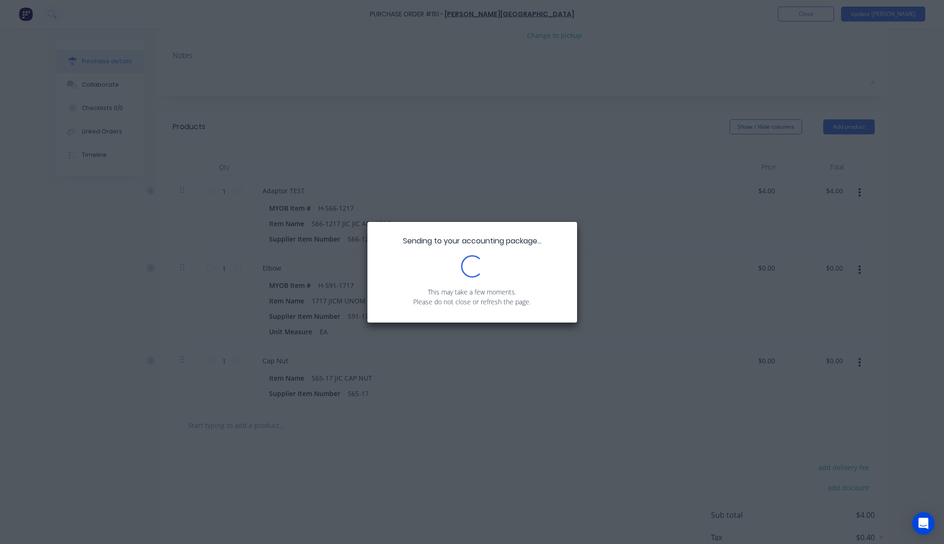
scroll to position [0, 0]
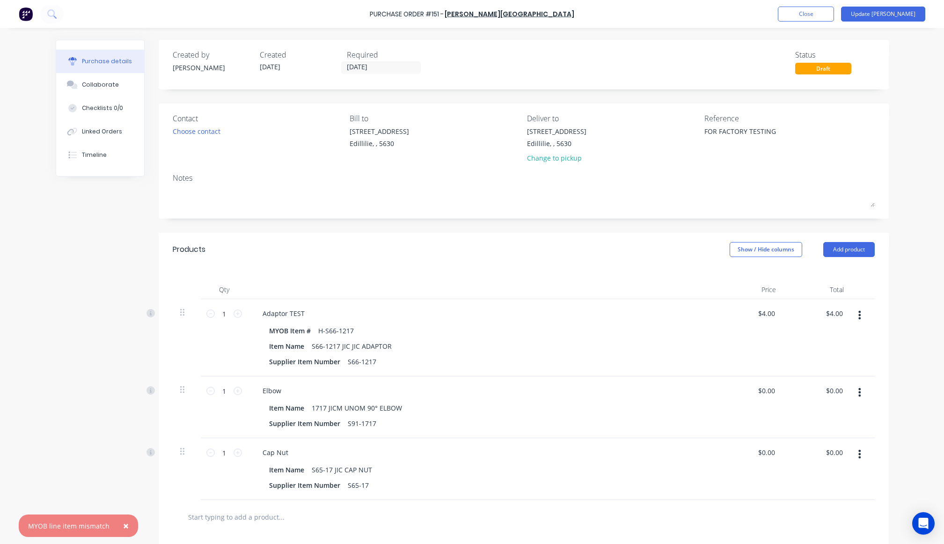
click at [126, 523] on button "×" at bounding box center [126, 525] width 24 height 22
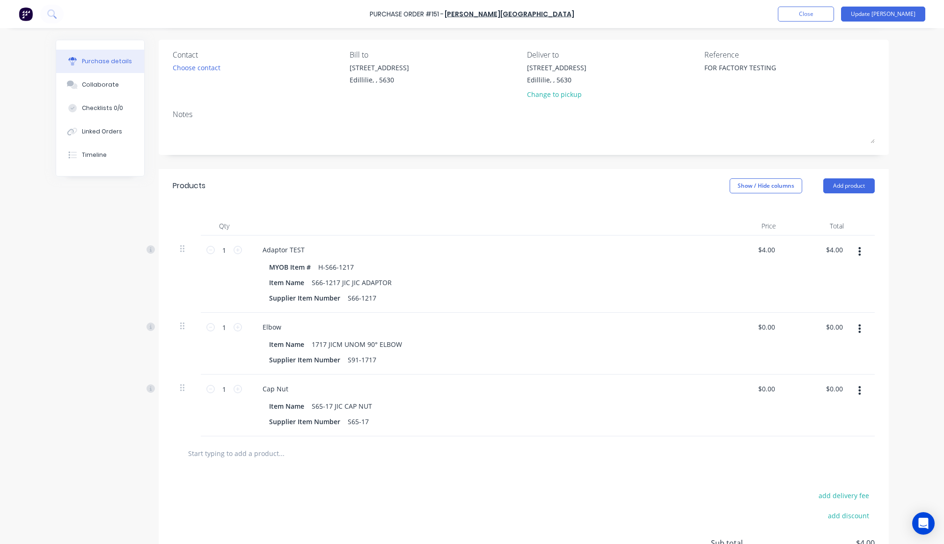
scroll to position [153, 0]
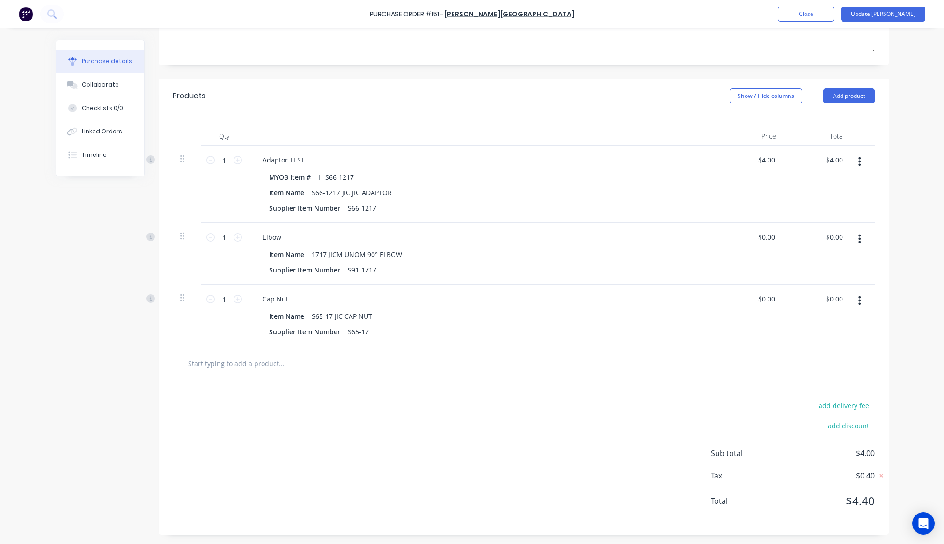
click at [75, 360] on div "Created by Cathy Created 23/09/25 Required 23/09/25 Status Draft Contact Choose…" at bounding box center [472, 210] width 833 height 648
click at [853, 301] on button "button" at bounding box center [859, 300] width 22 height 17
click at [806, 379] on button "Delete" at bounding box center [831, 381] width 80 height 19
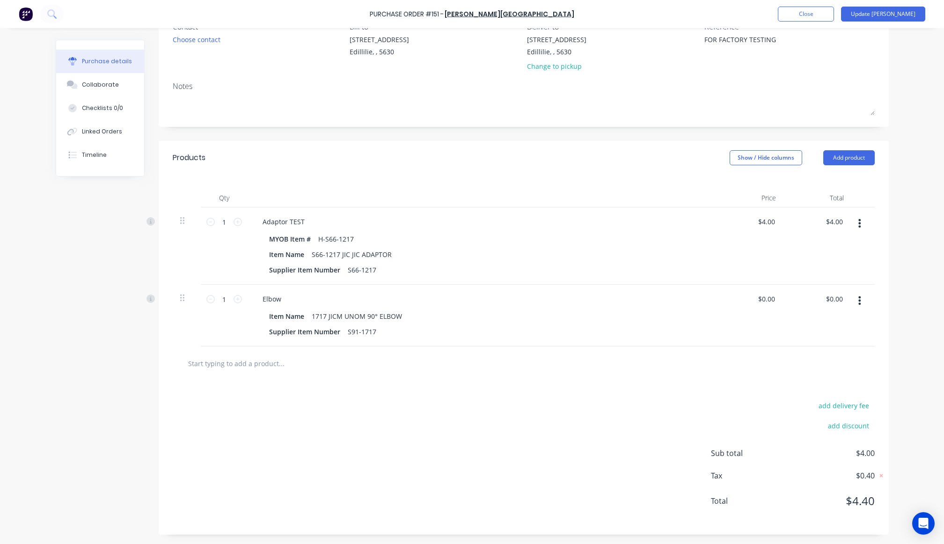
click at [88, 314] on div "Created by Cathy Created 23/09/25 Required 23/09/25 Status Draft Contact Choose…" at bounding box center [472, 241] width 833 height 586
click at [306, 361] on input "text" at bounding box center [281, 363] width 187 height 19
type textarea "x"
type input "c"
type textarea "x"
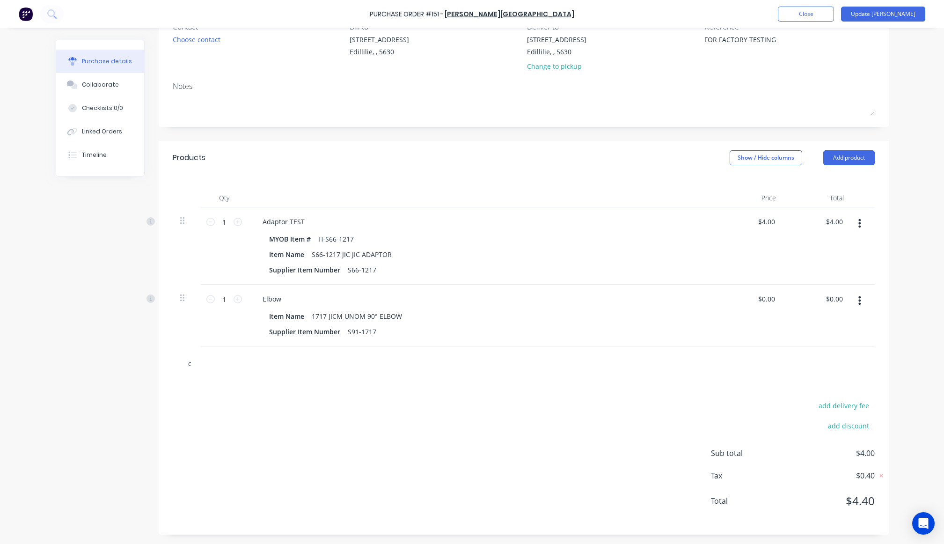
type input "ca"
type textarea "x"
type input "cap"
type textarea "x"
type input "capn"
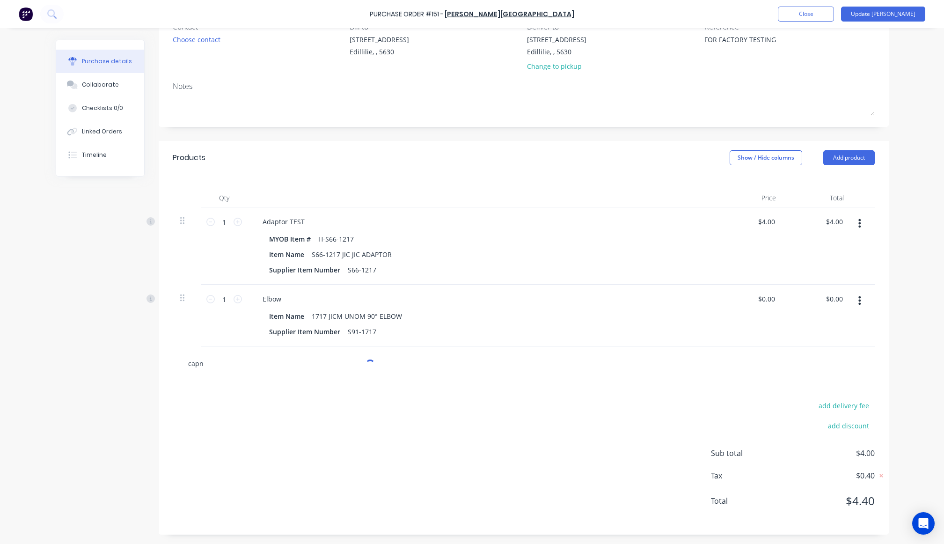
type textarea "x"
type input "capnu"
type textarea "x"
type input "capnut"
type textarea "x"
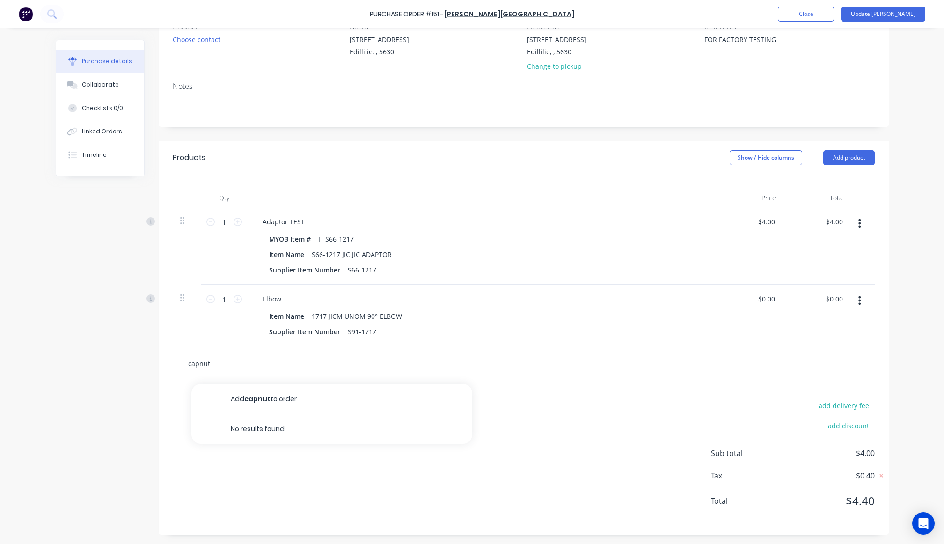
type input "capnut"
click at [104, 344] on div "Created by Cathy Created 23/09/25 Required 23/09/25 Status Draft Contact Choose…" at bounding box center [472, 241] width 833 height 586
click at [250, 367] on input "capnut" at bounding box center [281, 363] width 187 height 19
type textarea "x"
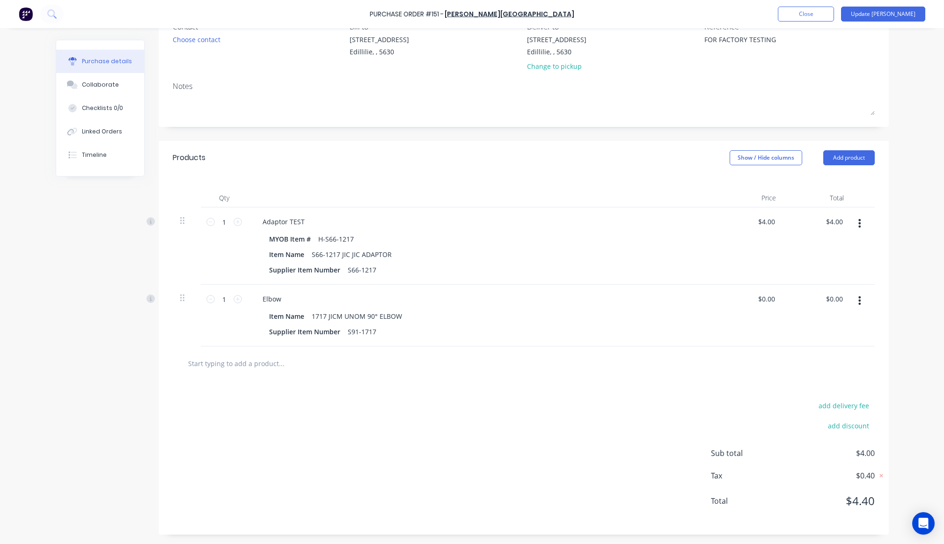
type input "c"
type textarea "x"
type input "ca"
type textarea "x"
type input "cap"
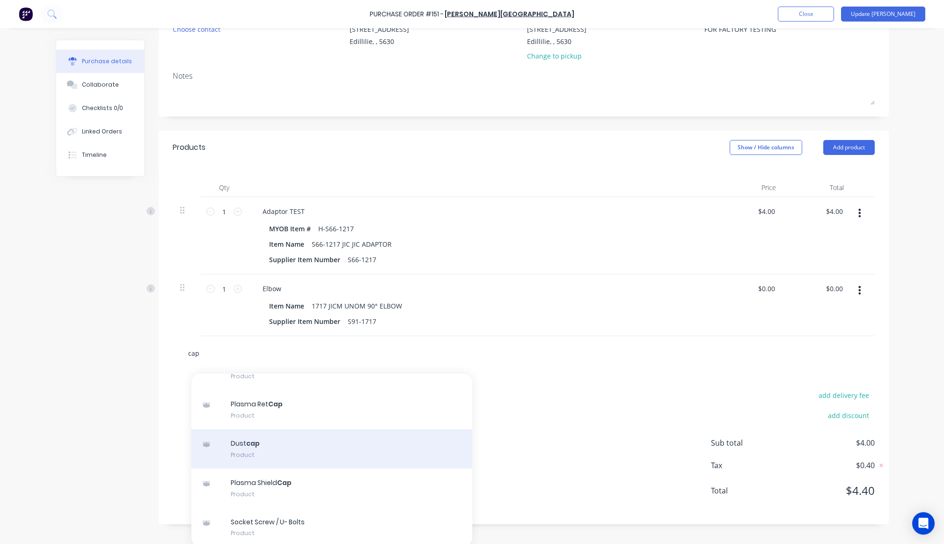
scroll to position [105, 0]
type textarea "x"
type input "capn"
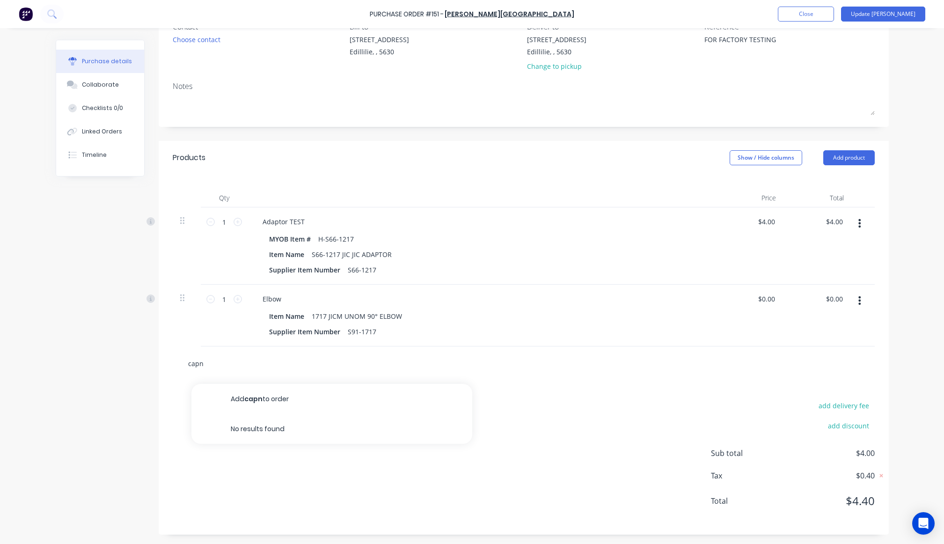
type textarea "x"
type input "cap"
type textarea "x"
type input "cap"
type textarea "x"
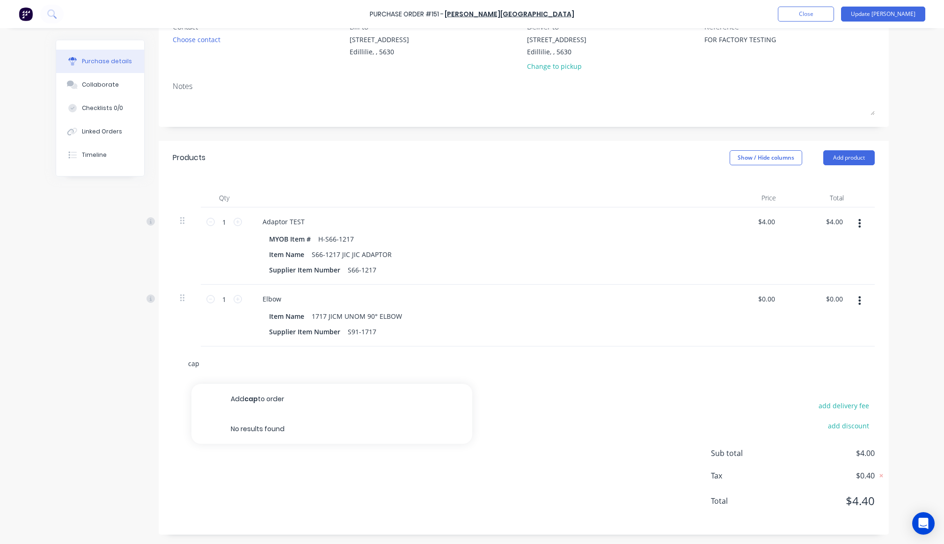
type input "cap n"
type textarea "x"
type input "cap nj"
type textarea "x"
type input "cap n"
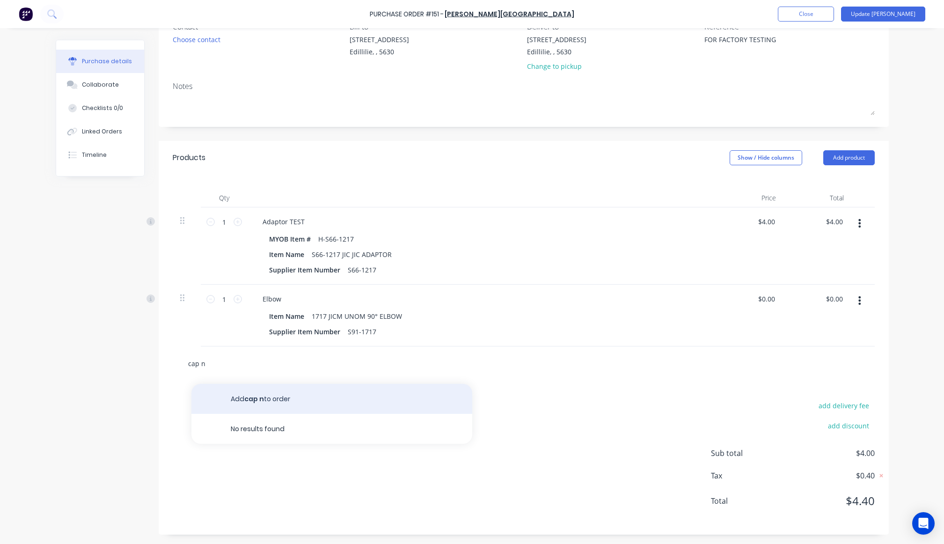
type textarea "x"
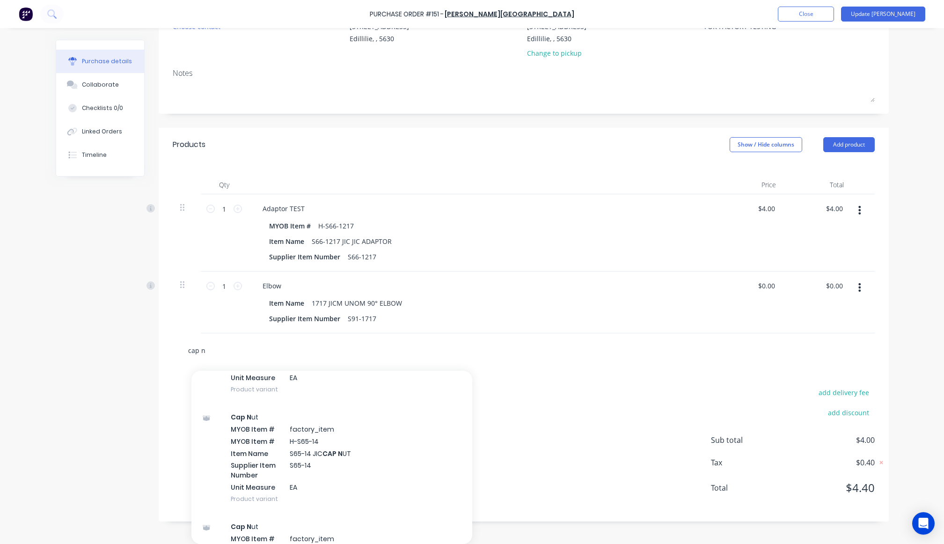
scroll to position [990, 0]
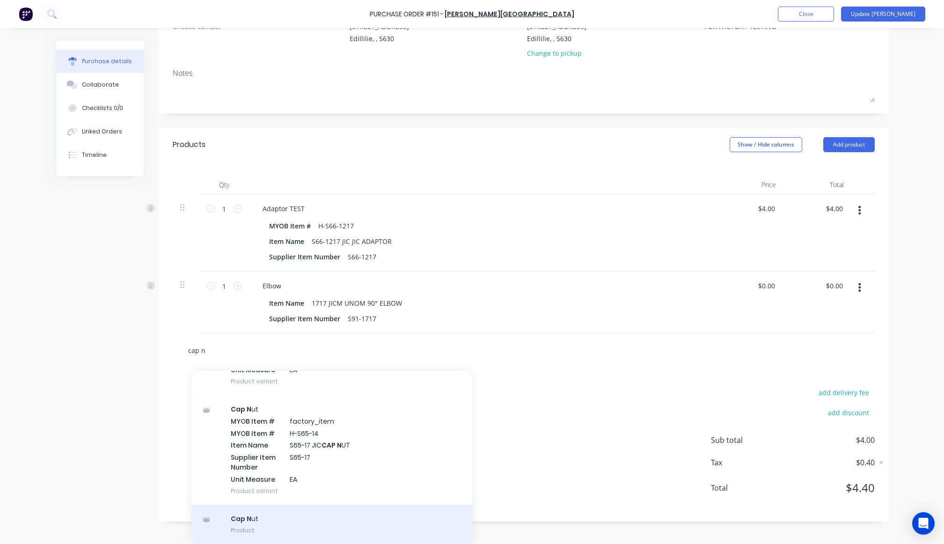
type input "cap n"
click at [358, 515] on div "Cap N ut Product" at bounding box center [331, 523] width 281 height 39
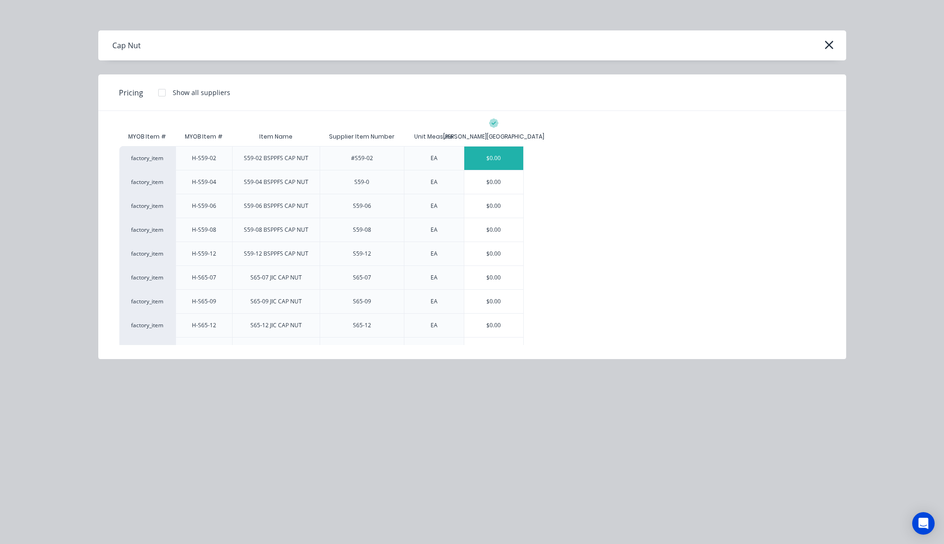
click at [485, 152] on div "$0.00" at bounding box center [493, 157] width 59 height 23
type textarea "x"
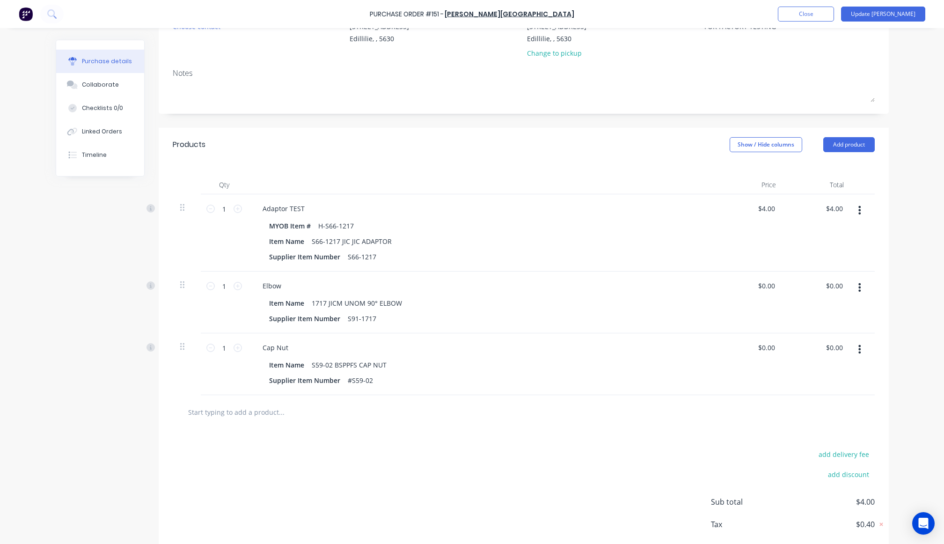
click at [355, 478] on div "add delivery fee add discount Sub total $4.00 Tax $0.40 Total $4.40" at bounding box center [524, 506] width 730 height 154
click at [906, 22] on div "Purchase Order #151 - [PERSON_NAME] Add product Close Update Bill" at bounding box center [472, 14] width 944 height 28
click at [908, 16] on button "Update [PERSON_NAME]" at bounding box center [883, 14] width 84 height 15
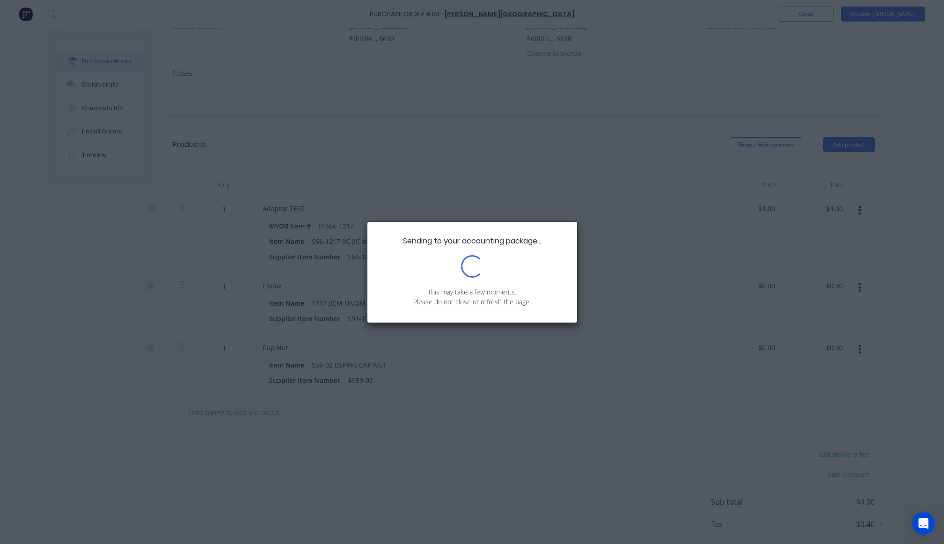
scroll to position [0, 0]
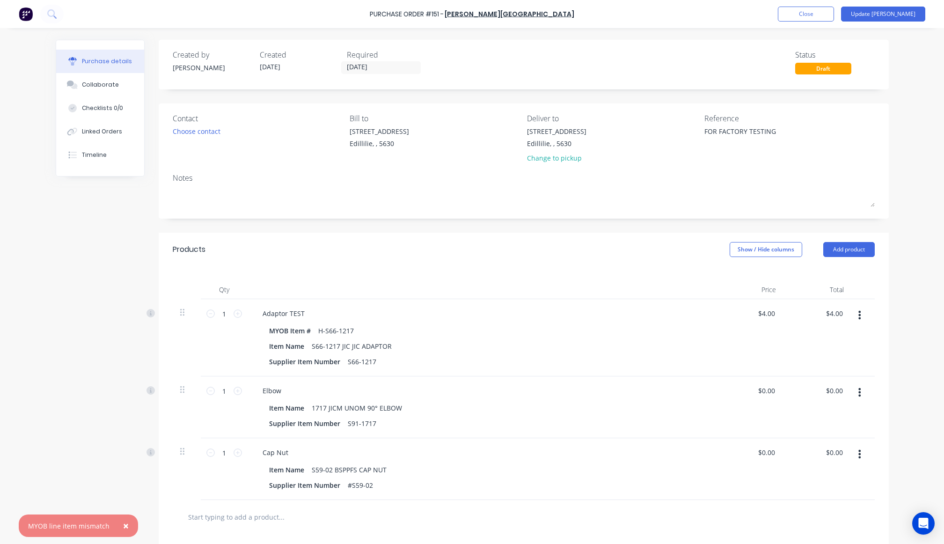
click at [125, 527] on span "×" at bounding box center [126, 525] width 6 height 13
click at [92, 385] on div "Created by Cathy Created 23/09/25 Required 23/09/25 Status Draft Contact Choose…" at bounding box center [472, 364] width 833 height 648
click at [851, 444] on div at bounding box center [862, 469] width 23 height 62
click at [858, 451] on icon "button" at bounding box center [859, 454] width 2 height 10
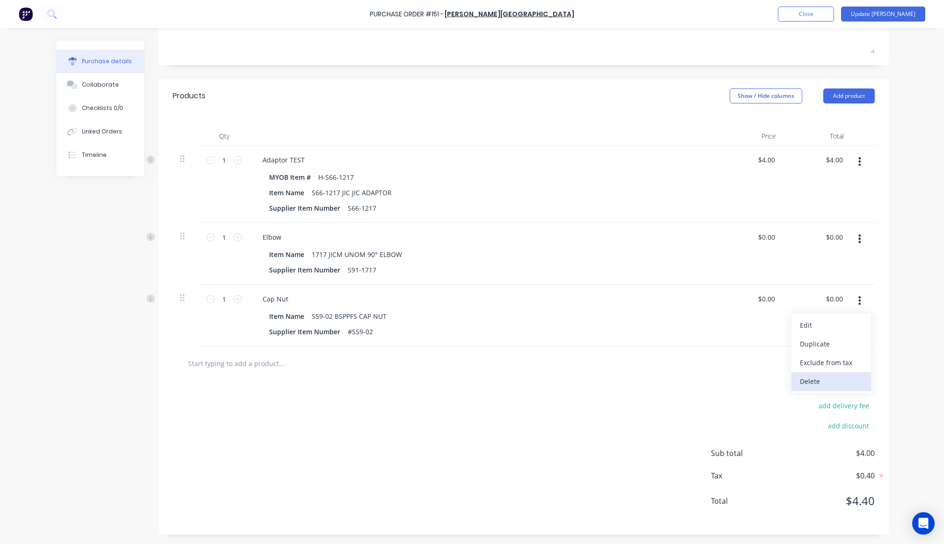
click at [813, 375] on button "Delete" at bounding box center [831, 381] width 80 height 19
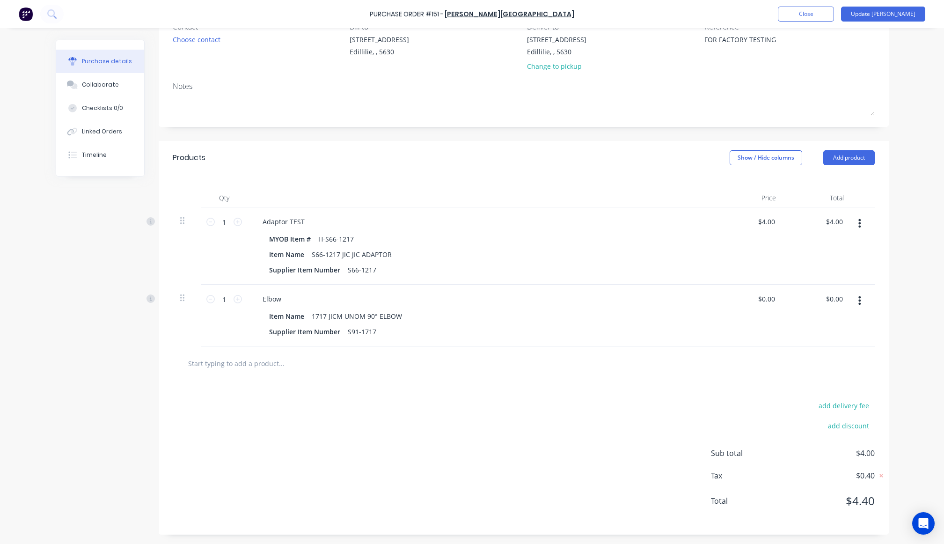
scroll to position [92, 0]
click at [278, 394] on div "add delivery fee add discount Sub total $4.00 Tax $0.40 Total $4.40" at bounding box center [524, 457] width 730 height 154
type textarea "x"
click at [349, 364] on input "text" at bounding box center [281, 363] width 187 height 19
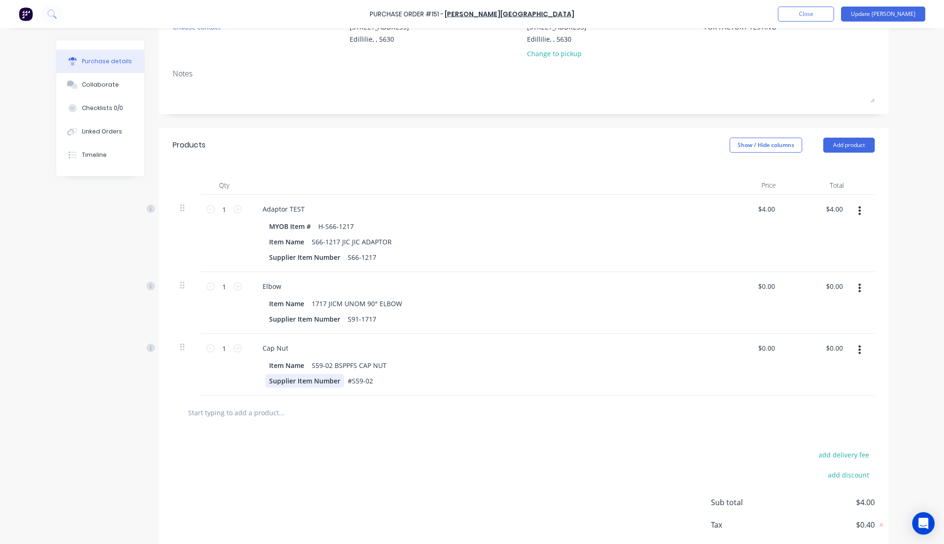
scroll to position [153, 0]
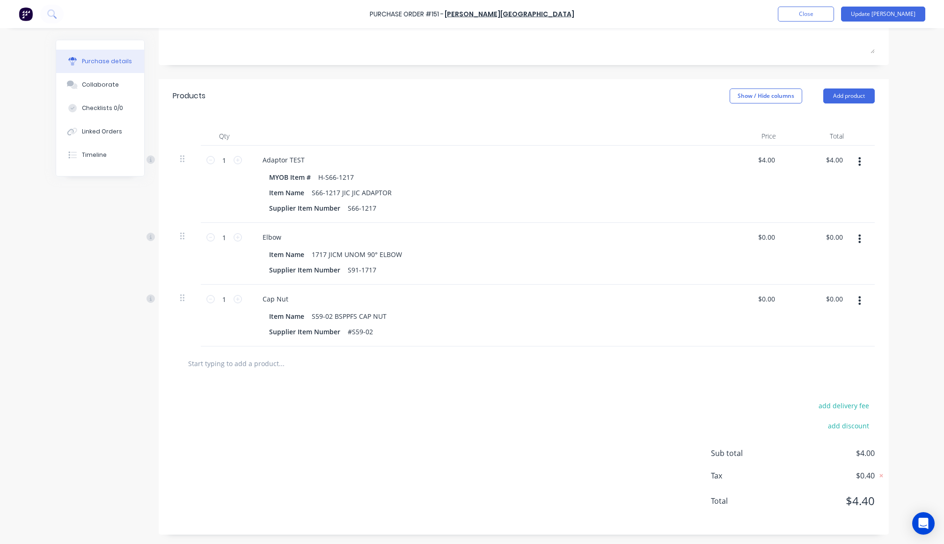
click at [853, 304] on button "button" at bounding box center [859, 300] width 22 height 17
drag, startPoint x: 796, startPoint y: 378, endPoint x: 782, endPoint y: 378, distance: 13.6
click at [796, 378] on button "Delete" at bounding box center [831, 381] width 80 height 19
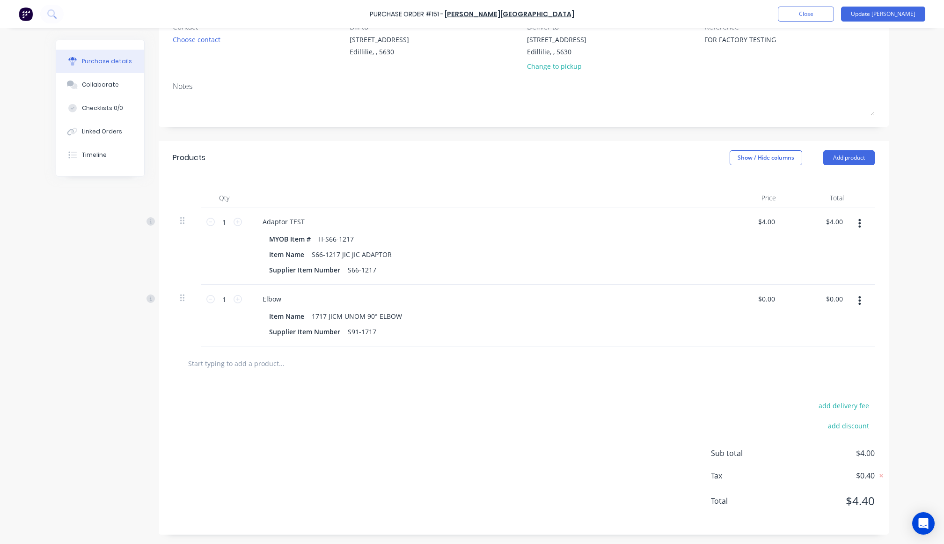
click at [299, 385] on div "add delivery fee add discount Sub total $4.00 Tax $0.40 Total $4.40" at bounding box center [524, 457] width 730 height 154
click at [903, 13] on button "Update [PERSON_NAME]" at bounding box center [883, 14] width 84 height 15
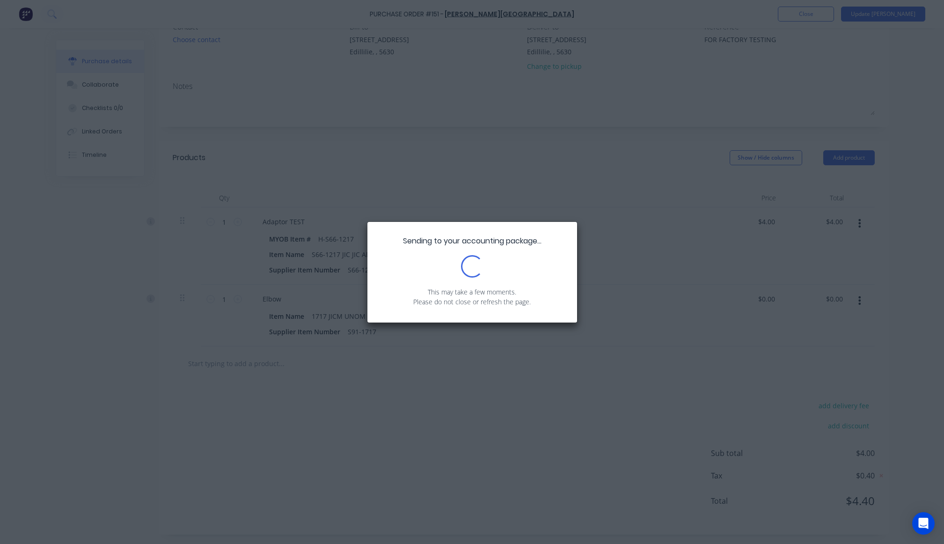
scroll to position [0, 0]
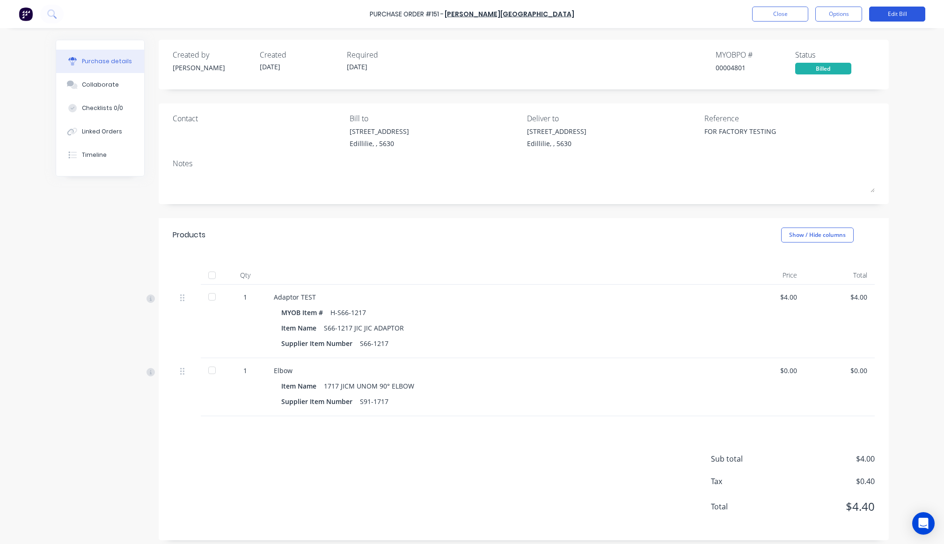
click at [888, 17] on button "Edit Bill" at bounding box center [897, 14] width 56 height 15
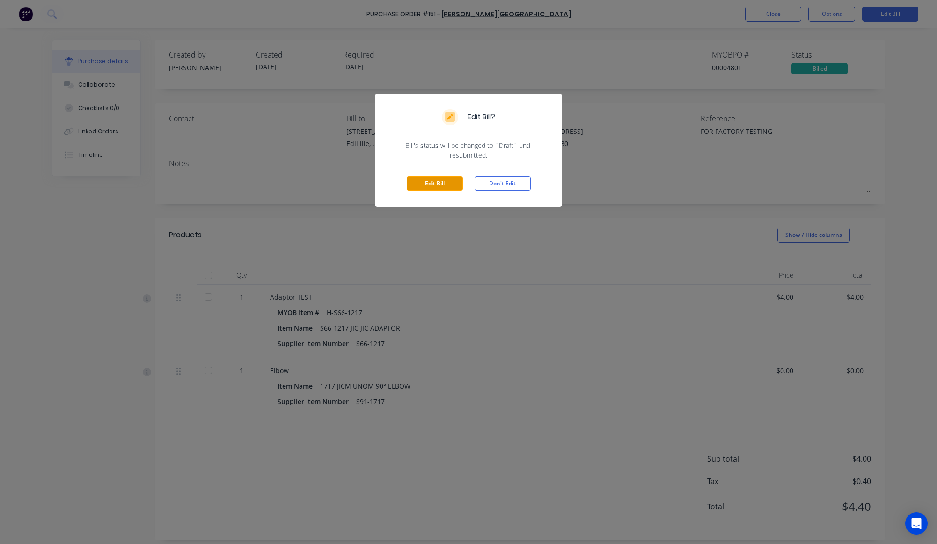
click at [438, 184] on button "Edit Bill" at bounding box center [435, 183] width 56 height 14
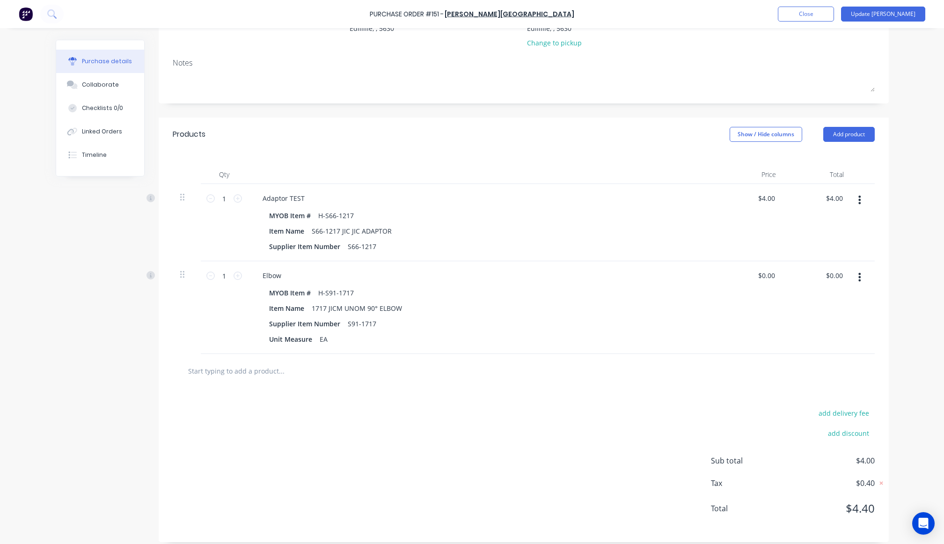
scroll to position [123, 0]
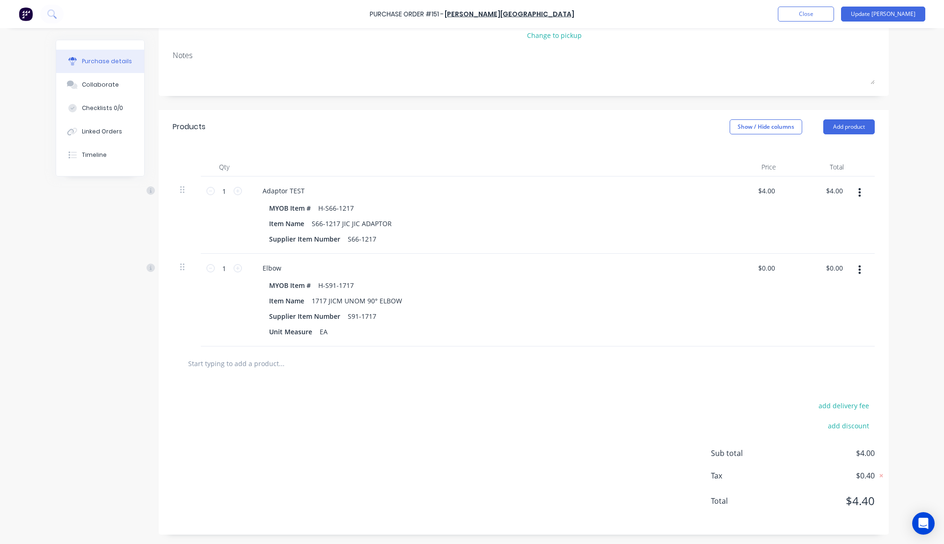
click at [265, 368] on input "text" at bounding box center [281, 363] width 187 height 19
type textarea "x"
type input "c"
type textarea "x"
type input "ca"
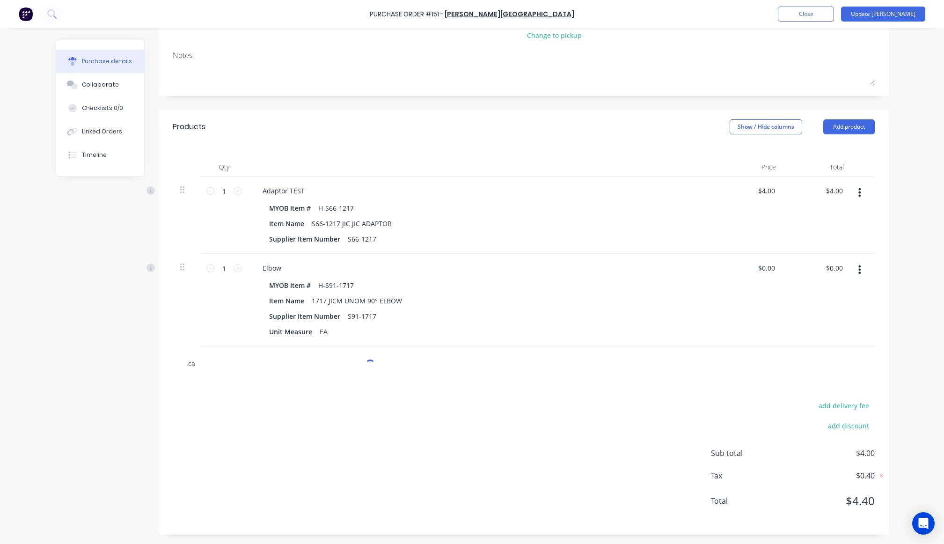
type textarea "x"
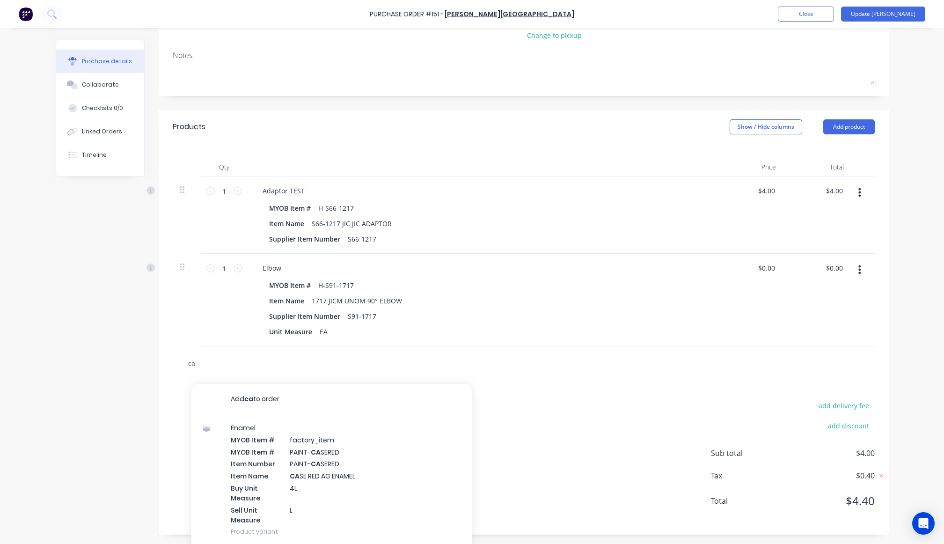
type input "cap"
type textarea "x"
type input "cap"
type textarea "x"
type input "cap n"
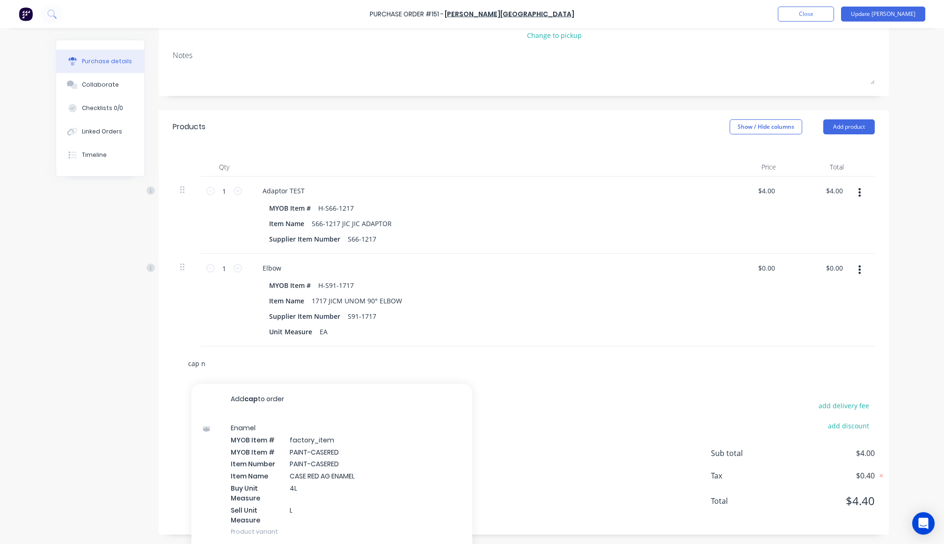
type textarea "x"
type input "cap nu"
type textarea "x"
type input "cap nut"
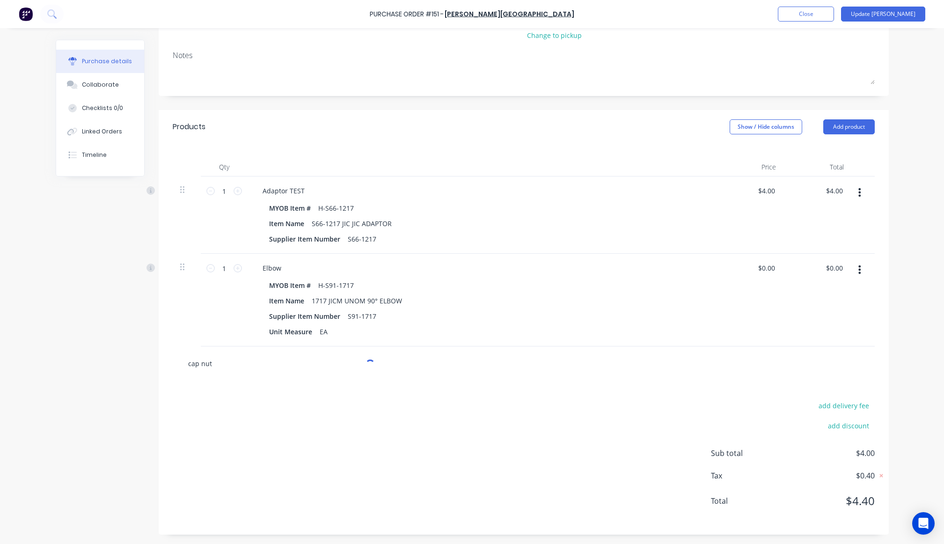
type textarea "x"
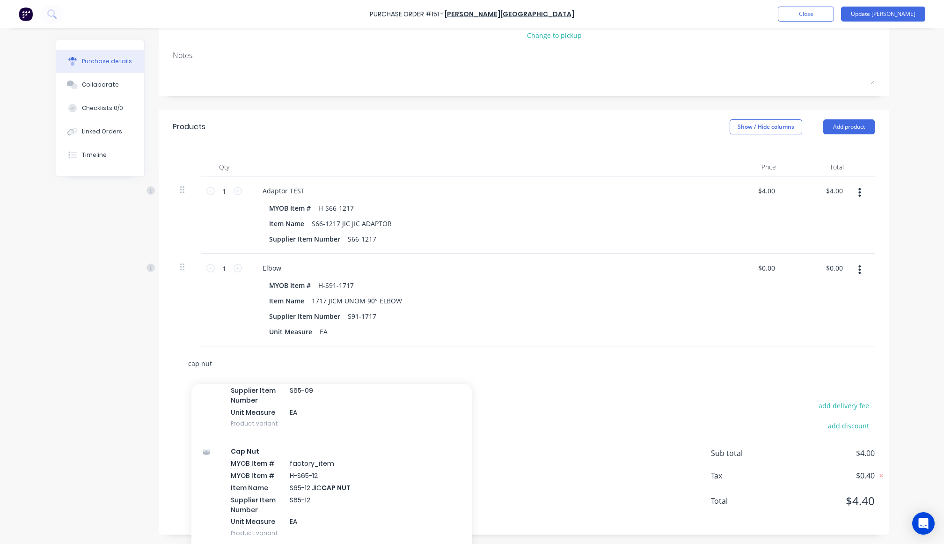
scroll to position [990, 0]
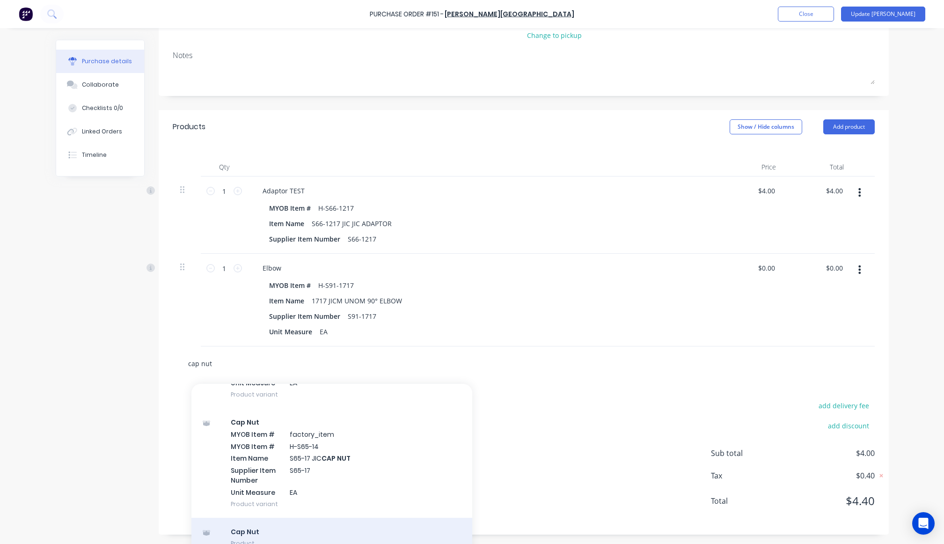
type input "cap nut"
click at [322, 530] on div "Cap Nut Product" at bounding box center [331, 536] width 281 height 39
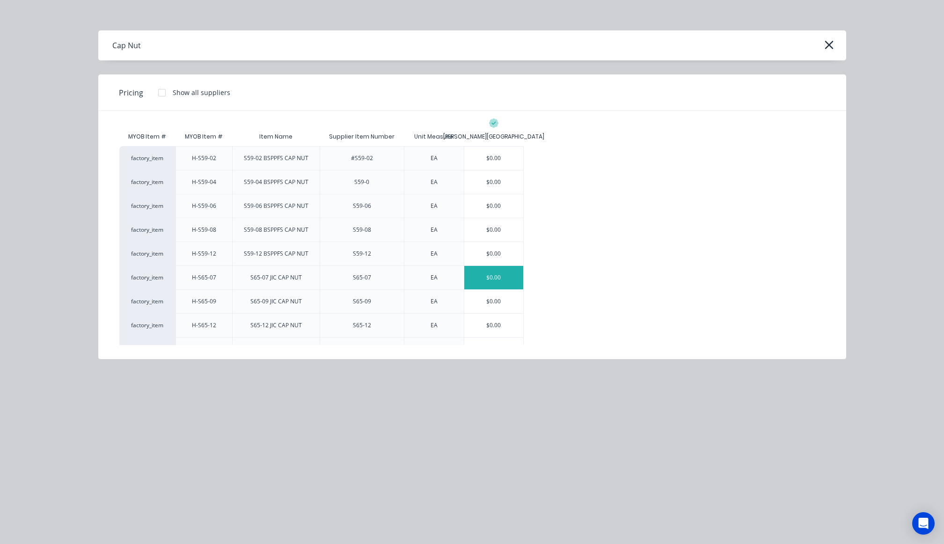
click at [501, 270] on div "$0.00" at bounding box center [493, 277] width 59 height 23
type textarea "x"
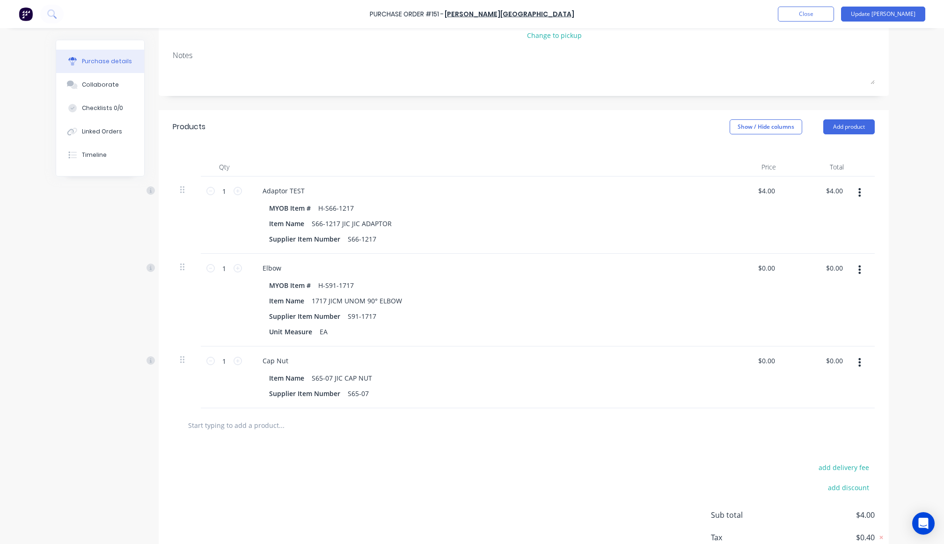
click at [504, 459] on div "add delivery fee add discount Sub total $4.00 Tax $0.40 Total $4.40" at bounding box center [524, 519] width 730 height 154
click at [900, 235] on div "Purchase Order #151 - [PERSON_NAME] Add product Close Update Bill Purchase deta…" at bounding box center [472, 272] width 944 height 544
click at [905, 17] on button "Update [PERSON_NAME]" at bounding box center [883, 14] width 84 height 15
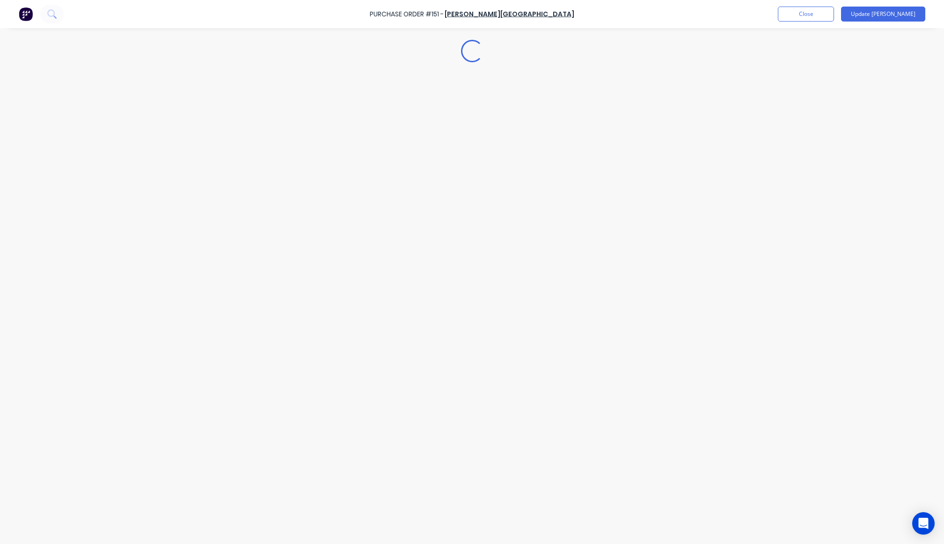
scroll to position [0, 0]
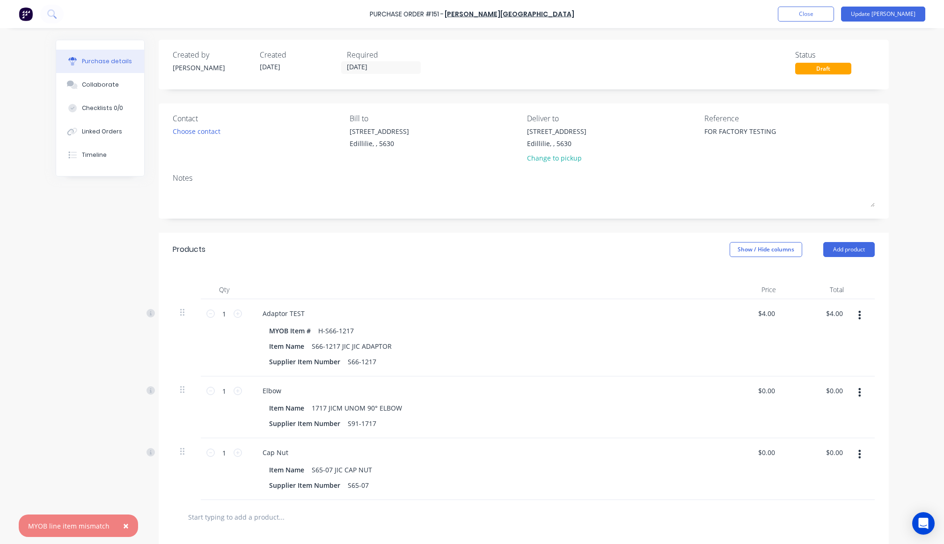
click at [56, 408] on div "Created by [PERSON_NAME] Created [DATE] Required [DATE] Status Draft Contact Ch…" at bounding box center [472, 364] width 833 height 648
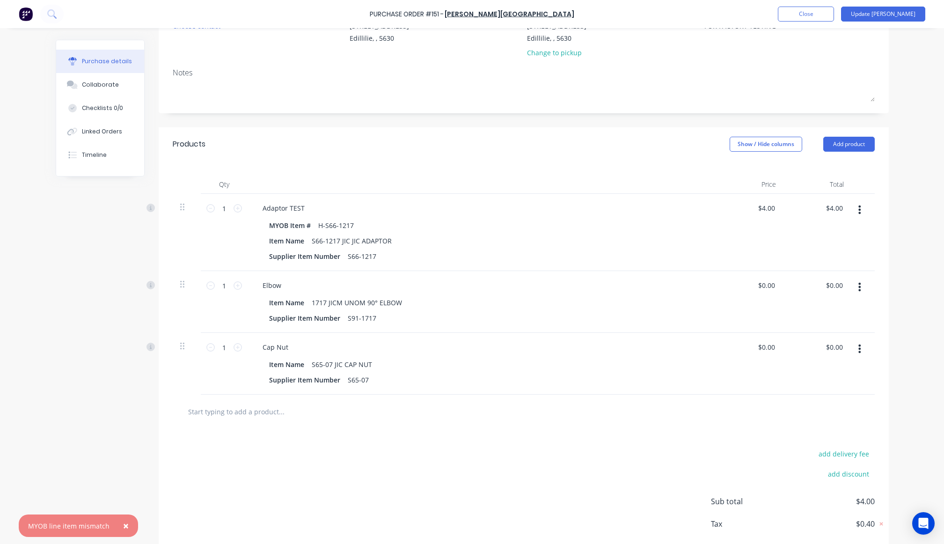
scroll to position [153, 0]
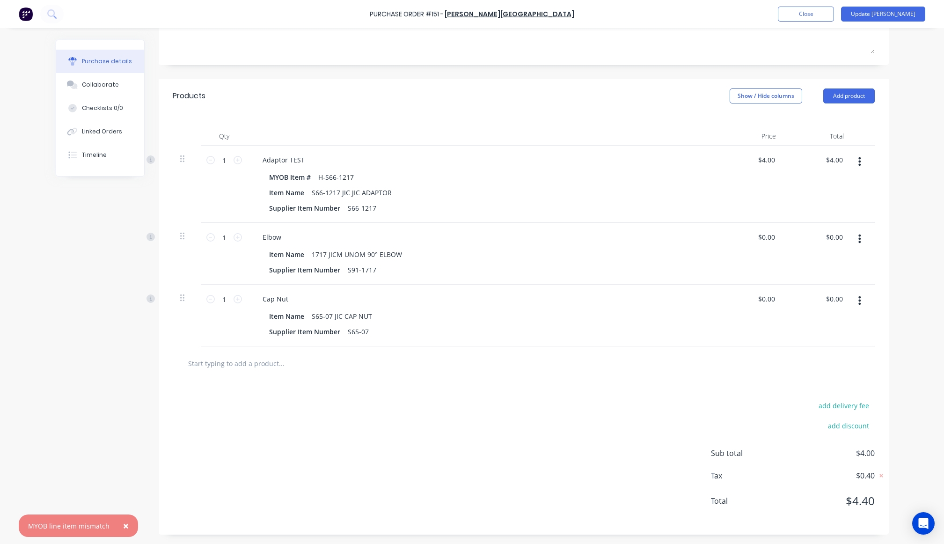
click at [458, 399] on div "add delivery fee add discount Sub total $4.00 Tax $0.40 Total $4.40" at bounding box center [524, 457] width 730 height 154
click at [852, 309] on div at bounding box center [862, 315] width 23 height 62
click at [858, 303] on icon "button" at bounding box center [859, 300] width 2 height 8
click at [835, 379] on button "Delete" at bounding box center [831, 381] width 80 height 19
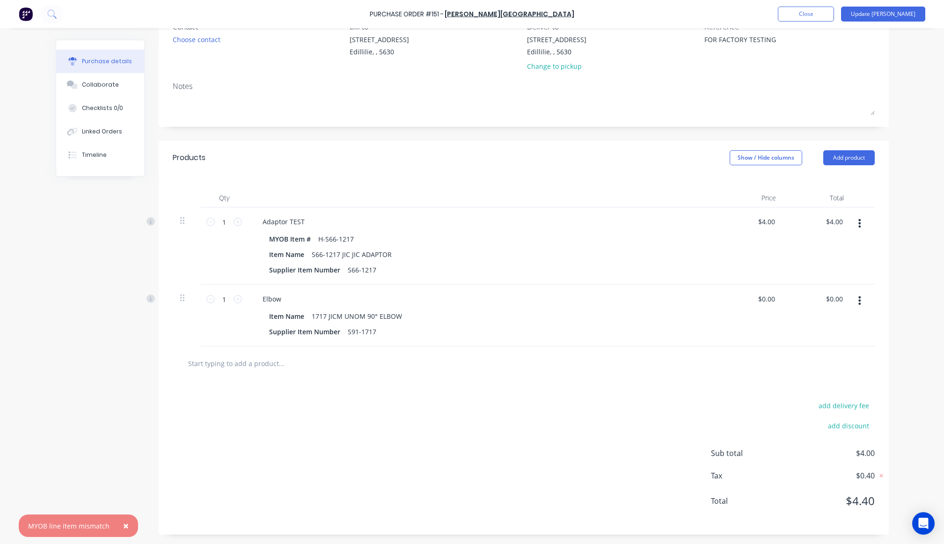
click at [901, 283] on div "× MYOB line item mismatch Purchase Order #151 - [PERSON_NAME] Add product Close…" at bounding box center [472, 272] width 944 height 544
click at [302, 354] on input "text" at bounding box center [281, 363] width 187 height 19
click at [301, 363] on input "text" at bounding box center [281, 363] width 187 height 19
type textarea "x"
type input "c"
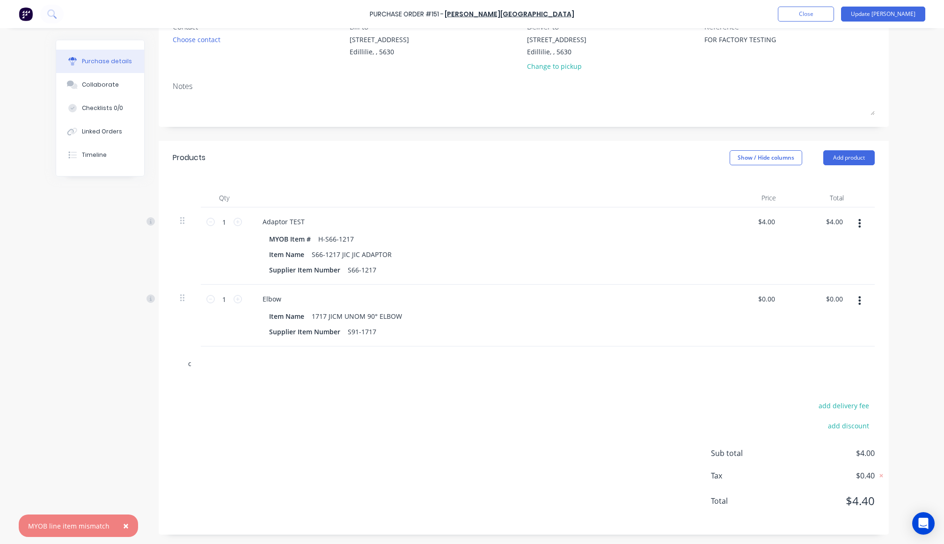
type textarea "x"
type input "che"
type textarea "x"
type input "chec"
type textarea "x"
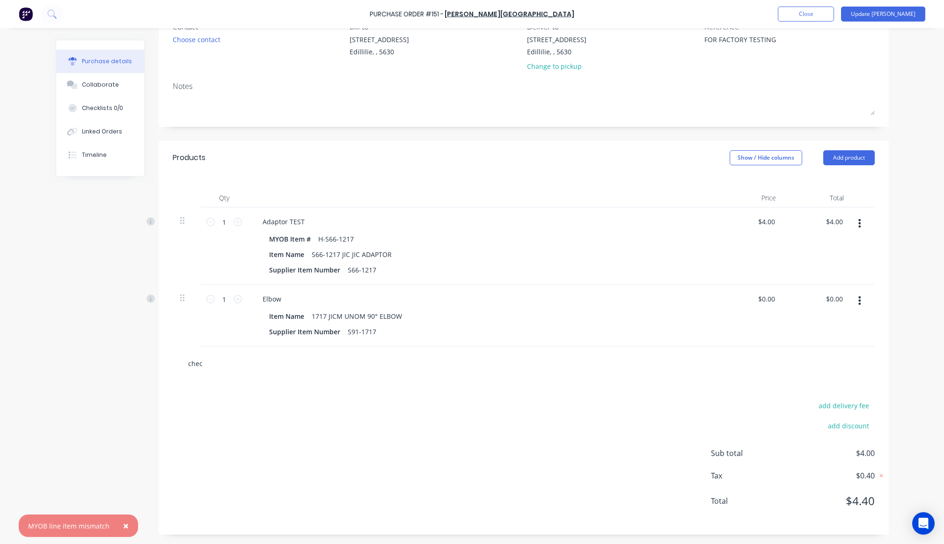
type input "check"
type textarea "x"
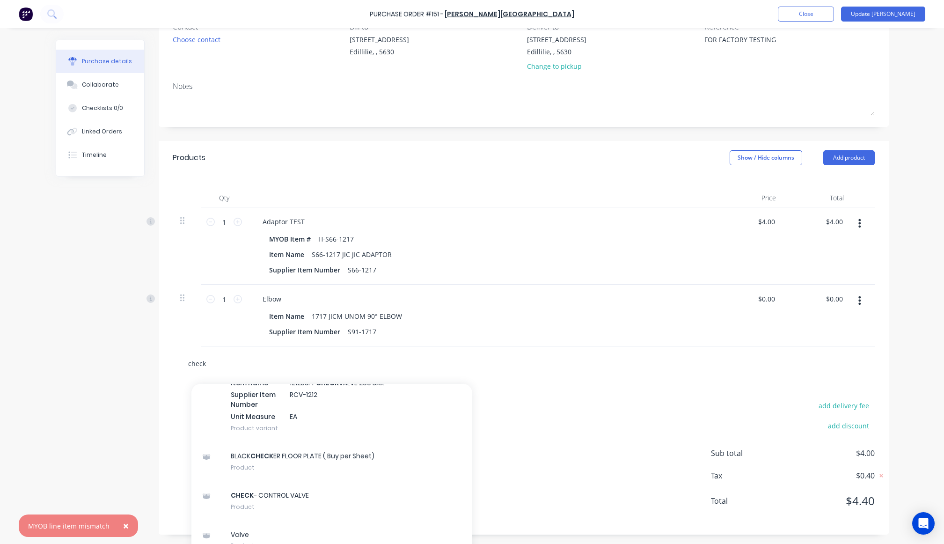
scroll to position [762, 0]
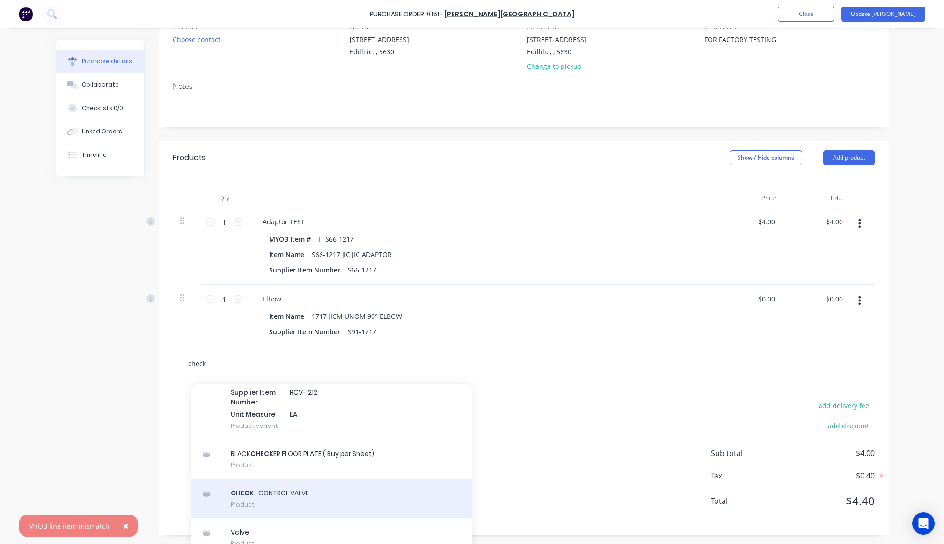
type input "check"
click at [356, 494] on div "CHECK - CONTROL VALVE Product" at bounding box center [331, 498] width 281 height 39
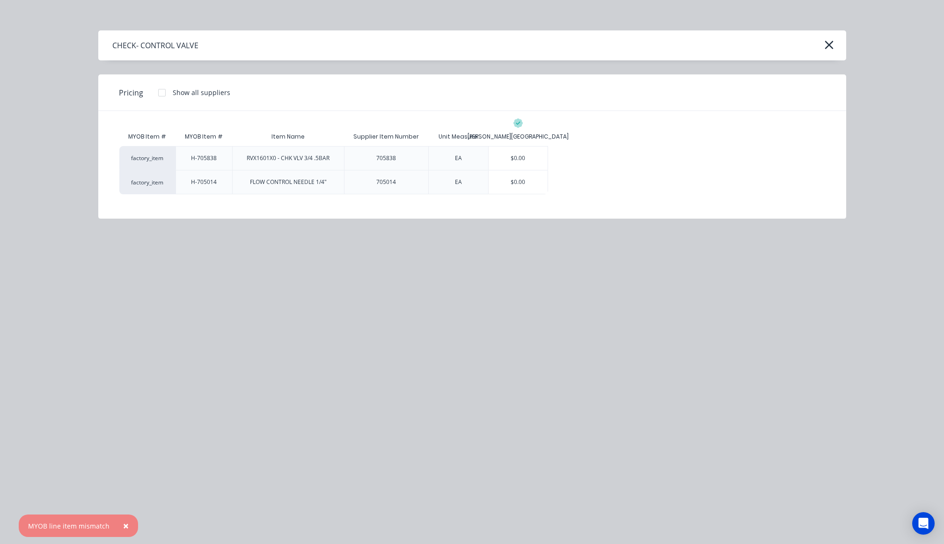
click at [124, 526] on span "×" at bounding box center [126, 525] width 6 height 13
click at [513, 193] on div "$0.00" at bounding box center [517, 181] width 59 height 23
type textarea "x"
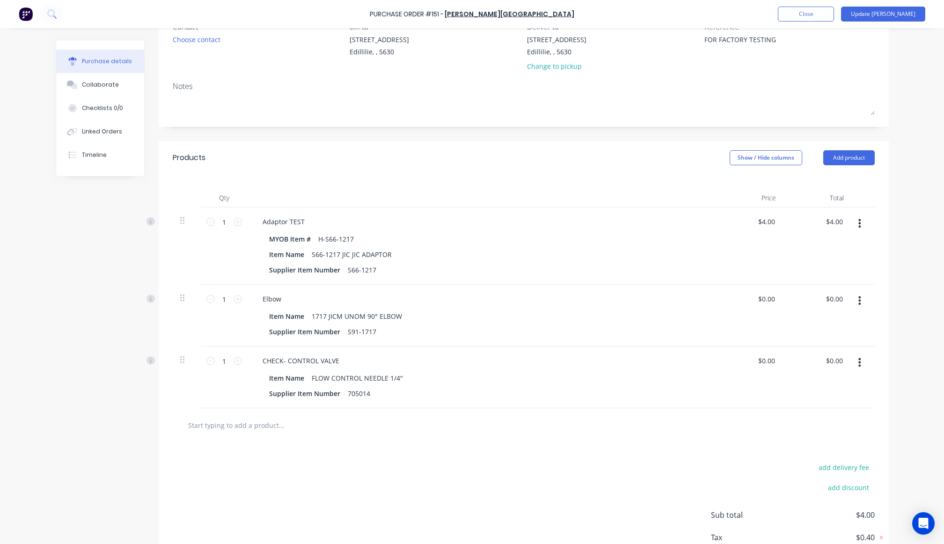
click at [508, 507] on div "add delivery fee add discount Sub total $4.00 Tax $0.40 Total $4.40" at bounding box center [524, 519] width 730 height 154
click at [922, 233] on div "Purchase Order #151 - [PERSON_NAME] Add product Close Update Bill Purchase deta…" at bounding box center [472, 272] width 944 height 544
click at [900, 16] on button "Update [PERSON_NAME]" at bounding box center [883, 14] width 84 height 15
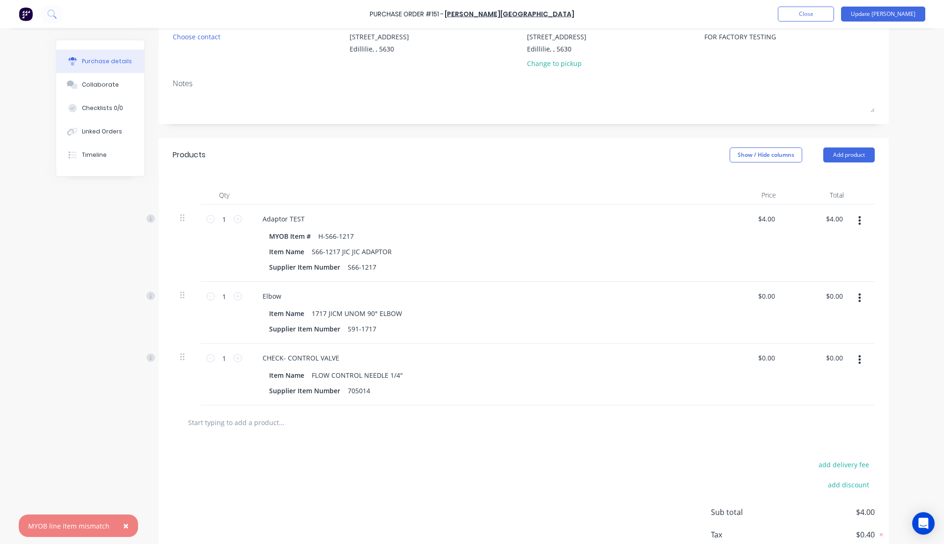
scroll to position [153, 0]
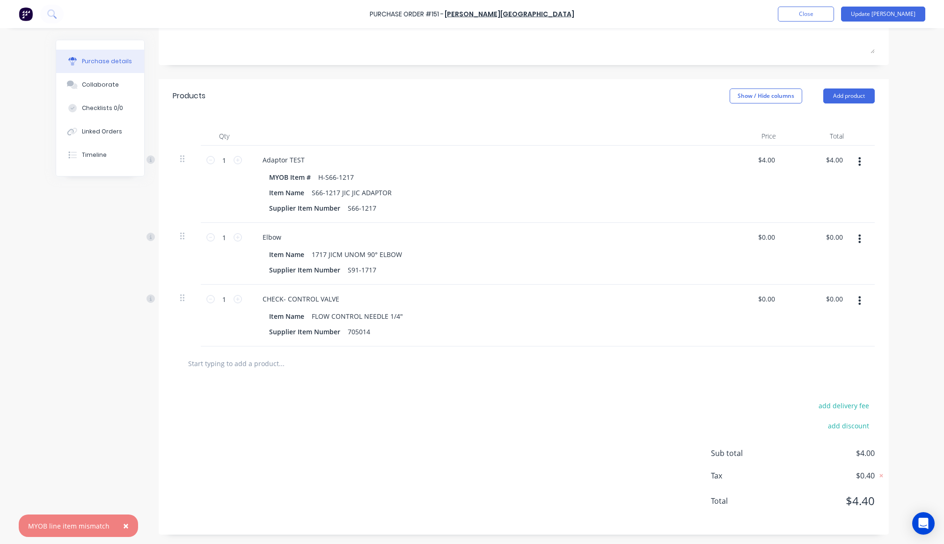
click at [125, 524] on span "×" at bounding box center [126, 525] width 6 height 13
click at [88, 364] on div "Created by [PERSON_NAME] Created [DATE] Required [DATE] Status Draft Contact Ch…" at bounding box center [472, 210] width 833 height 648
click at [932, 292] on div "Purchase Order #151 - [PERSON_NAME] Add product Close Update Bill Purchase deta…" at bounding box center [472, 272] width 944 height 544
click at [857, 301] on button "button" at bounding box center [859, 300] width 22 height 17
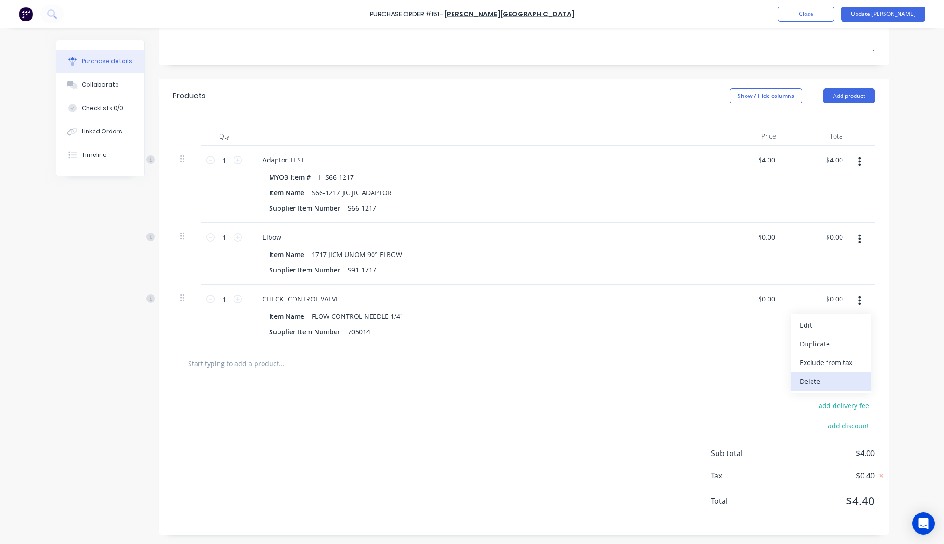
click at [827, 384] on button "Delete" at bounding box center [831, 381] width 80 height 19
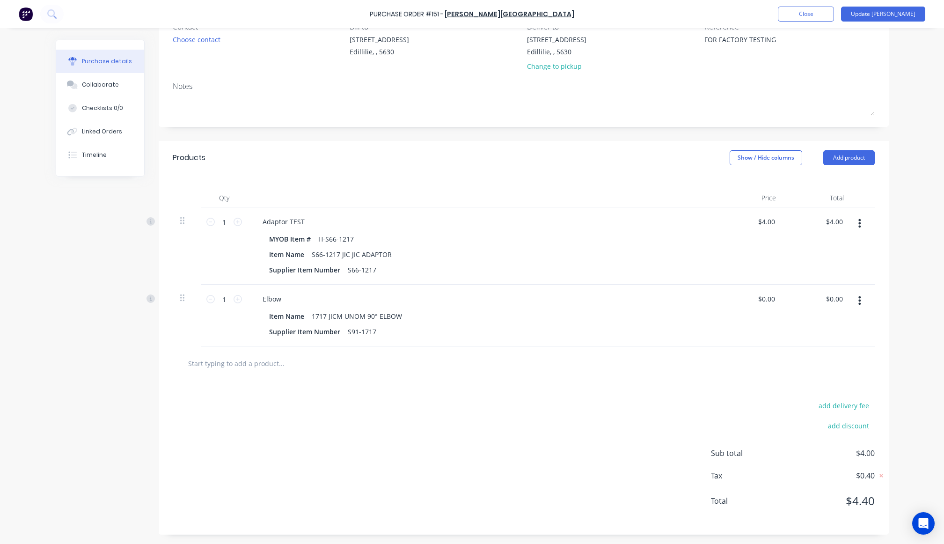
click at [536, 434] on div "add delivery fee add discount Sub total $4.00 Tax $0.40 Total $4.40" at bounding box center [524, 457] width 730 height 154
click at [858, 300] on icon "button" at bounding box center [859, 300] width 2 height 8
click at [816, 386] on button "Delete" at bounding box center [831, 381] width 80 height 19
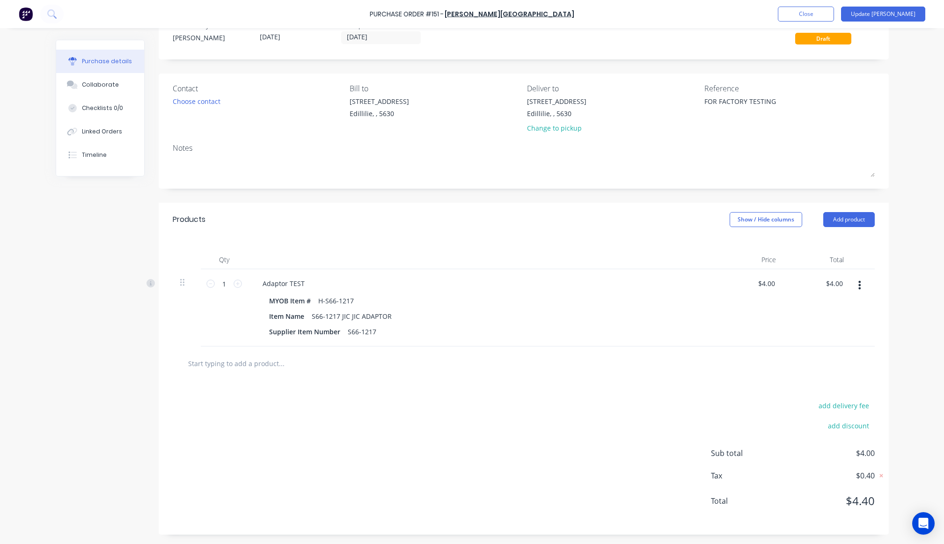
click at [507, 433] on div "add delivery fee add discount Sub total $4.00 Tax $0.40 Total $4.40" at bounding box center [524, 457] width 730 height 154
click at [853, 214] on button "Add product" at bounding box center [848, 219] width 51 height 15
click at [835, 248] on div "Product catalogue" at bounding box center [830, 244] width 72 height 14
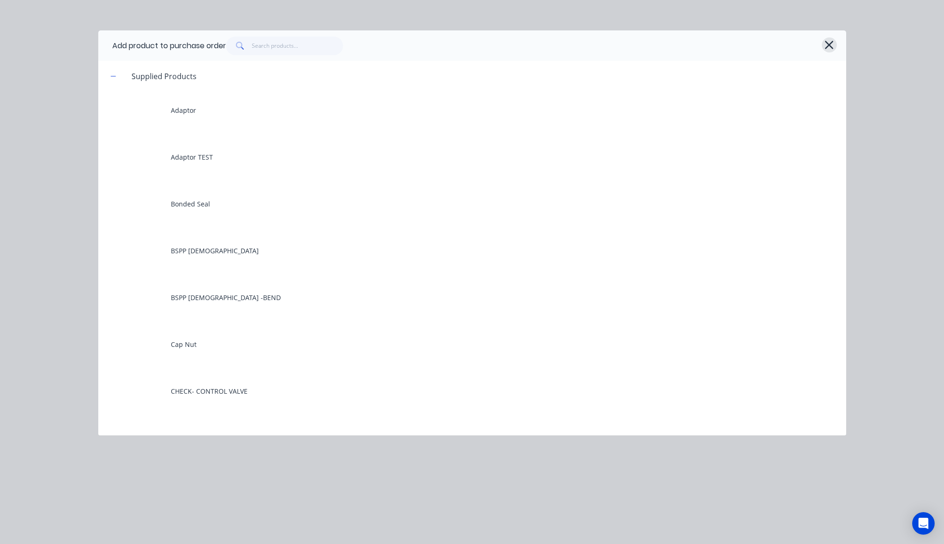
click at [833, 48] on icon "button" at bounding box center [829, 44] width 10 height 13
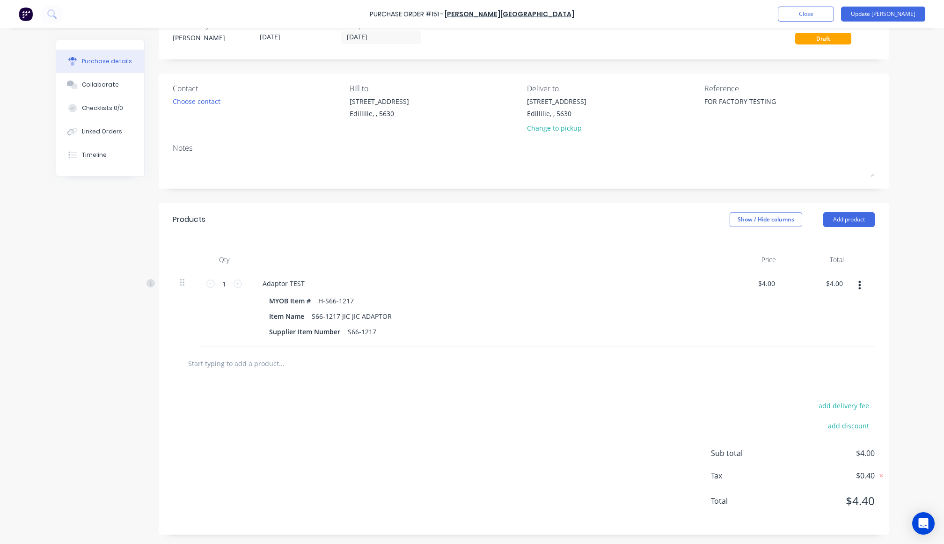
click at [318, 356] on input "text" at bounding box center [281, 363] width 187 height 19
type textarea "x"
type input "e"
type textarea "x"
type input "el"
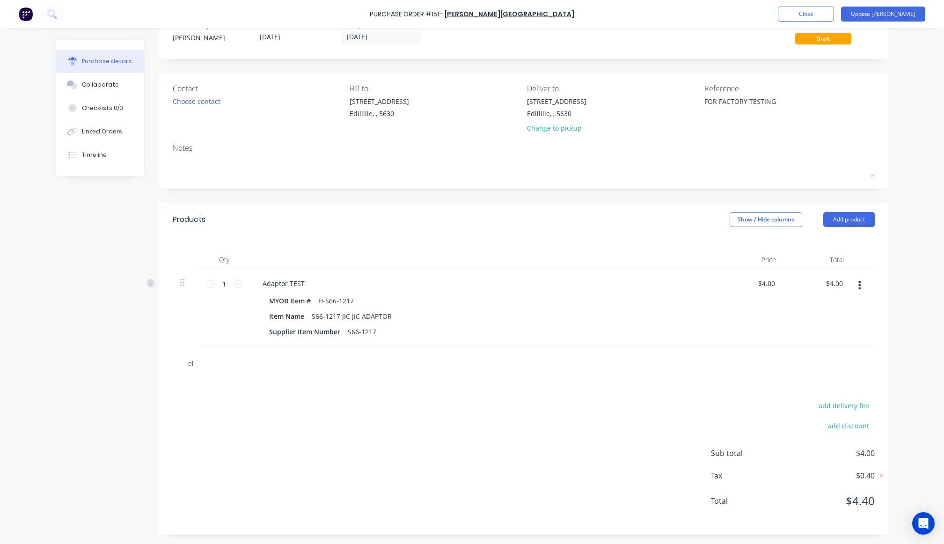
type textarea "x"
type input "elb"
type textarea "x"
type input "elbo"
type textarea "x"
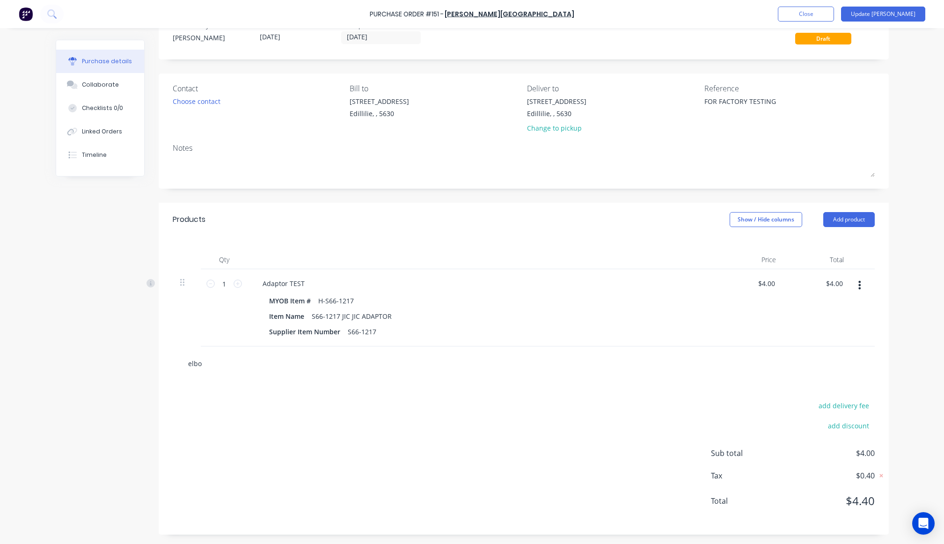
type input "elbow"
type textarea "x"
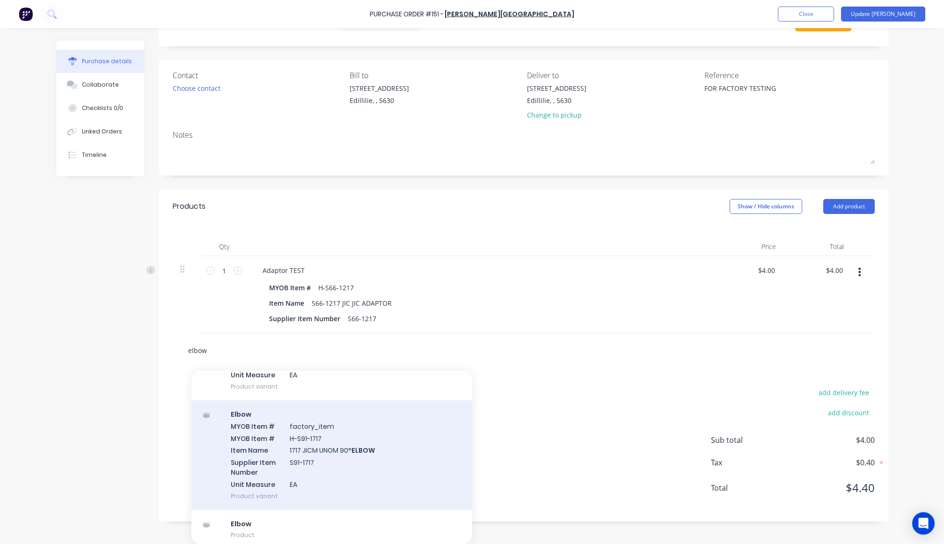
scroll to position [7551, 0]
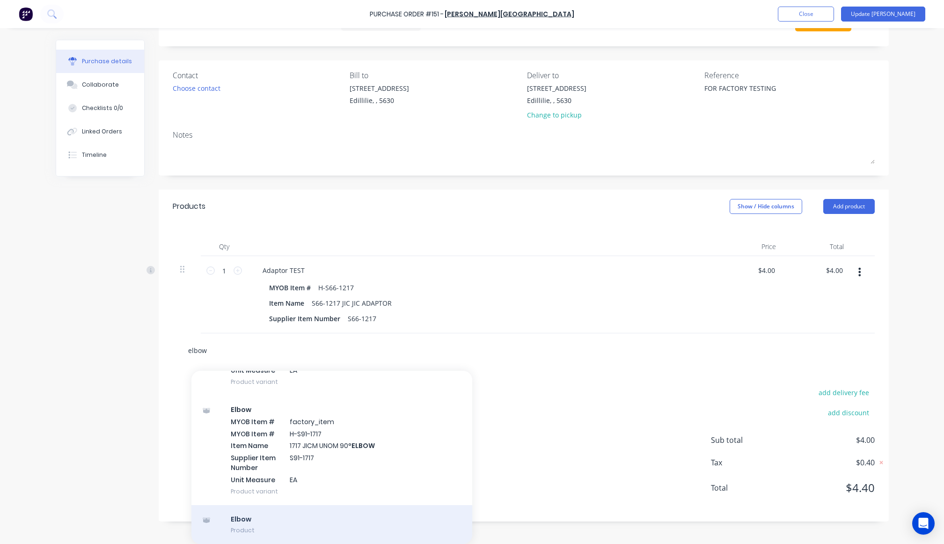
type input "elbow"
click at [346, 517] on div "Elbow Product" at bounding box center [331, 524] width 281 height 39
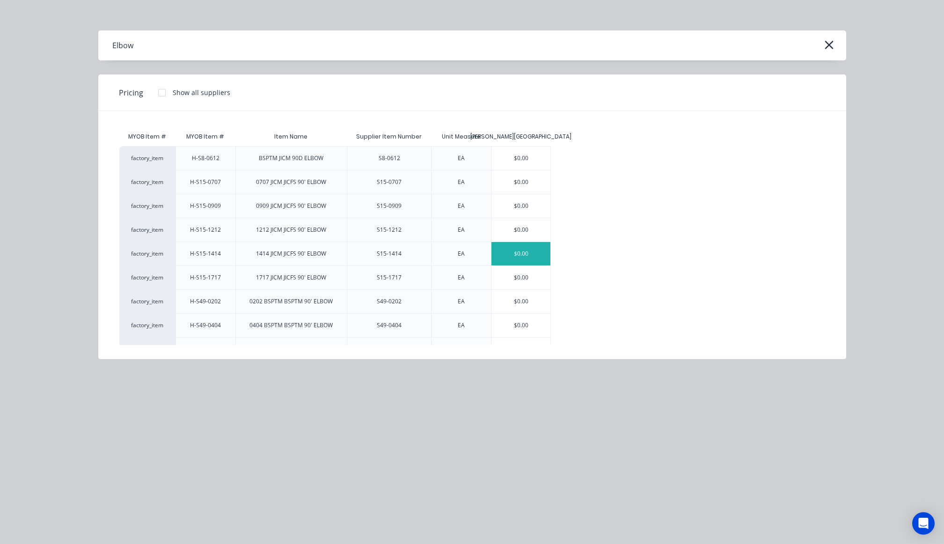
click at [509, 251] on div "$0.00" at bounding box center [520, 253] width 59 height 23
type textarea "x"
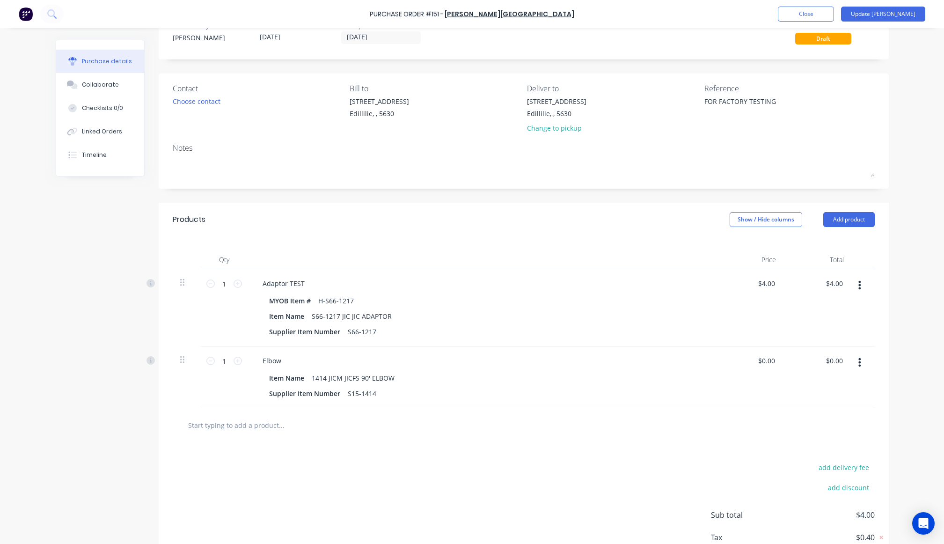
scroll to position [43, 0]
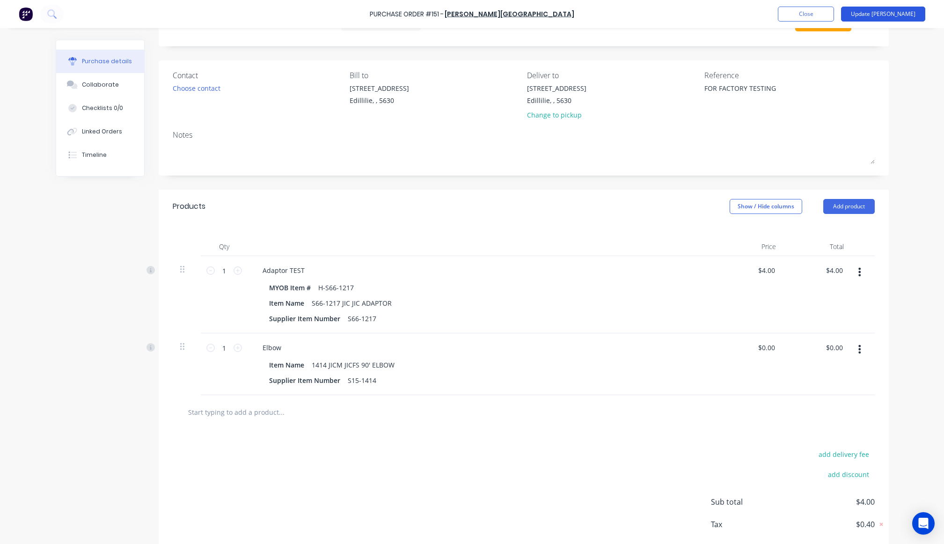
click at [908, 10] on button "Update Bill" at bounding box center [883, 14] width 84 height 15
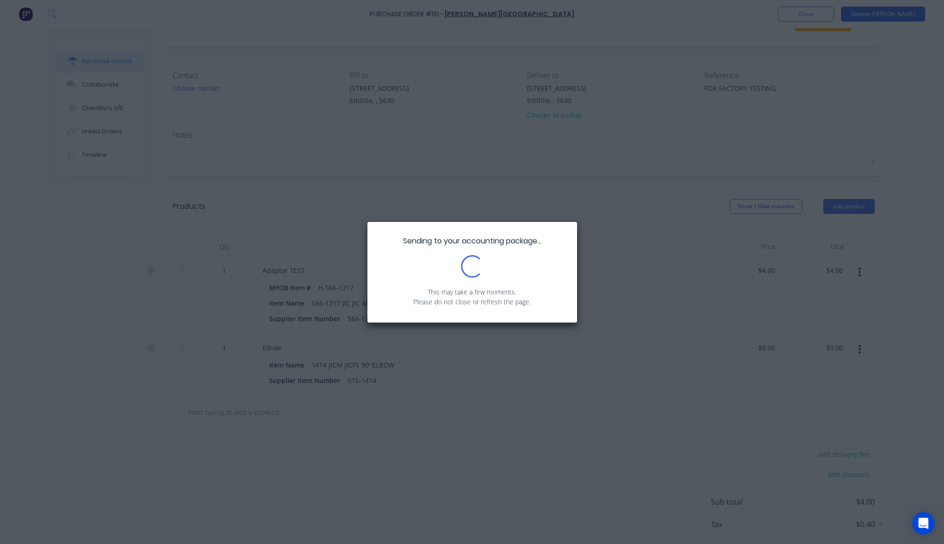
scroll to position [0, 0]
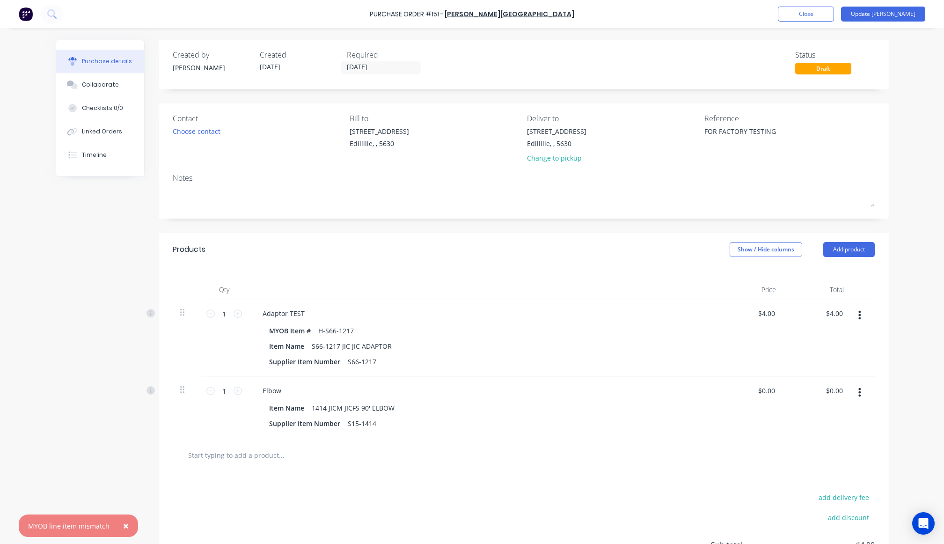
click at [127, 528] on button "×" at bounding box center [126, 525] width 24 height 22
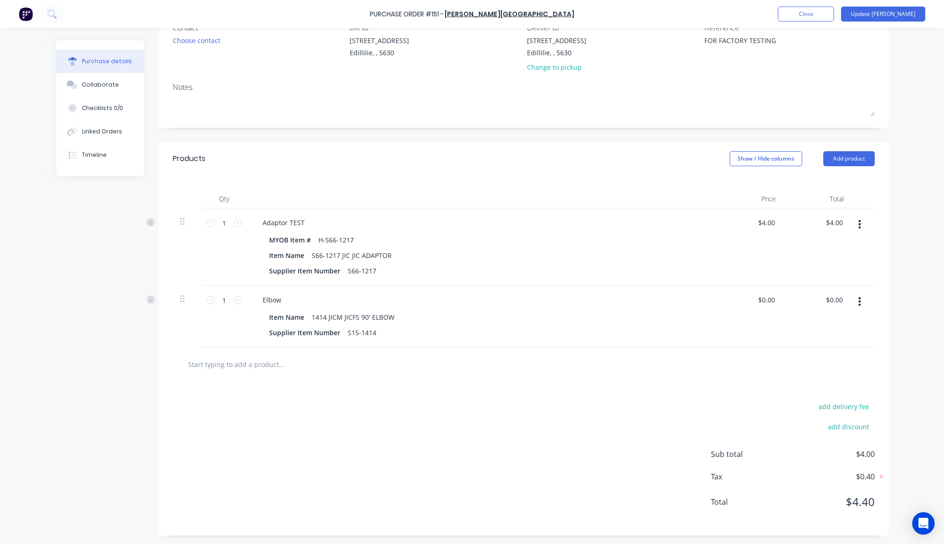
scroll to position [92, 0]
click at [910, 321] on div "Purchase Order #151 - B.L. Shipway Add product Close Update Bill Purchase detai…" at bounding box center [472, 272] width 944 height 544
click at [859, 301] on button "button" at bounding box center [859, 300] width 22 height 17
click at [820, 385] on button "Delete" at bounding box center [831, 381] width 80 height 19
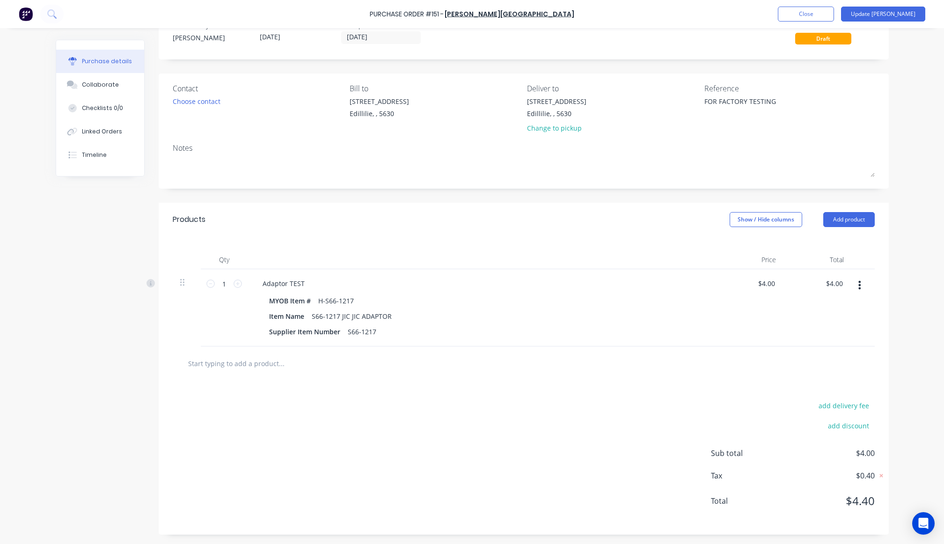
scroll to position [30, 0]
click at [501, 471] on div "add delivery fee add discount Sub total $4.00 Tax $0.40 Total $4.40" at bounding box center [524, 457] width 730 height 154
click at [847, 216] on button "Add product" at bounding box center [848, 219] width 51 height 15
click at [836, 245] on div "Product catalogue" at bounding box center [830, 244] width 72 height 14
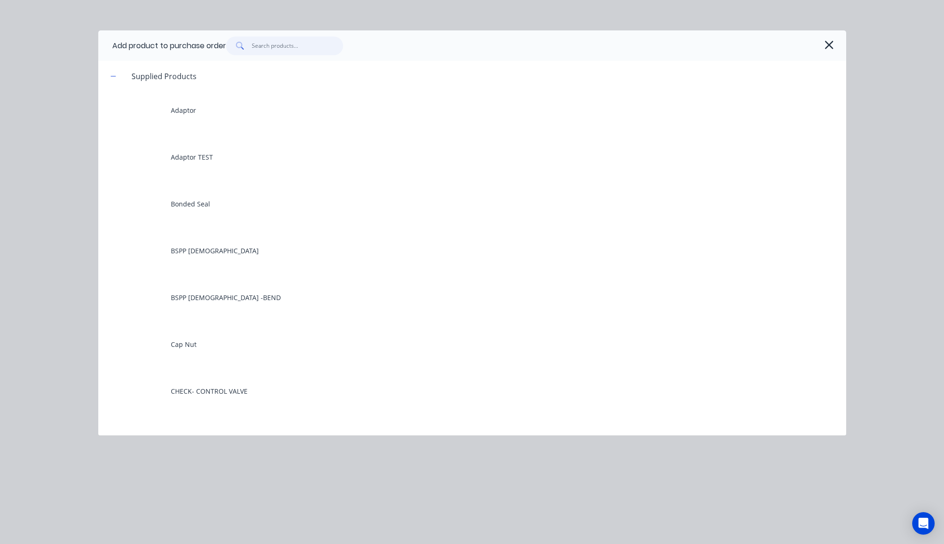
click at [293, 38] on input "text" at bounding box center [297, 45] width 91 height 19
type textarea "x"
type input "e"
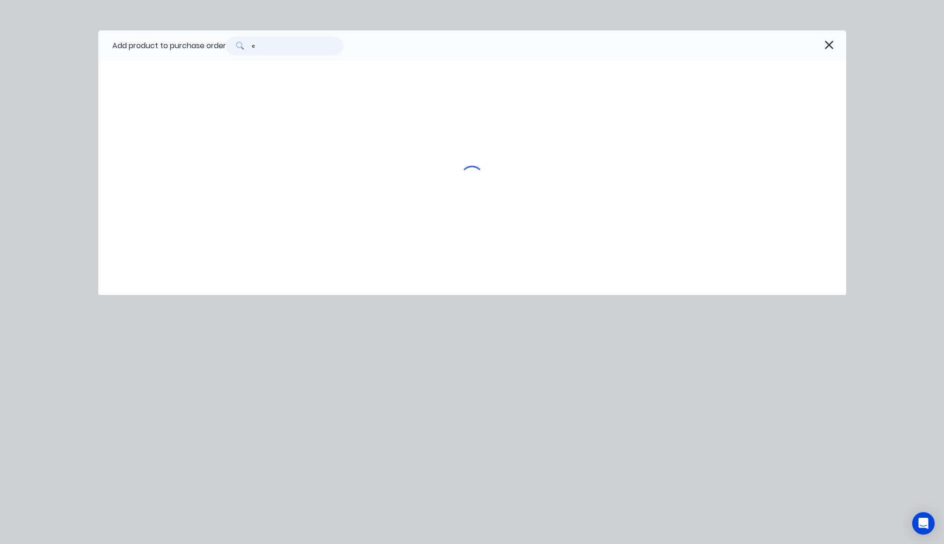
type textarea "x"
type input "el"
type textarea "x"
type input "elb"
type textarea "x"
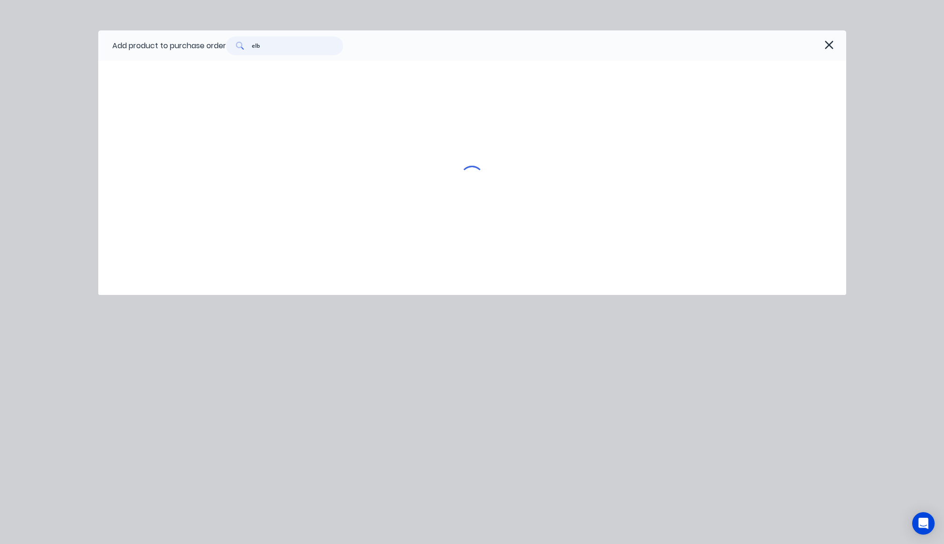
type input "elbo"
type textarea "x"
type input "elbow"
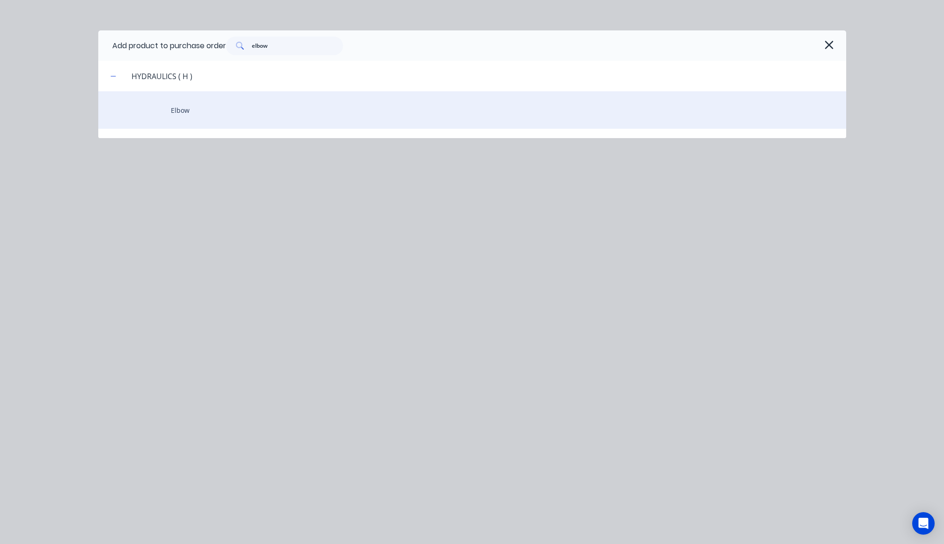
click at [218, 127] on div "Elbow" at bounding box center [472, 109] width 748 height 37
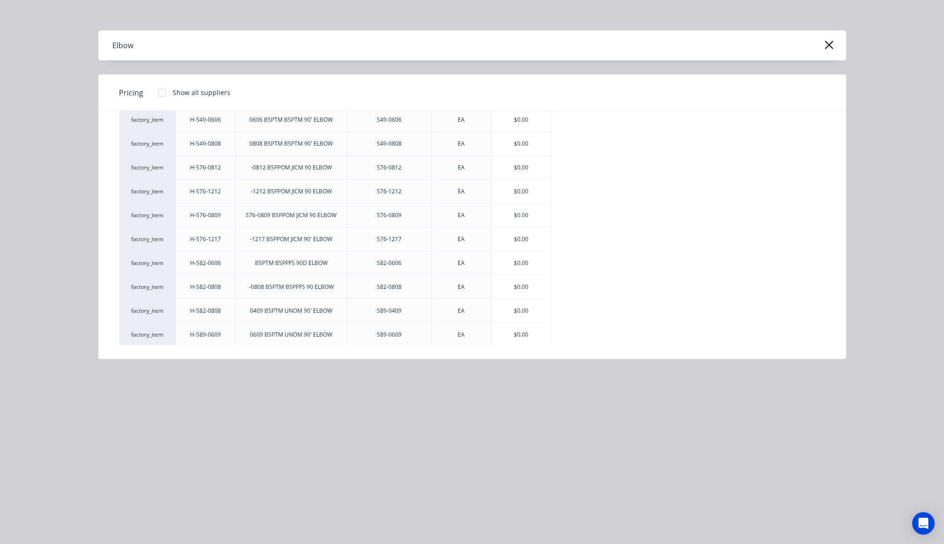
scroll to position [637, 0]
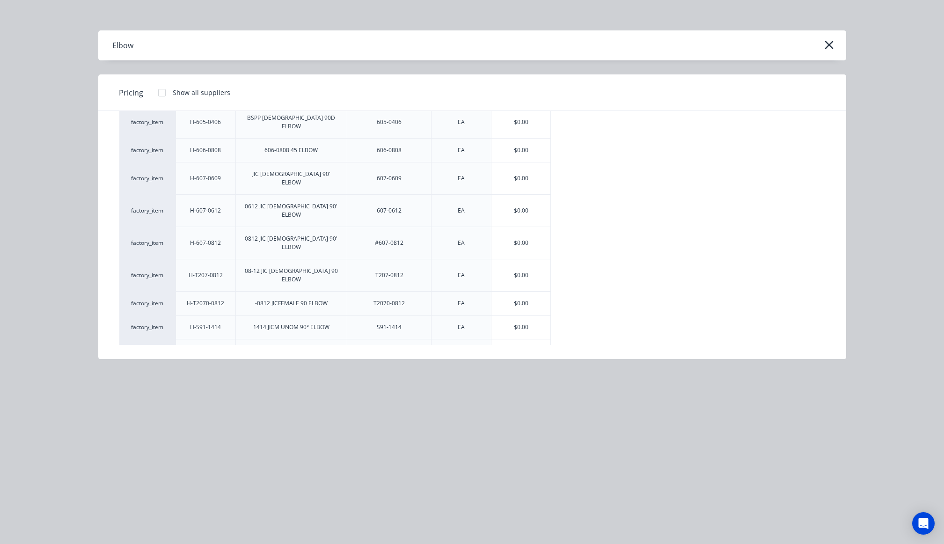
click at [513, 363] on div "$0.00" at bounding box center [520, 374] width 59 height 23
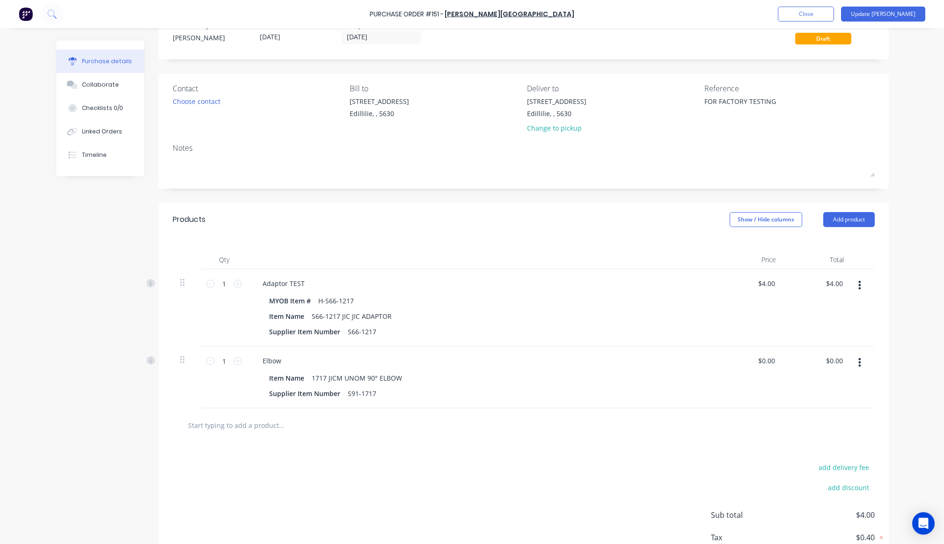
click at [488, 459] on div "add delivery fee add discount Sub total $4.00 Tax $0.40 Total $4.40" at bounding box center [524, 519] width 730 height 154
click at [891, 15] on button "Update Bill" at bounding box center [883, 14] width 84 height 15
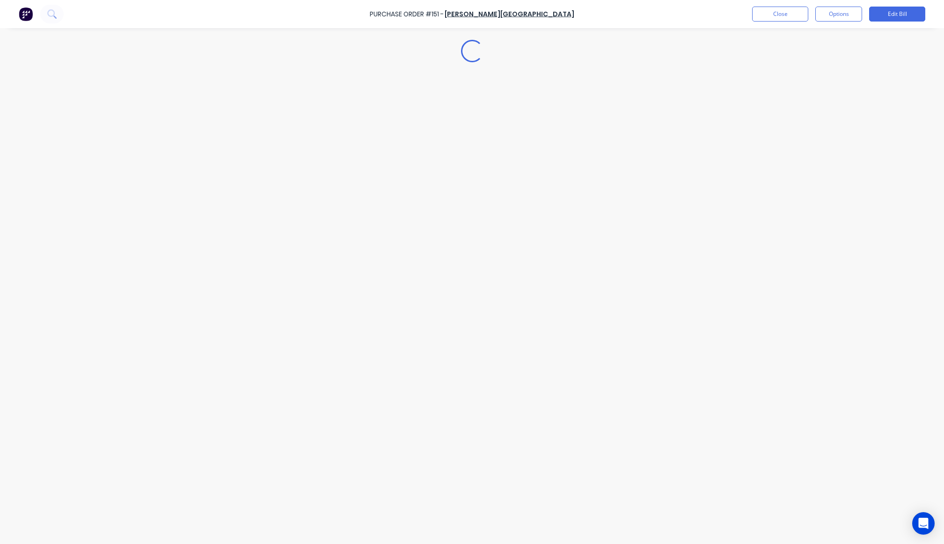
scroll to position [0, 0]
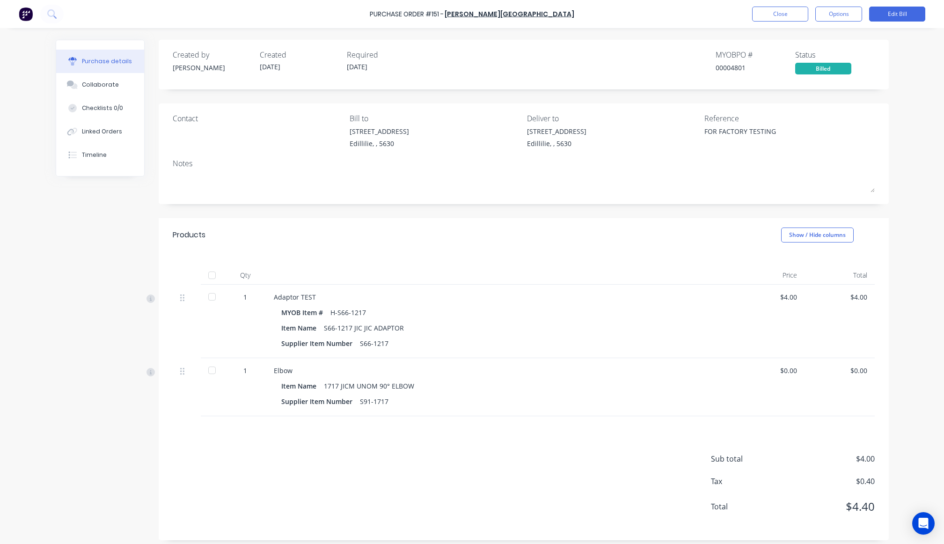
click at [883, 84] on div "Created by Cathy Created 23/09/25 Required 23/09/25 MYOB PO # 00004801 Status B…" at bounding box center [524, 65] width 730 height 50
click at [900, 67] on div "Purchase Order #151 - B.L. Shipway Close Options Edit Bill Purchase details Col…" at bounding box center [472, 272] width 944 height 544
click at [507, 485] on div "Sub total $4.00 Tax $0.40 Total $4.40" at bounding box center [524, 478] width 730 height 124
click at [907, 13] on button "Edit Bill" at bounding box center [897, 14] width 56 height 15
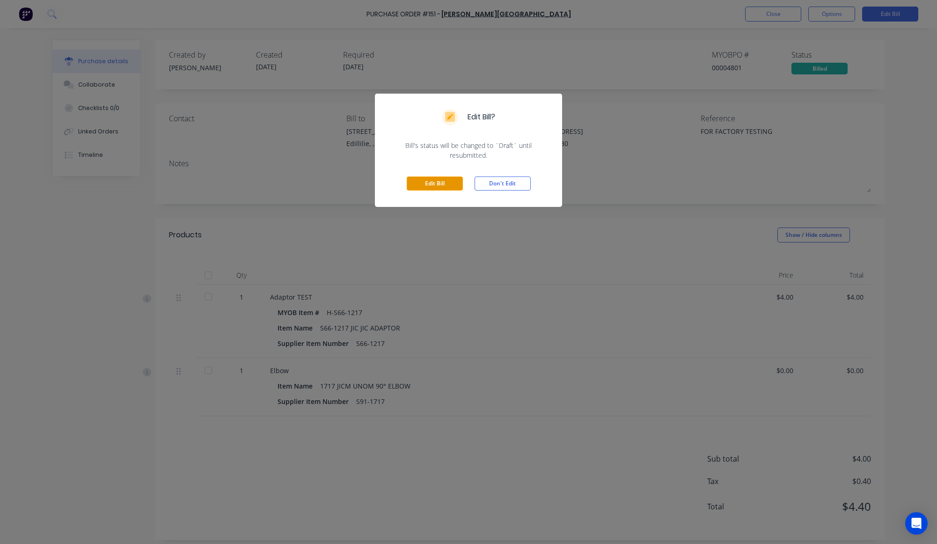
click at [436, 177] on button "Edit Bill" at bounding box center [435, 183] width 56 height 14
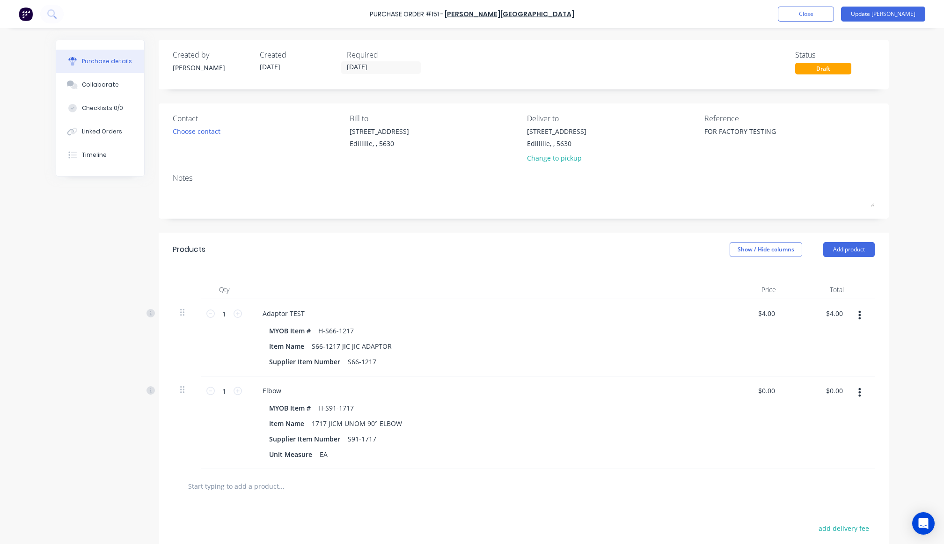
scroll to position [123, 0]
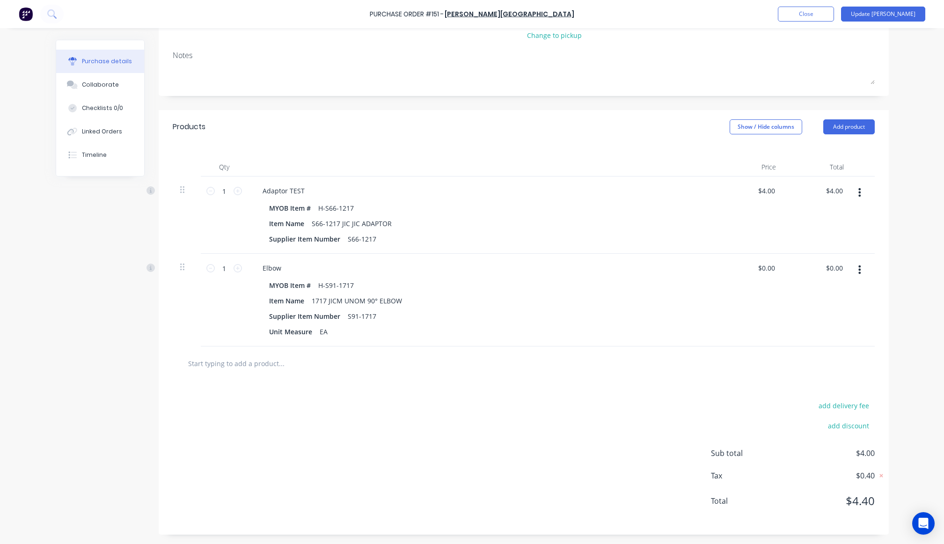
click at [321, 354] on input "text" at bounding box center [281, 363] width 187 height 19
type textarea "x"
type input "c"
type textarea "x"
type input "ca"
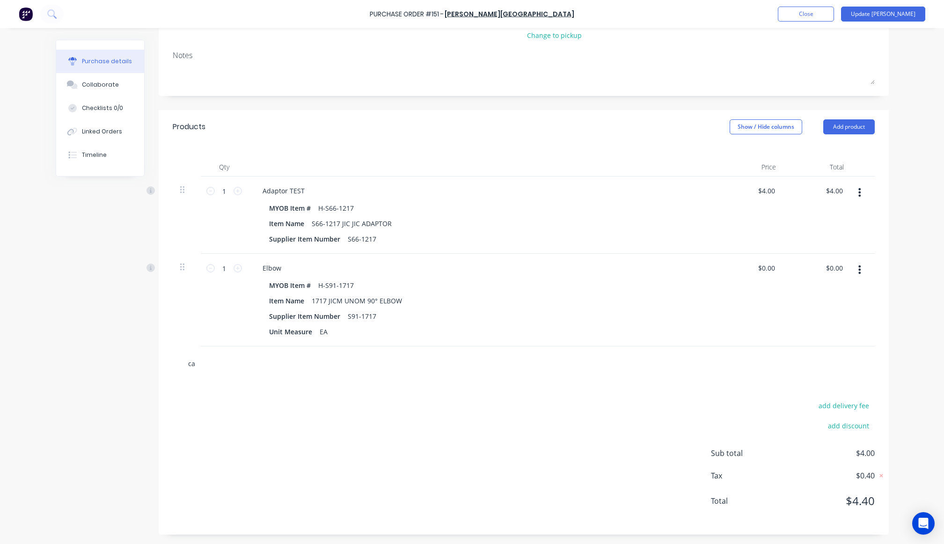
type textarea "x"
type input "cap"
type textarea "x"
type input "cap"
type textarea "x"
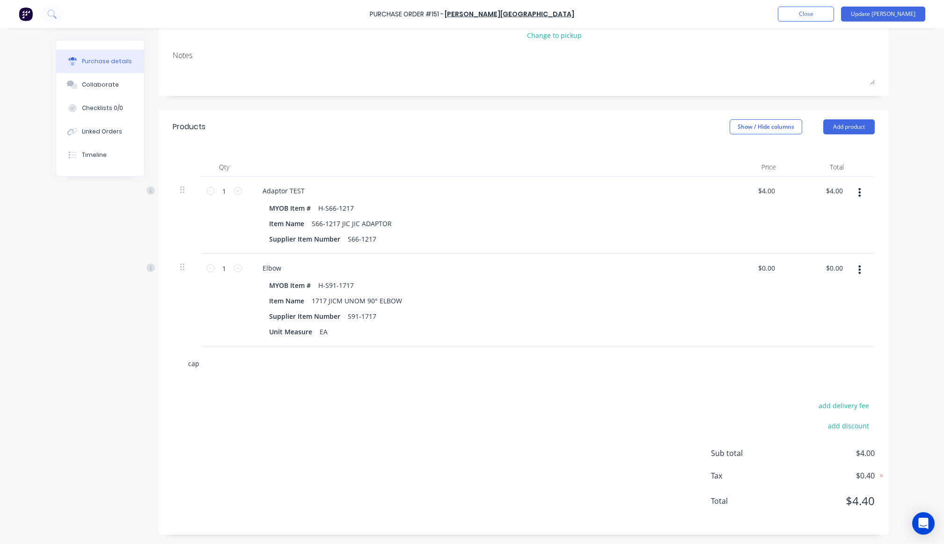
type input "cap n"
type textarea "x"
type input "cap nu"
type textarea "x"
type input "cap nut"
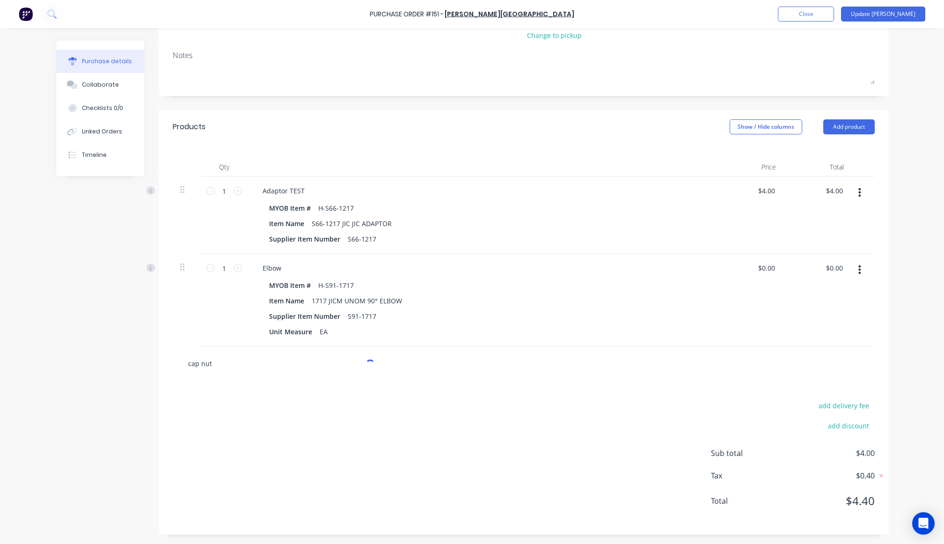
type textarea "x"
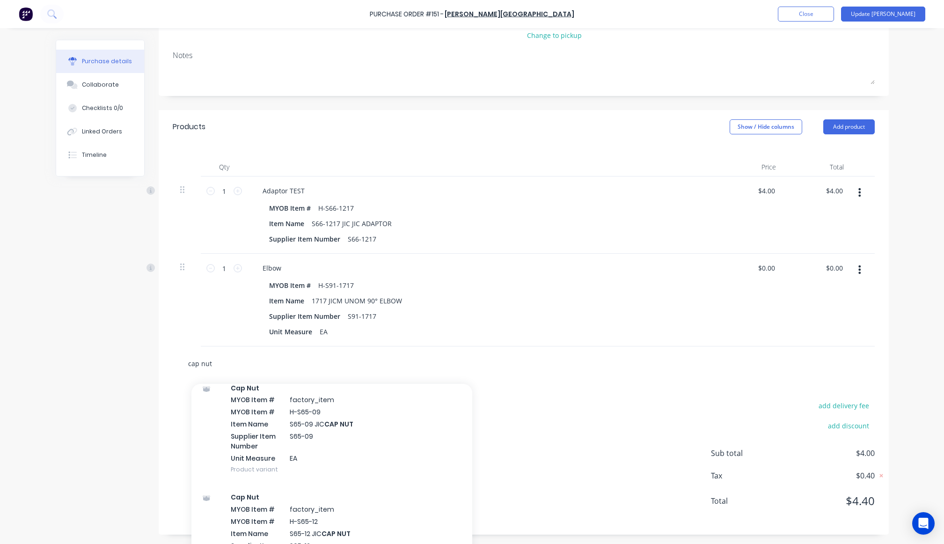
scroll to position [990, 0]
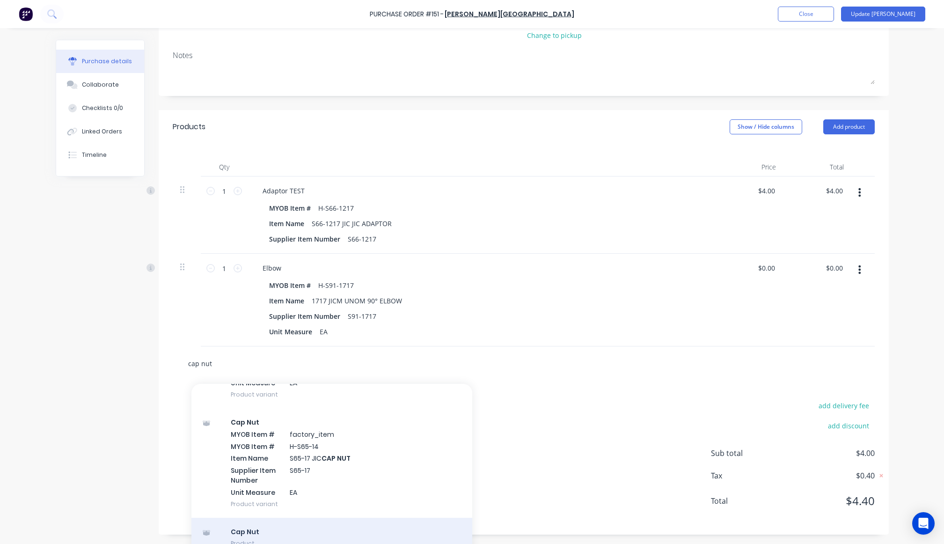
type input "cap nut"
click at [335, 535] on div "Cap Nut Product" at bounding box center [331, 536] width 281 height 39
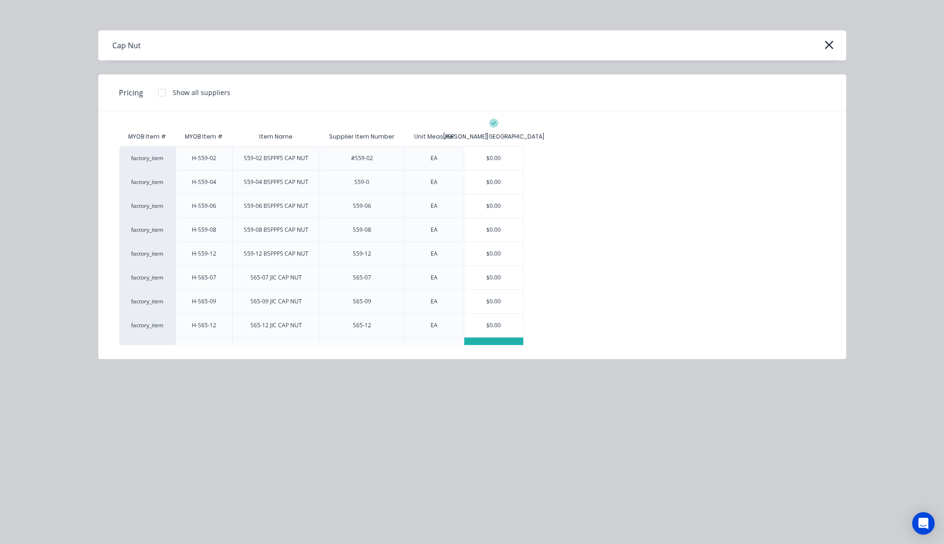
scroll to position [40, 0]
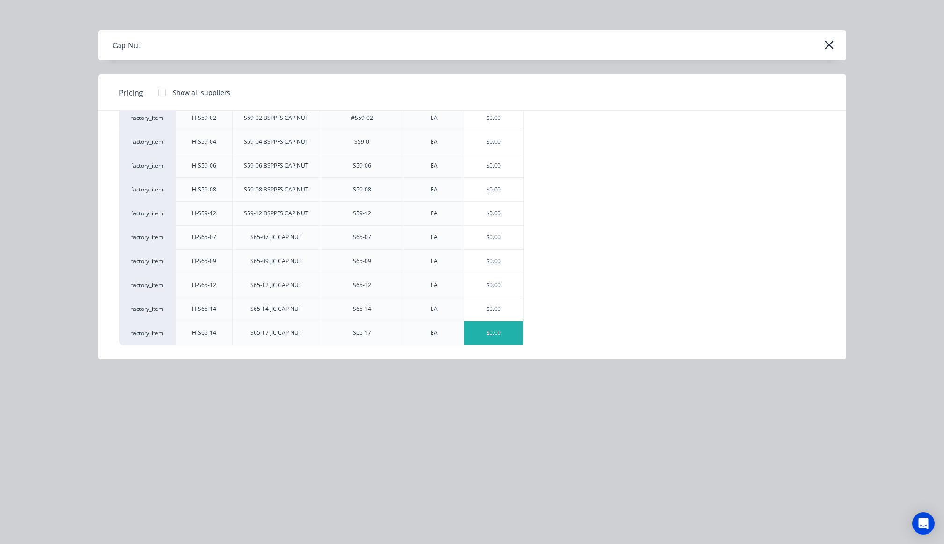
click at [489, 324] on div "$0.00" at bounding box center [493, 332] width 59 height 23
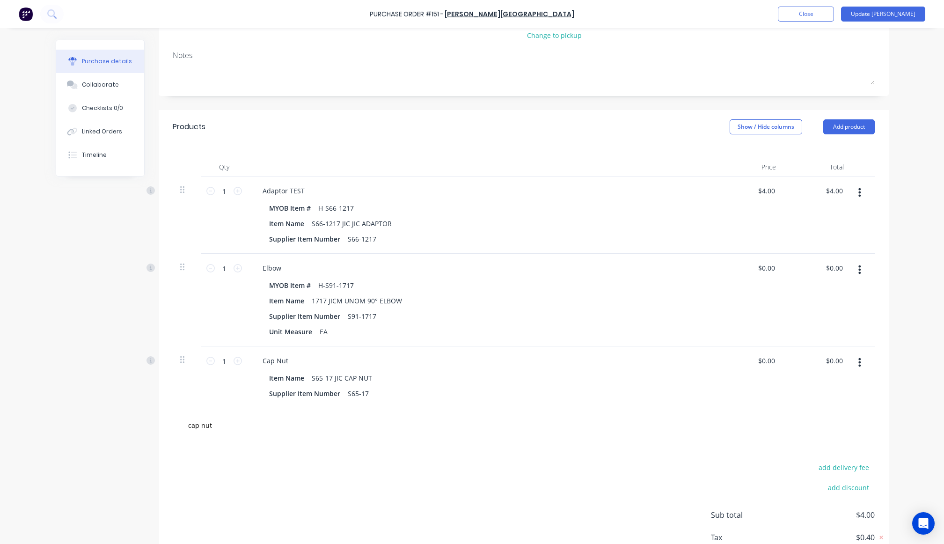
type textarea "x"
click at [538, 465] on div "add delivery fee add discount Sub total $4.00 Tax $0.40 Total $4.40" at bounding box center [524, 519] width 730 height 154
click at [238, 362] on icon at bounding box center [237, 360] width 8 height 8
type textarea "x"
type input "2"
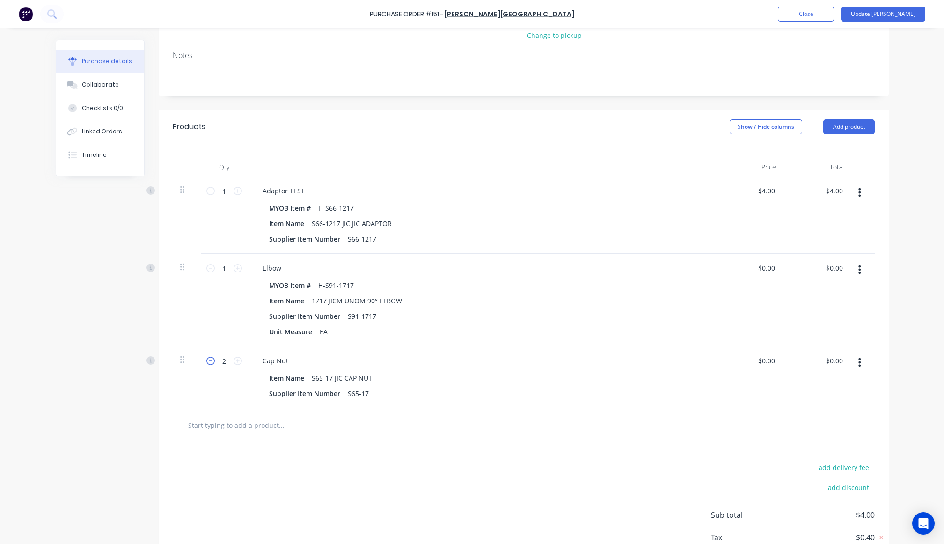
click at [206, 362] on icon at bounding box center [210, 360] width 8 height 8
type textarea "x"
type input "1"
click at [420, 455] on div "add delivery fee add discount Sub total $4.00 Tax $0.40 Total $4.40" at bounding box center [524, 519] width 730 height 154
click at [893, 10] on button "Update Bill" at bounding box center [883, 14] width 84 height 15
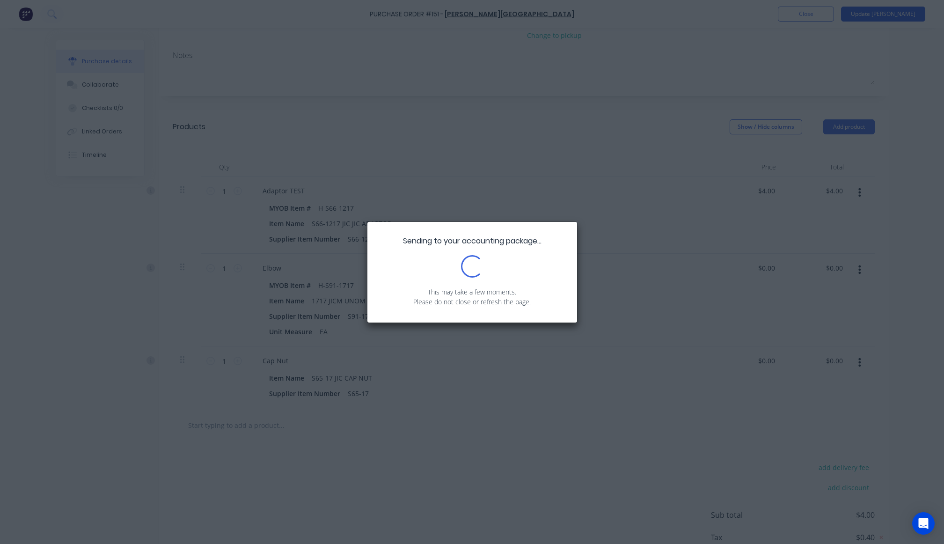
scroll to position [0, 0]
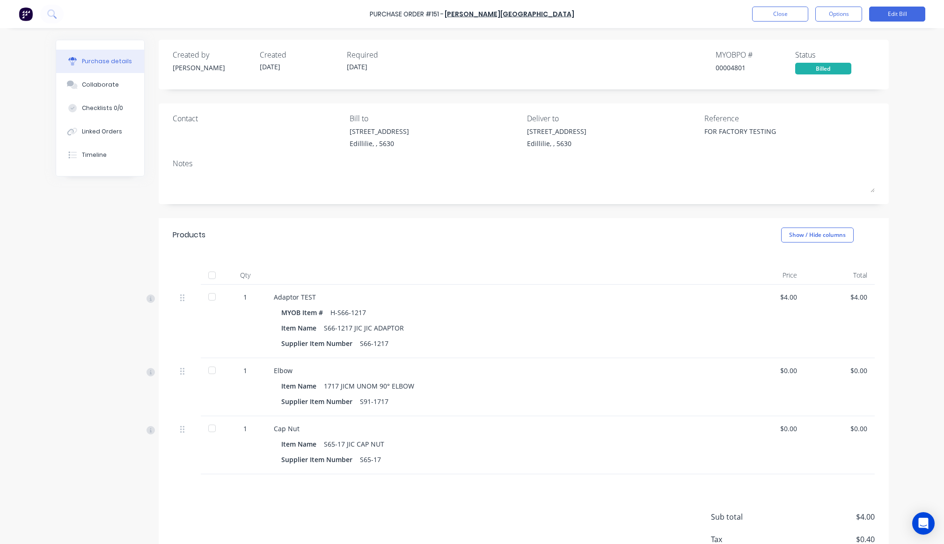
click at [911, 67] on div "Purchase Order #151 - B.L. Shipway Close Options Edit Bill Purchase details Col…" at bounding box center [472, 272] width 944 height 544
click at [899, 11] on button "Edit Bill" at bounding box center [897, 14] width 56 height 15
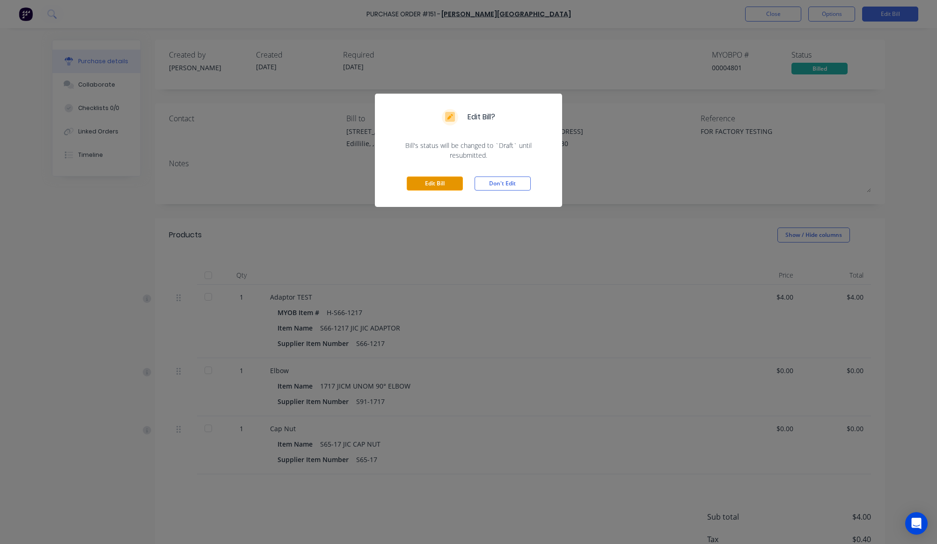
drag, startPoint x: 447, startPoint y: 186, endPoint x: 455, endPoint y: 178, distance: 11.3
click at [446, 186] on button "Edit Bill" at bounding box center [435, 183] width 56 height 14
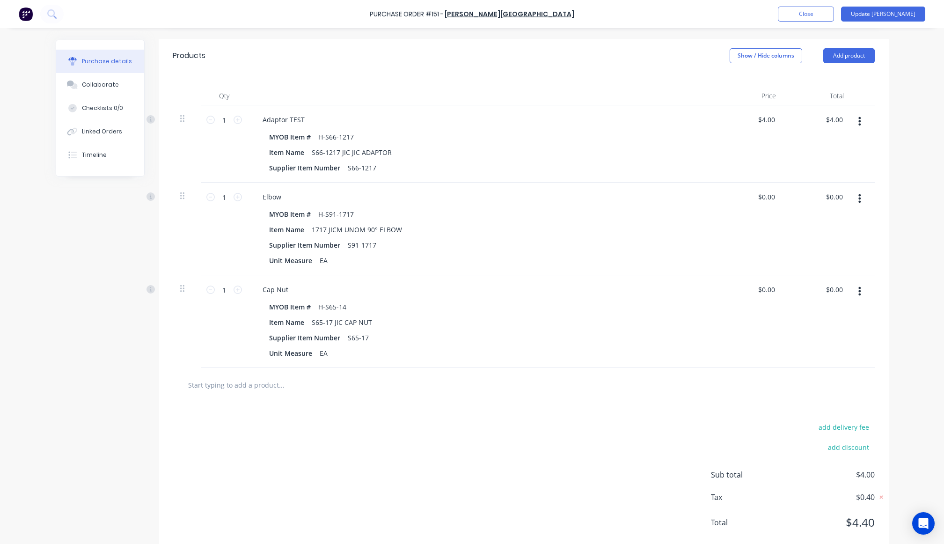
scroll to position [215, 0]
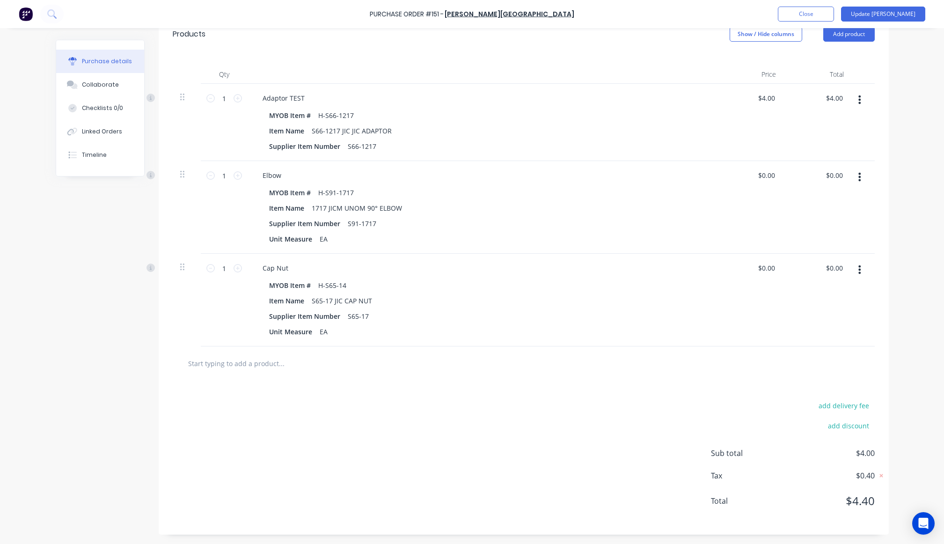
click at [289, 352] on div at bounding box center [524, 363] width 702 height 34
click at [287, 361] on input "text" at bounding box center [281, 363] width 187 height 19
type textarea "x"
type input "c"
type textarea "x"
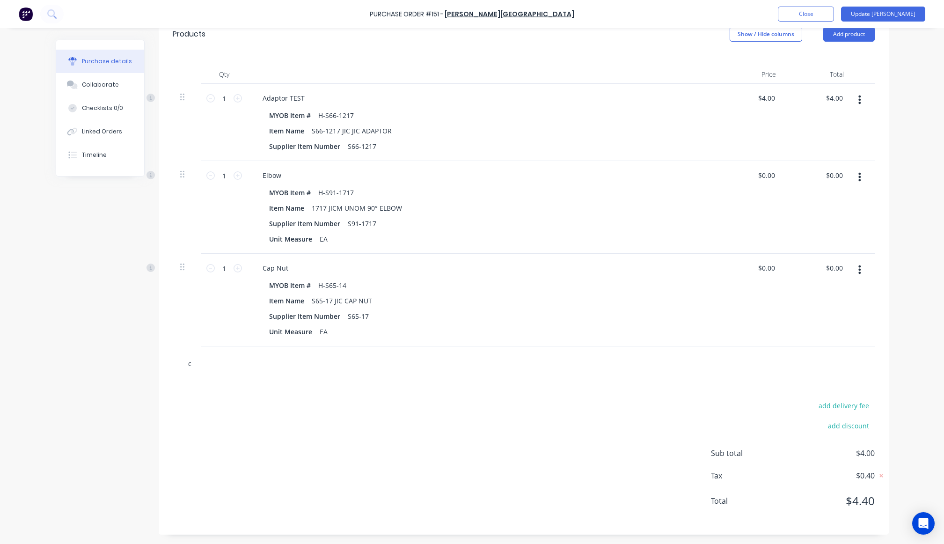
type input "ch"
type textarea "x"
type input "che"
type textarea "x"
type input "check"
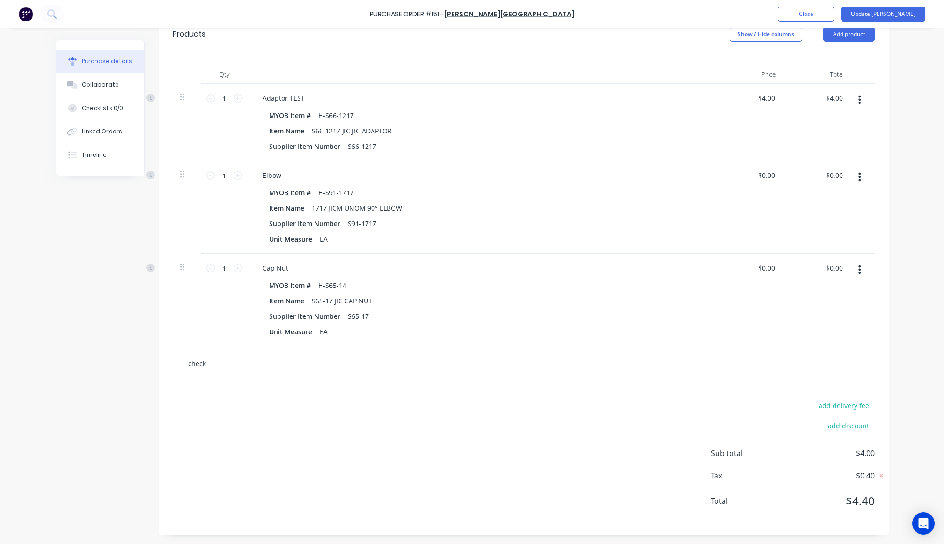
type textarea "x"
type input "check"
type textarea "x"
type input "check co"
type textarea "x"
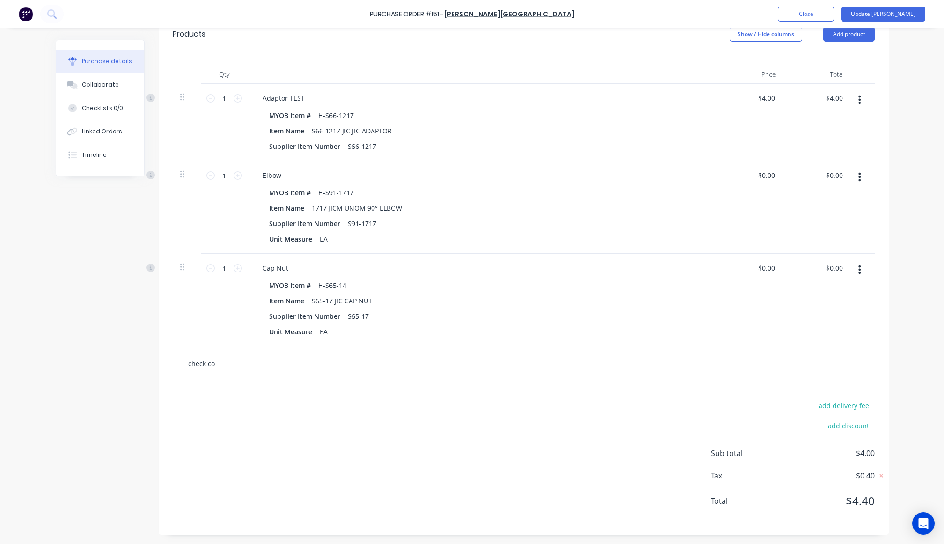
type input "check con"
type textarea "x"
type input "check cont"
type textarea "x"
type input "check con"
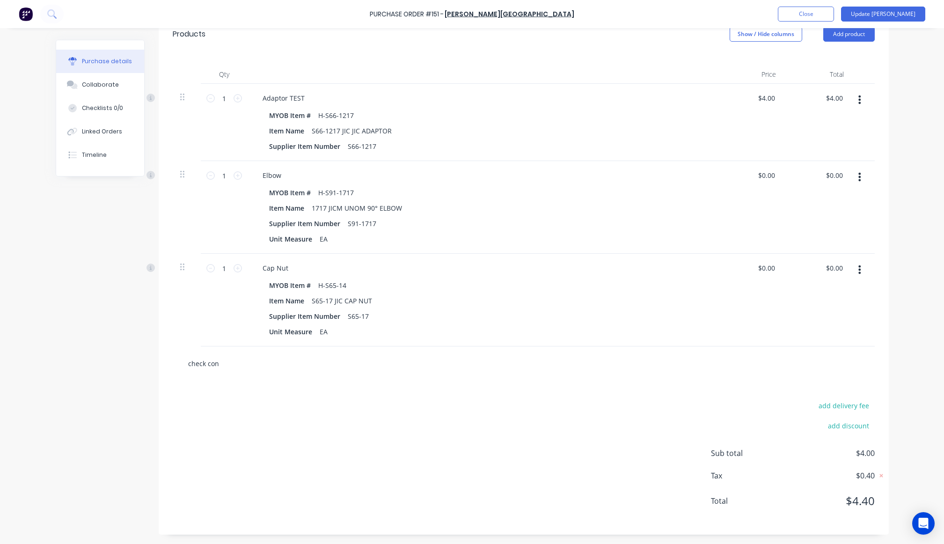
type textarea "x"
type input "check co"
type textarea "x"
type input "check c"
type textarea "x"
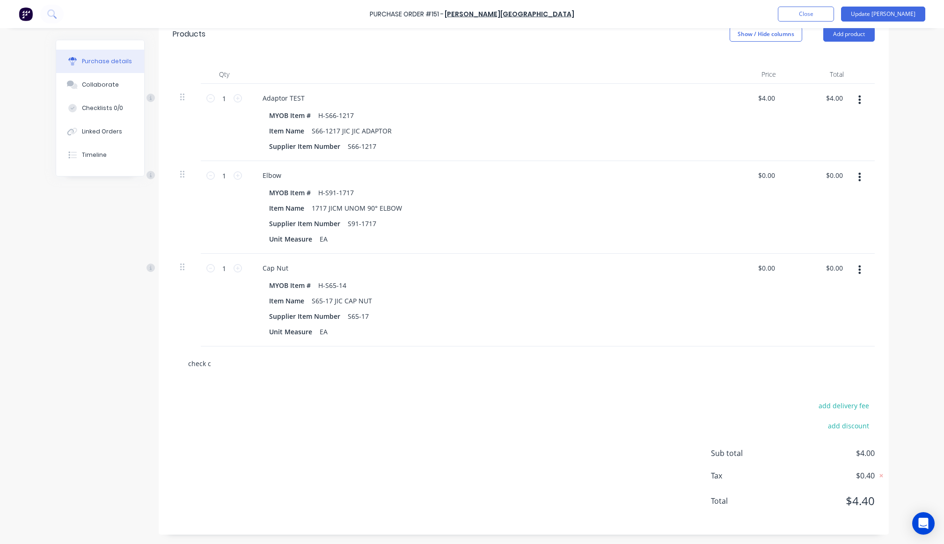
type input "check"
type textarea "x"
type input "check"
type textarea "x"
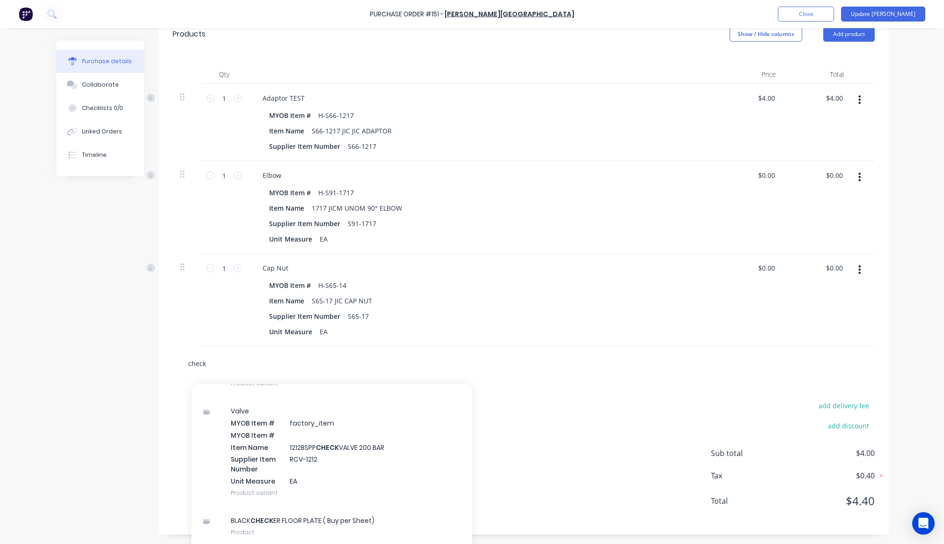
scroll to position [762, 0]
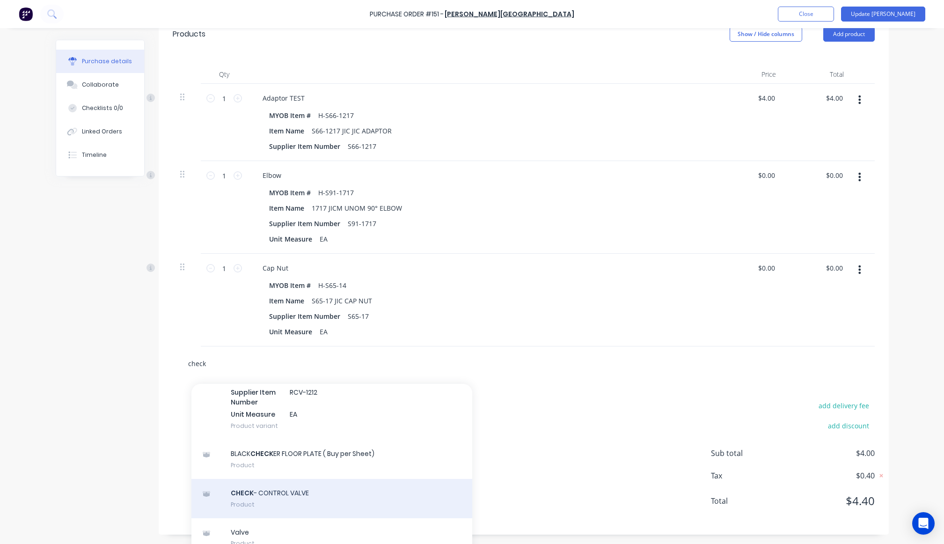
type input "check"
click at [333, 499] on div "CHECK - CONTROL VALVE Product" at bounding box center [331, 498] width 281 height 39
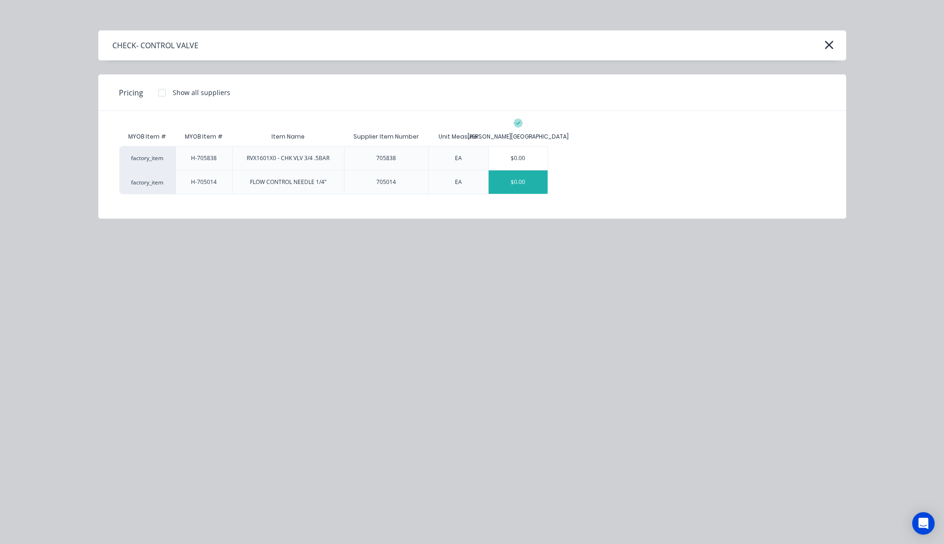
click at [500, 186] on div "$0.00" at bounding box center [517, 181] width 59 height 23
type textarea "x"
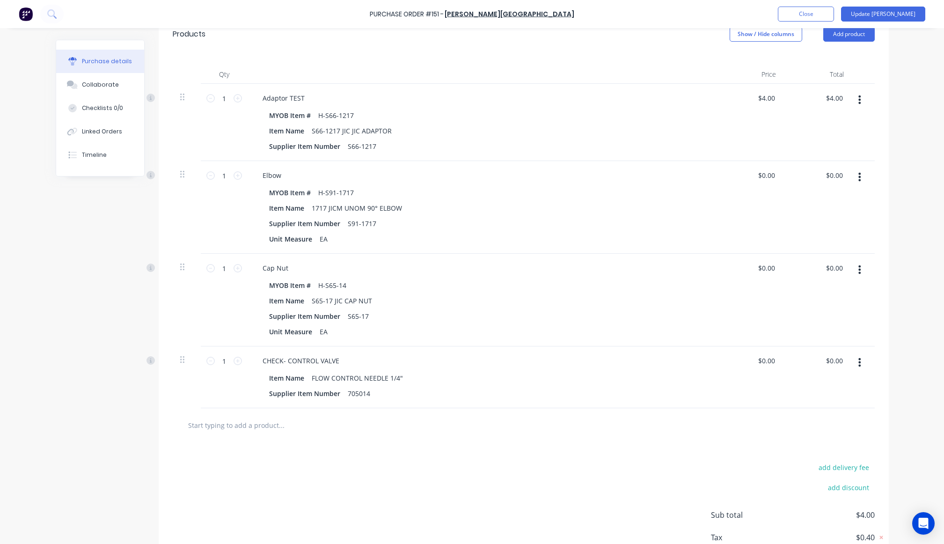
click at [878, 22] on div "Purchase Order #151 - B.L. Shipway Add product Close Update Bill" at bounding box center [472, 14] width 944 height 28
click at [882, 15] on button "Update Bill" at bounding box center [883, 14] width 84 height 15
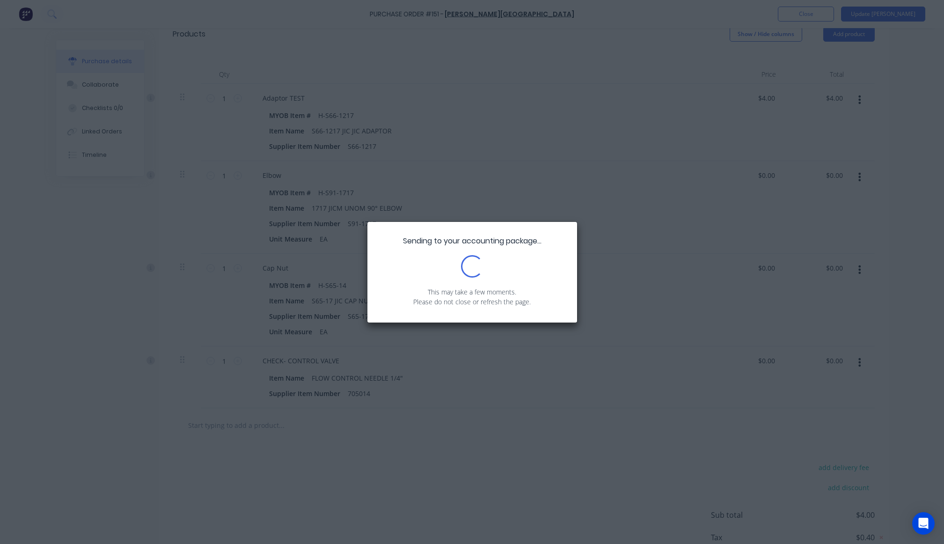
scroll to position [0, 0]
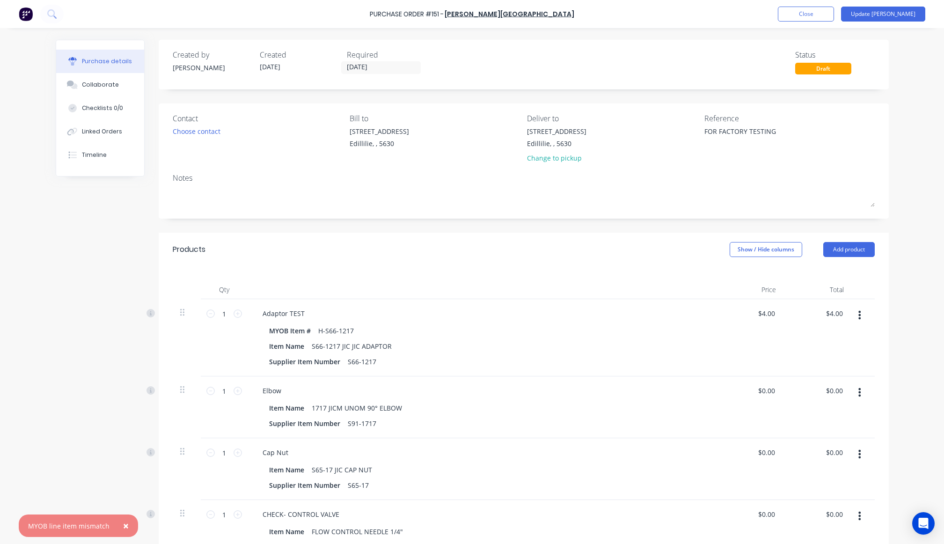
click at [123, 526] on span "×" at bounding box center [126, 525] width 6 height 13
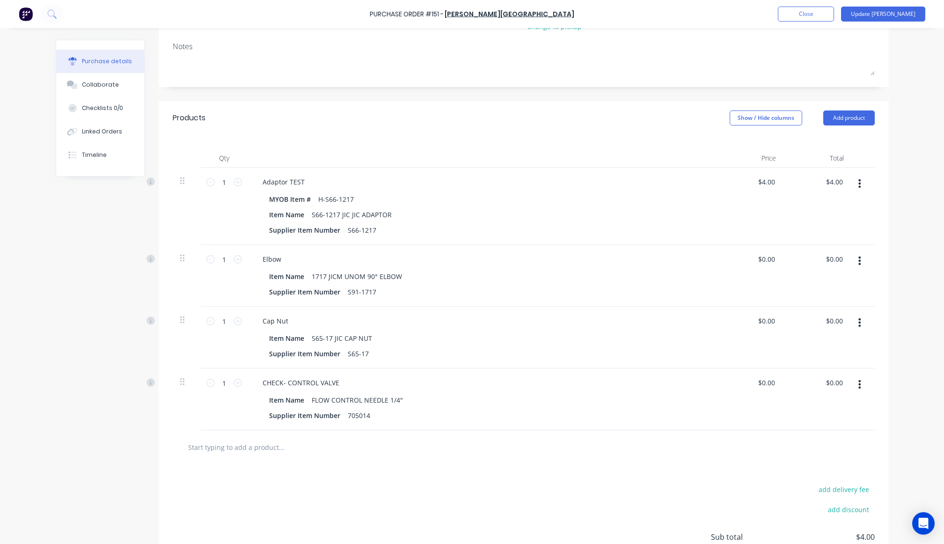
scroll to position [215, 0]
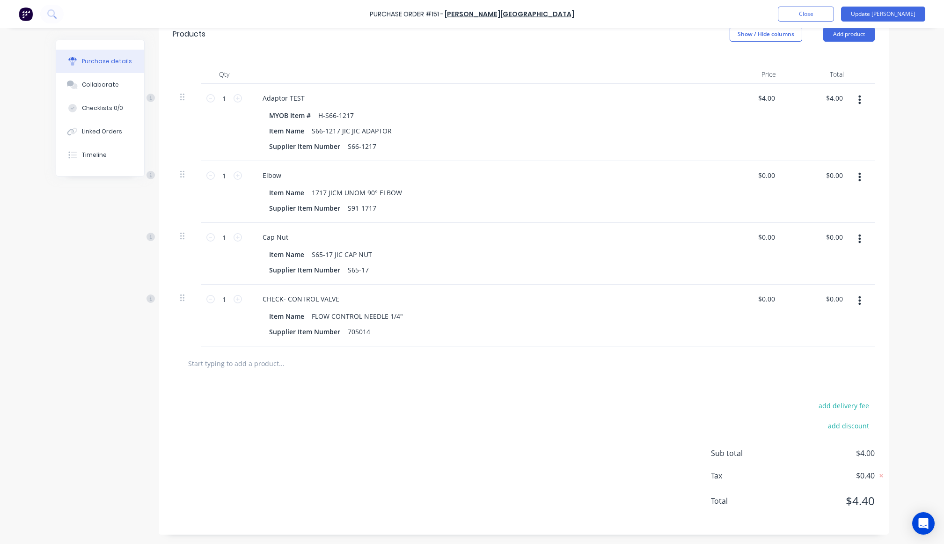
click at [857, 305] on button "button" at bounding box center [859, 300] width 22 height 17
click at [839, 380] on button "Delete" at bounding box center [831, 381] width 80 height 19
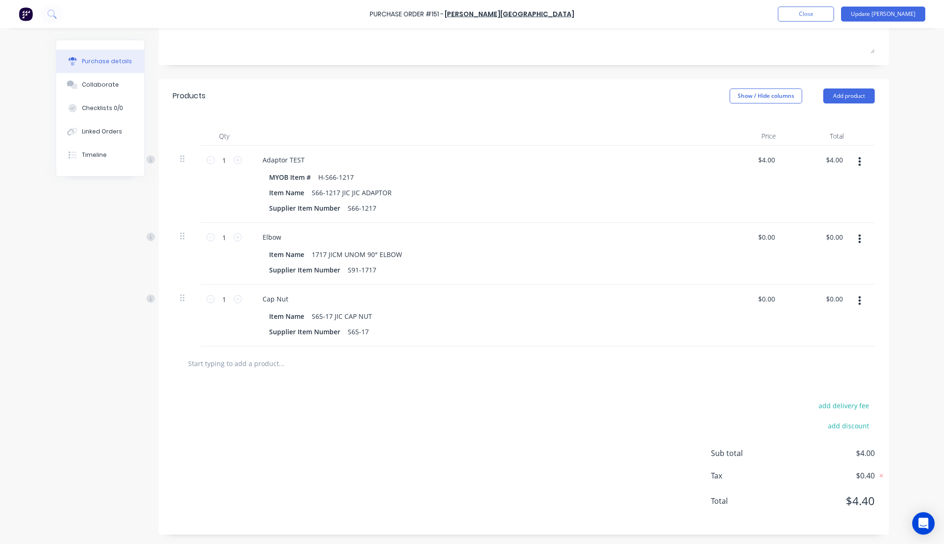
scroll to position [153, 0]
click at [630, 407] on div "add delivery fee add discount Sub total $4.00 Tax $0.40 Total $4.40" at bounding box center [524, 457] width 730 height 154
click at [892, 7] on button "Update Bill" at bounding box center [883, 14] width 84 height 15
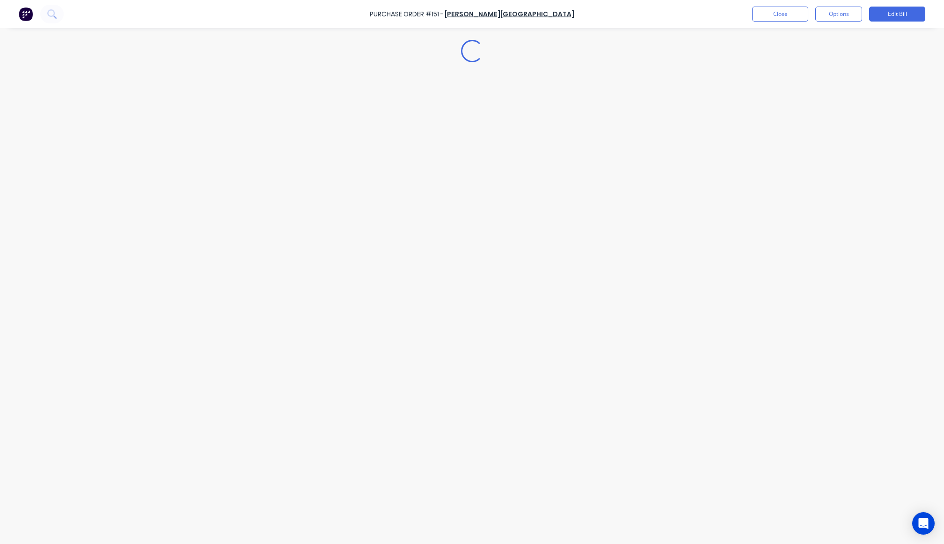
scroll to position [0, 0]
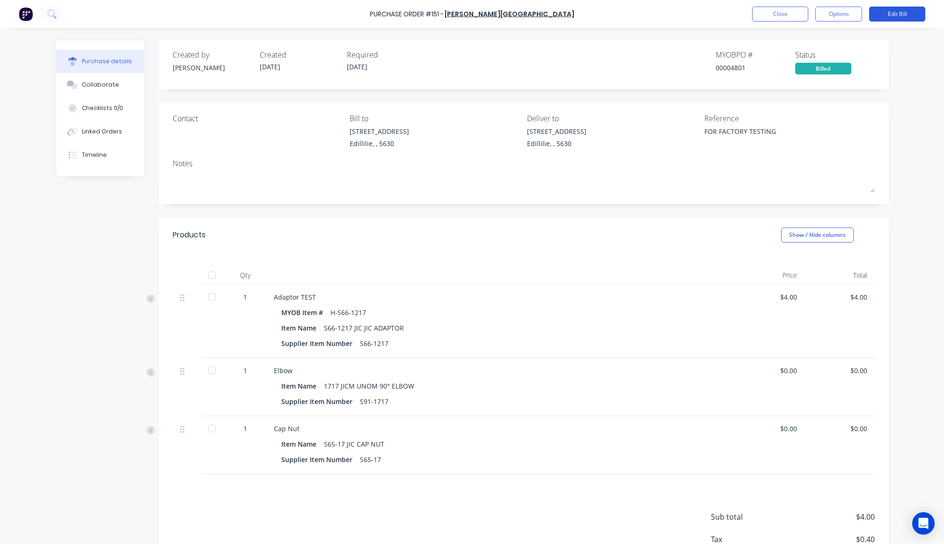
click at [886, 20] on button "Edit Bill" at bounding box center [897, 14] width 56 height 15
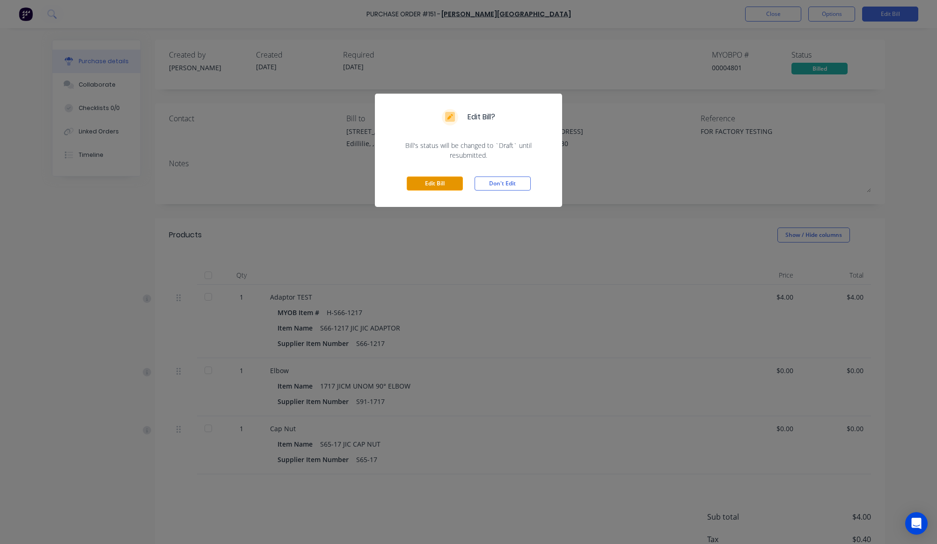
click at [435, 183] on button "Edit Bill" at bounding box center [435, 183] width 56 height 14
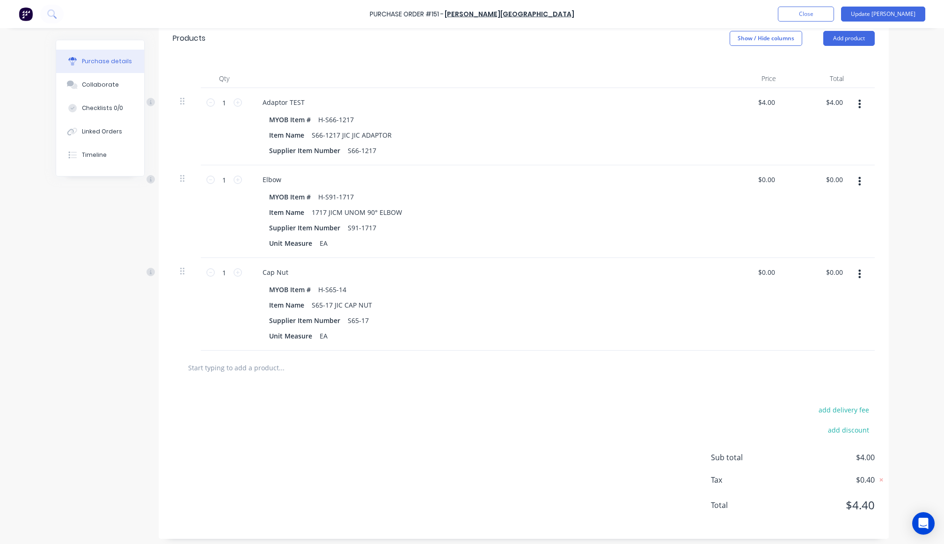
scroll to position [215, 0]
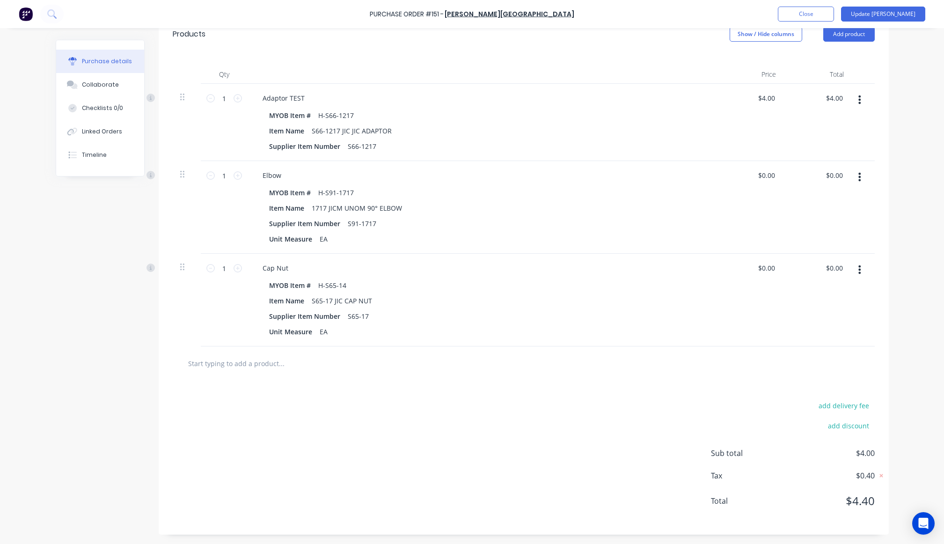
click at [305, 363] on input "text" at bounding box center [281, 363] width 187 height 19
type textarea "x"
type input "ch"
type textarea "x"
type input "che"
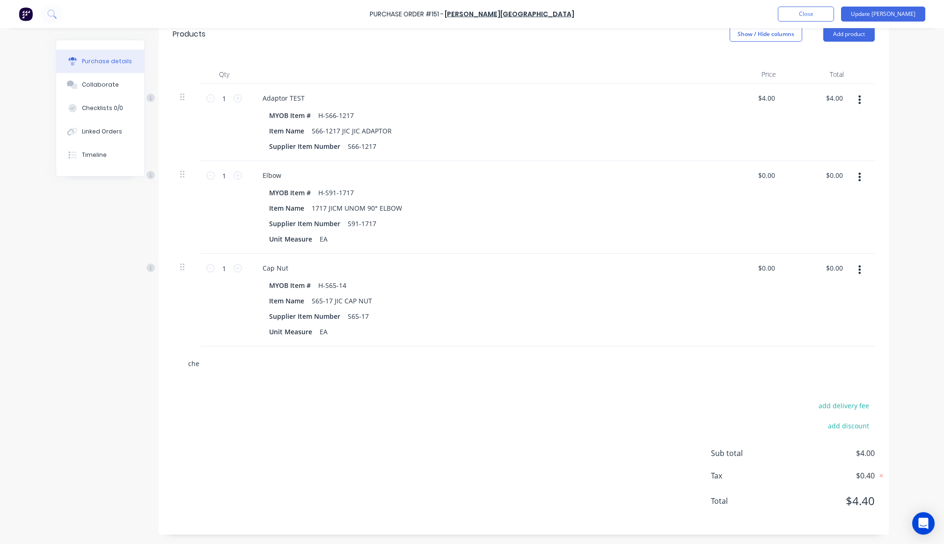
type textarea "x"
type input "chec"
type textarea "x"
type input "check"
type textarea "x"
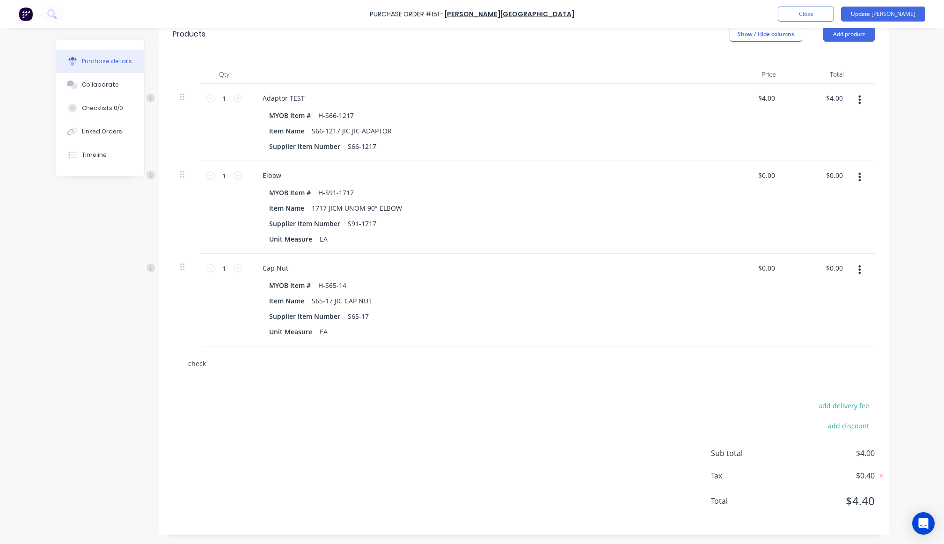
type input "check-"
type textarea "x"
type input "check-c"
type textarea "x"
type input "check-con"
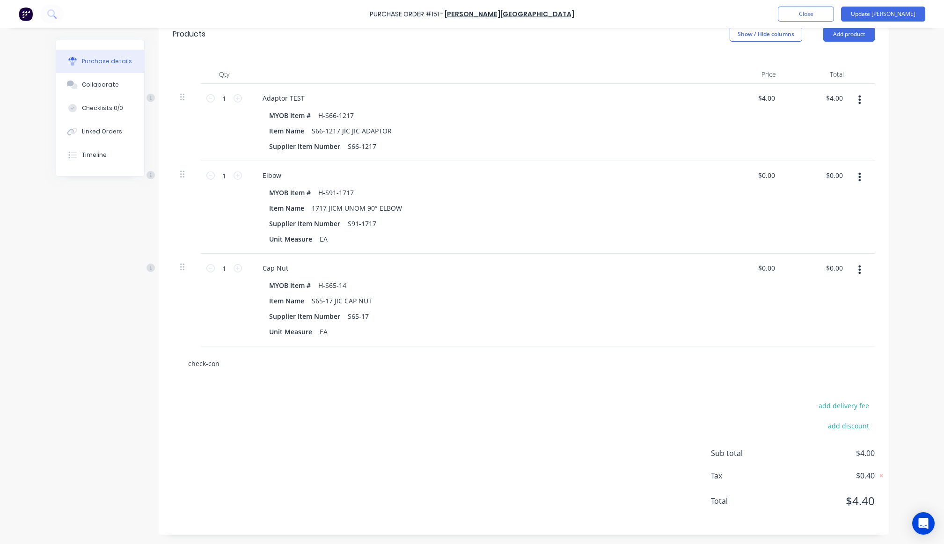
type textarea "x"
type input "check-cont"
type textarea "x"
type input "check-contr"
type textarea "x"
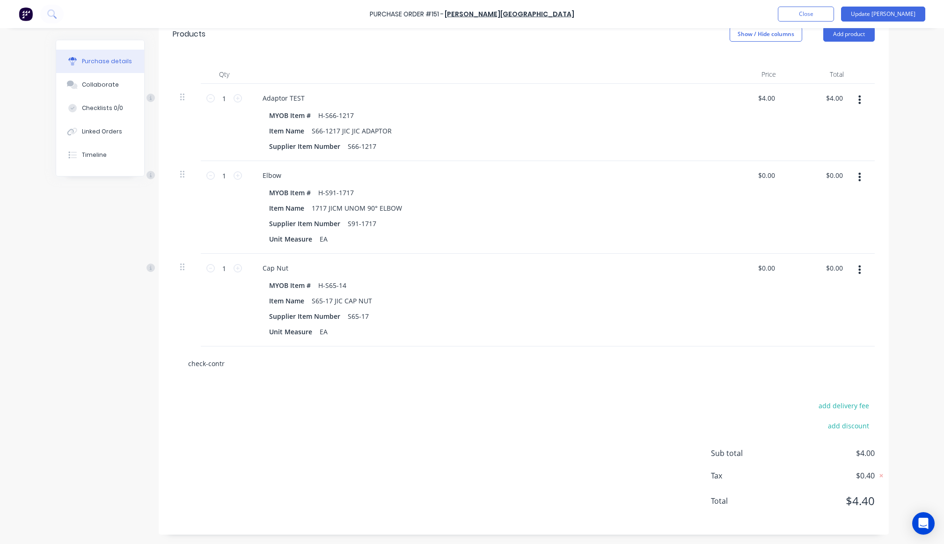
type input "check-contro"
type textarea "x"
type input "check-control"
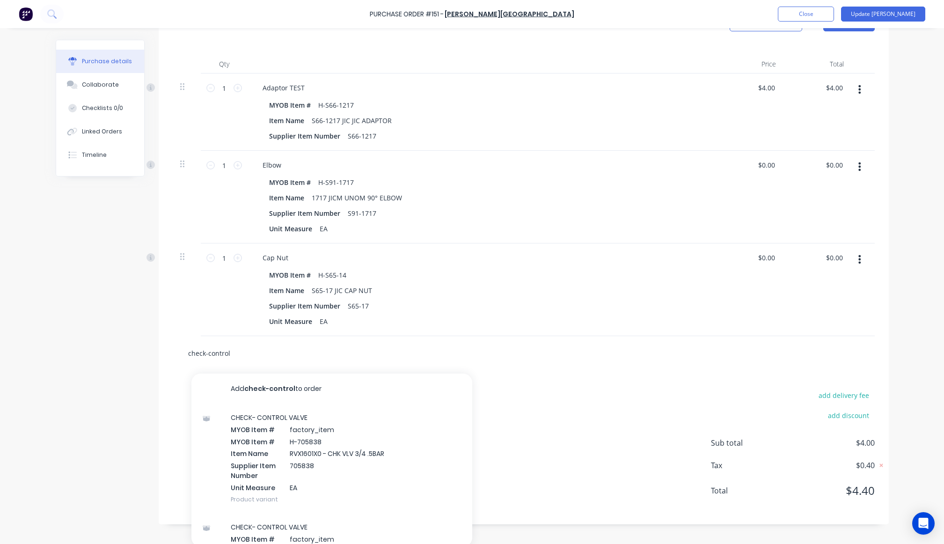
scroll to position [228, 0]
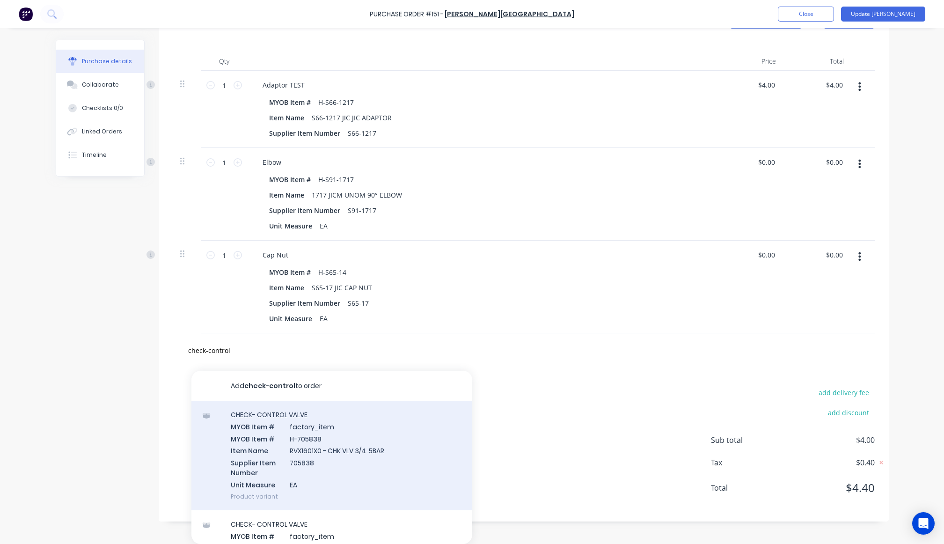
click at [379, 456] on div "CHECK- CONTROL VALVE MYOB Item # factory_item MYOB Item # H-705838 Item Name RV…" at bounding box center [331, 454] width 281 height 109
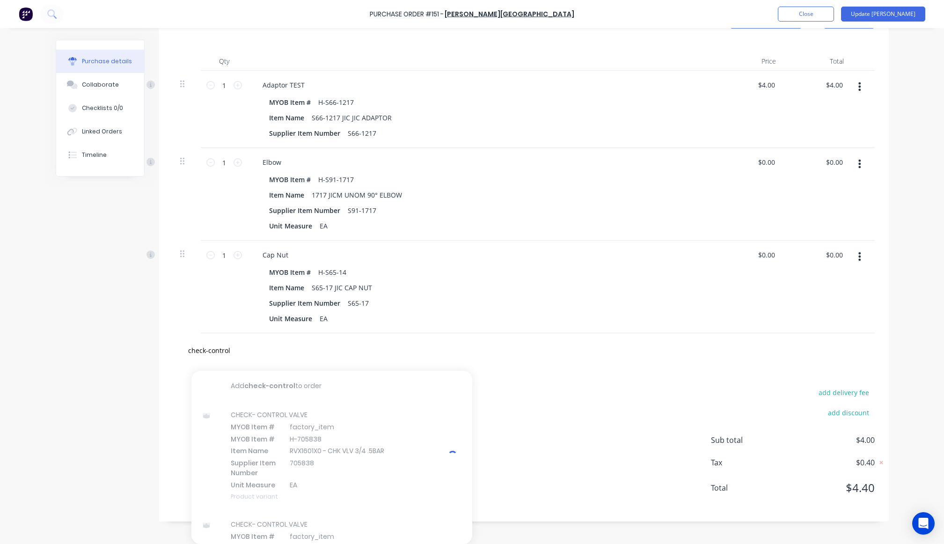
type textarea "x"
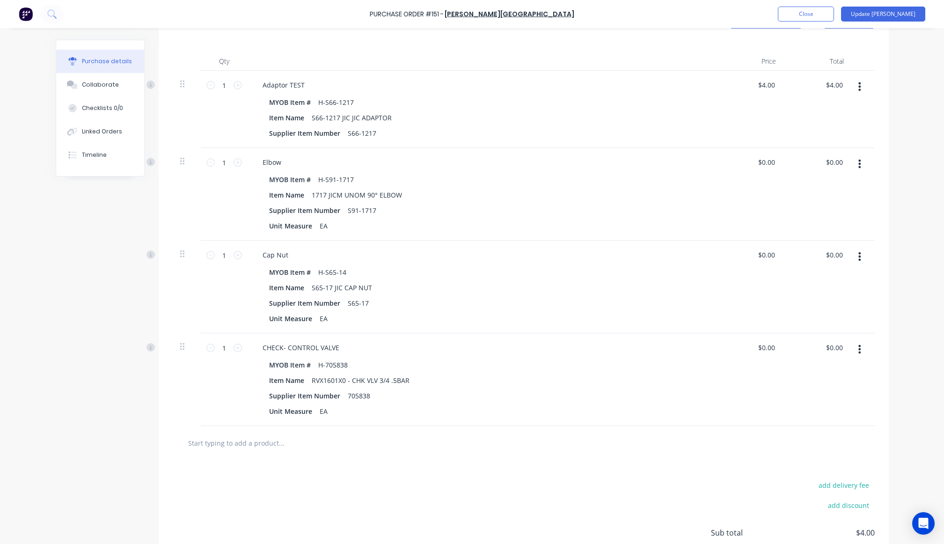
click at [915, 218] on div "Purchase Order #151 - B.L. Shipway Add product Close Update Bill Purchase detai…" at bounding box center [472, 272] width 944 height 544
click at [904, 13] on button "Update Bill" at bounding box center [883, 14] width 84 height 15
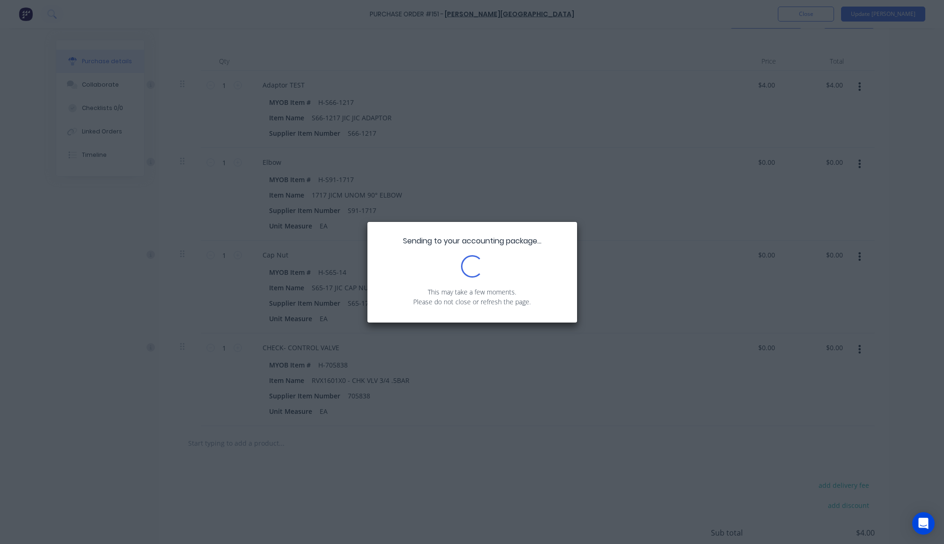
scroll to position [0, 0]
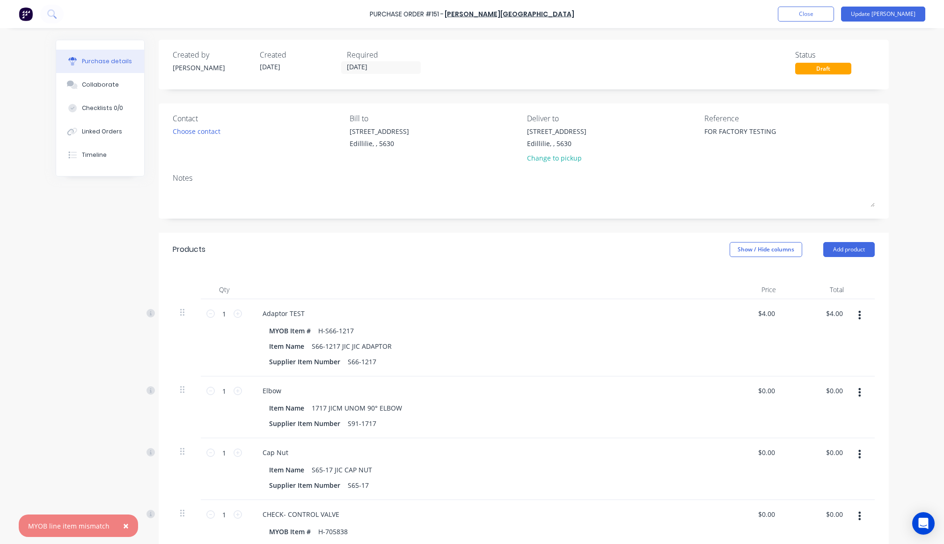
click at [48, 318] on div "Purchase details Collaborate Checklists 0/0 Linked Orders Timeline Created by C…" at bounding box center [471, 257] width 851 height 497
click at [123, 527] on span "×" at bounding box center [126, 525] width 6 height 13
click at [79, 400] on div "Created by Cathy Created 23/09/25 Required 23/09/25 Status Draft Contact Choose…" at bounding box center [472, 410] width 833 height 741
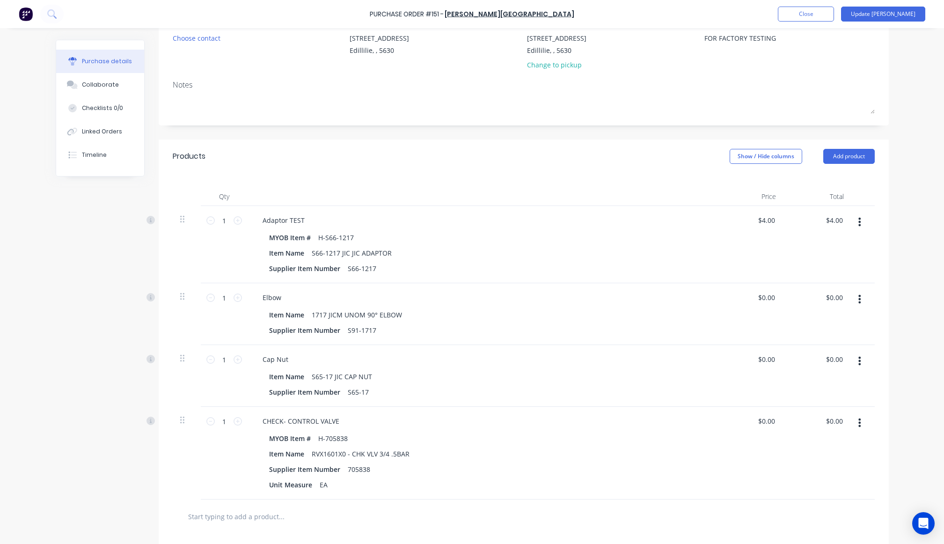
scroll to position [168, 0]
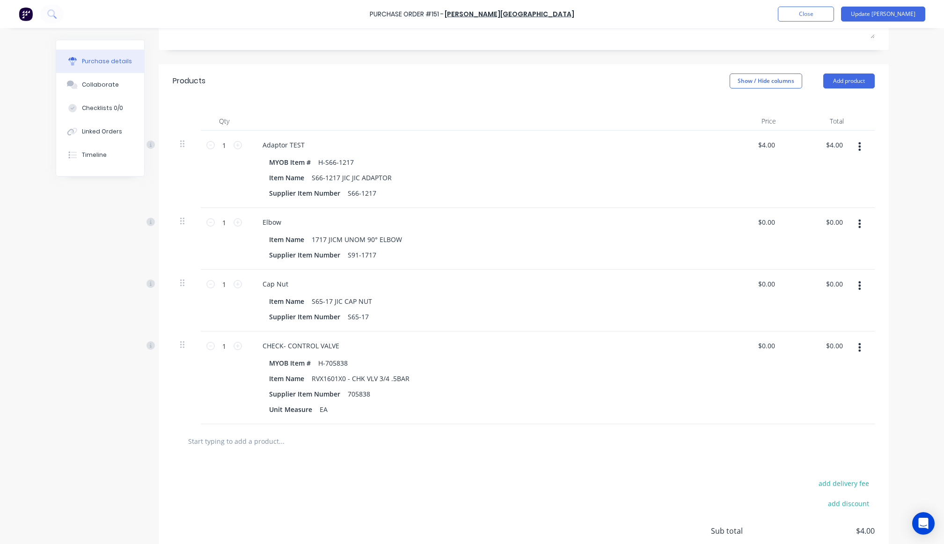
click at [406, 476] on div "add delivery fee add discount Sub total $4.00 Tax $0.40 Total $4.40" at bounding box center [524, 535] width 730 height 154
click at [854, 348] on button "button" at bounding box center [859, 347] width 22 height 17
click at [831, 430] on button "Delete" at bounding box center [831, 428] width 80 height 19
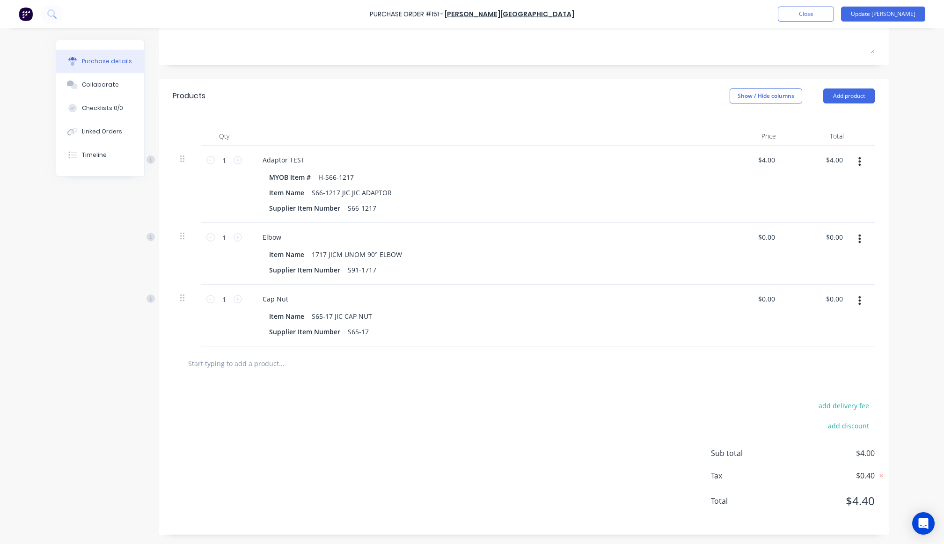
scroll to position [153, 0]
click at [900, 308] on div "Purchase Order #151 - B.L. Shipway Add product Close Update Bill Purchase detai…" at bounding box center [472, 272] width 944 height 544
click at [897, 17] on button "Update Bill" at bounding box center [883, 14] width 84 height 15
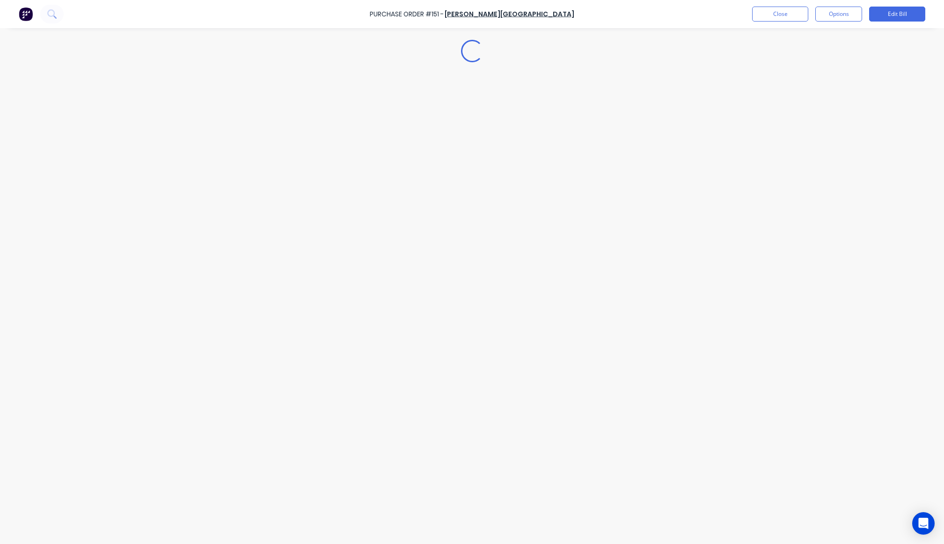
scroll to position [0, 0]
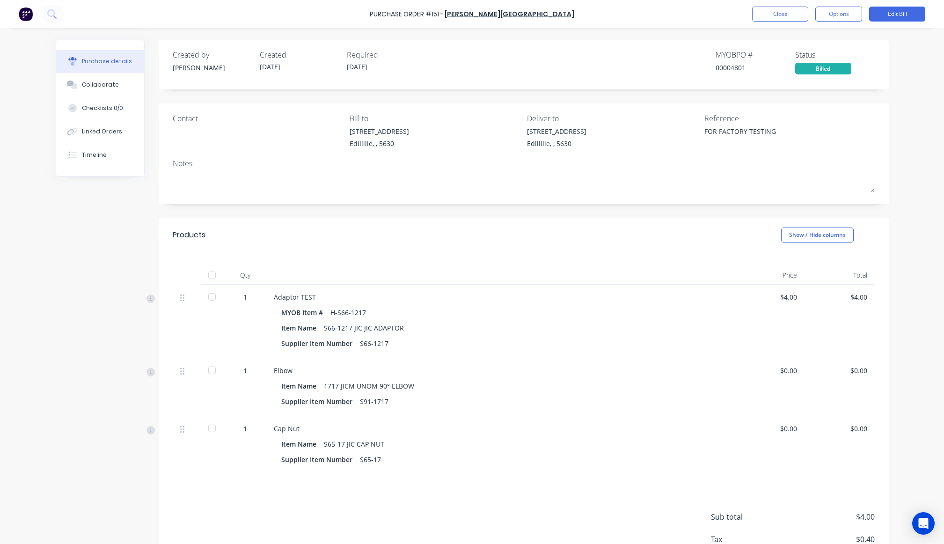
click at [126, 300] on div "Created by Cathy Created 23/09/25 Required 23/09/25 MYOB PO # 00004801 Status B…" at bounding box center [472, 319] width 833 height 558
click at [892, 14] on button "Edit Bill" at bounding box center [897, 14] width 56 height 15
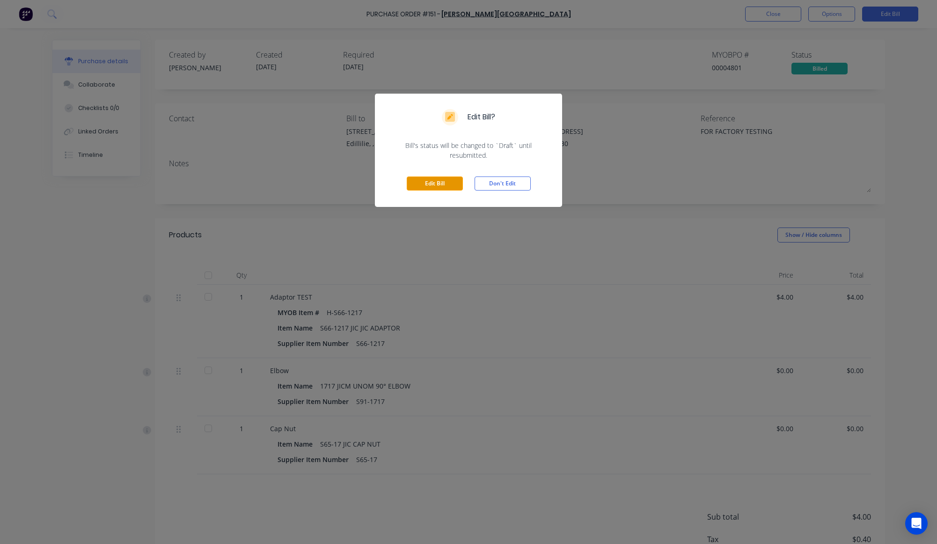
click at [433, 181] on button "Edit Bill" at bounding box center [435, 183] width 56 height 14
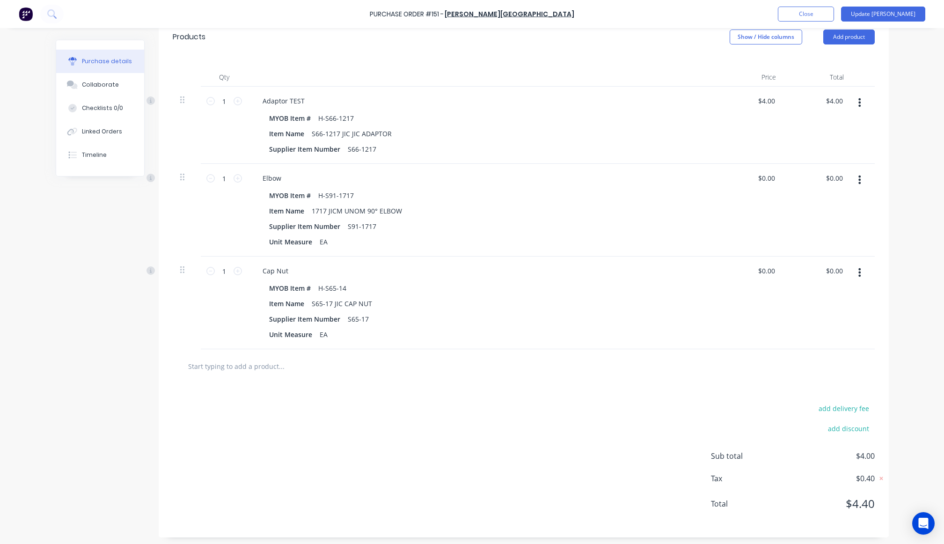
scroll to position [215, 0]
click at [839, 37] on button "Add product" at bounding box center [848, 34] width 51 height 15
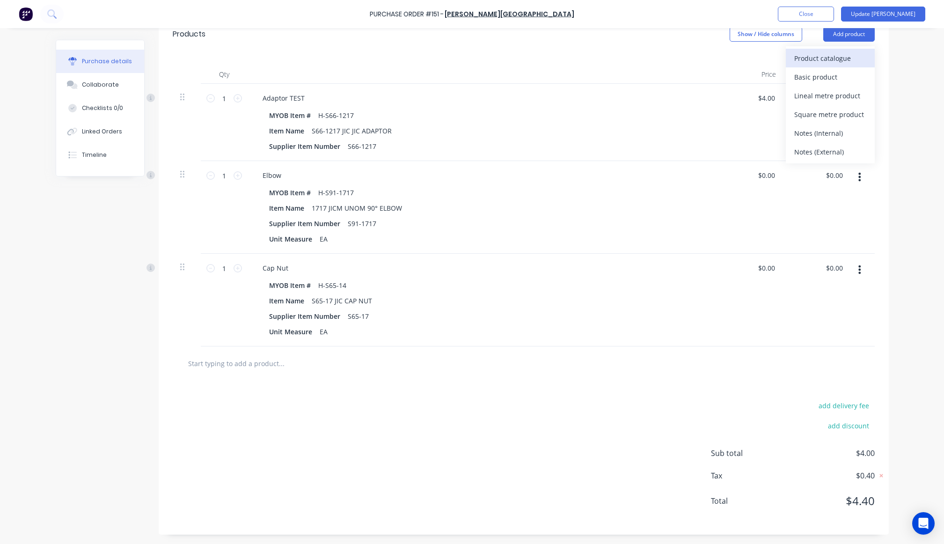
click at [841, 54] on div "Product catalogue" at bounding box center [830, 58] width 72 height 14
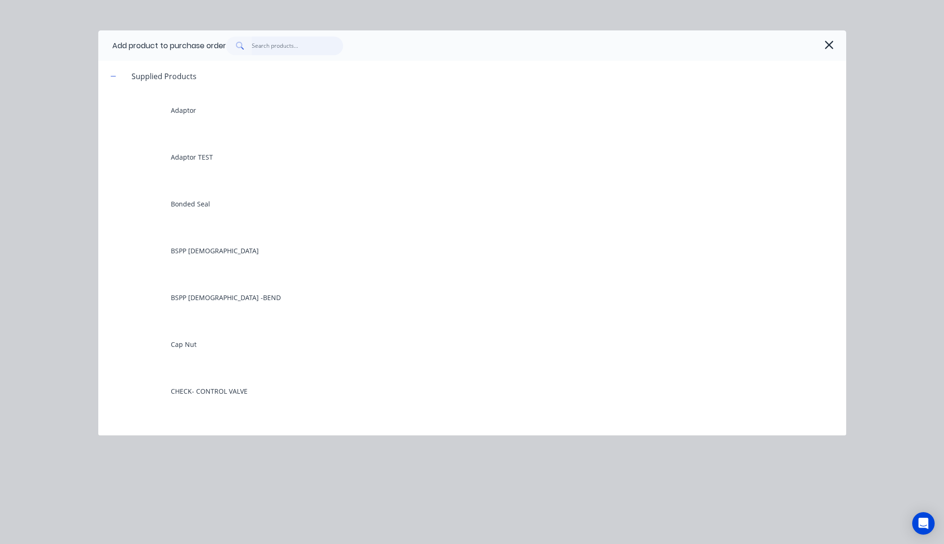
click at [302, 52] on input "text" at bounding box center [297, 45] width 91 height 19
type textarea "x"
type input "c"
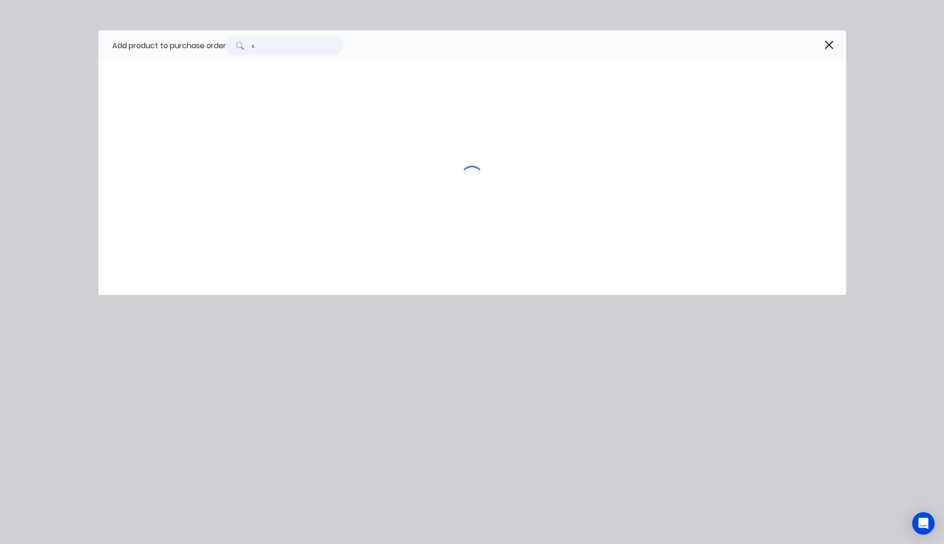
type textarea "x"
type input "ch"
type textarea "x"
type input "chec"
type textarea "x"
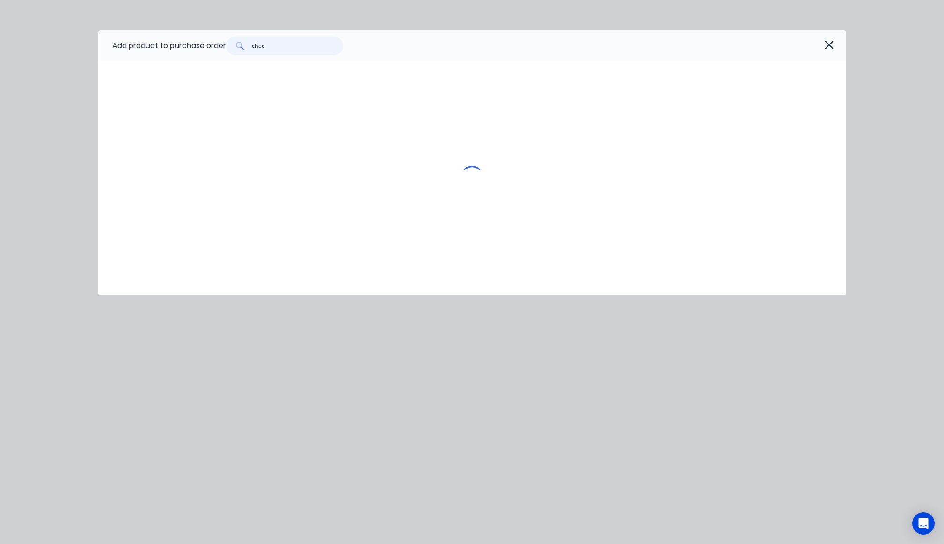
type input "check"
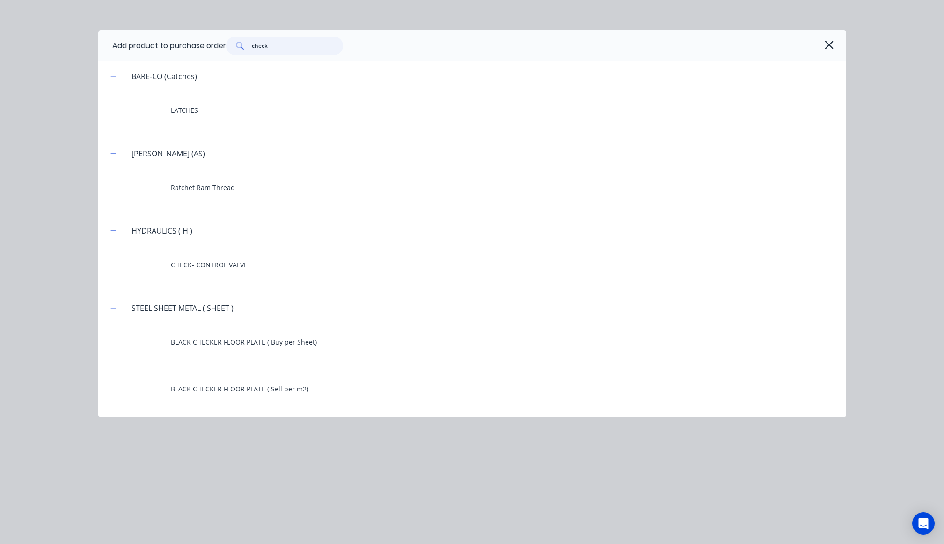
type textarea "x"
type input "check0"
type textarea "x"
type input "check0v"
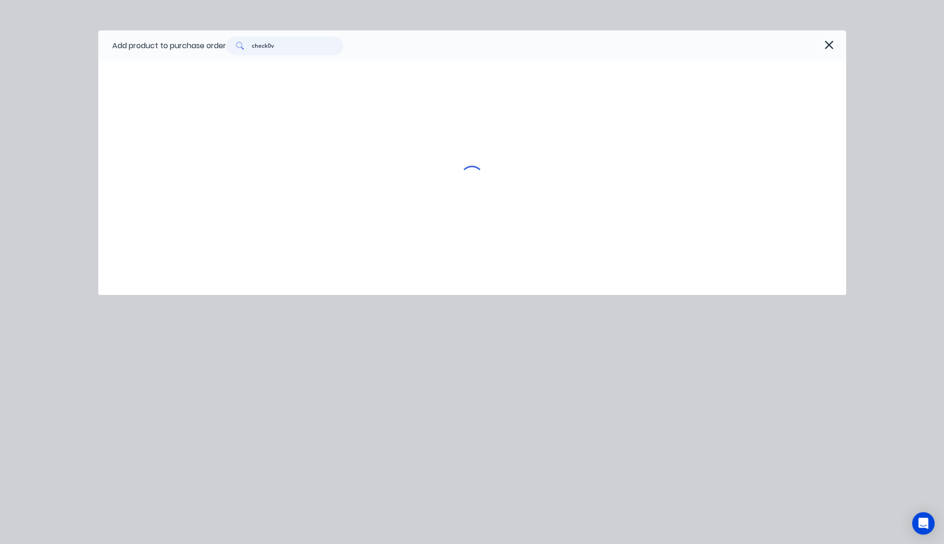
type textarea "x"
type input "check0va"
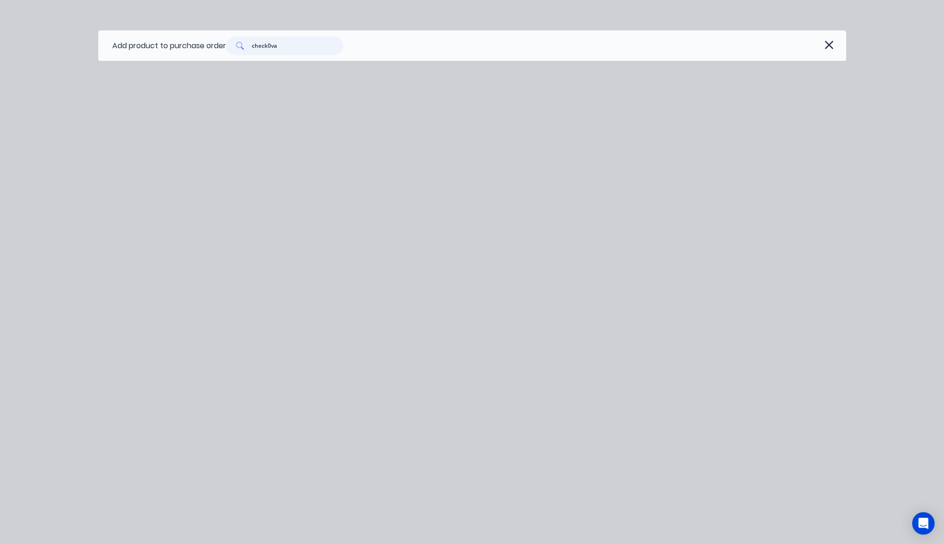
type textarea "x"
type input "check0v"
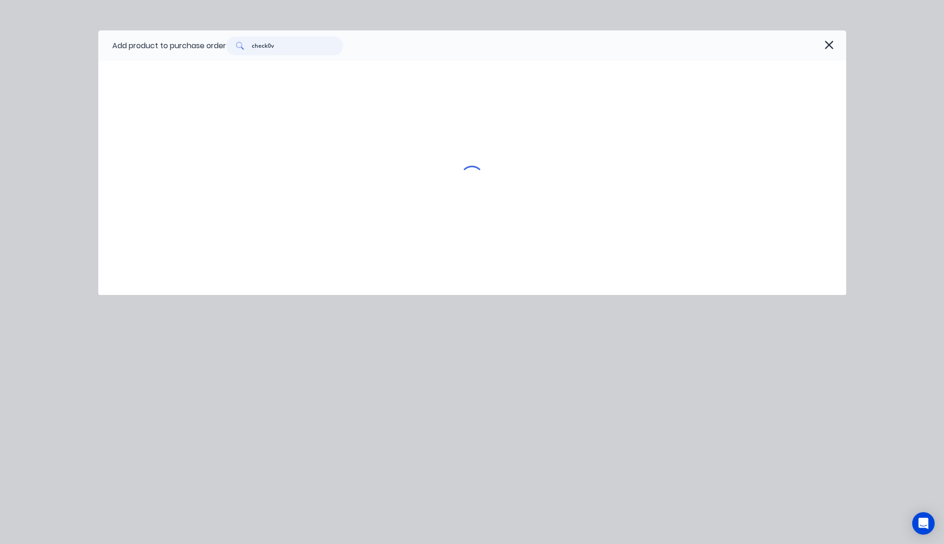
type textarea "x"
type input "check0"
type textarea "x"
type input "check"
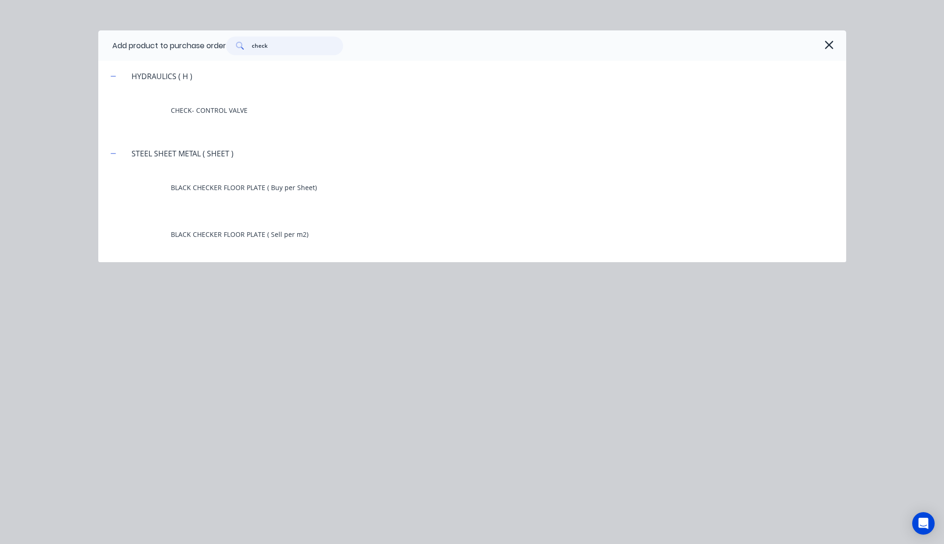
type textarea "x"
type input "check-"
type textarea "x"
type input "check-c"
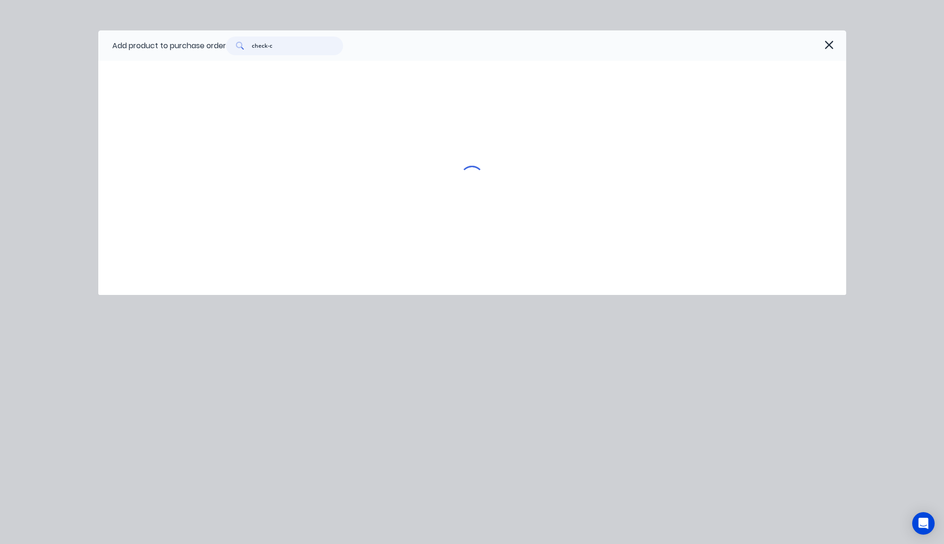
type textarea "x"
type input "check-ca"
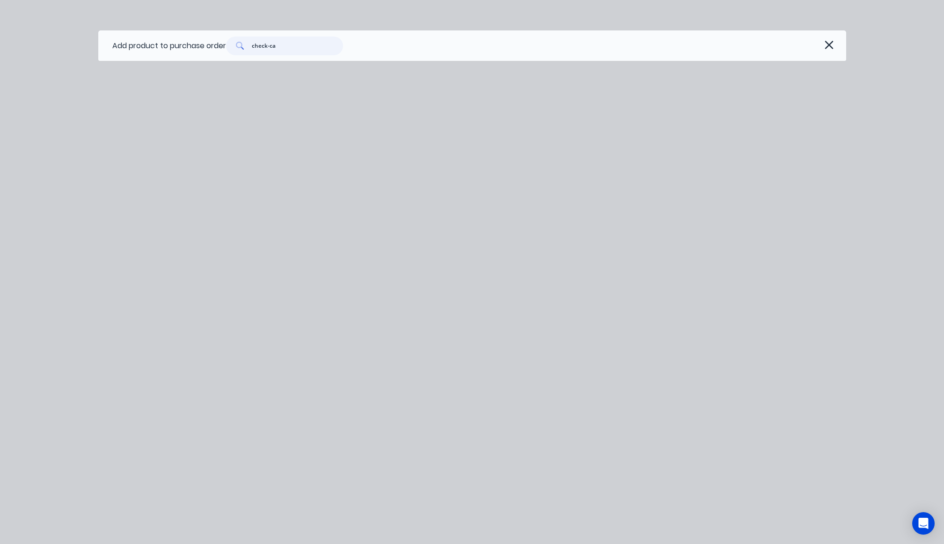
type textarea "x"
type input "check-ca"
click at [312, 44] on input "check-ca" at bounding box center [297, 45] width 91 height 19
type textarea "x"
type input "check-c"
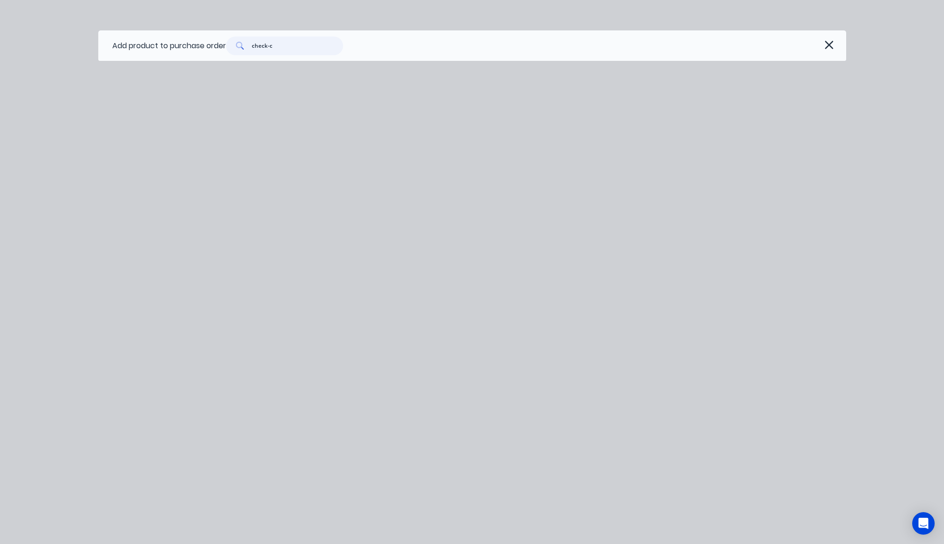
type textarea "x"
type input "check-"
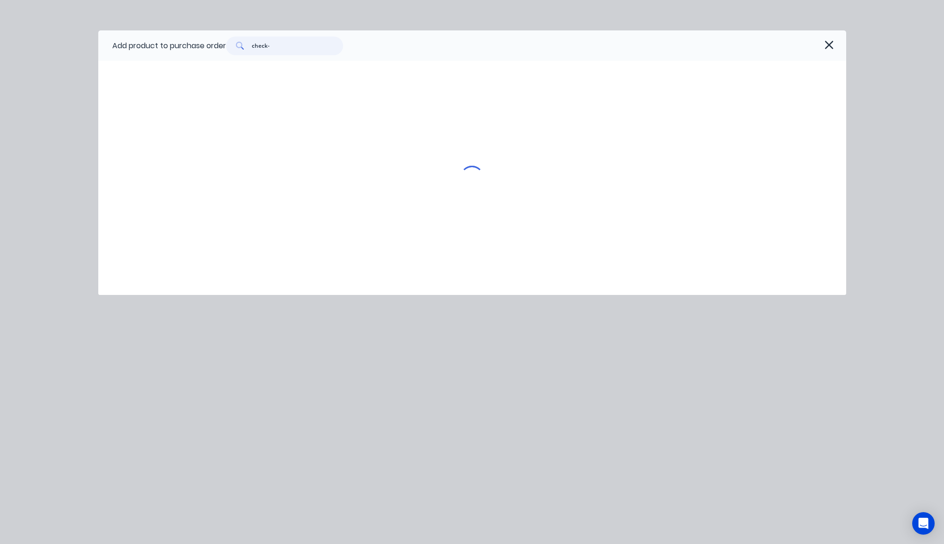
type textarea "x"
type input "check"
type textarea "x"
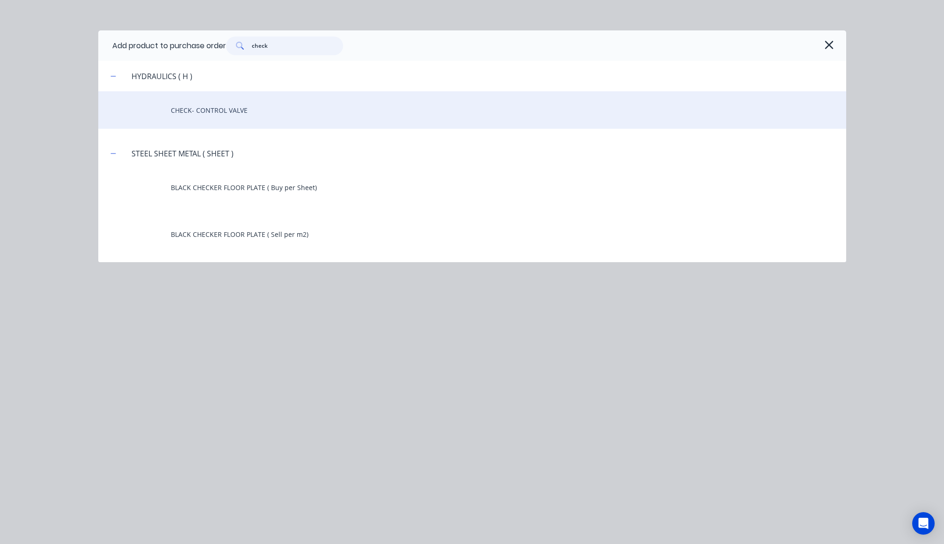
type input "check"
click at [297, 101] on div "CHECK- CONTROL VALVE" at bounding box center [472, 109] width 748 height 37
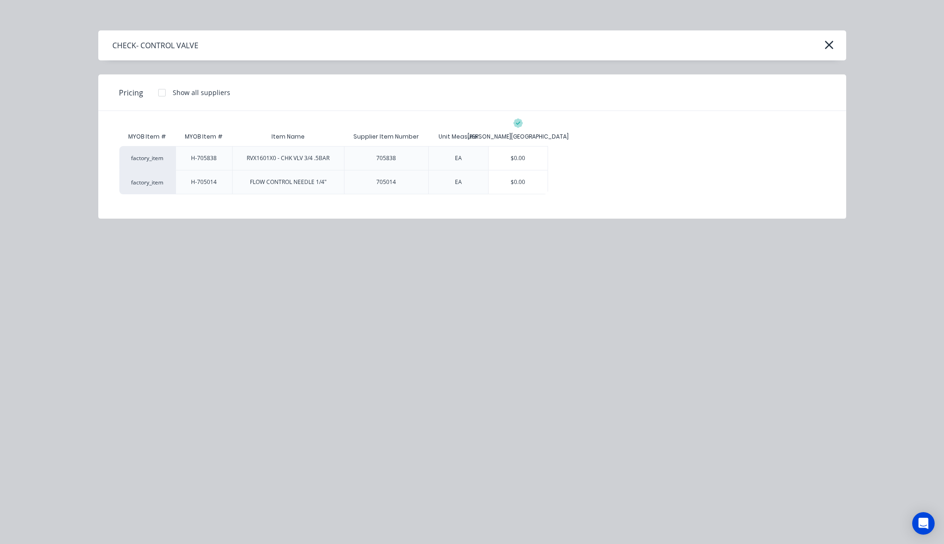
click at [163, 89] on div at bounding box center [161, 92] width 19 height 19
click at [518, 160] on div "$0.00" at bounding box center [517, 157] width 59 height 23
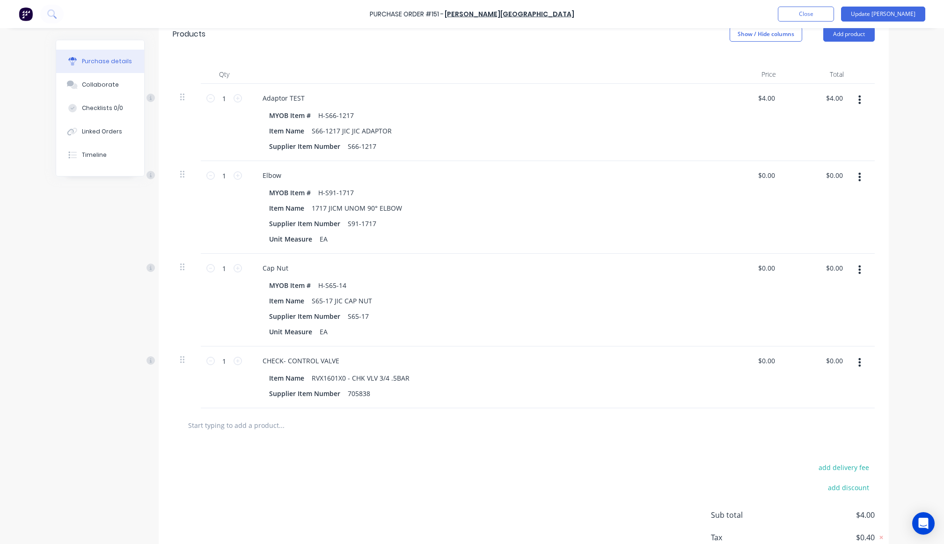
click at [920, 107] on div "Purchase Order #151 - B.L. Shipway Add product Close Update Bill Purchase detai…" at bounding box center [472, 272] width 944 height 544
click at [898, 14] on button "Update Bill" at bounding box center [883, 14] width 84 height 15
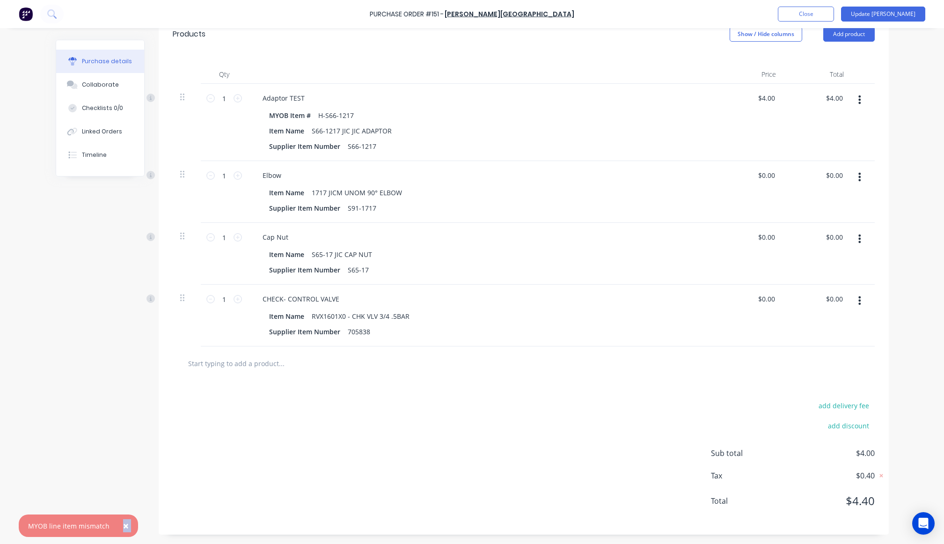
drag, startPoint x: 24, startPoint y: 525, endPoint x: 114, endPoint y: 525, distance: 89.3
click at [114, 525] on div "× MYOB line item mismatch" at bounding box center [78, 525] width 119 height 22
click at [36, 532] on div "× MYOB line item mismatch" at bounding box center [78, 525] width 119 height 22
drag, startPoint x: 27, startPoint y: 529, endPoint x: 107, endPoint y: 525, distance: 80.1
click at [107, 525] on div "× MYOB line item mismatch" at bounding box center [78, 525] width 119 height 22
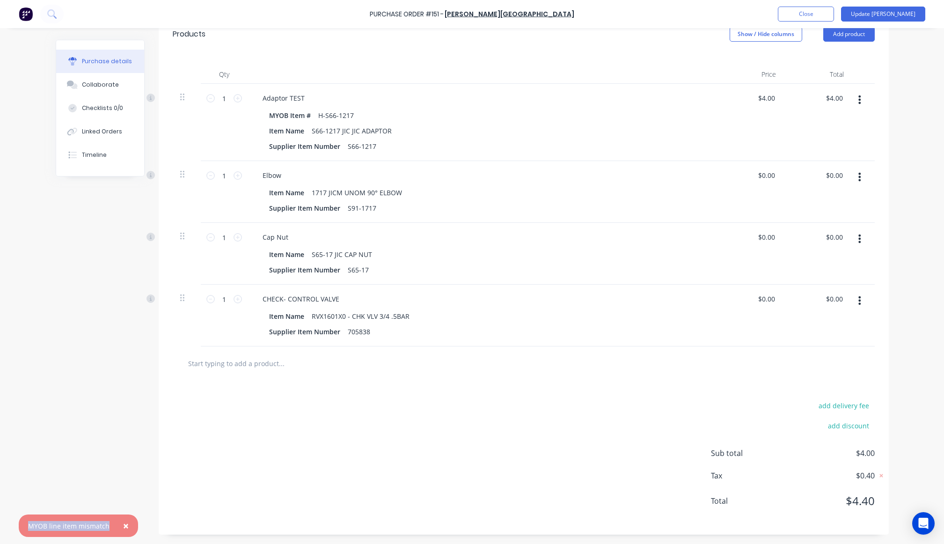
copy div "MYOB line item mismatch"
click at [56, 512] on div "Created by Cathy Created 23/09/25 Required 23/09/25 Status Draft Contact Choose…" at bounding box center [472, 180] width 833 height 710
drag, startPoint x: 28, startPoint y: 525, endPoint x: 105, endPoint y: 527, distance: 77.2
click at [105, 527] on div "MYOB line item mismatch" at bounding box center [68, 526] width 81 height 10
copy div "MYOB line item mismatch"
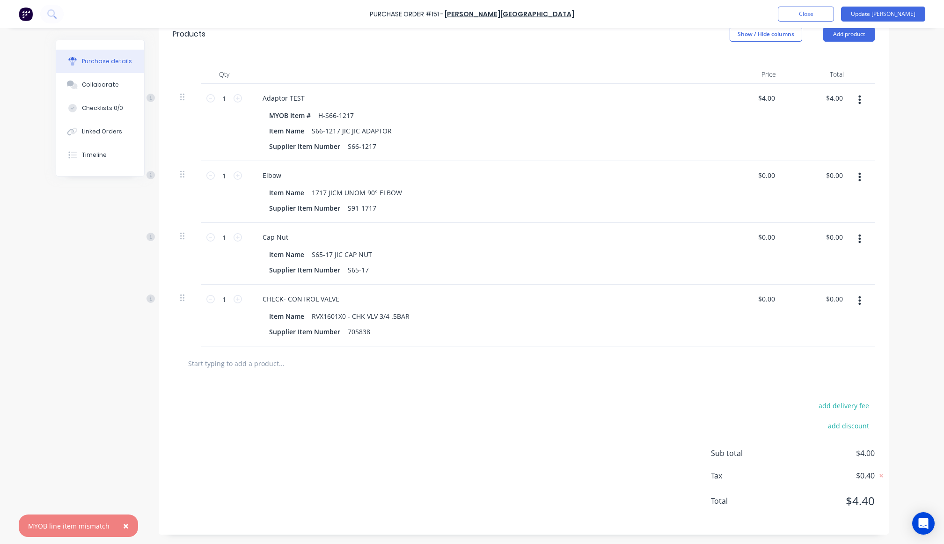
click at [44, 383] on div "× MYOB line item mismatch Purchase Order #151 - B.L. Shipway Add product Close …" at bounding box center [472, 272] width 944 height 544
click at [341, 398] on div "add delivery fee add discount Sub total $4.00 Tax $0.40 Total $4.40" at bounding box center [524, 457] width 730 height 154
drag, startPoint x: 257, startPoint y: 297, endPoint x: 401, endPoint y: 383, distance: 167.8
click at [356, 300] on div "CHECK- CONTROL VALVE" at bounding box center [481, 299] width 453 height 14
click at [414, 430] on div "add delivery fee add discount Sub total $4.00 Tax $0.40 Total $4.40" at bounding box center [524, 457] width 730 height 154
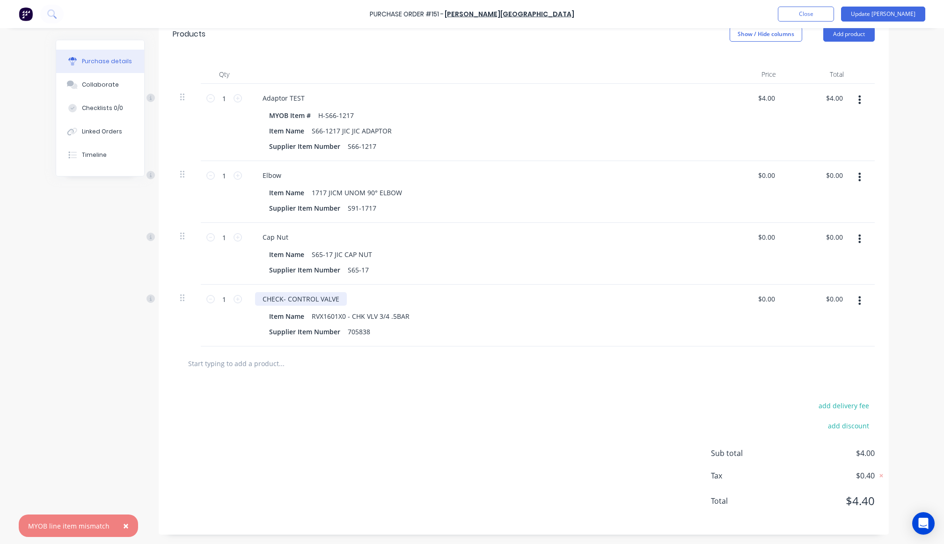
click at [282, 292] on div "CHECK- CONTROL VALVE" at bounding box center [301, 299] width 92 height 14
copy div "CHECK- CONTROL VALVE"
type textarea "x"
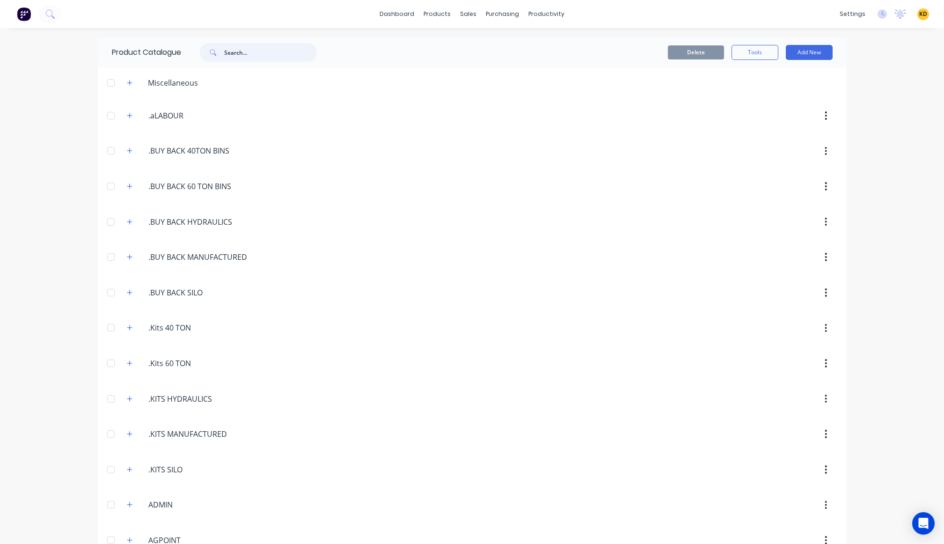
click at [268, 51] on input "text" at bounding box center [270, 52] width 93 height 19
paste input "CHECK- CONTROL VALVE"
type input "CHECK- CONTROL VALVE"
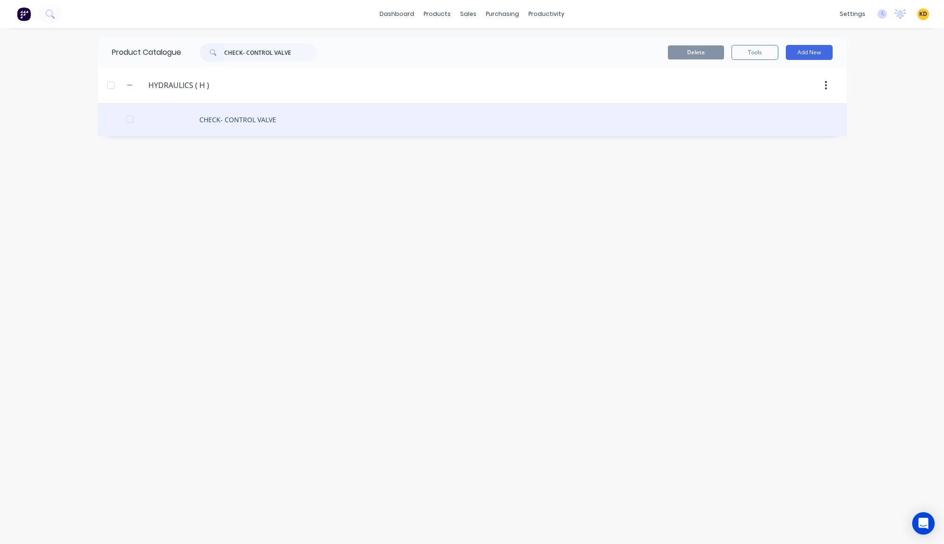
click at [279, 114] on div "CHECK- CONTROL VALVE" at bounding box center [472, 119] width 748 height 33
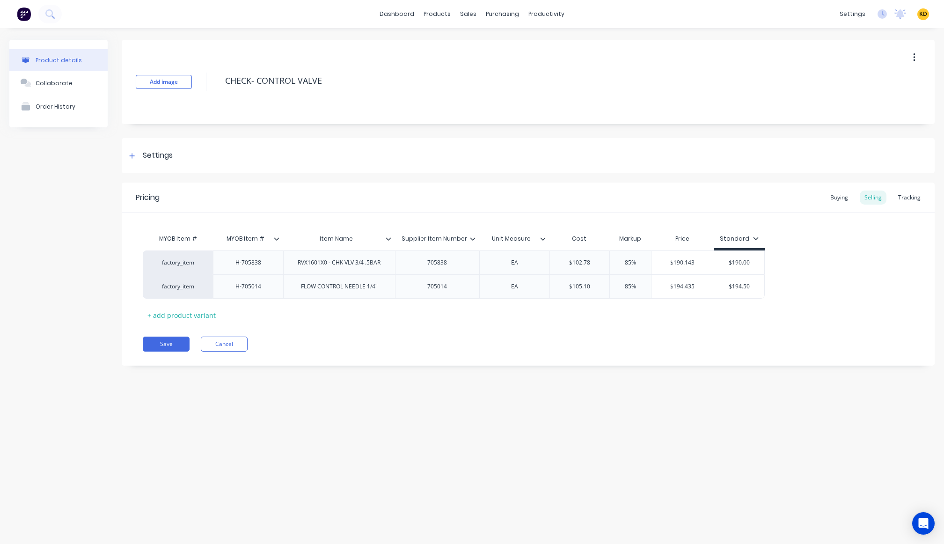
click at [505, 403] on div "Product details Collaborate Order History Add image CHECK- CONTROL VALVE Settin…" at bounding box center [472, 276] width 944 height 497
click at [241, 263] on div "H-705838" at bounding box center [248, 262] width 47 height 12
type textarea "x"
type input "$102.78"
click at [170, 266] on div "factory_item" at bounding box center [177, 262] width 51 height 8
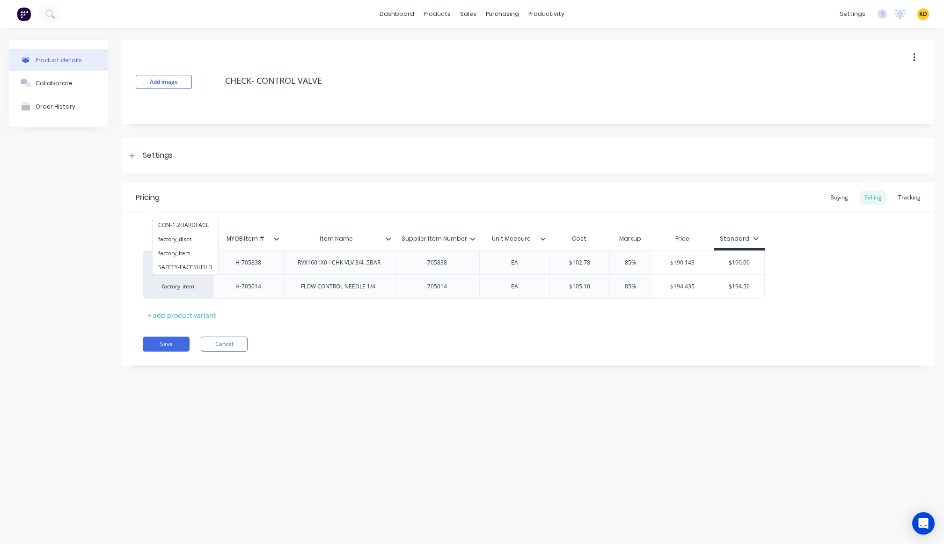
type input "fac"
click at [624, 448] on div "Product details Collaborate Order History Add image CHECK- CONTROL VALVE Settin…" at bounding box center [472, 276] width 944 height 497
click at [836, 188] on div "Pricing Buying Selling Tracking" at bounding box center [528, 197] width 813 height 30
click at [832, 197] on div "Buying" at bounding box center [838, 197] width 27 height 14
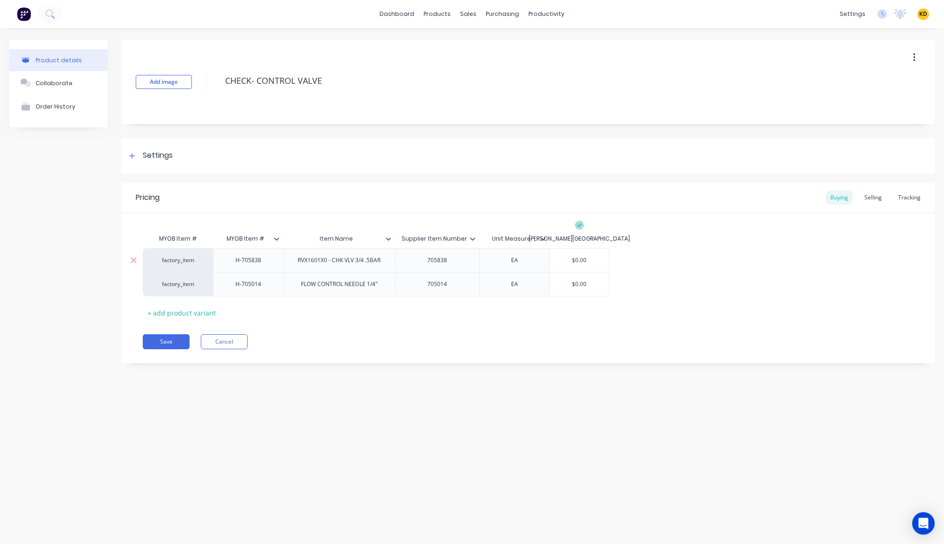
click at [173, 259] on div "factory_item" at bounding box center [177, 260] width 51 height 8
type input "fac"
click at [181, 256] on button "factory_item" at bounding box center [184, 253] width 65 height 14
type textarea "x"
click at [182, 283] on div "factory_item" at bounding box center [177, 284] width 51 height 8
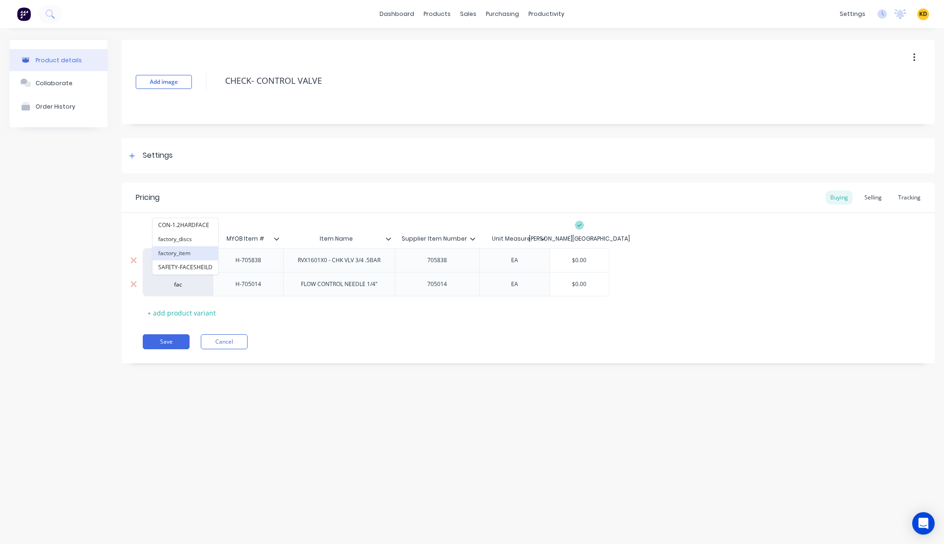
type input "fac"
click at [184, 252] on button "factory_item" at bounding box center [184, 253] width 65 height 14
click at [225, 411] on div "Product details Collaborate Order History Add image CHECK- CONTROL VALVE Settin…" at bounding box center [472, 276] width 944 height 497
click at [879, 200] on div "Selling" at bounding box center [872, 197] width 27 height 14
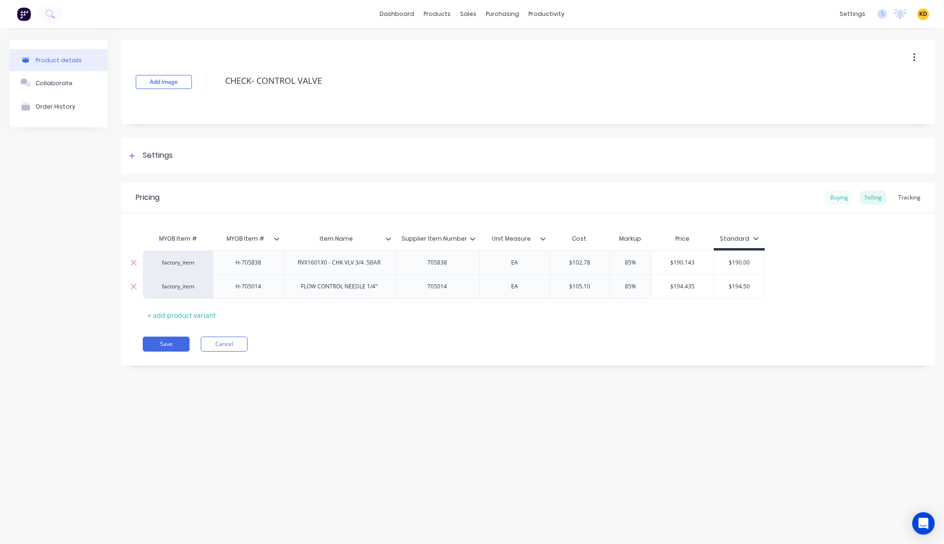
click at [841, 200] on div "Buying" at bounding box center [838, 197] width 27 height 14
click at [876, 201] on div "Selling" at bounding box center [872, 197] width 27 height 14
click at [834, 201] on div "Buying" at bounding box center [838, 197] width 27 height 14
click at [169, 345] on button "Save" at bounding box center [166, 341] width 47 height 15
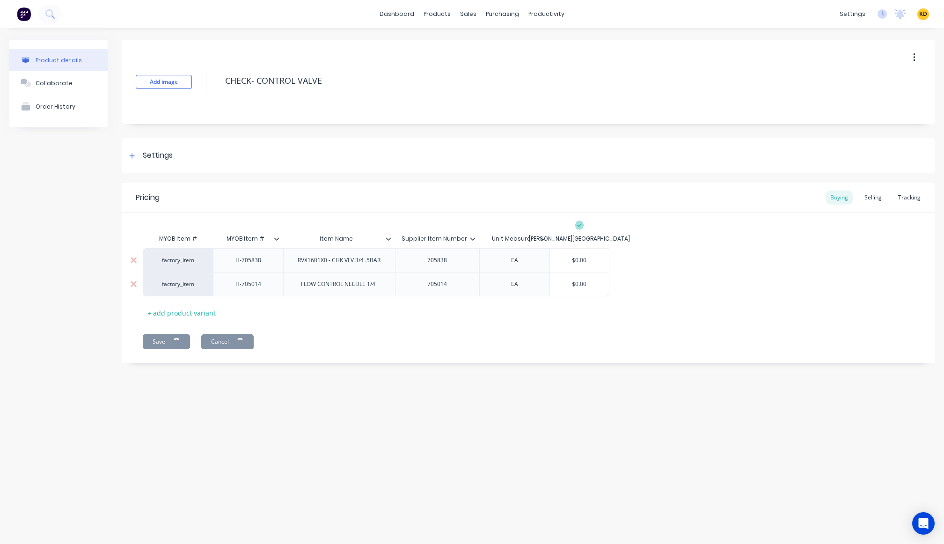
type textarea "x"
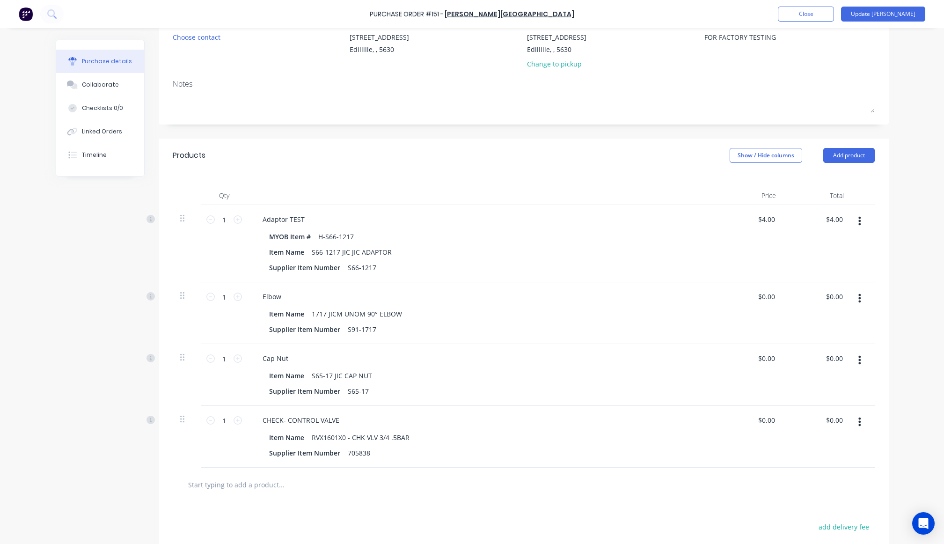
scroll to position [215, 0]
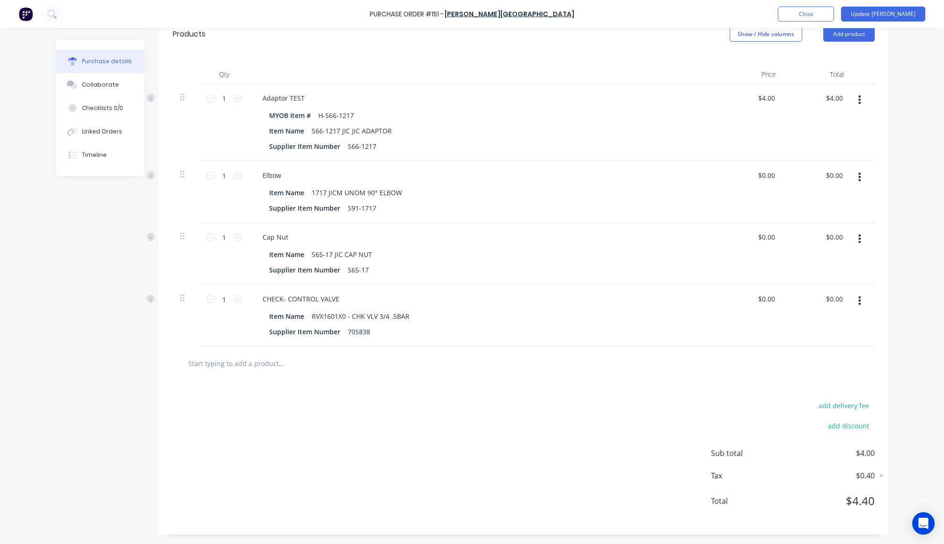
click at [851, 309] on div at bounding box center [862, 315] width 23 height 62
click at [854, 305] on button "button" at bounding box center [859, 300] width 22 height 17
click at [828, 389] on button "Delete" at bounding box center [831, 381] width 80 height 19
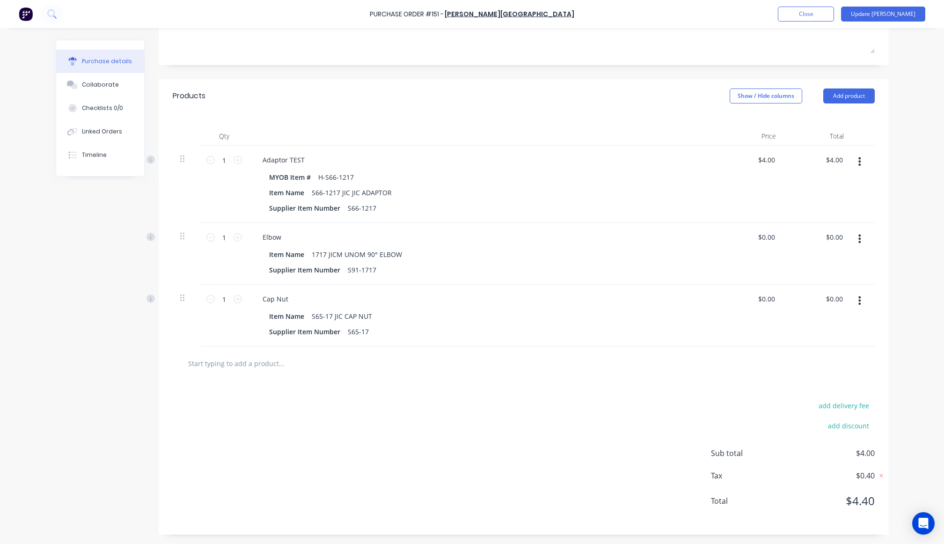
click at [503, 422] on div "add delivery fee add discount Sub total $4.00 Tax $0.40 Total $4.40" at bounding box center [524, 457] width 730 height 154
click at [850, 100] on button "Add product" at bounding box center [848, 95] width 51 height 15
click at [844, 117] on div "Product catalogue" at bounding box center [830, 120] width 72 height 14
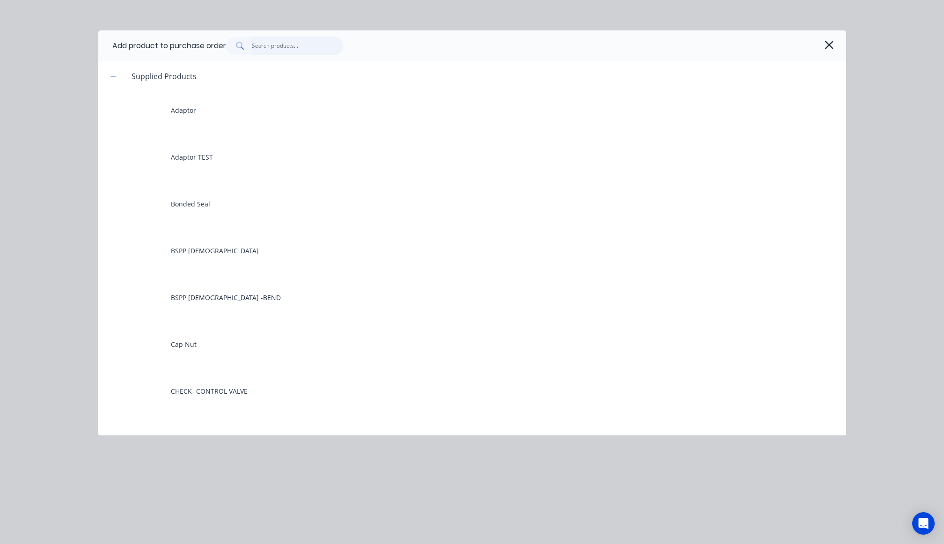
click at [337, 54] on input "text" at bounding box center [297, 45] width 91 height 19
type textarea "x"
type input "c"
type textarea "x"
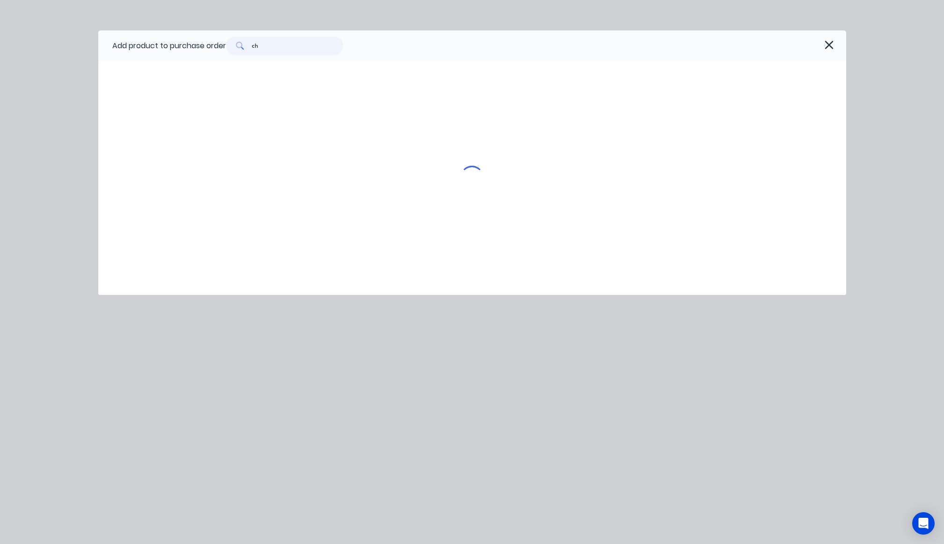
type input "che"
type textarea "x"
type input "checkj"
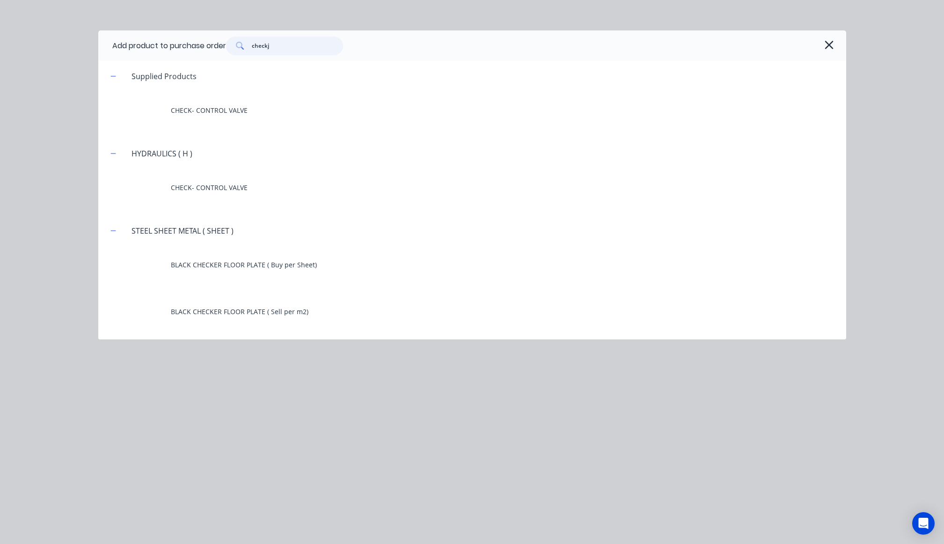
type textarea "x"
type input "check"
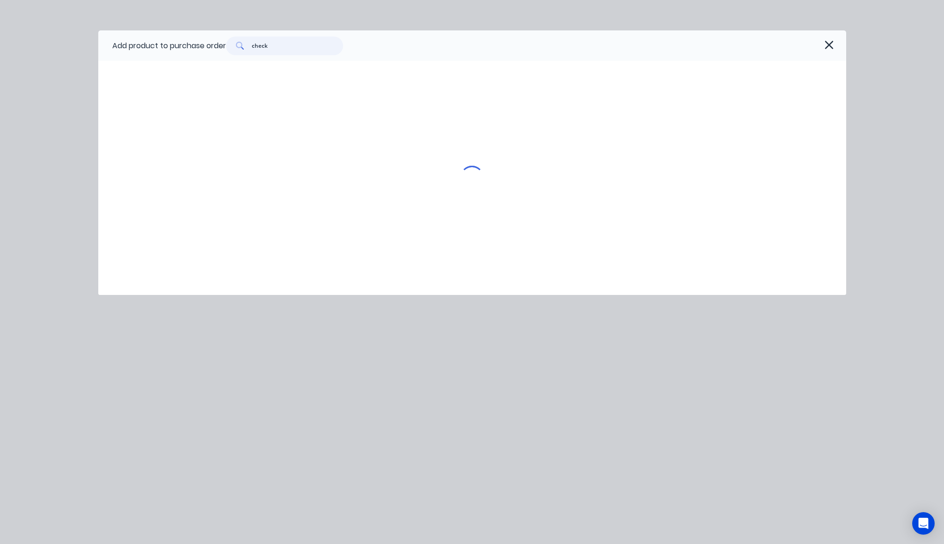
type textarea "x"
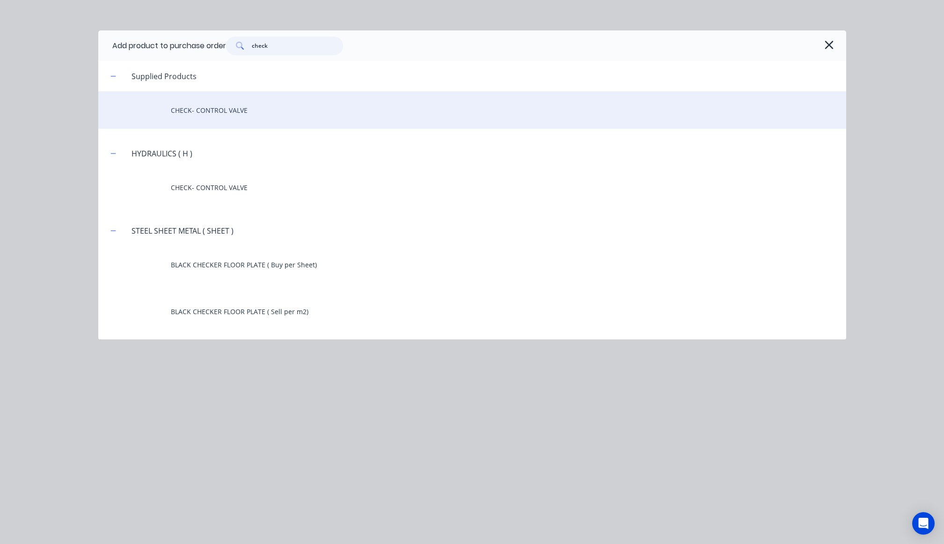
type input "check"
click at [307, 103] on div "CHECK- CONTROL VALVE" at bounding box center [472, 109] width 748 height 37
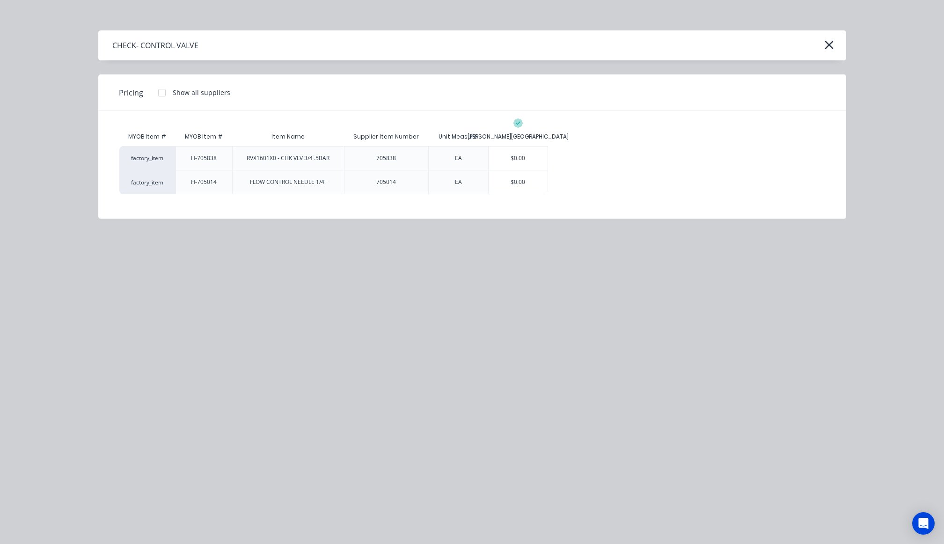
click at [160, 91] on div at bounding box center [161, 92] width 19 height 19
click at [518, 160] on div "$0.00" at bounding box center [517, 157] width 59 height 23
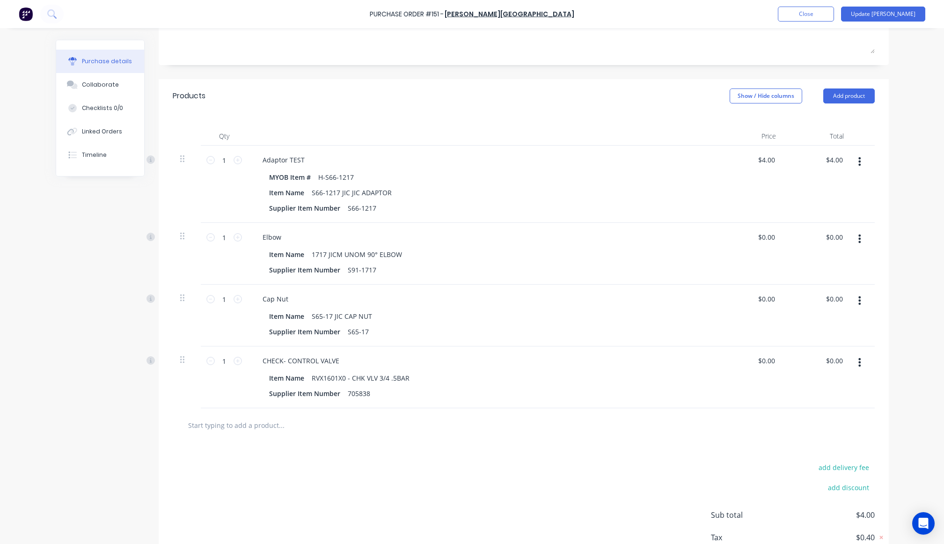
click at [377, 476] on div "add delivery fee add discount Sub total $4.00 Tax $0.40 Total $4.40" at bounding box center [524, 519] width 730 height 154
click at [888, 16] on button "Update [PERSON_NAME]" at bounding box center [883, 14] width 84 height 15
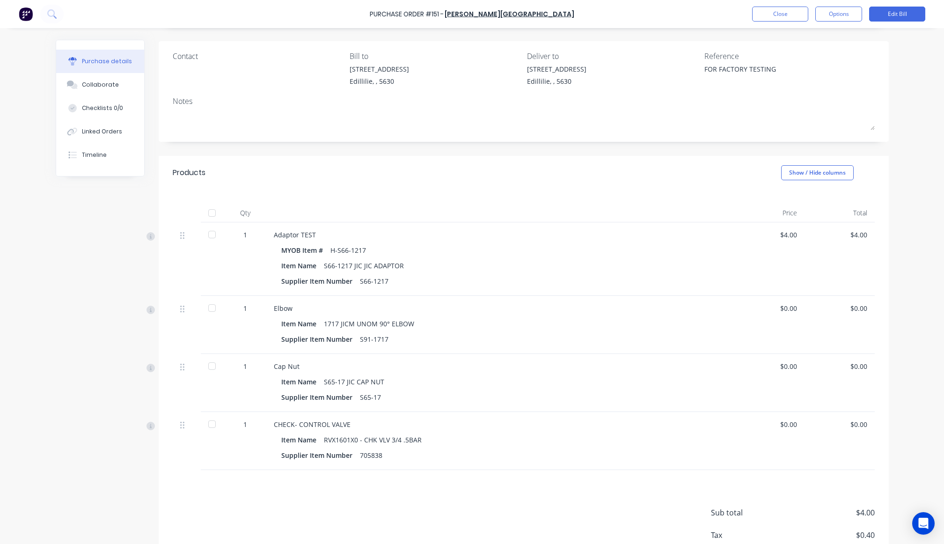
scroll to position [122, 0]
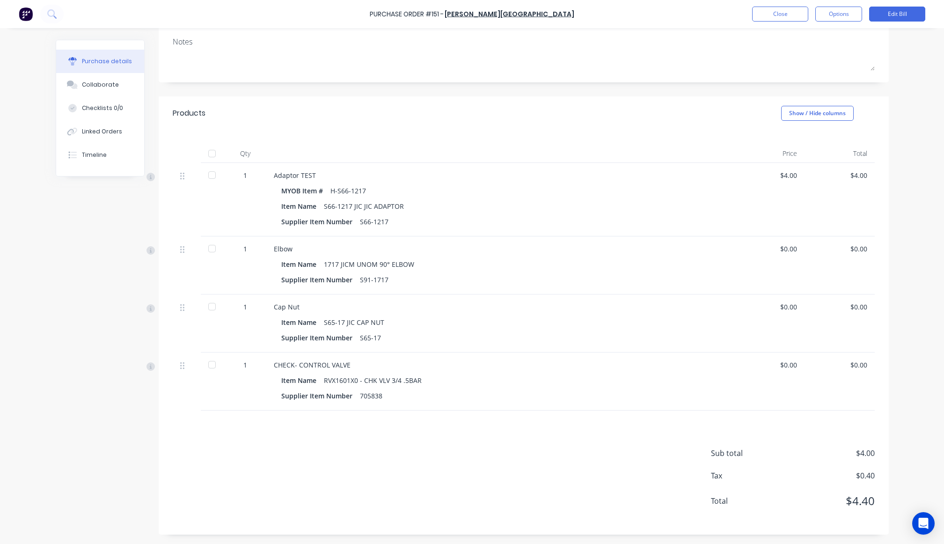
click at [59, 303] on div "Created by [PERSON_NAME] Created [DATE] Required [DATE] MYOB PO # 00004801 Stat…" at bounding box center [472, 226] width 833 height 616
click at [936, 119] on div "Purchase Order #151 - [PERSON_NAME] Close Options Edit Bill Purchase details Co…" at bounding box center [472, 272] width 944 height 544
click at [78, 266] on div "Created by [PERSON_NAME] Created [DATE] Required [DATE] MYOB PO # 00004801 Stat…" at bounding box center [472, 226] width 833 height 616
click at [839, 16] on button "Options" at bounding box center [838, 14] width 47 height 15
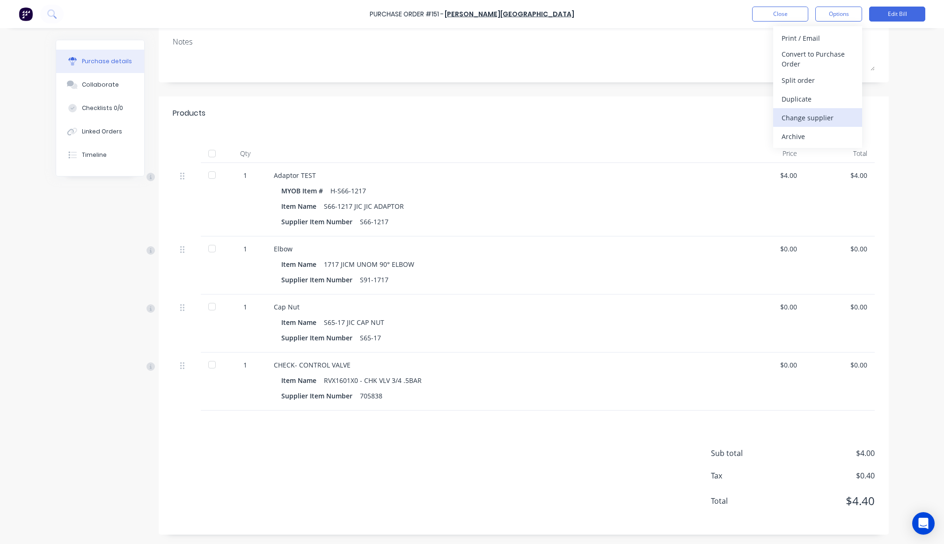
click at [818, 115] on div "Change supplier" at bounding box center [817, 118] width 72 height 14
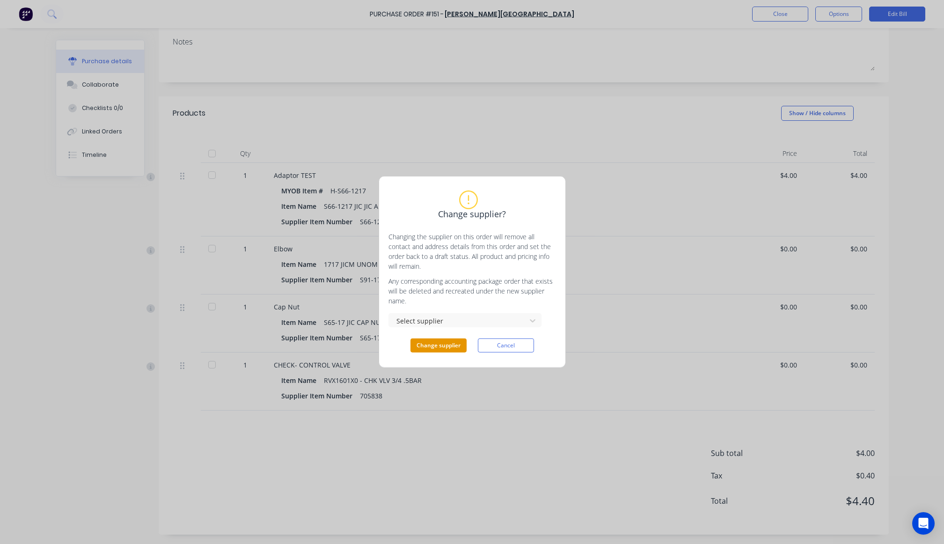
type textarea "x"
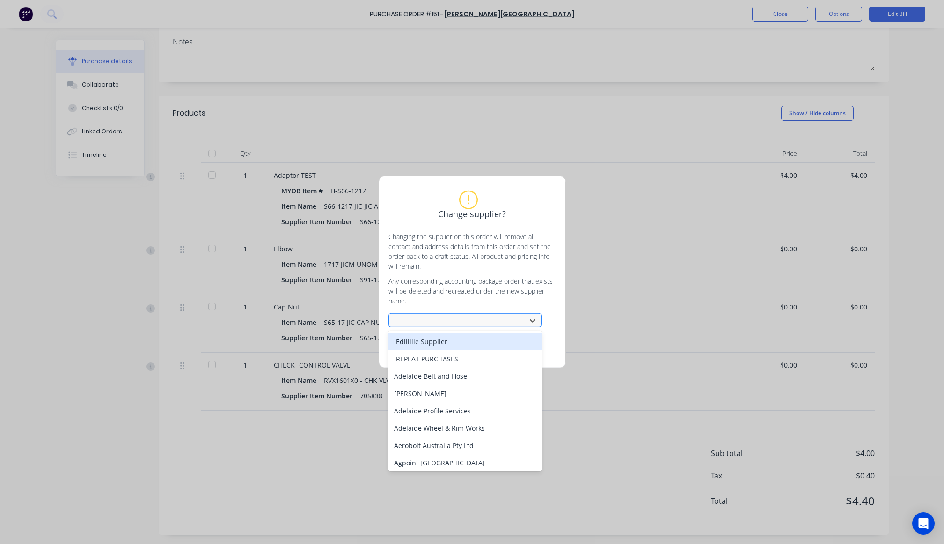
click at [427, 321] on div at bounding box center [458, 321] width 125 height 12
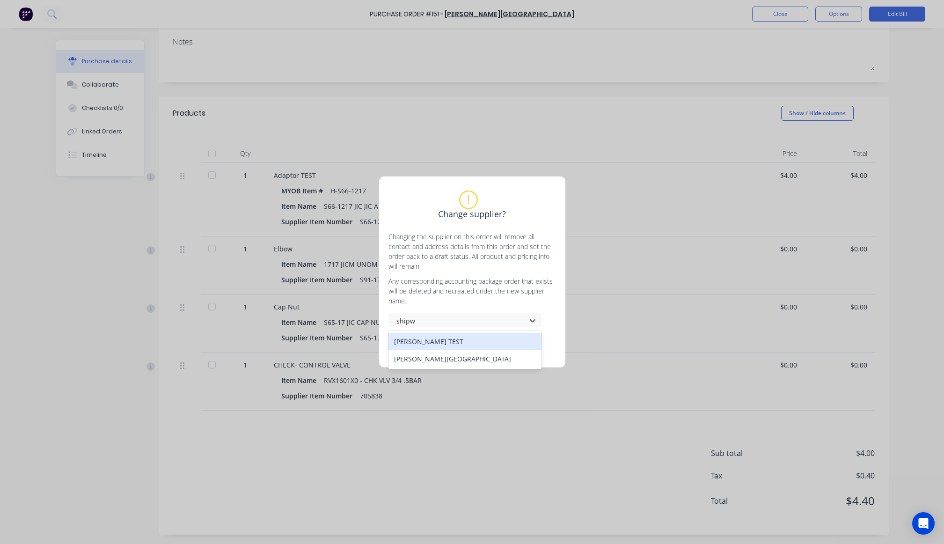
type input "shipwa"
click at [462, 339] on div "[PERSON_NAME] TEST" at bounding box center [464, 341] width 153 height 17
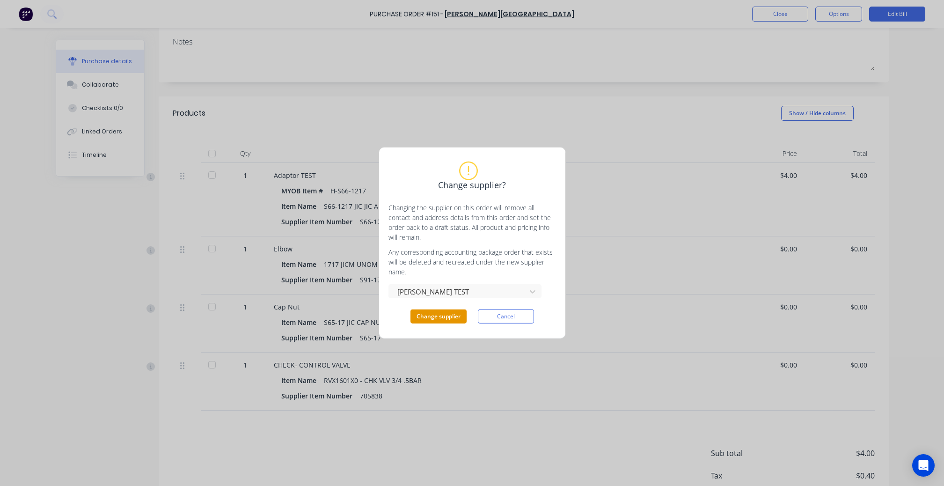
click at [440, 318] on button "Change supplier" at bounding box center [438, 316] width 56 height 14
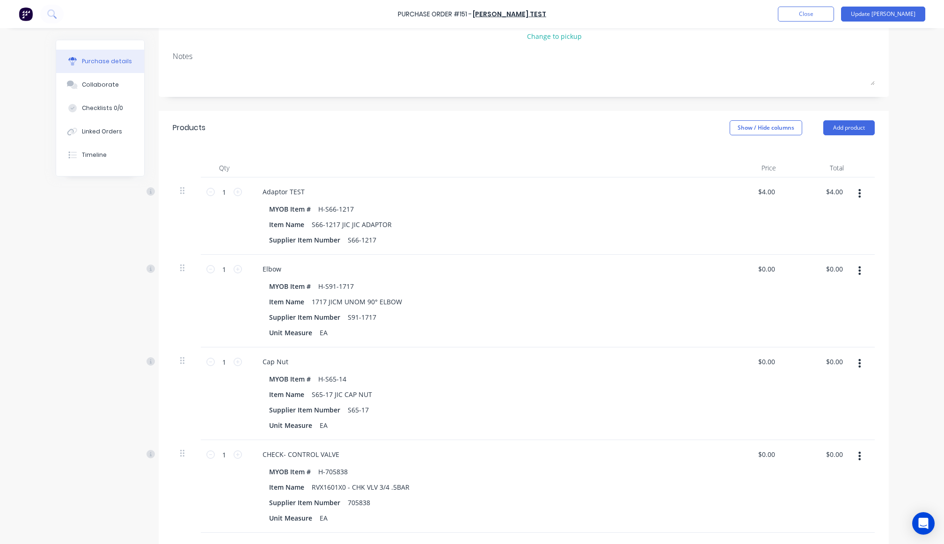
click at [46, 284] on div "Purchase details Collaborate Checklists 0/0 Linked Orders Timeline Created by […" at bounding box center [471, 136] width 851 height 497
type textarea "x"
click at [824, 8] on button "Close" at bounding box center [805, 14] width 56 height 15
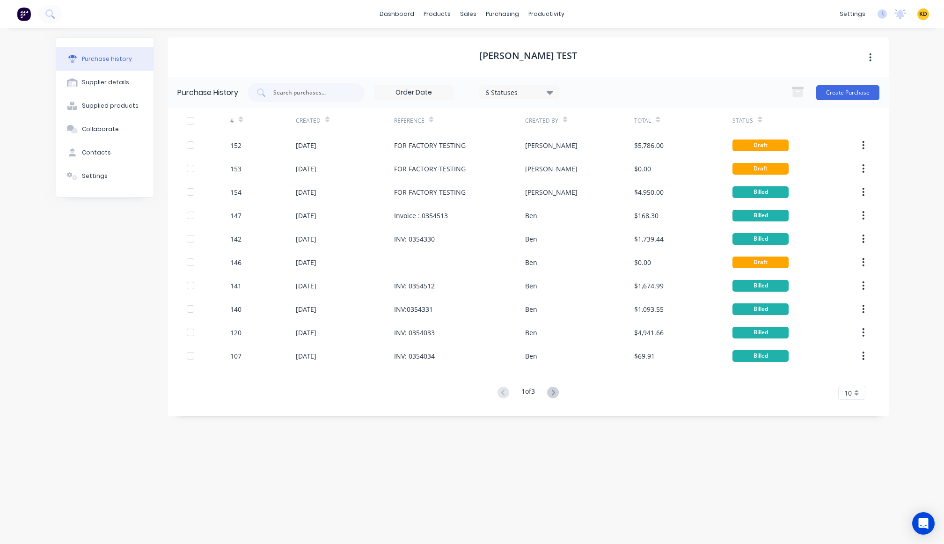
click at [922, 16] on span "KD" at bounding box center [923, 14] width 8 height 8
click at [893, 121] on button "Sign out" at bounding box center [865, 117] width 124 height 19
